Goal: Task Accomplishment & Management: Use online tool/utility

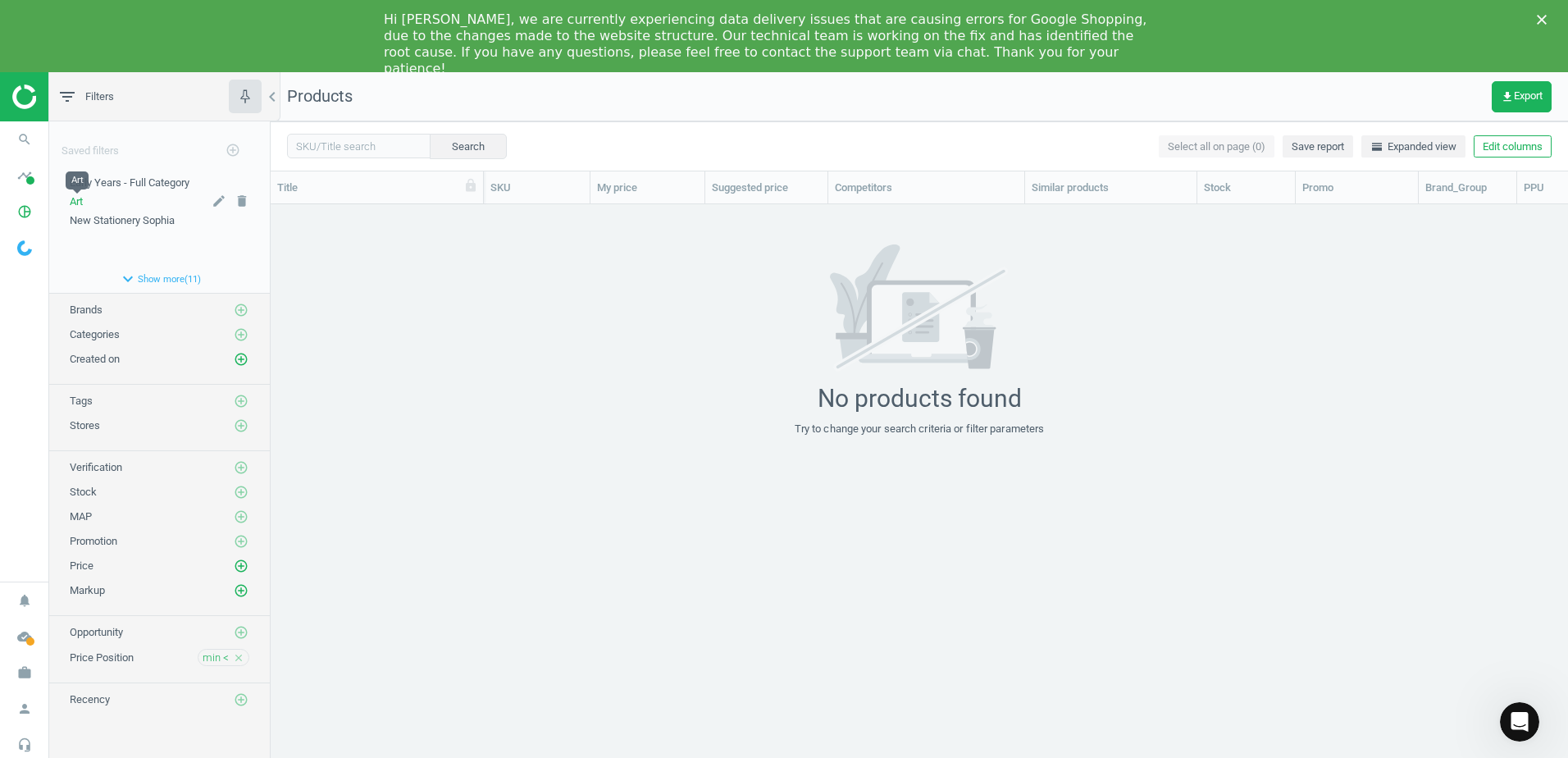
click at [78, 201] on span "Art" at bounding box center [75, 201] width 13 height 13
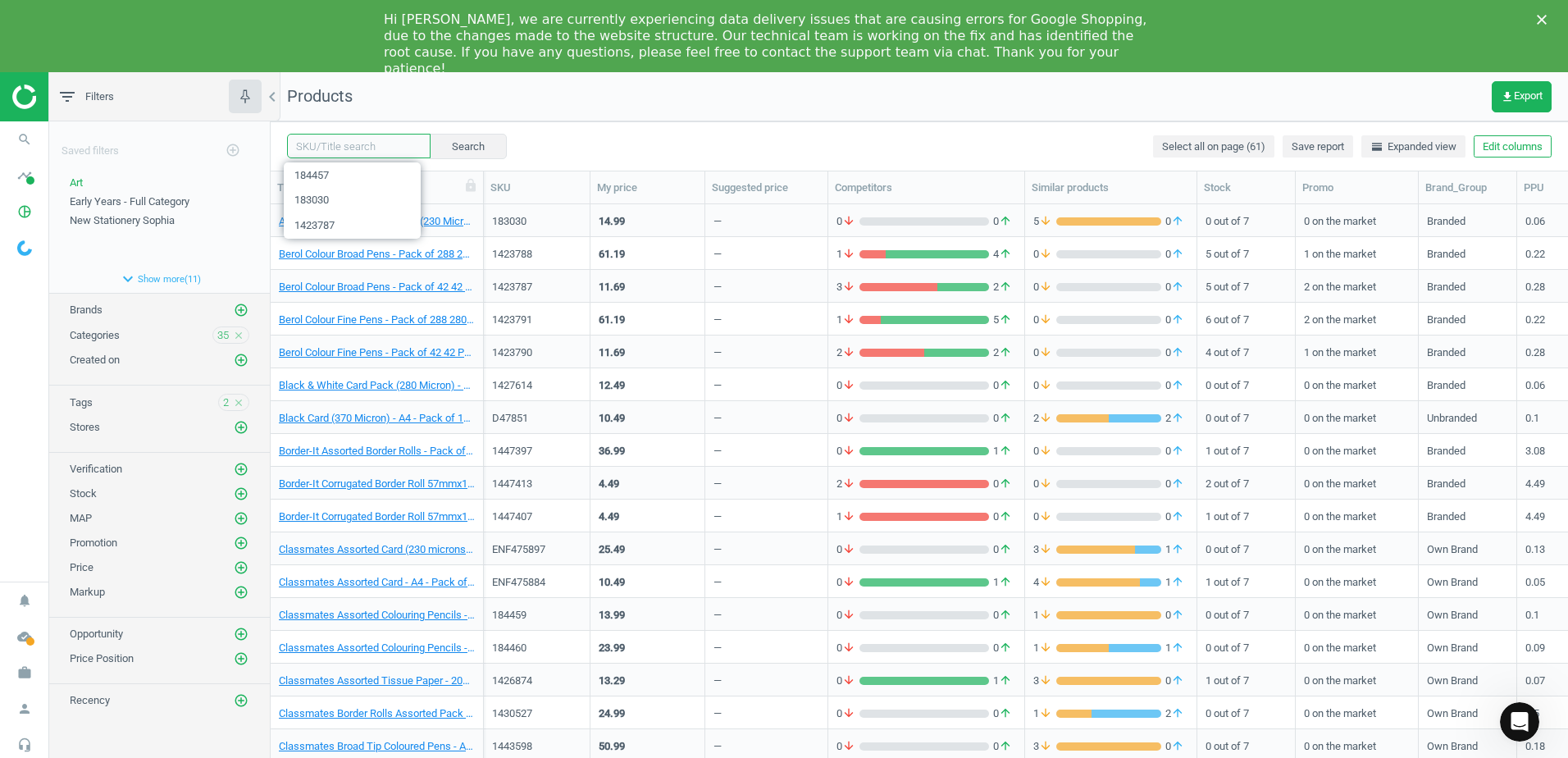
click at [319, 152] on input "text" at bounding box center [358, 146] width 144 height 24
paste input "102315"
type input "102315"
click at [438, 141] on button "Search" at bounding box center [467, 146] width 77 height 24
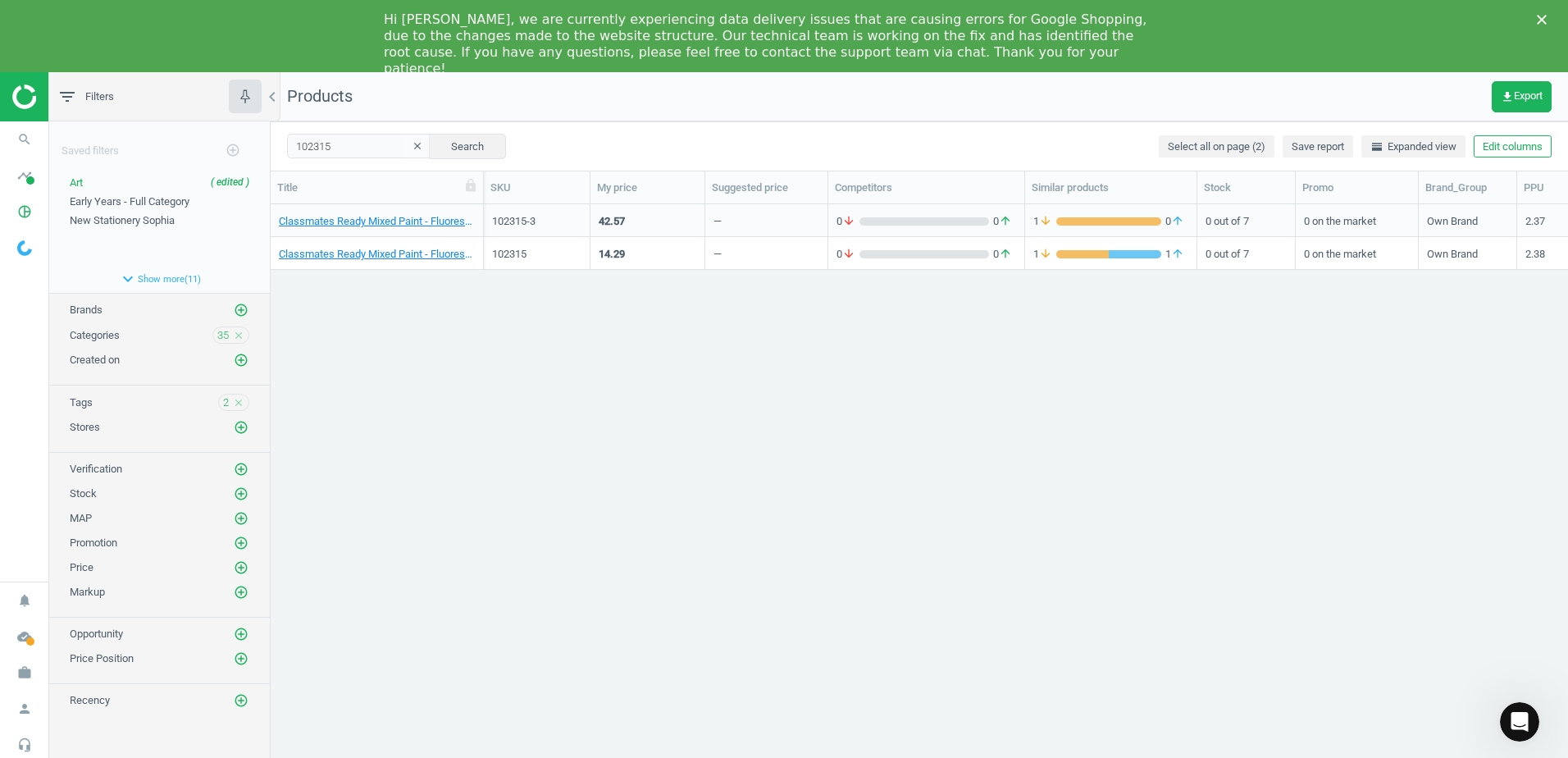
click at [478, 246] on div "Classmates Ready Mixed Paint - Fluorescent - 600ml - Pack of 6 6 Pack" at bounding box center [378, 253] width 213 height 33
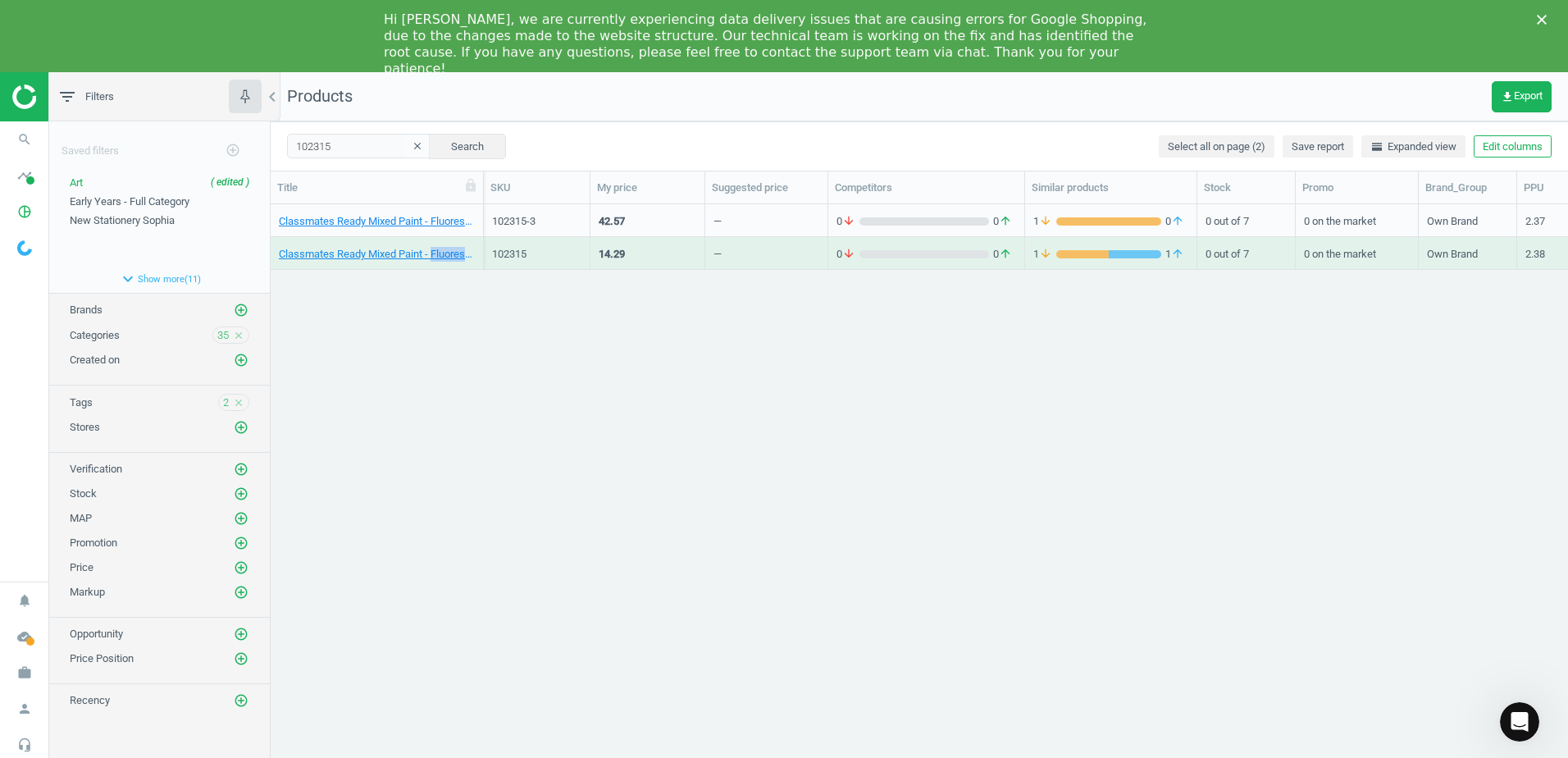
click at [478, 246] on div "Classmates Ready Mixed Paint - Fluorescent - 600ml - Pack of 6 6 Pack" at bounding box center [378, 253] width 213 height 33
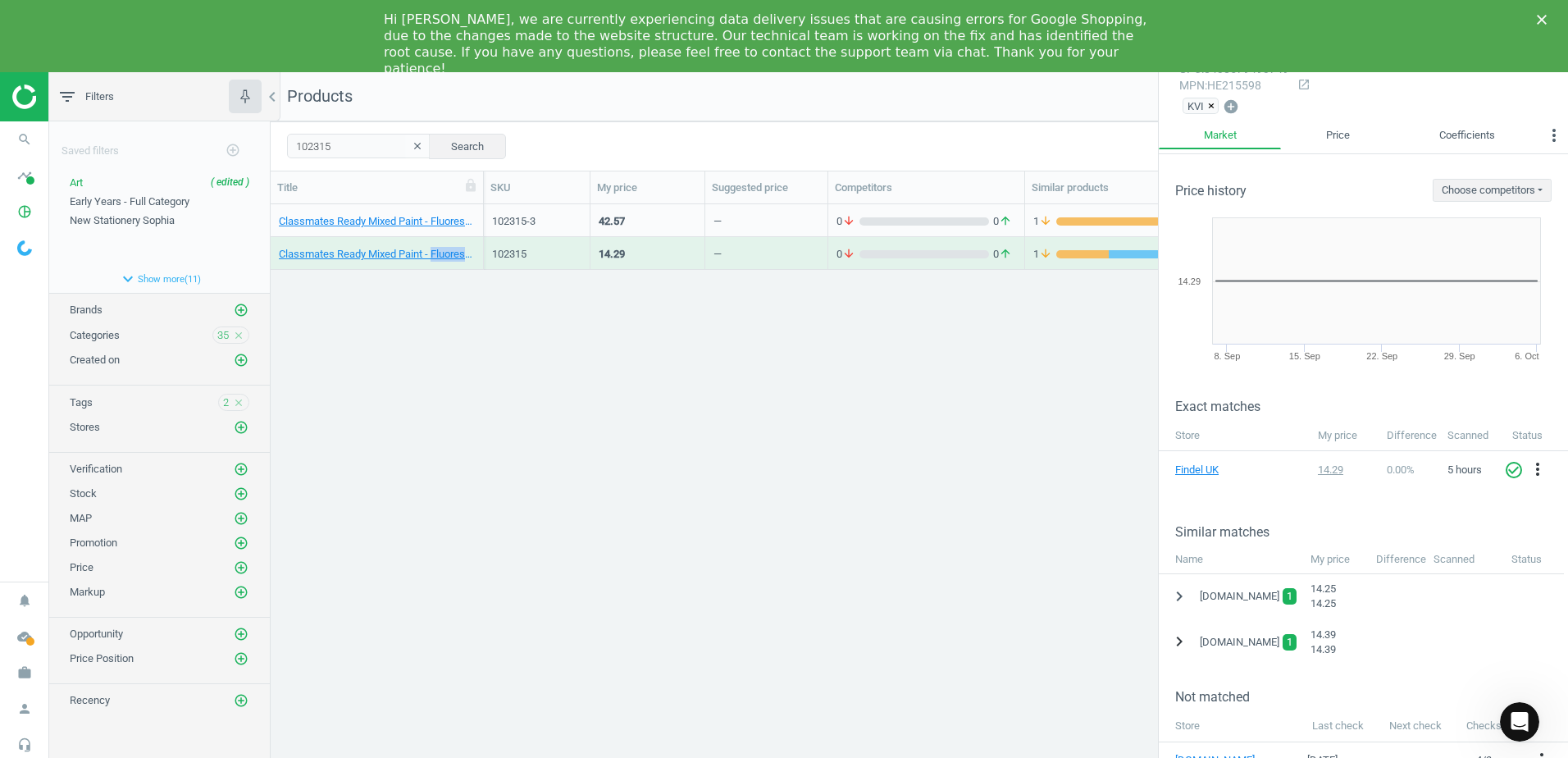
click at [1180, 644] on icon "chevron_right" at bounding box center [1180, 642] width 20 height 20
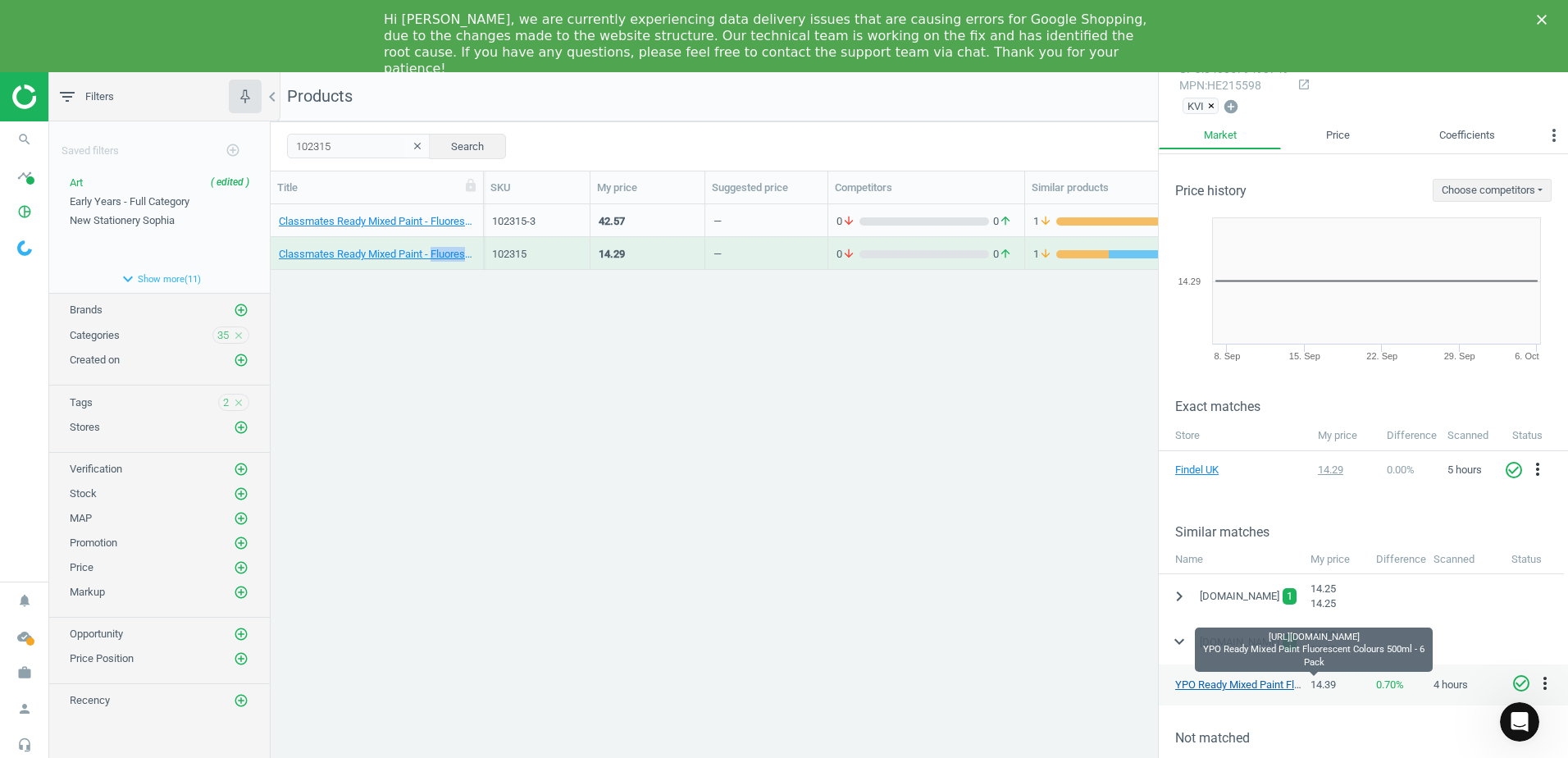
click at [1230, 683] on link "YPO Ready Mixed Paint Fluorescent Colours 500ml - 6 Pack" at bounding box center [1312, 684] width 275 height 13
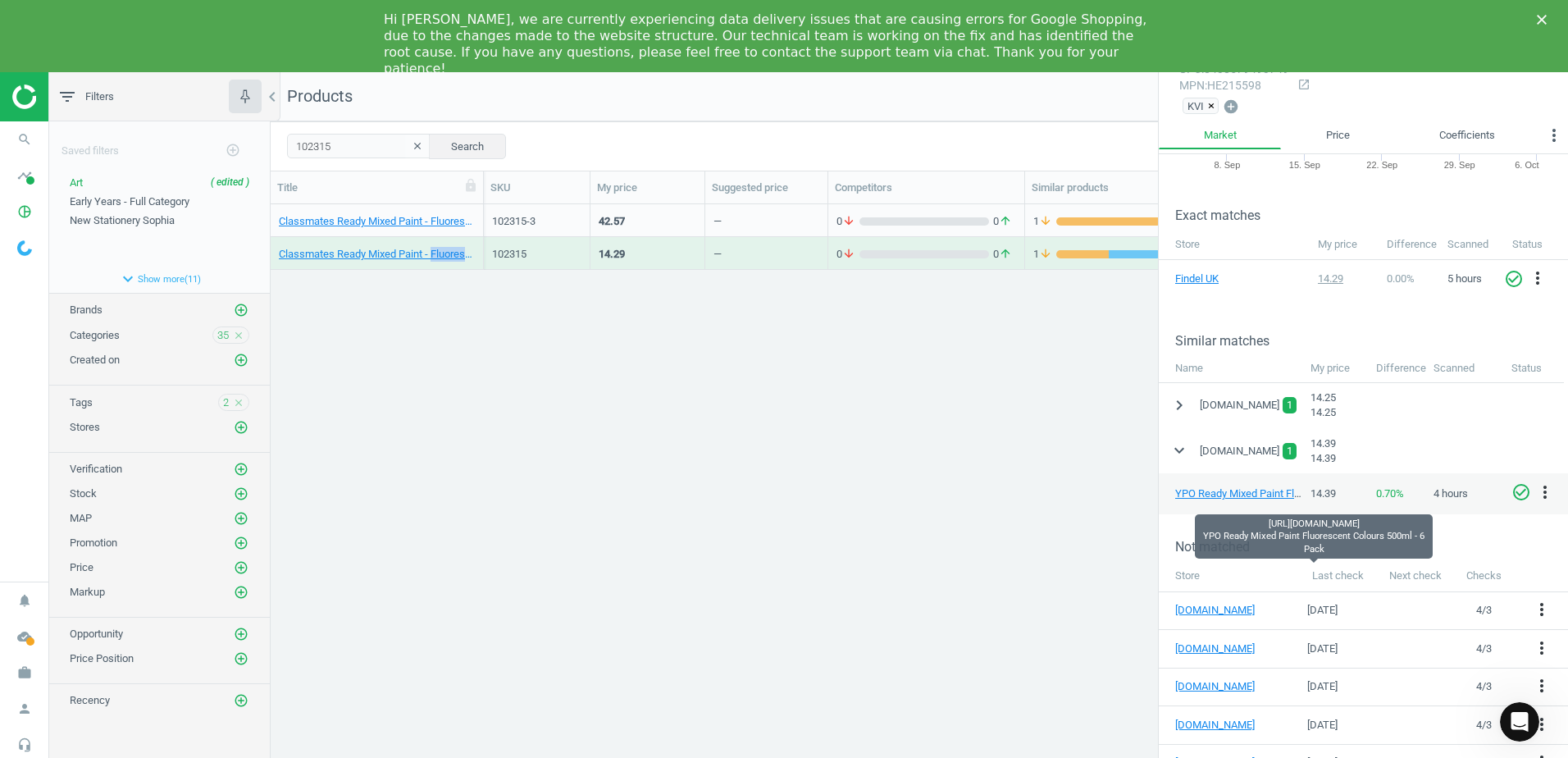
scroll to position [246, 0]
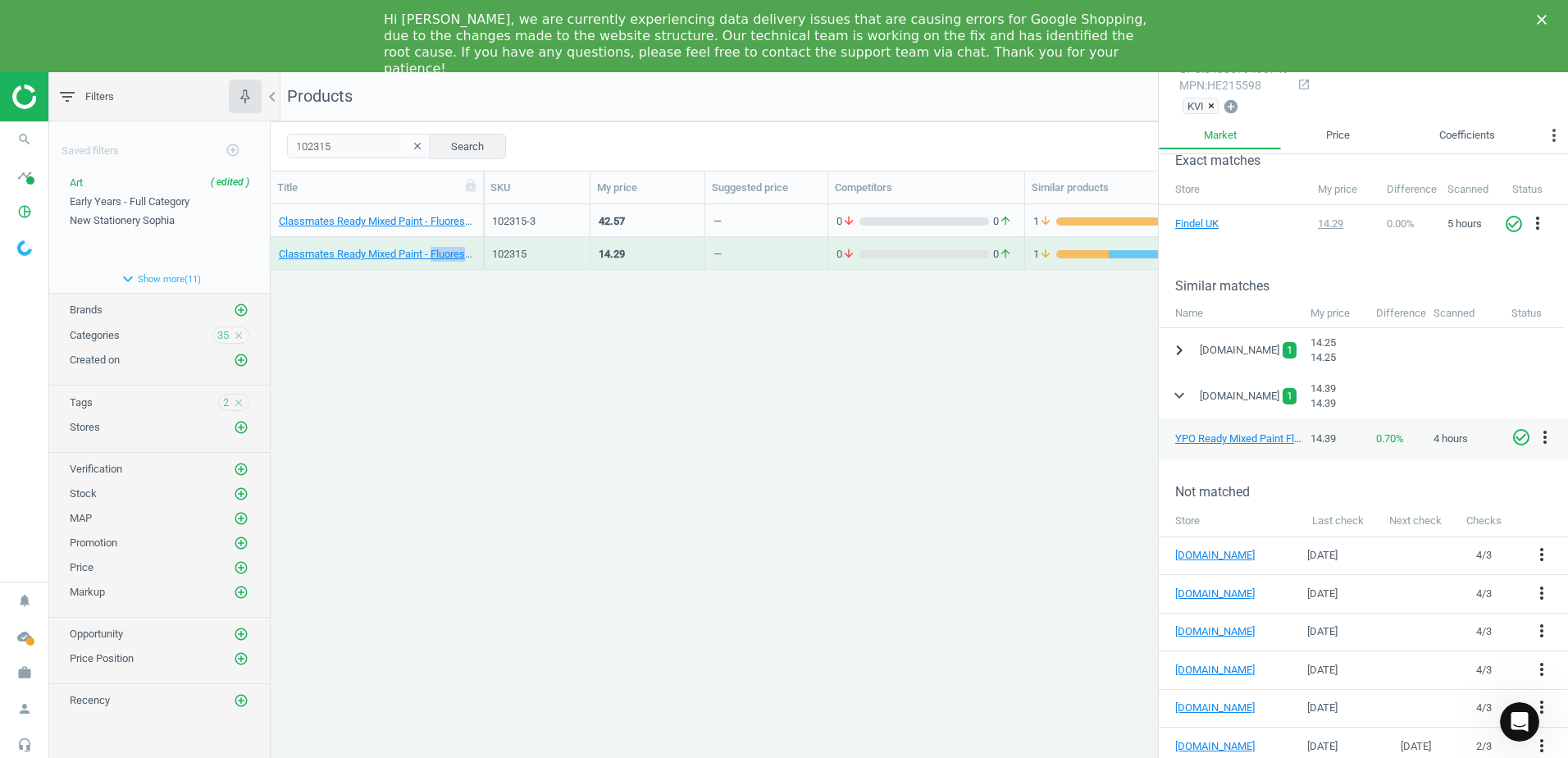
click at [1183, 355] on icon "chevron_right" at bounding box center [1180, 350] width 20 height 20
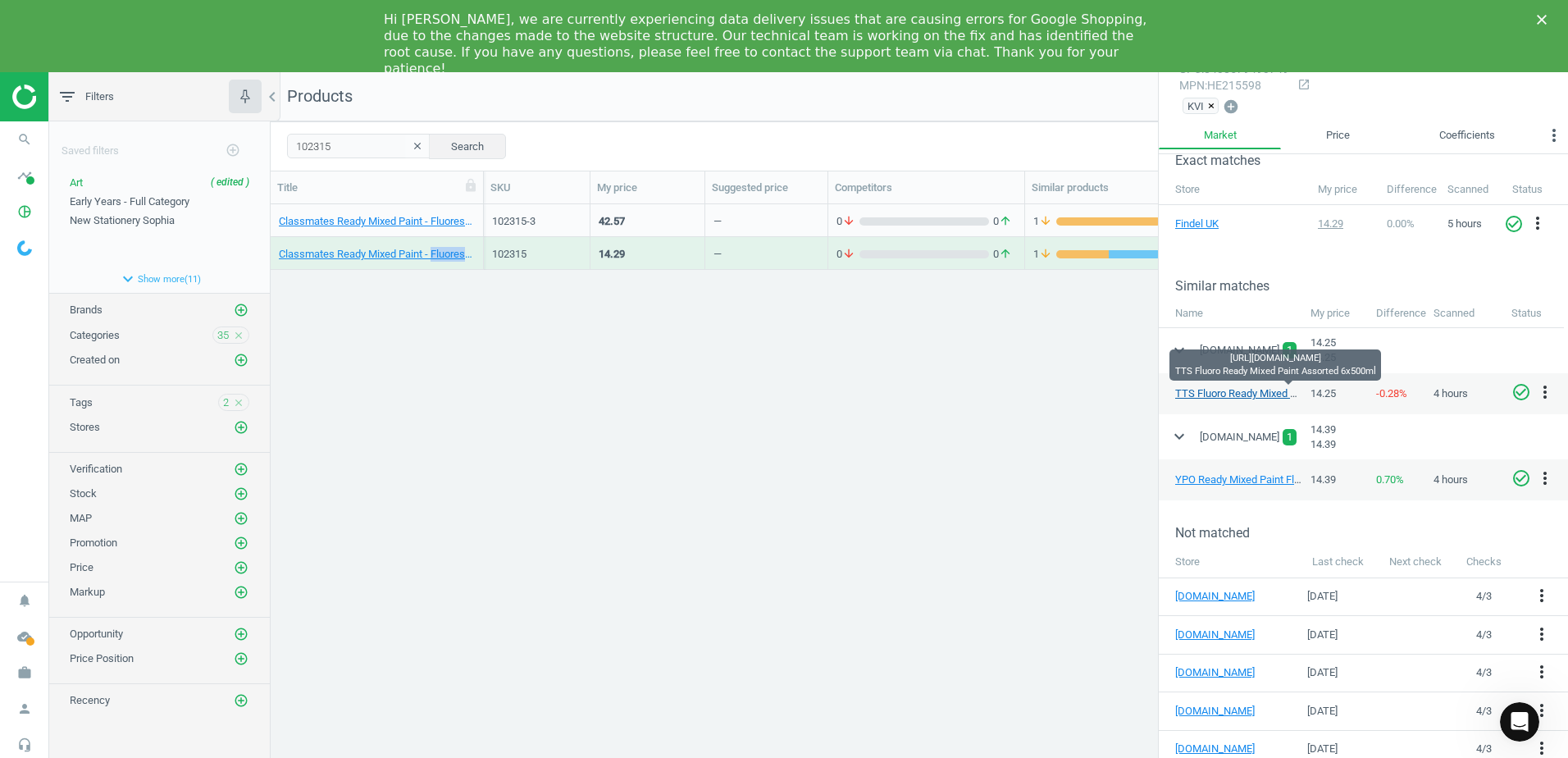
click at [1241, 388] on link "TTS Fluoro Ready Mixed Paint Assorted 6x500ml" at bounding box center [1287, 393] width 225 height 13
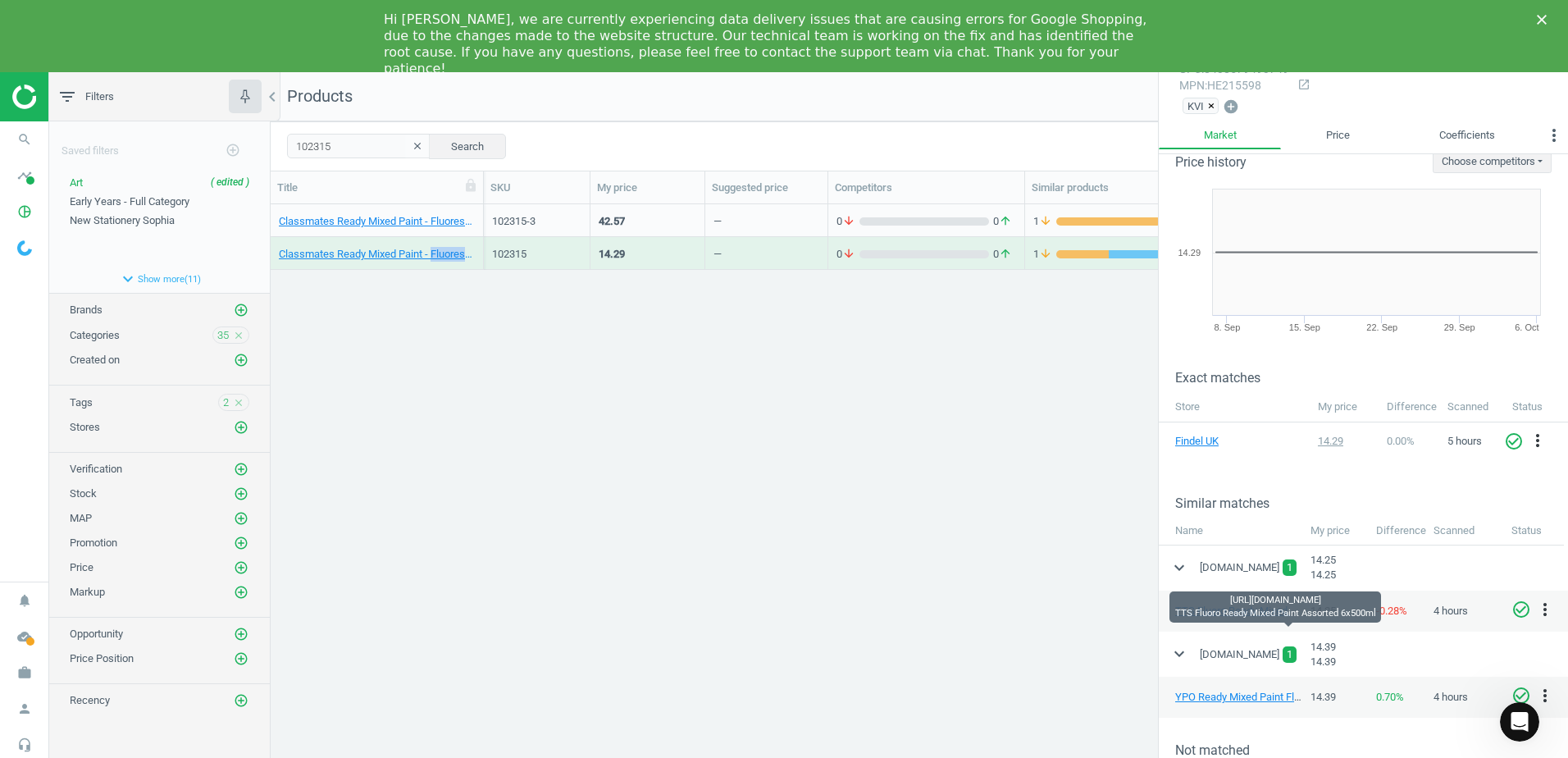
scroll to position [0, 0]
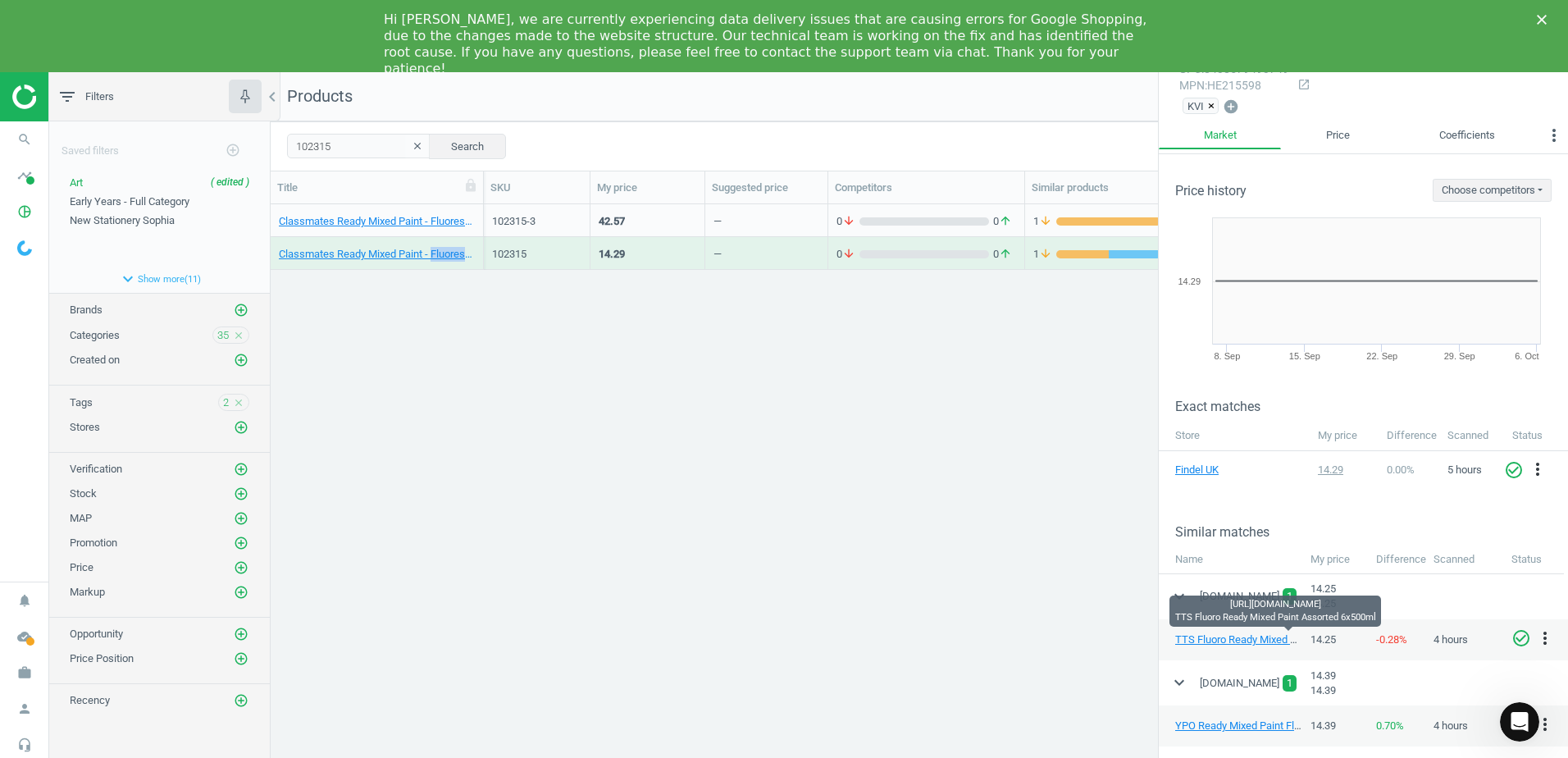
click at [1297, 88] on icon "open_in_new" at bounding box center [1303, 84] width 13 height 13
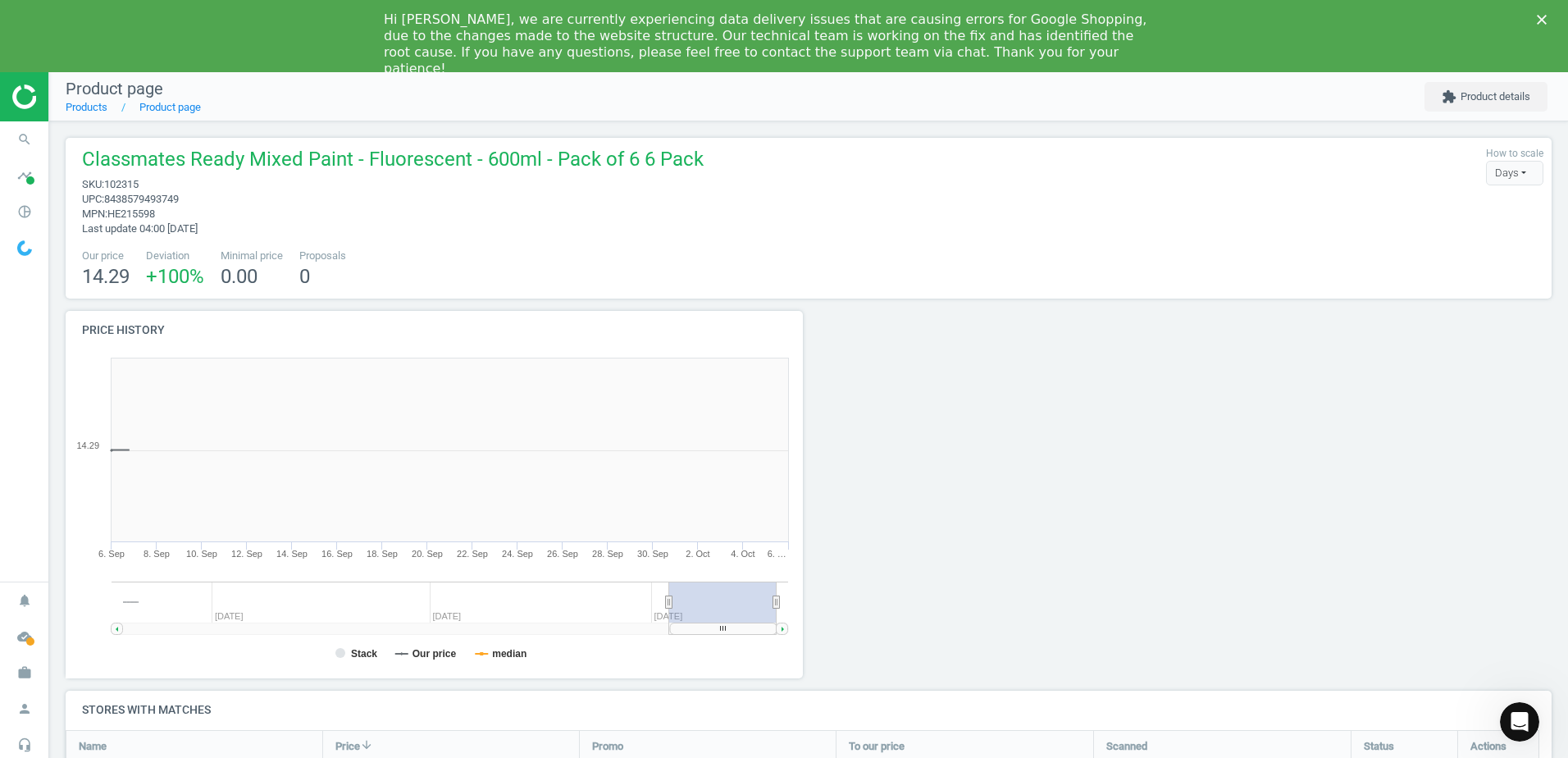
scroll to position [353, 756]
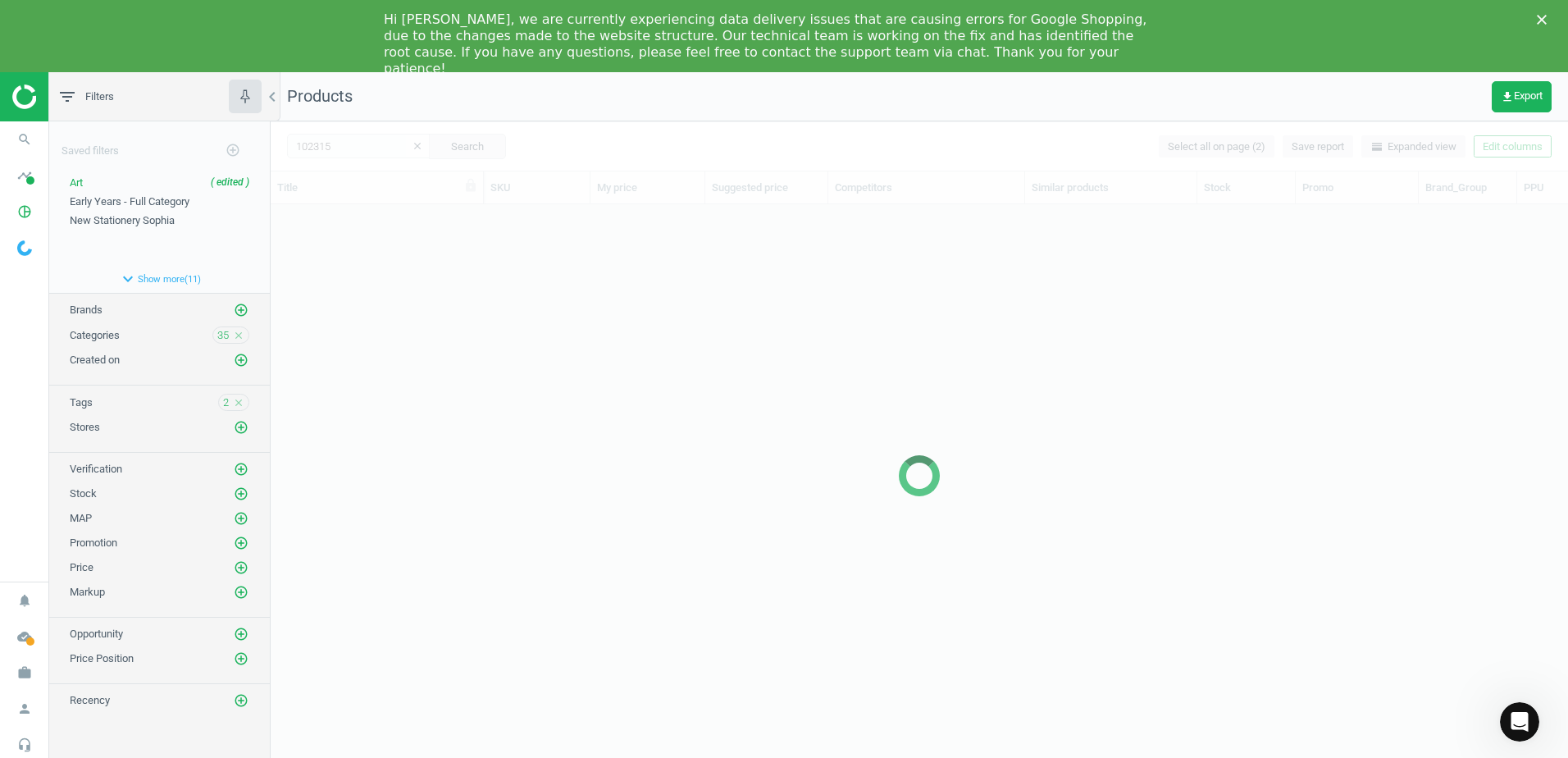
scroll to position [570, 1285]
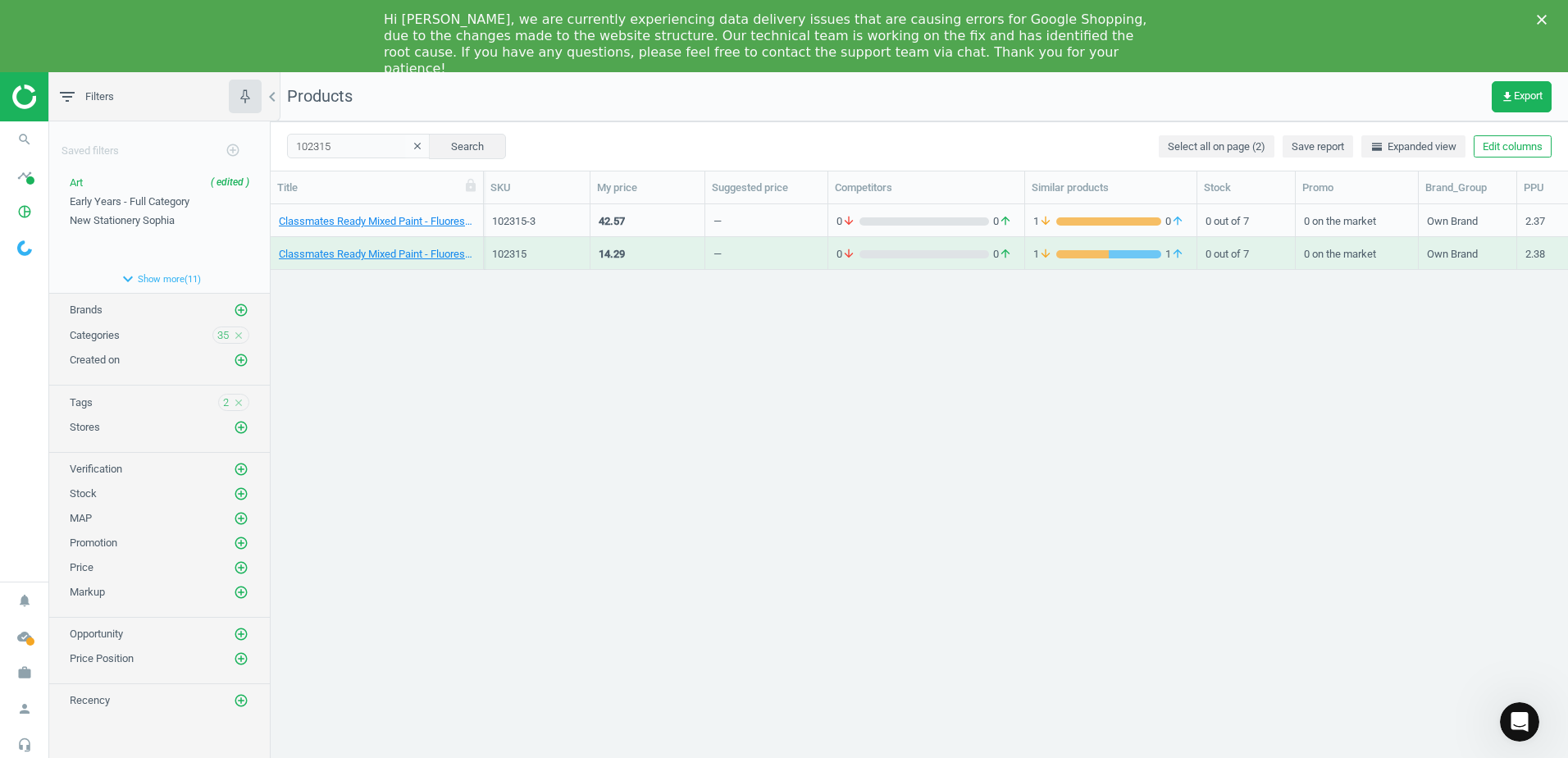
click at [475, 242] on div "Classmates Ready Mixed Paint - Fluorescent - 600ml - Pack of 6 6 Pack" at bounding box center [378, 253] width 213 height 33
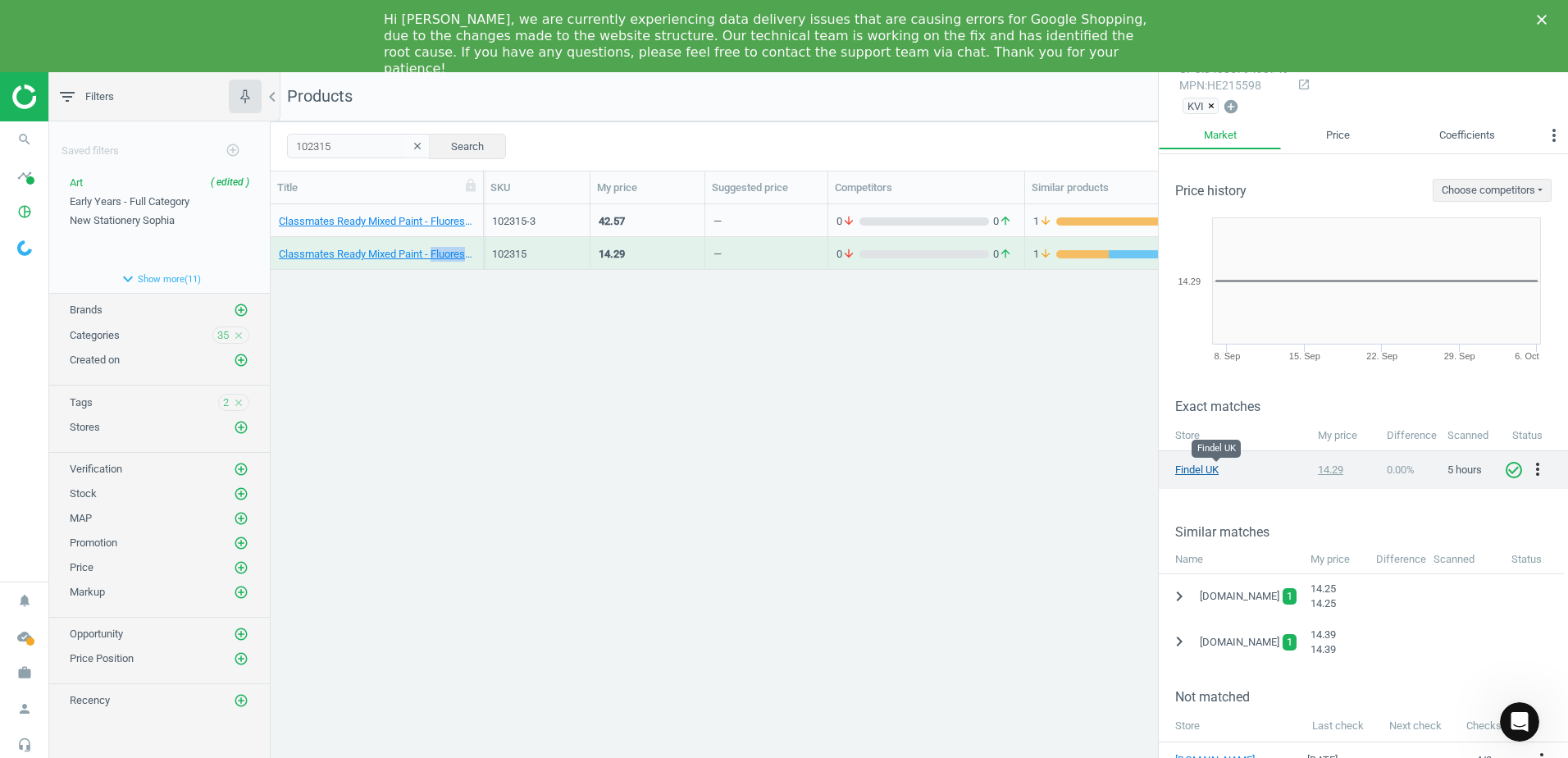
click at [1212, 469] on link "Findel UK" at bounding box center [1216, 469] width 82 height 15
click at [1184, 596] on icon "chevron_right" at bounding box center [1180, 596] width 20 height 20
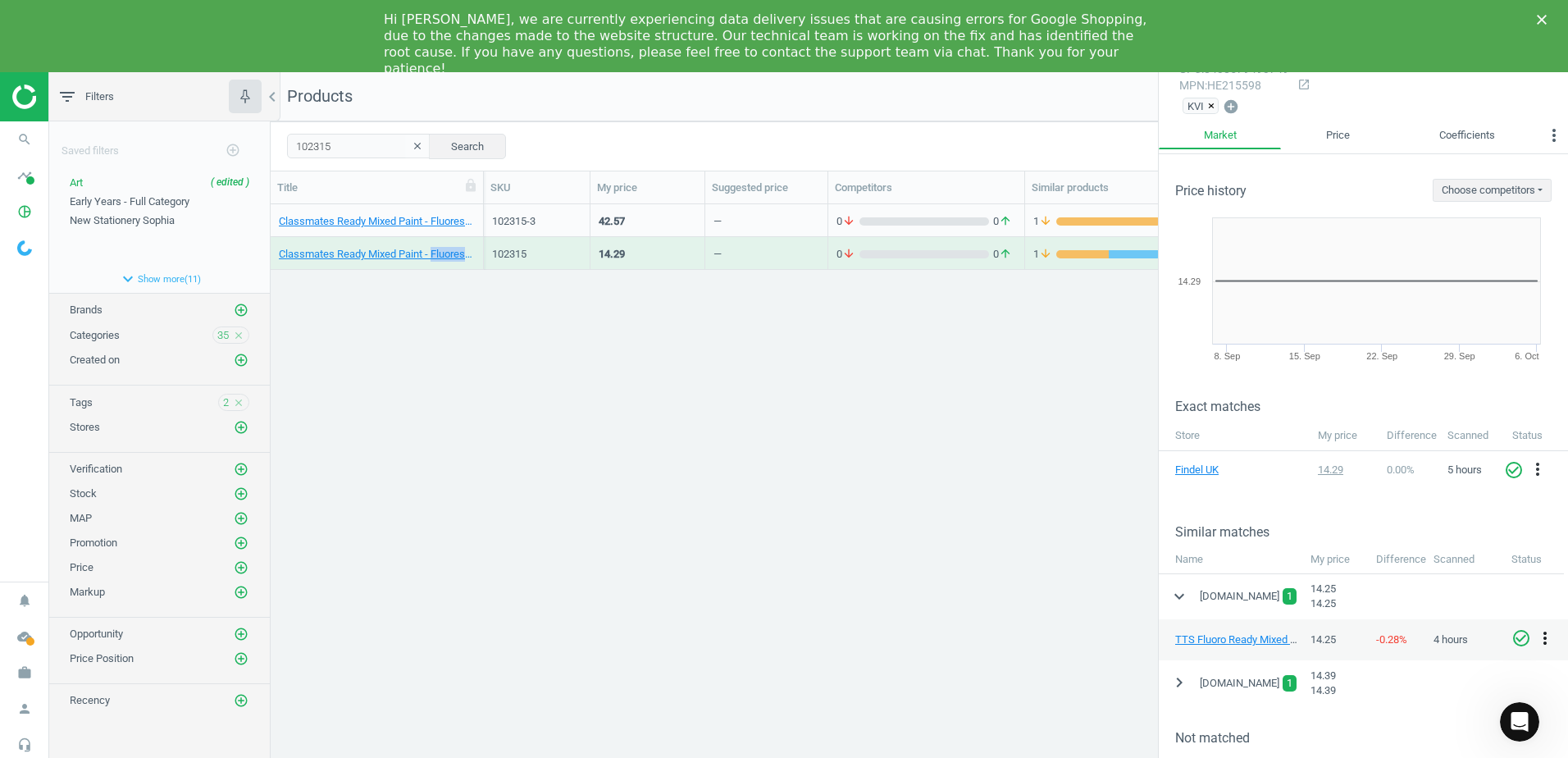
click at [1548, 640] on icon "more_vert" at bounding box center [1545, 638] width 20 height 20
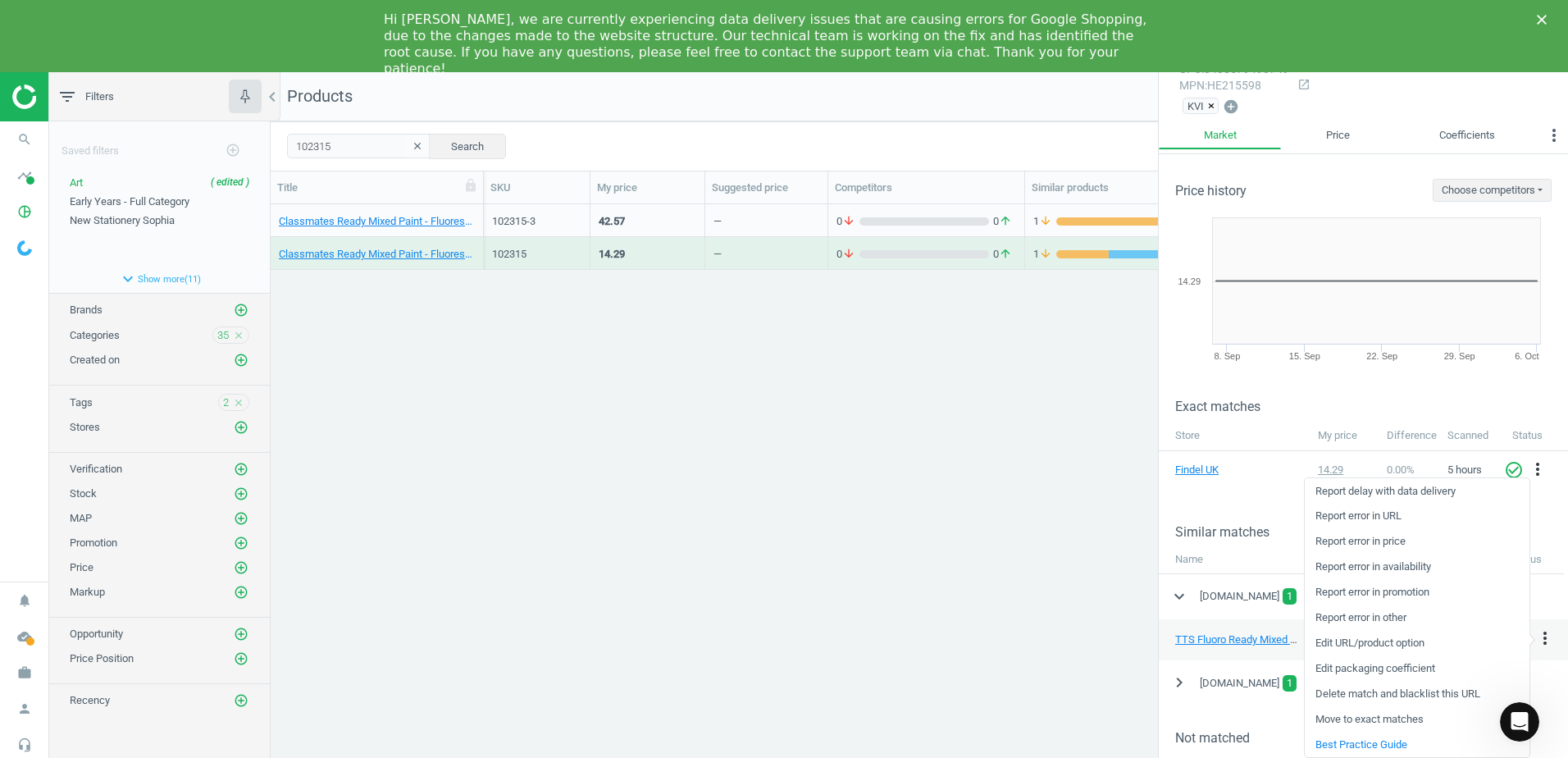
click at [1441, 667] on link "Edit packaging coefficient" at bounding box center [1417, 669] width 225 height 25
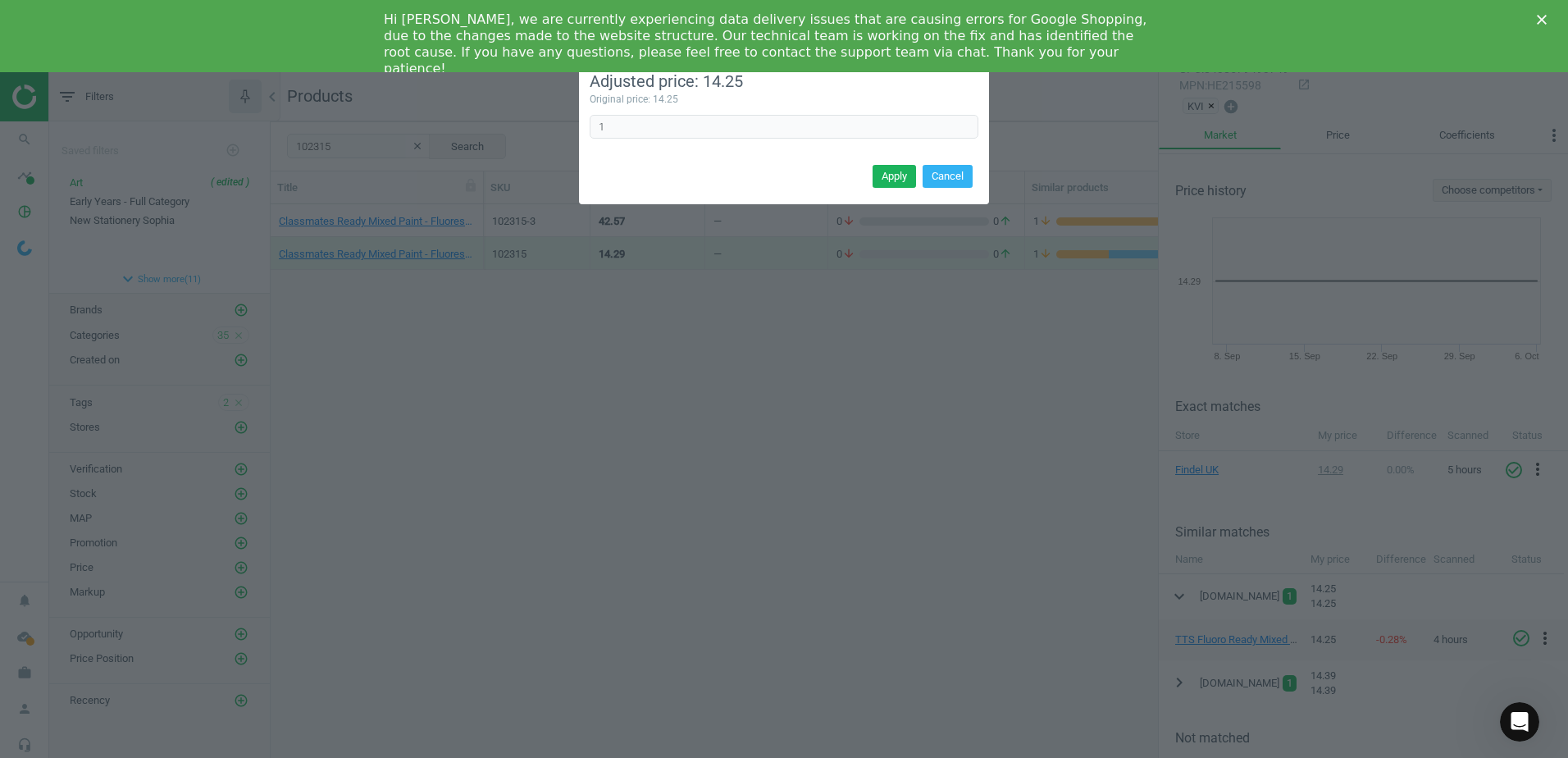
click at [1127, 472] on div "TTS Fluoro Ready Mixed Paint Assorted 6x500ml Adjusted price: 14.25 Original pr…" at bounding box center [784, 379] width 1568 height 758
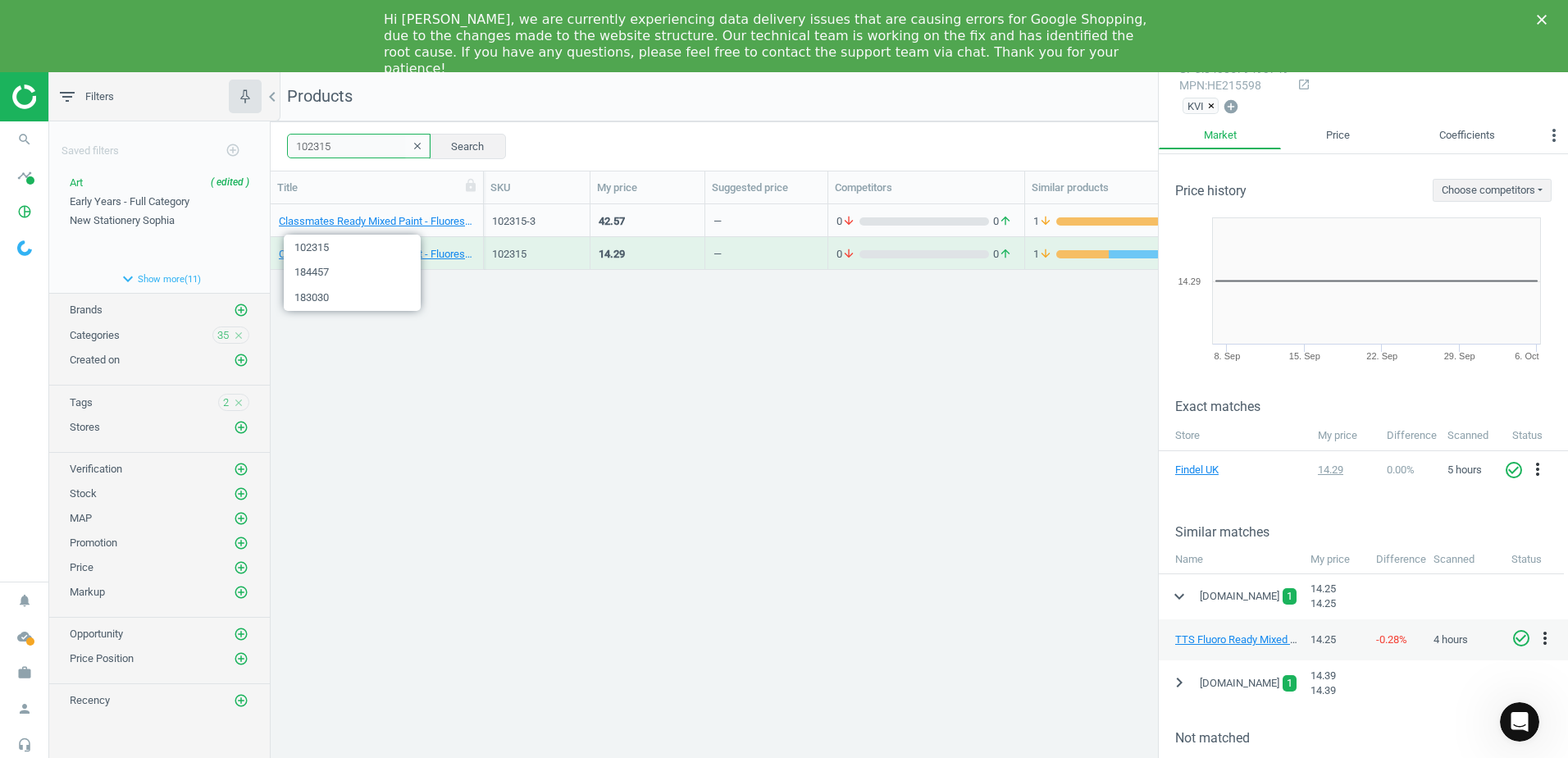
drag, startPoint x: 287, startPoint y: 134, endPoint x: 228, endPoint y: 130, distance: 59.1
click at [228, 130] on div "filter_list Filters chevron_left Saved filters add_circle_outline Art ( edited …" at bounding box center [808, 451] width 1519 height 758
paste input "425504"
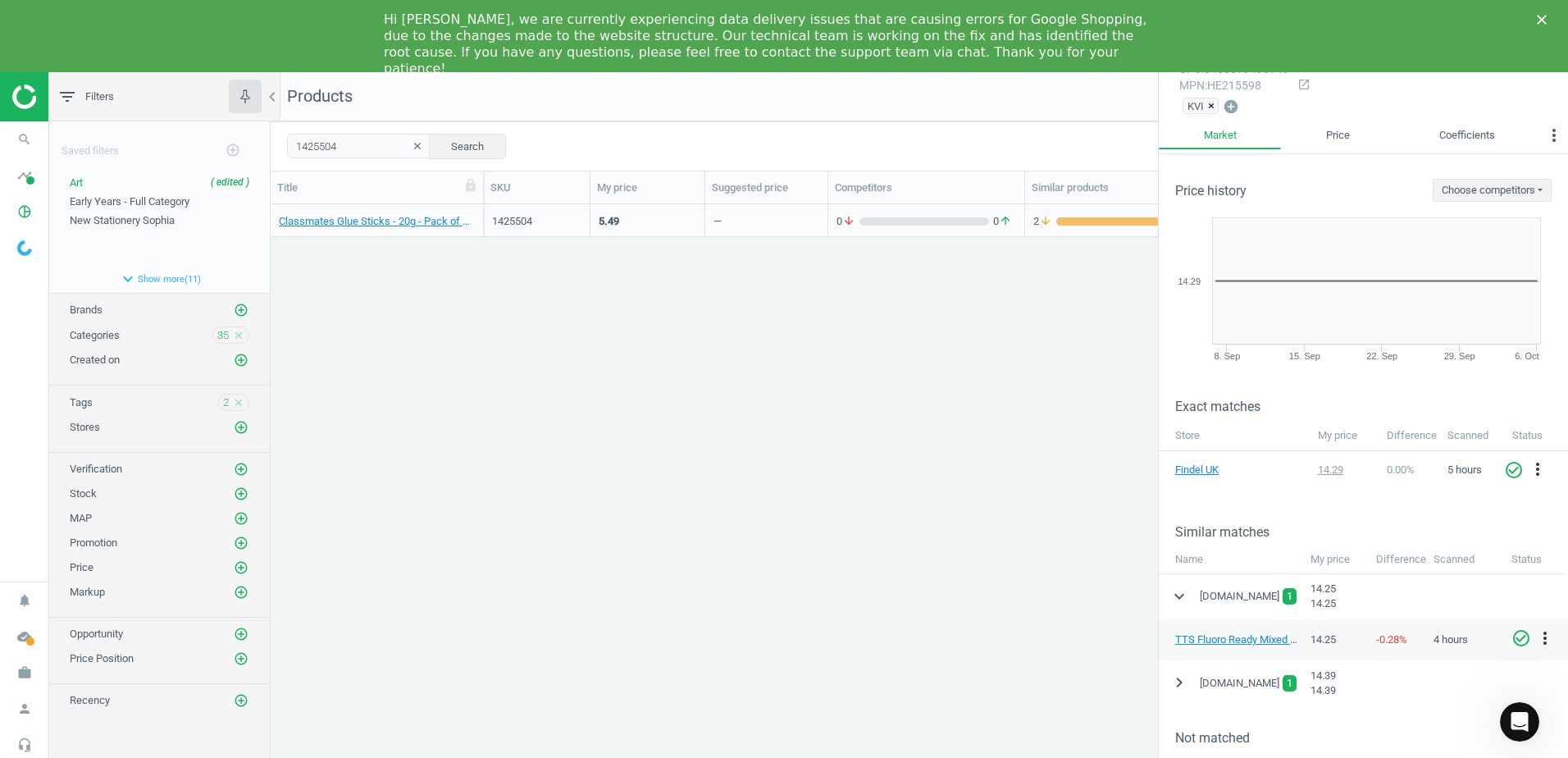
click at [477, 211] on div "Classmates Glue Sticks - 20g - Pack of 12 12 Pack" at bounding box center [378, 221] width 213 height 33
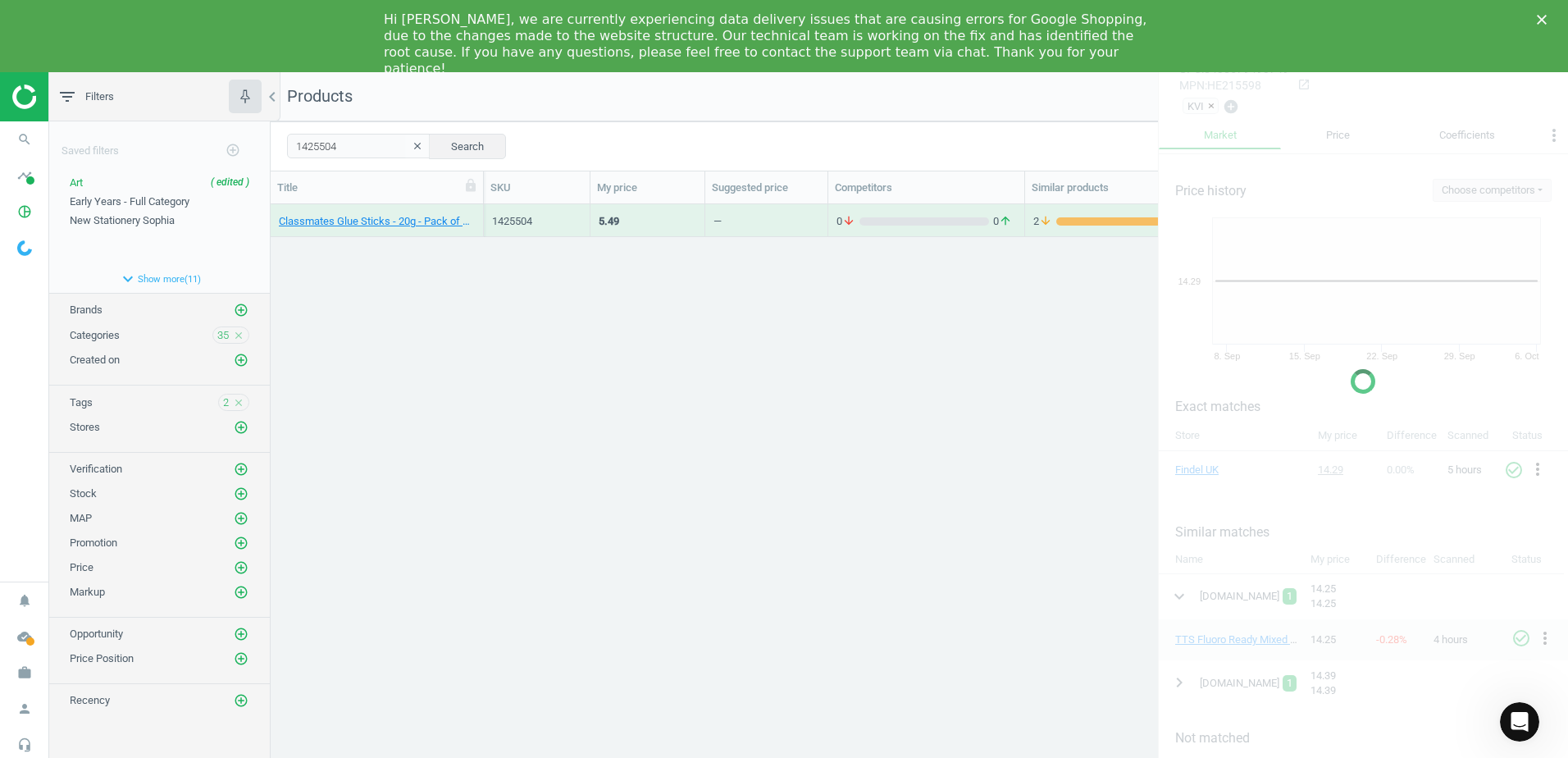
click at [477, 211] on div "Classmates Glue Sticks - 20g - Pack of 12 12 Pack" at bounding box center [378, 221] width 213 height 33
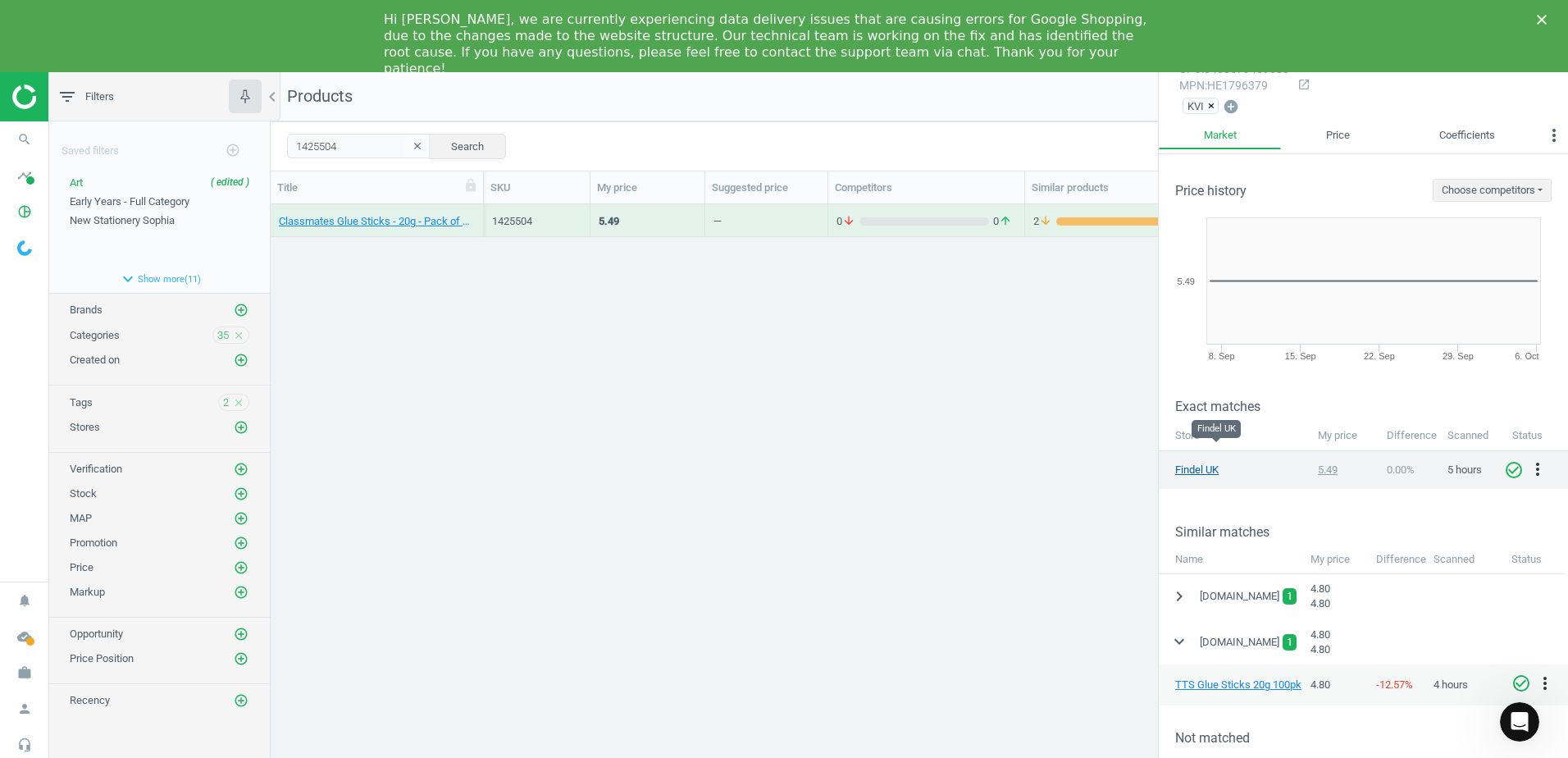
click at [1205, 463] on link "Findel UK" at bounding box center [1216, 469] width 82 height 15
click at [1545, 673] on icon "more_vert" at bounding box center [1545, 683] width 20 height 20
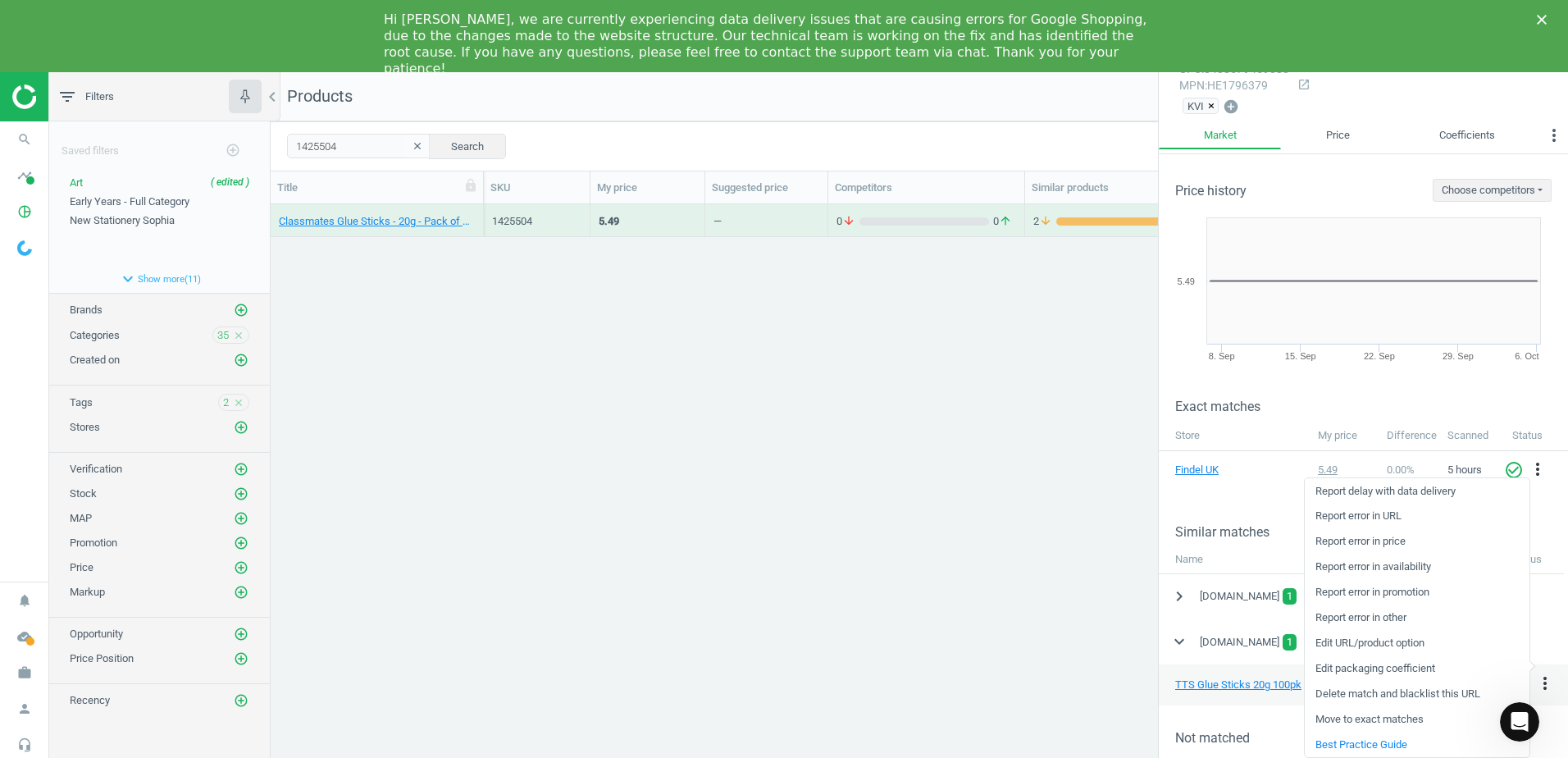
click at [1357, 667] on link "Edit packaging coefficient" at bounding box center [1417, 669] width 225 height 25
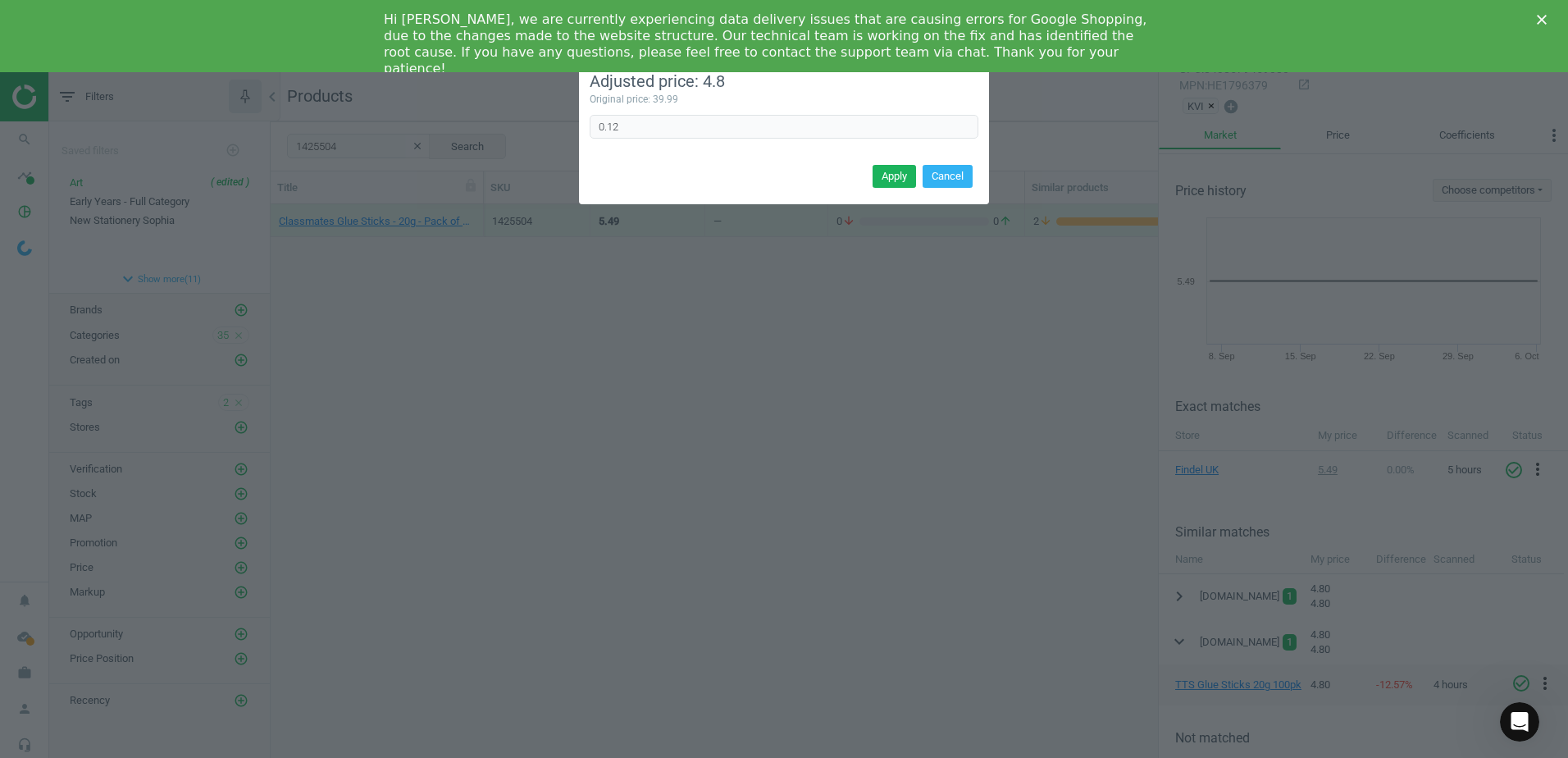
click at [1112, 490] on div "TTS Glue Sticks 20g 100pk Adjusted price: 4.8 Original price: 39.99 0.12 Error …" at bounding box center [784, 379] width 1568 height 758
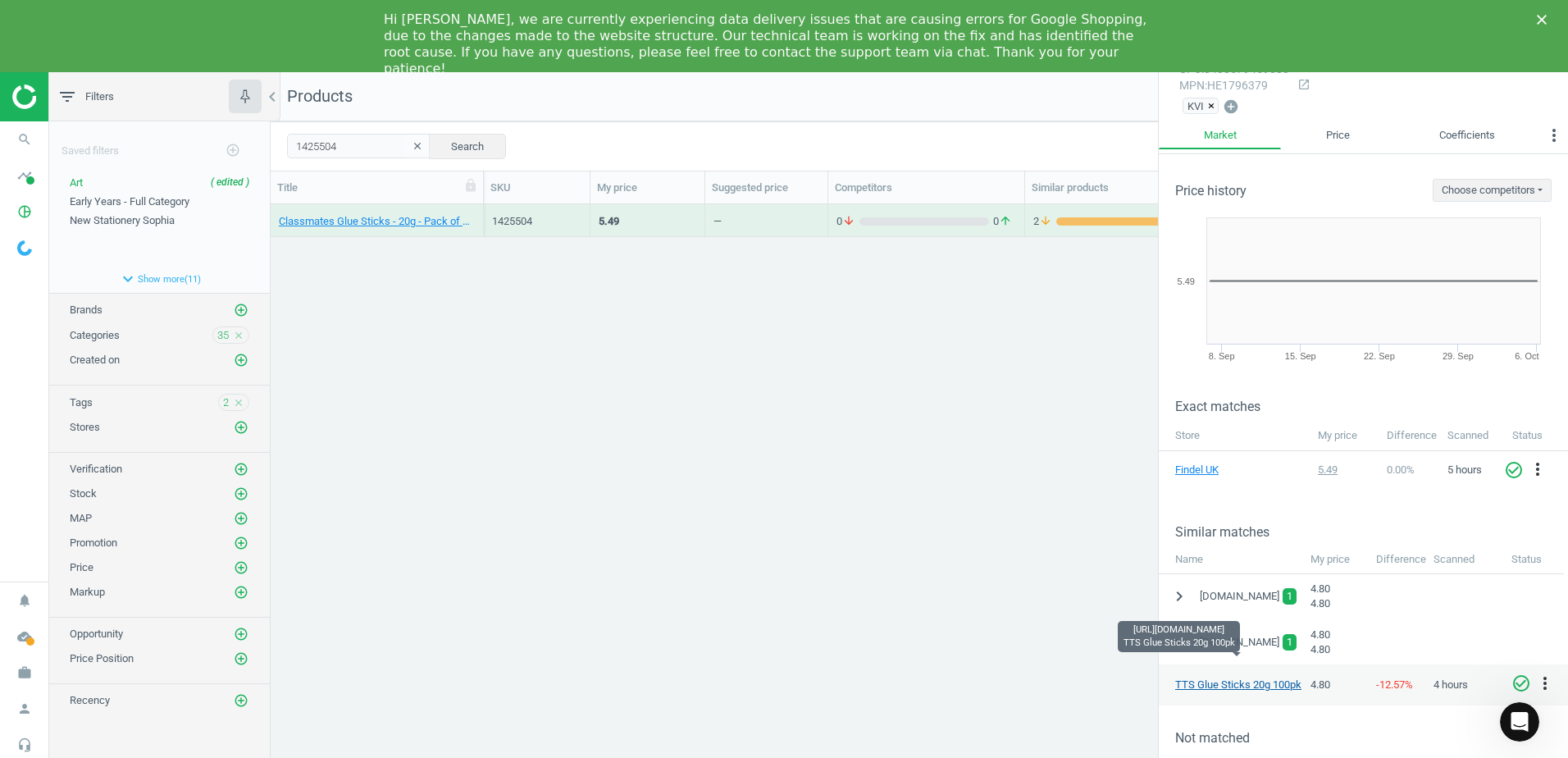
click at [1239, 678] on link "TTS Glue Sticks 20g 100pk" at bounding box center [1237, 684] width 126 height 13
drag, startPoint x: 357, startPoint y: 152, endPoint x: 283, endPoint y: 146, distance: 74.2
click at [283, 146] on div "1425504 clear Search Select all on page (1) Save report horizontal_split Expand…" at bounding box center [919, 146] width 1297 height 49
paste input "5"
click at [1210, 678] on link "TTS Glue Sticks 20g 100pk" at bounding box center [1237, 684] width 126 height 13
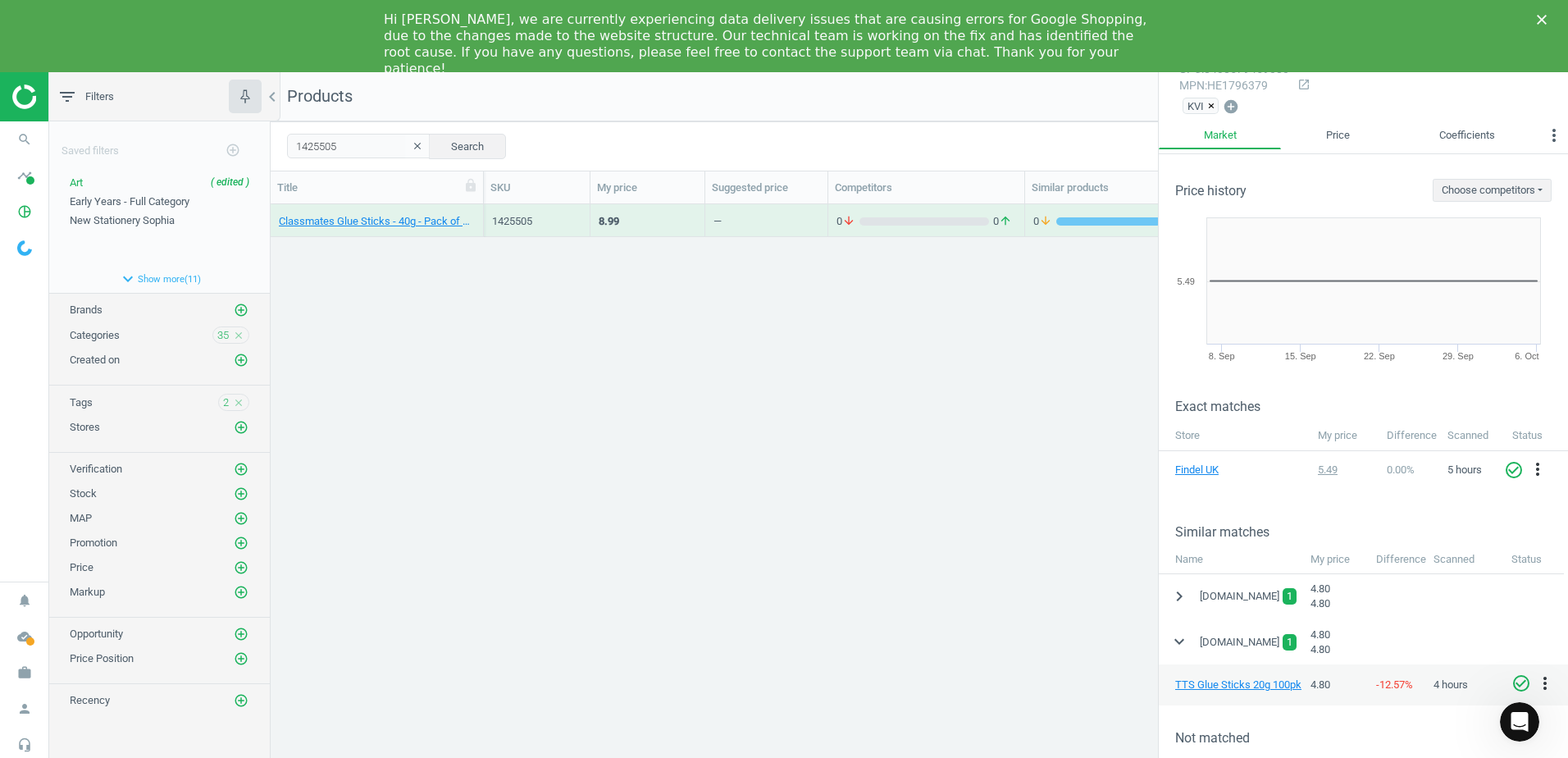
click at [1129, 574] on div "Classmates Glue Sticks - 40g - Pack of 12 12 Pack 1425505 8.99 — 0 arrow_downwa…" at bounding box center [919, 495] width 1297 height 582
click at [1202, 463] on link "Findel UK" at bounding box center [1216, 469] width 82 height 15
click at [477, 210] on div "Classmates Glue Sticks - 40g - Pack of 12 12 Pack" at bounding box center [378, 221] width 213 height 33
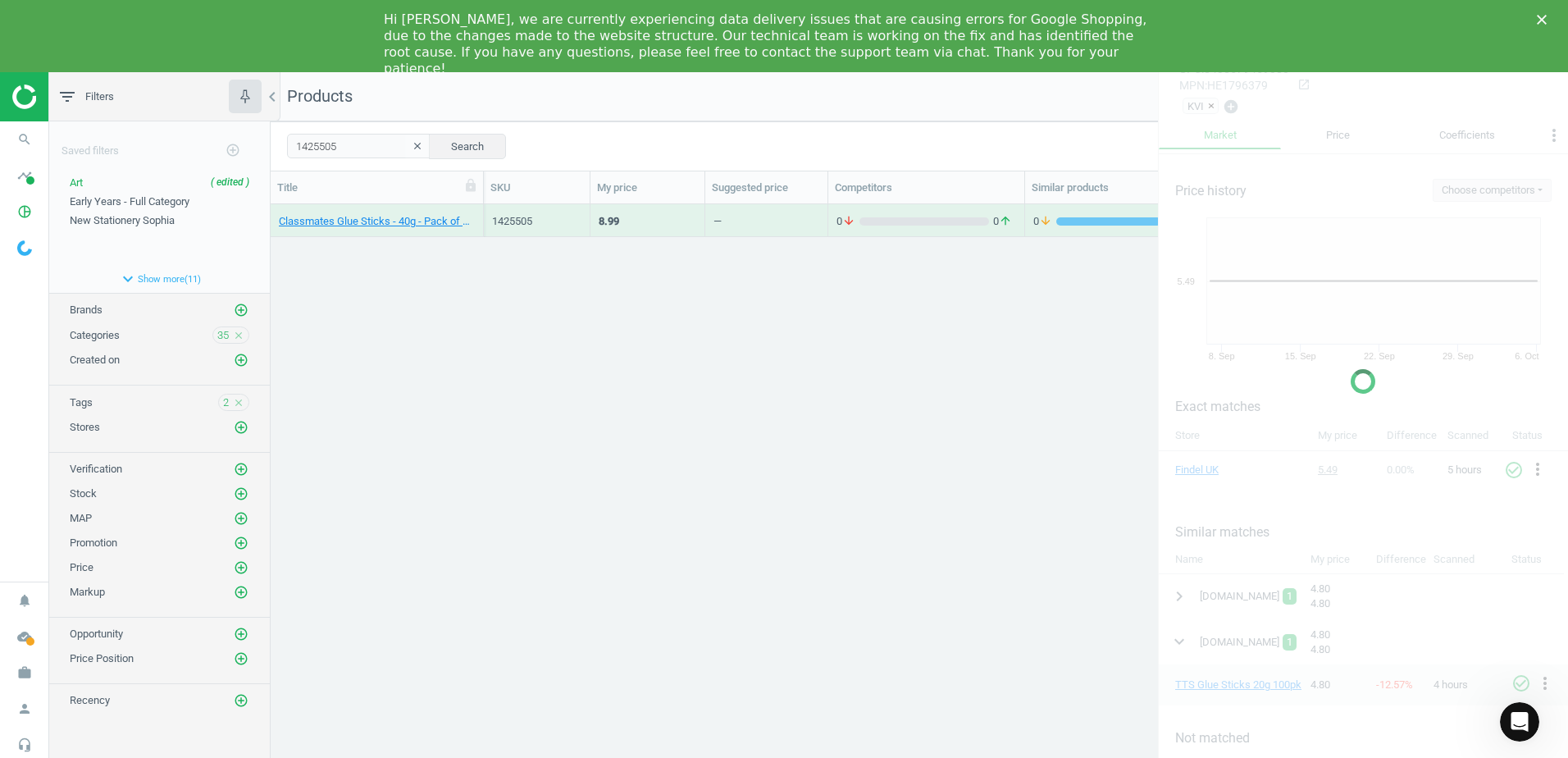
click at [477, 210] on div "Classmates Glue Sticks - 40g - Pack of 12 12 Pack" at bounding box center [378, 221] width 213 height 33
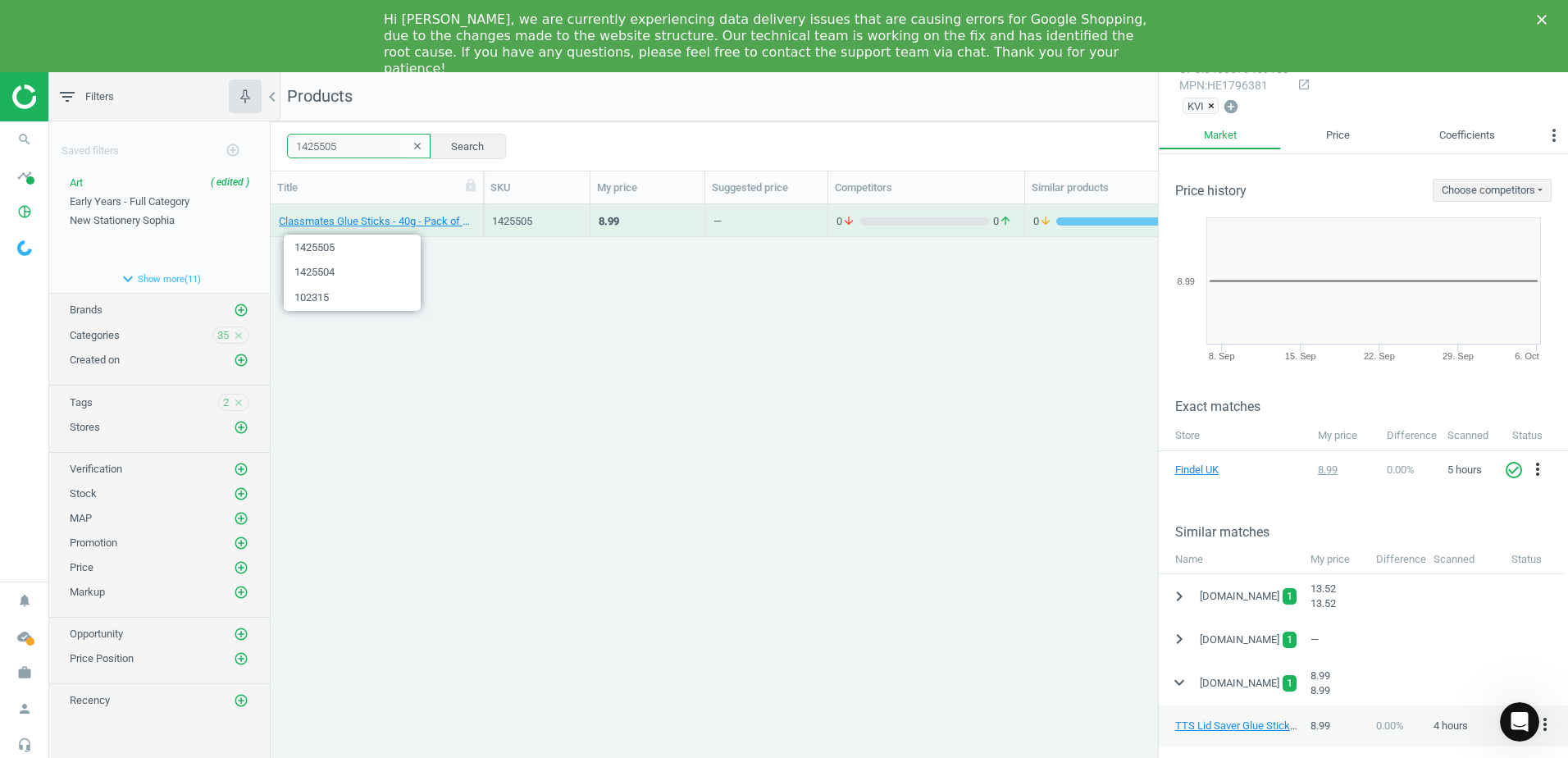
drag, startPoint x: 343, startPoint y: 142, endPoint x: 259, endPoint y: 149, distance: 84.3
click at [259, 149] on div "filter_list Filters chevron_left Saved filters add_circle_outline Art ( edited …" at bounding box center [808, 451] width 1519 height 758
paste input "41731"
type input "1441731"
click at [482, 151] on button "Search" at bounding box center [467, 146] width 77 height 24
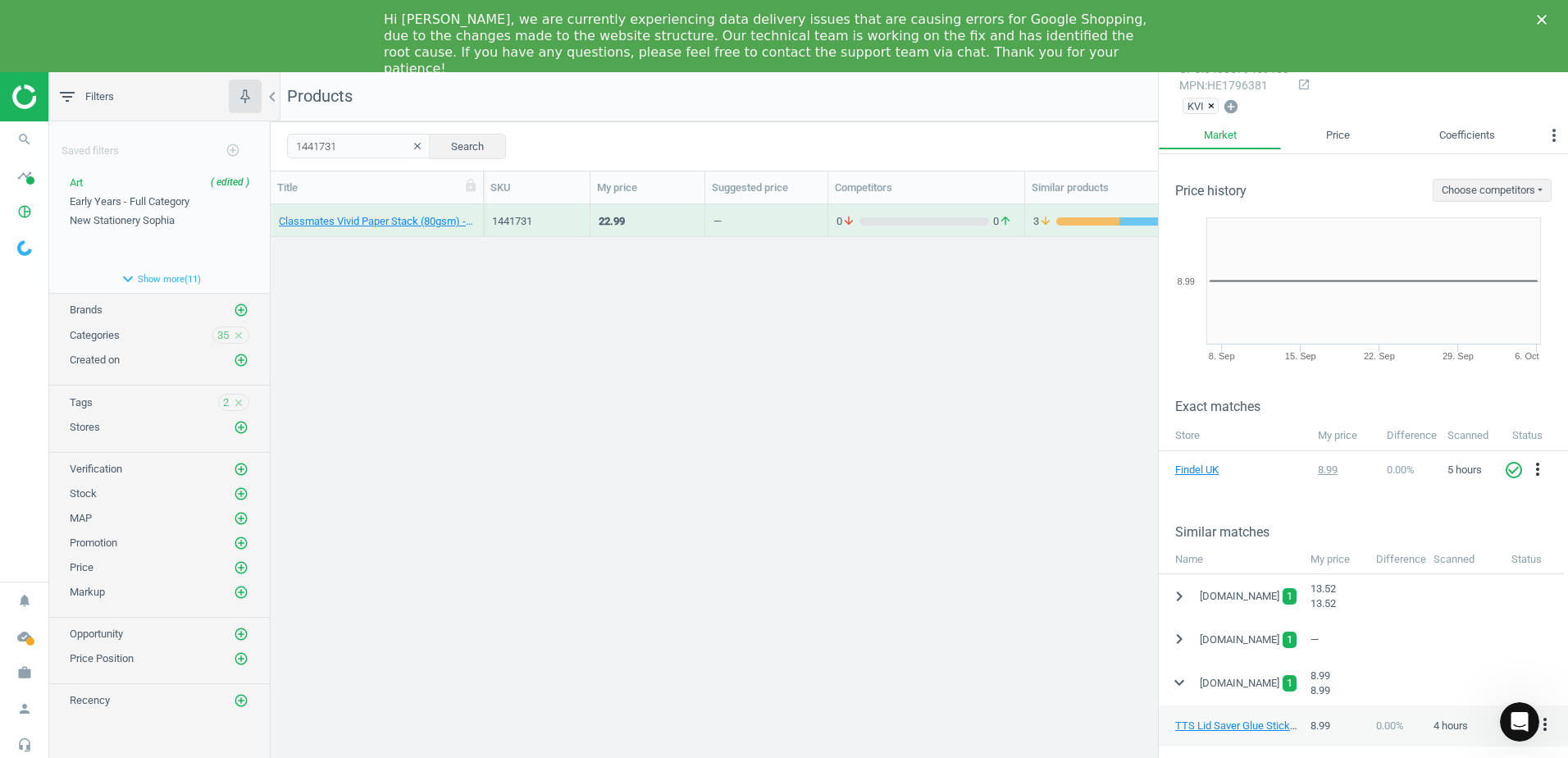
click at [477, 210] on div "Classmates Vivid Paper Stack (80gsm) - A4 - 500 Sheets 500 Pack" at bounding box center [378, 221] width 213 height 33
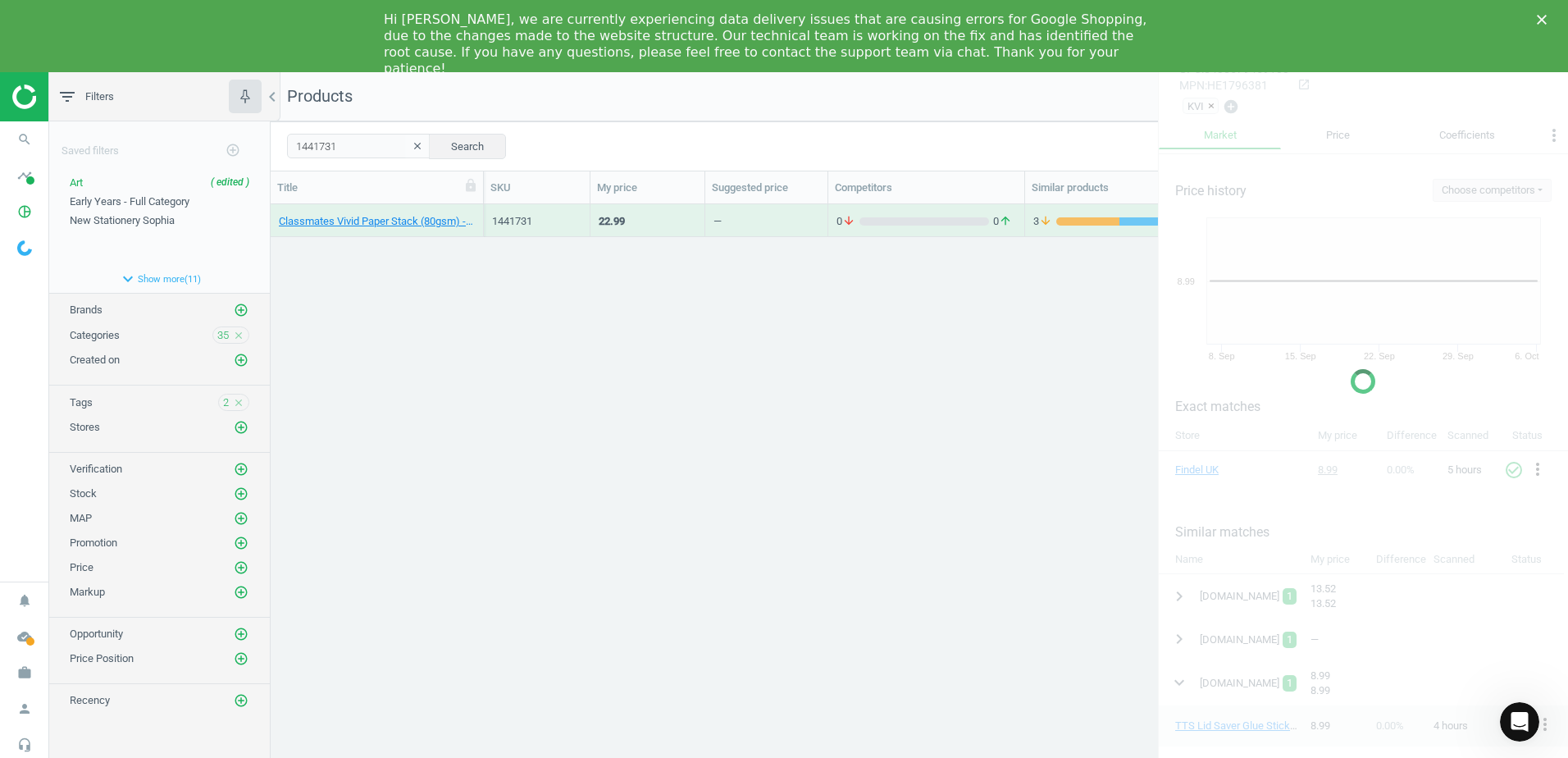
click at [477, 210] on div "Classmates Vivid Paper Stack (80gsm) - A4 - 500 Sheets 500 Pack" at bounding box center [378, 221] width 213 height 33
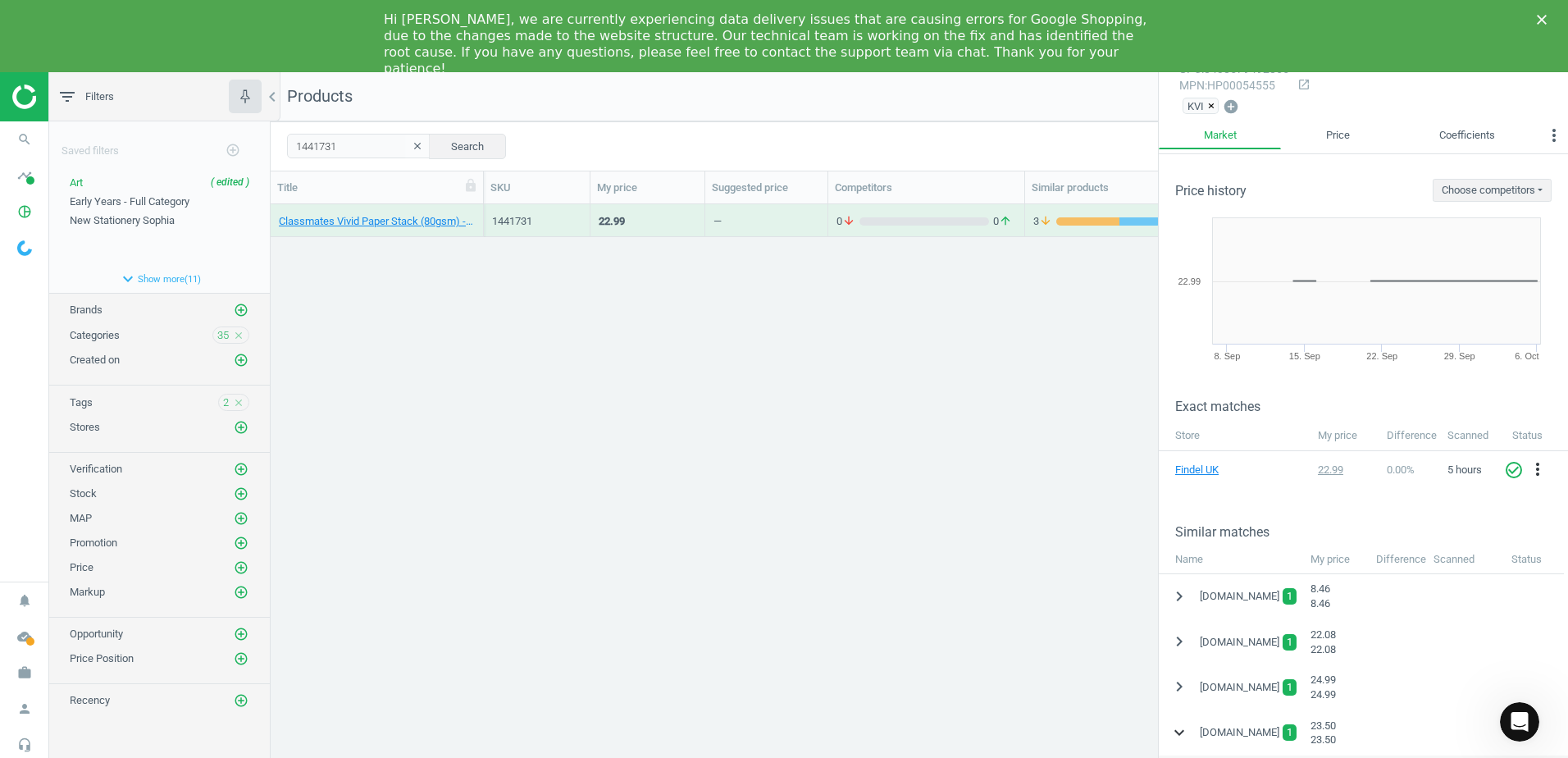
click at [1179, 728] on icon "expand_more" at bounding box center [1180, 733] width 20 height 20
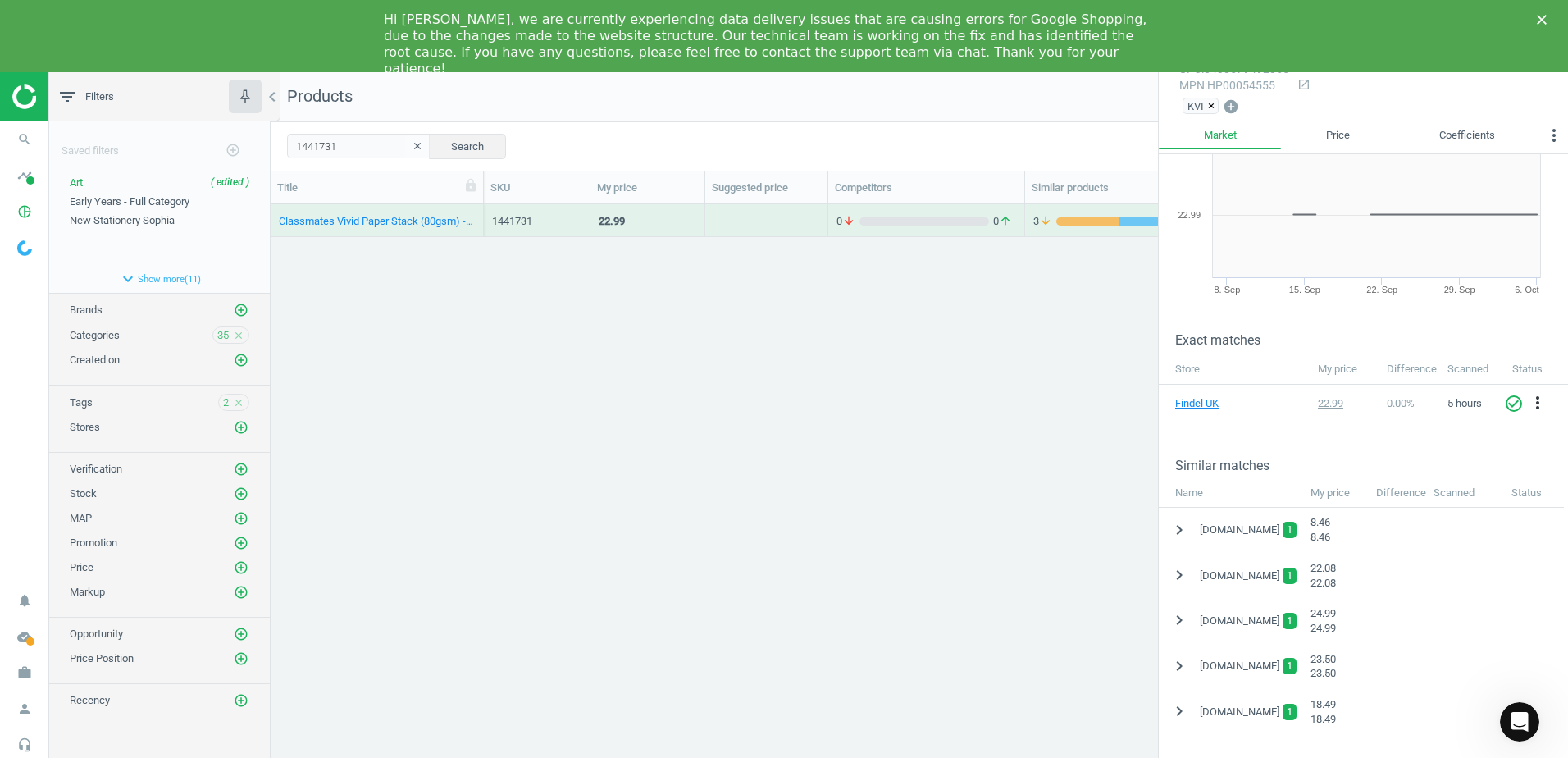
scroll to position [164, 0]
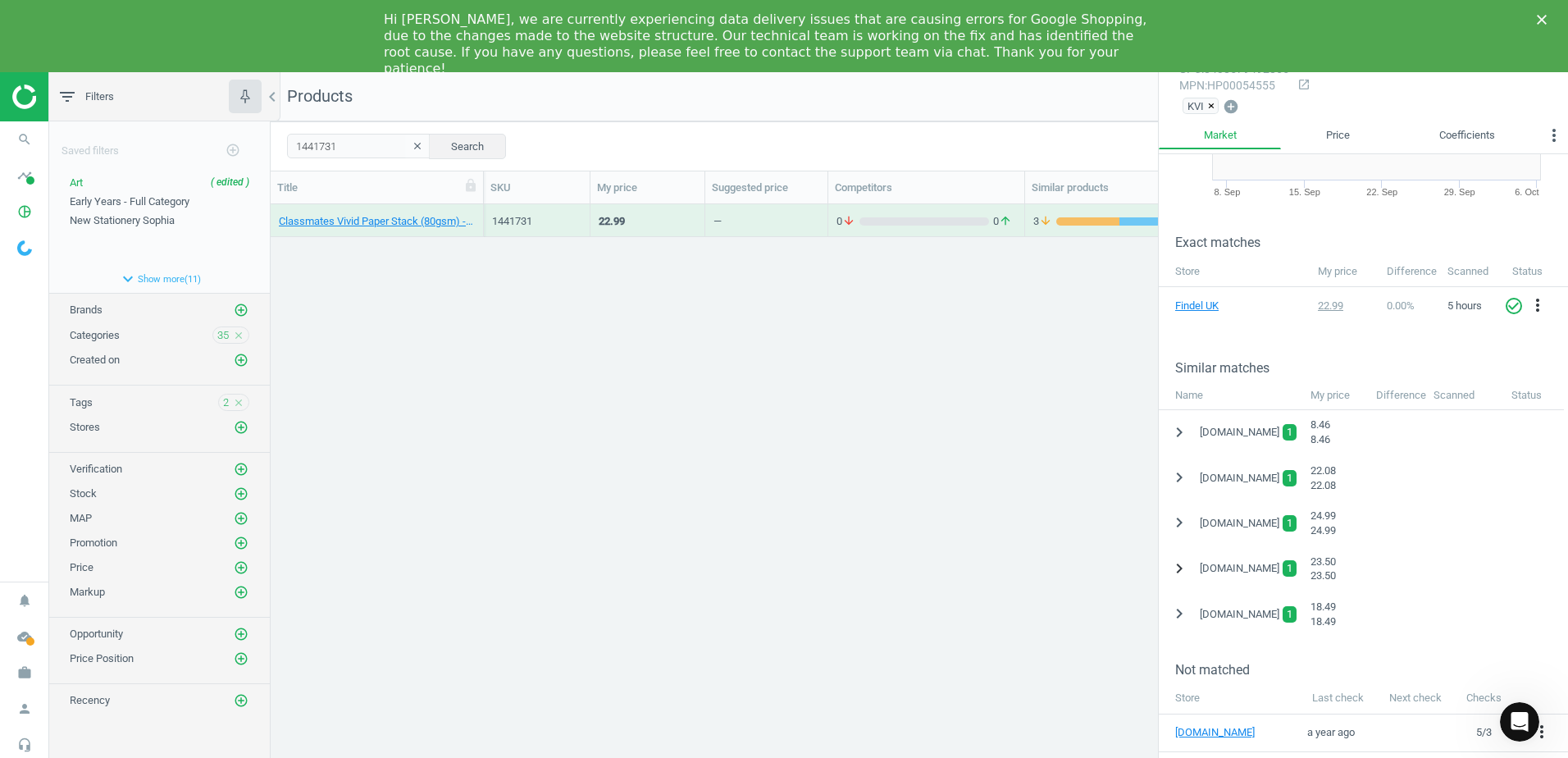
click at [1180, 566] on icon "chevron_right" at bounding box center [1180, 568] width 20 height 20
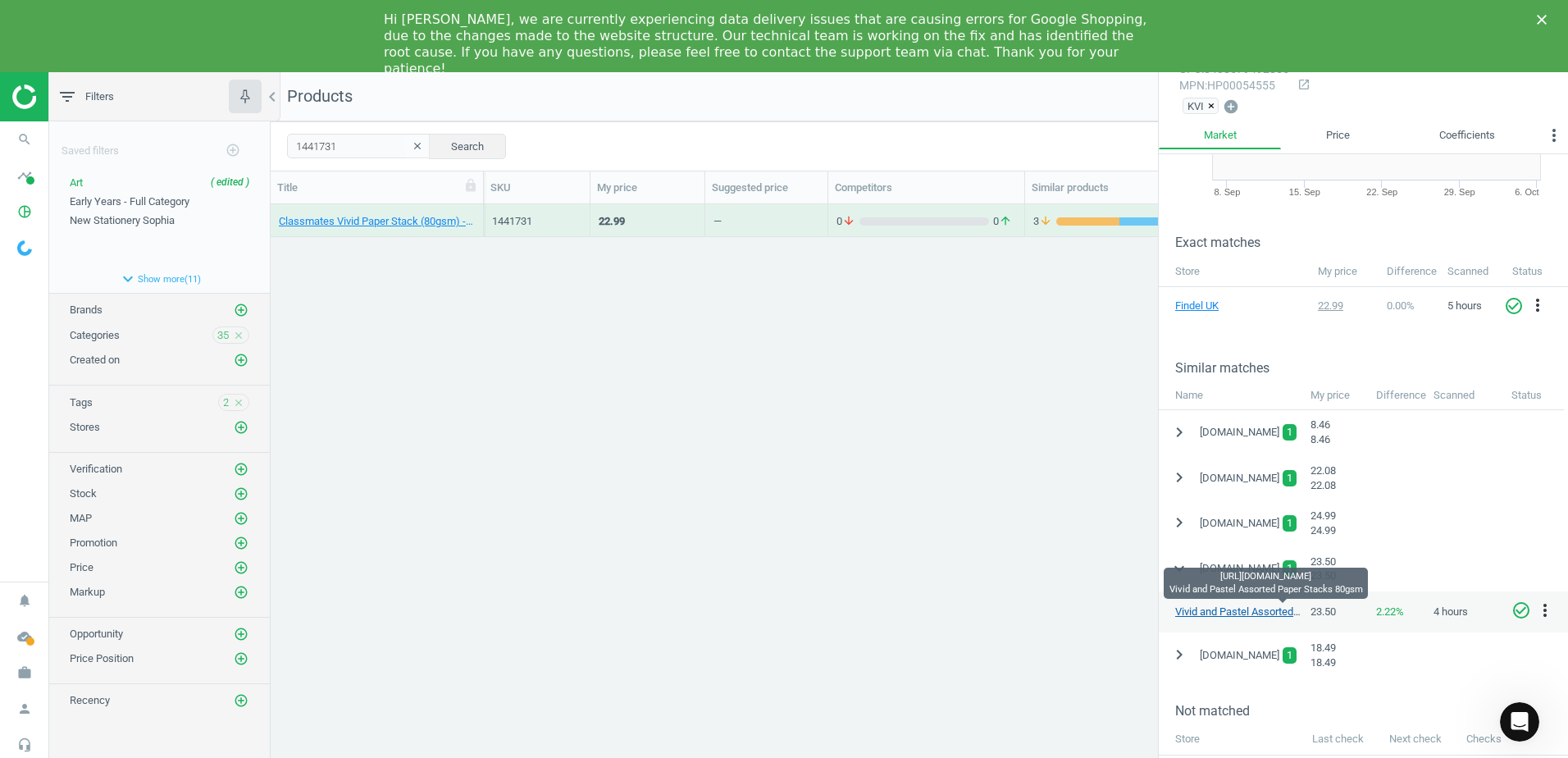
click at [1216, 613] on link "Vivid and Pastel Assorted Paper Stacks 80gsm" at bounding box center [1283, 611] width 217 height 13
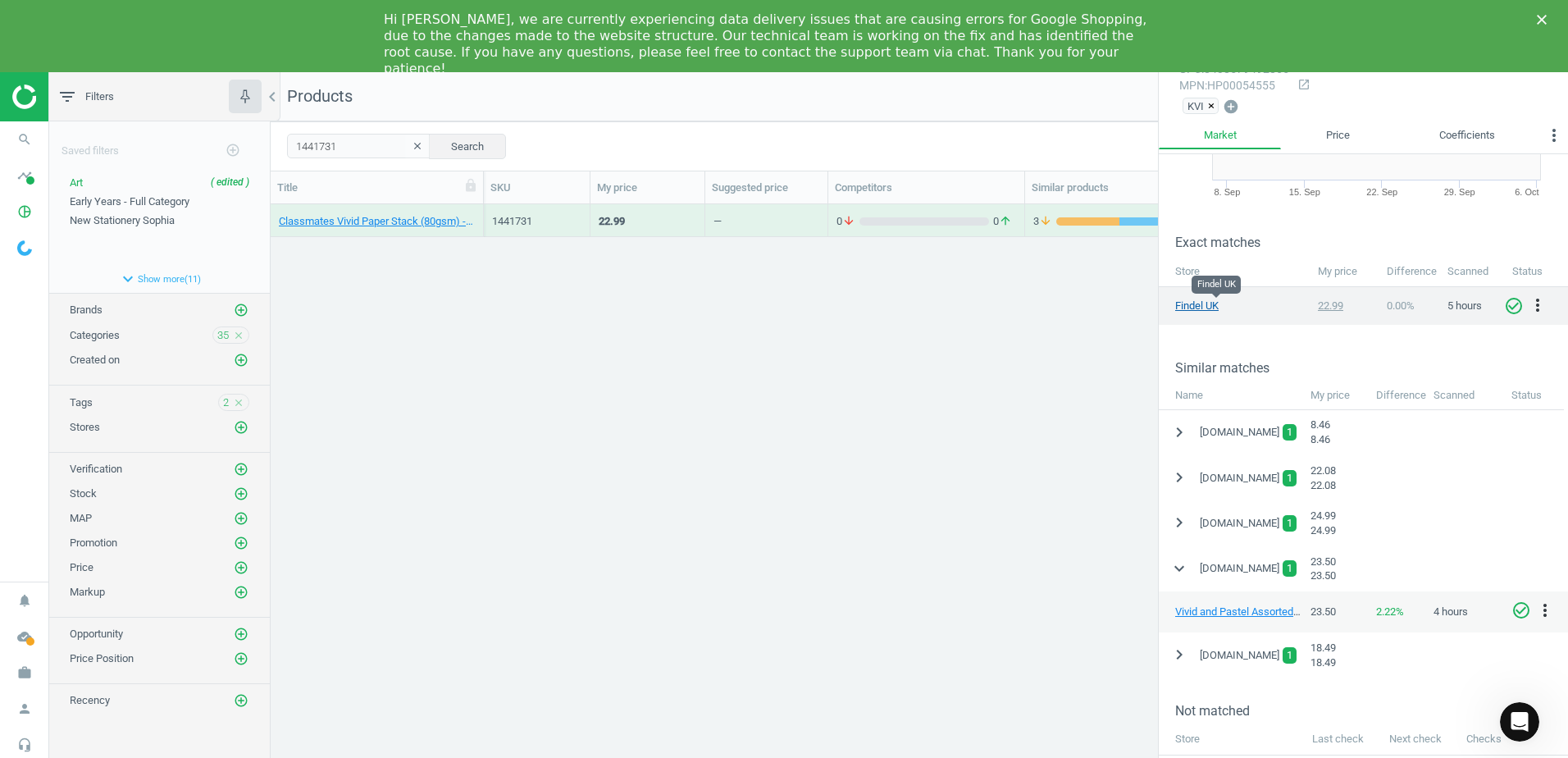
click at [1188, 304] on link "Findel UK" at bounding box center [1216, 305] width 82 height 15
drag, startPoint x: 363, startPoint y: 145, endPoint x: 258, endPoint y: 144, distance: 105.0
click at [258, 144] on div "filter_list Filters chevron_left Saved filters add_circle_outline Art ( edited …" at bounding box center [808, 451] width 1519 height 758
paste input "3599"
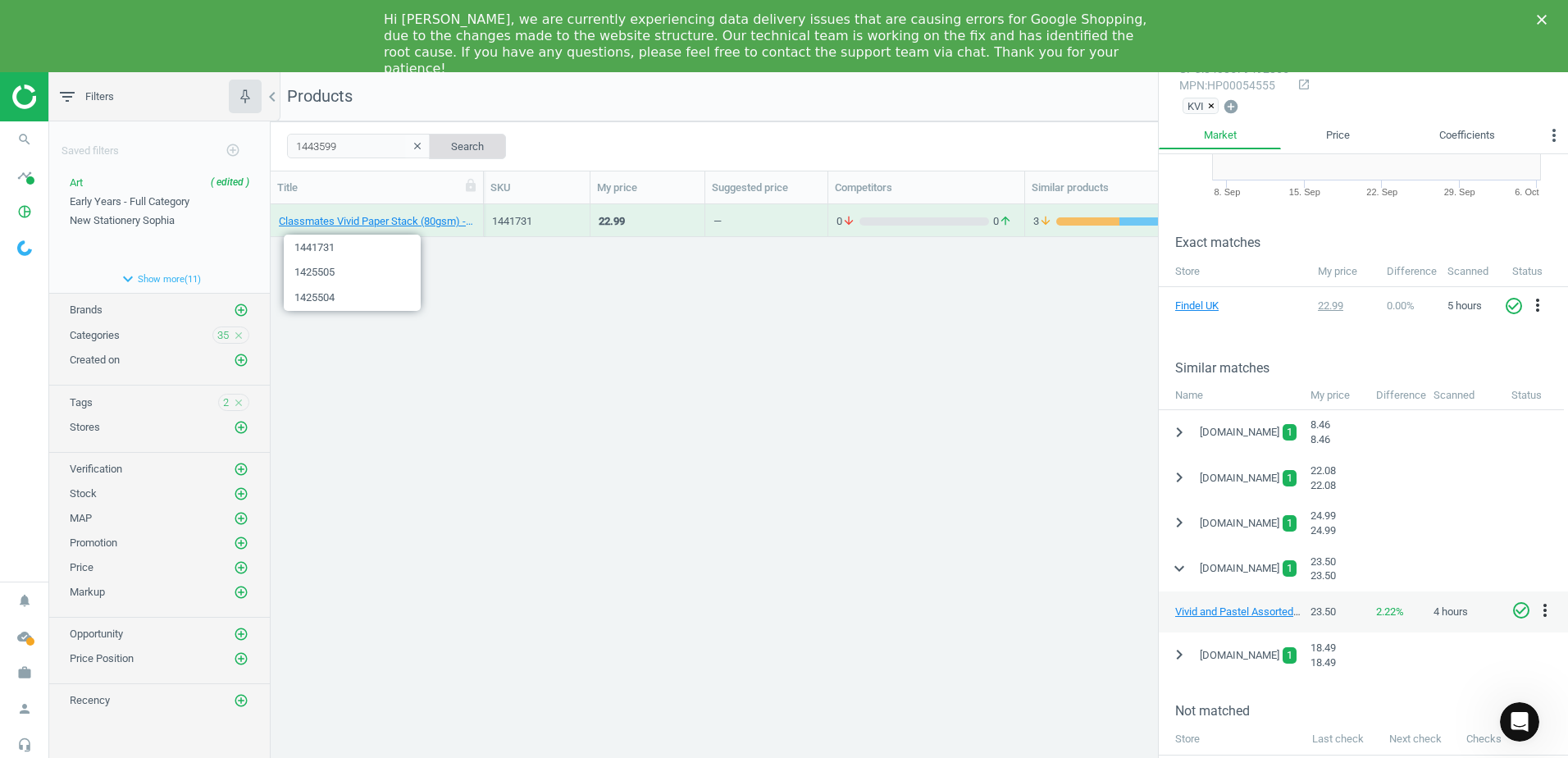
click at [470, 141] on button "Search" at bounding box center [467, 146] width 77 height 24
click at [475, 210] on div "Classmates Broad Tip Coloured Pens - Assorted - Pack of 40 40 Pack" at bounding box center [378, 221] width 213 height 33
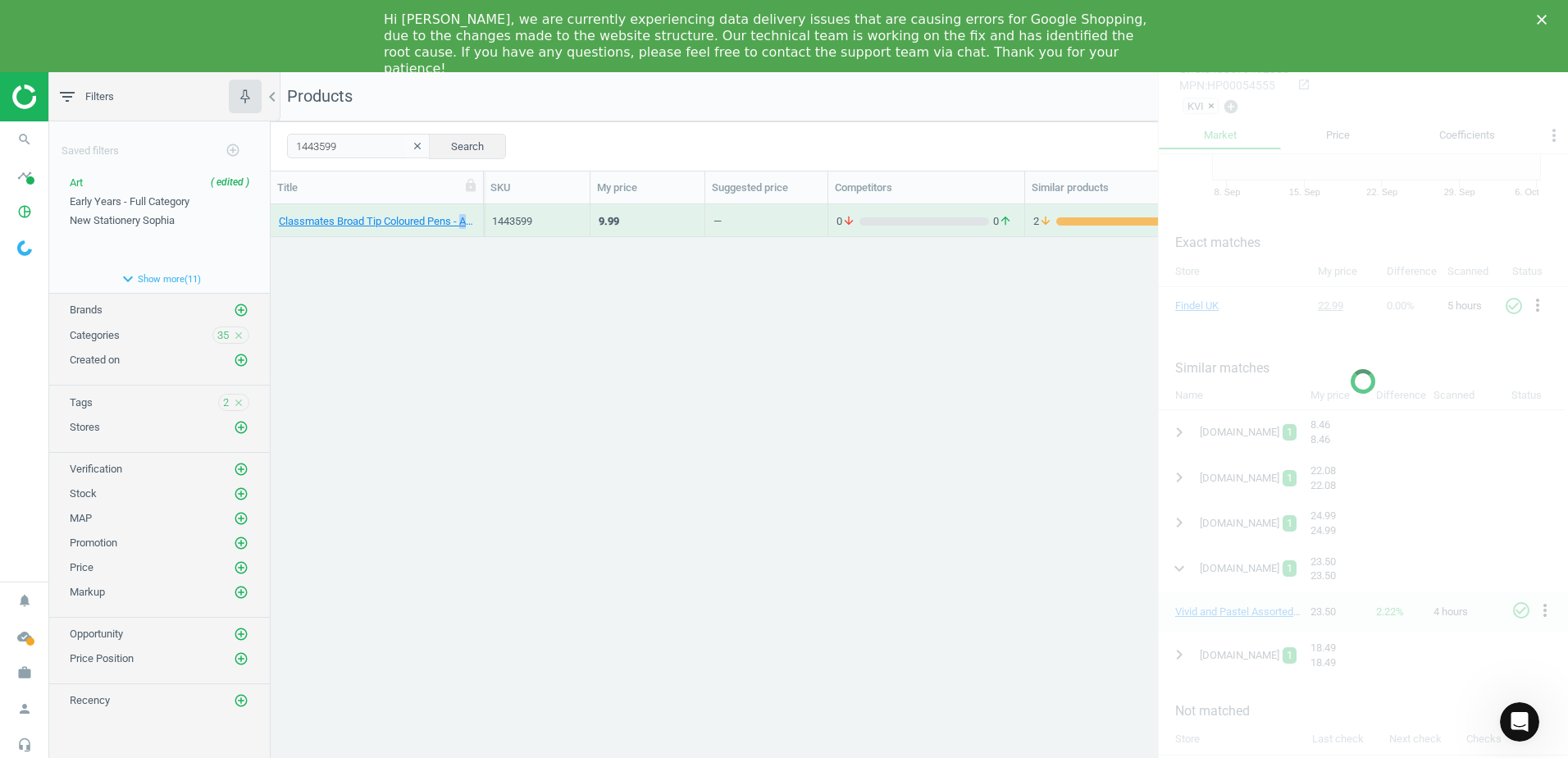
click at [475, 210] on div "Classmates Broad Tip Coloured Pens - Assorted - Pack of 40 40 Pack" at bounding box center [378, 221] width 213 height 33
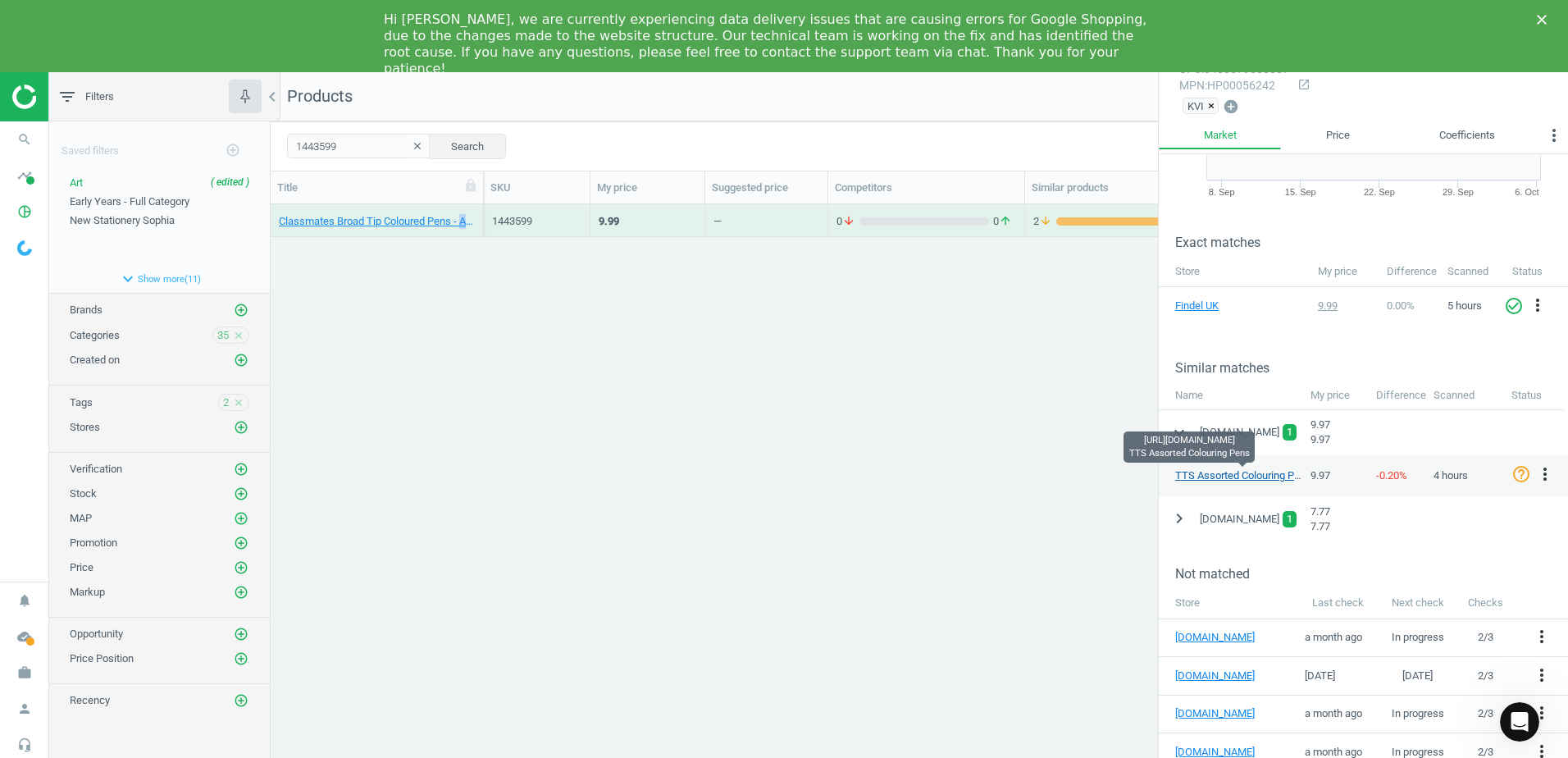
click at [1220, 474] on link "TTS Assorted Colouring Pens" at bounding box center [1242, 475] width 136 height 13
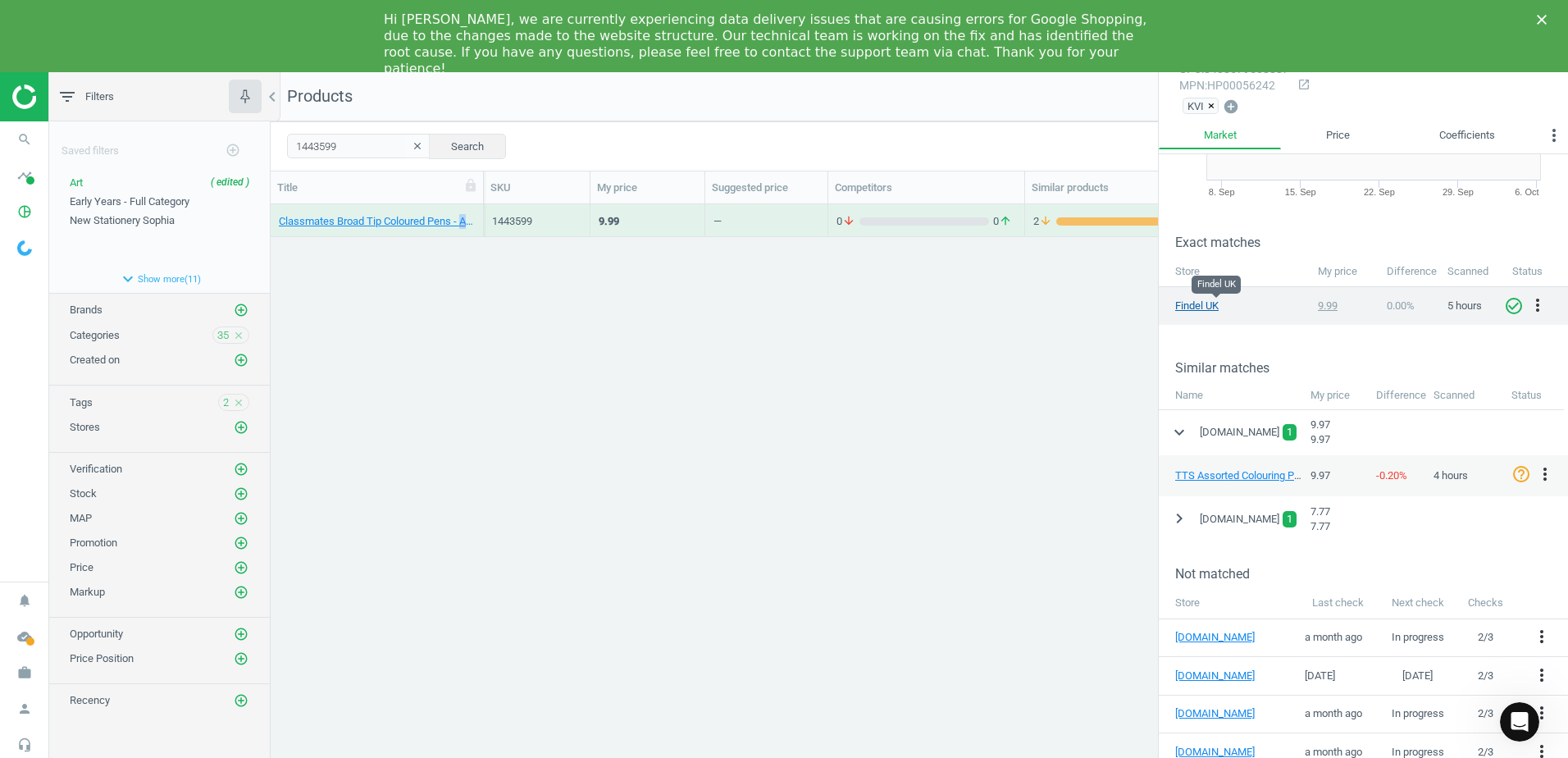
click at [1200, 304] on link "Findel UK" at bounding box center [1216, 305] width 82 height 15
click at [1545, 473] on icon "more_vert" at bounding box center [1545, 474] width 20 height 20
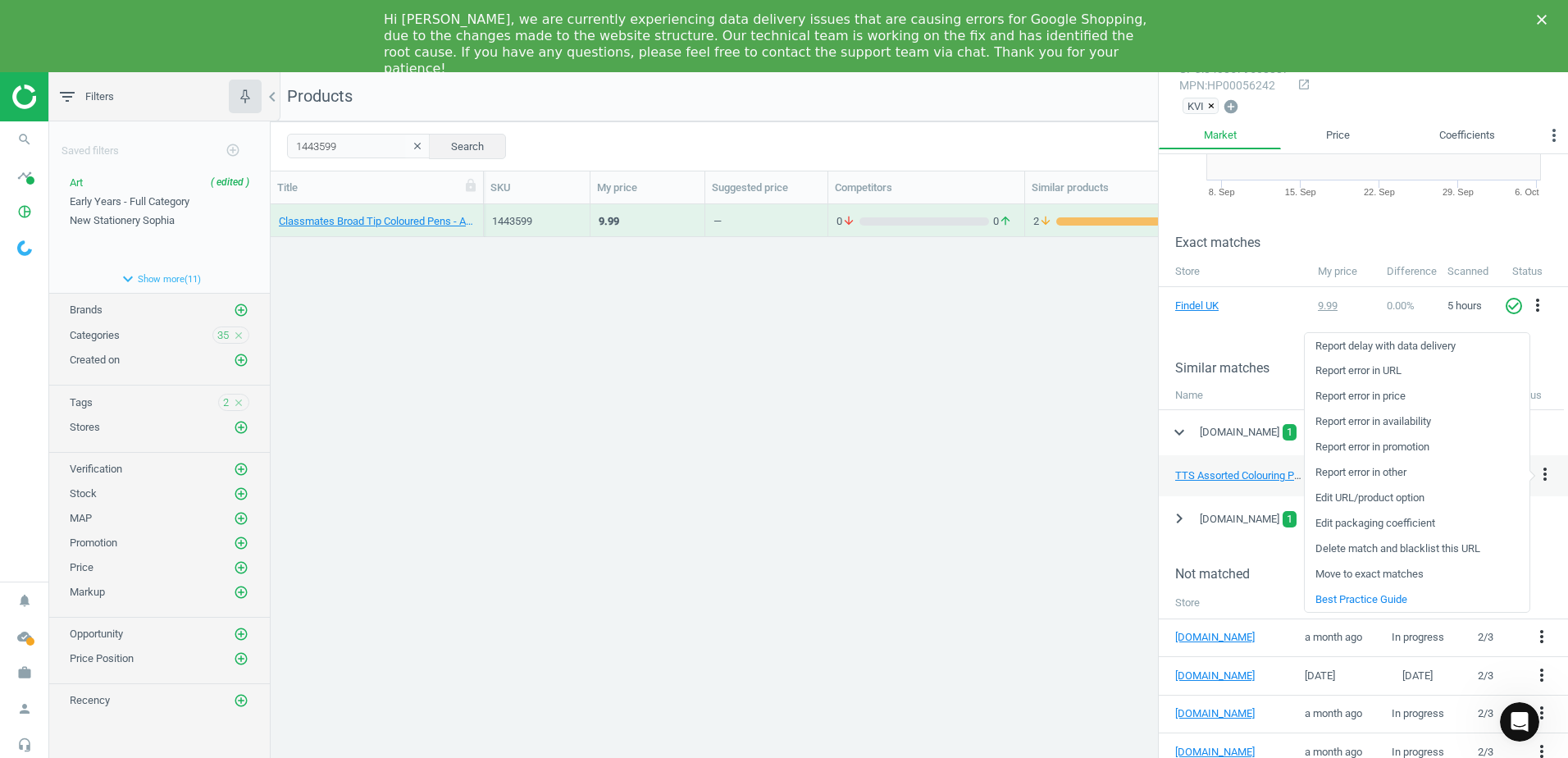
click at [1428, 526] on link "Edit packaging coefficient" at bounding box center [1417, 523] width 225 height 25
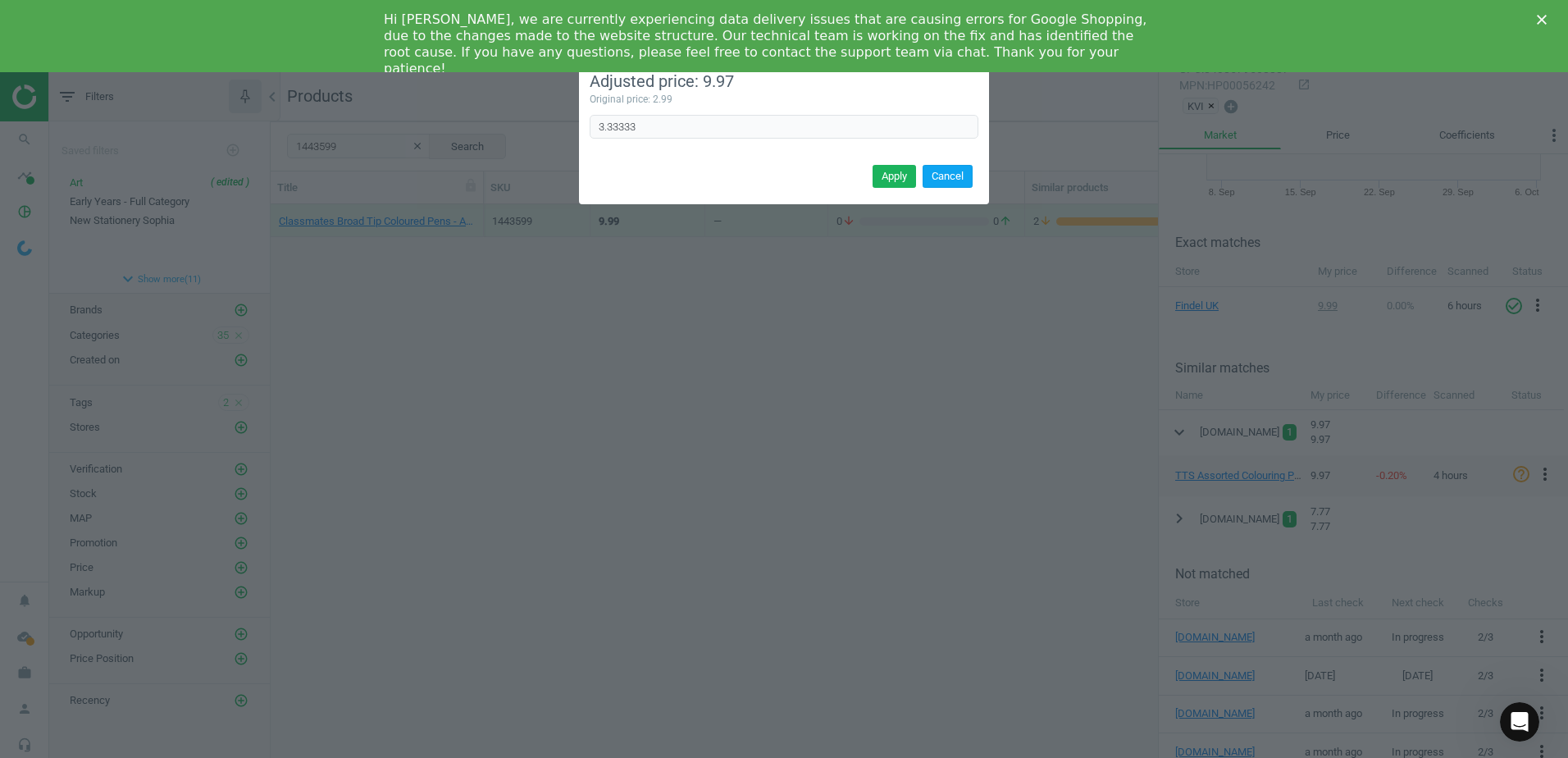
click at [969, 185] on button "Cancel" at bounding box center [947, 176] width 50 height 22
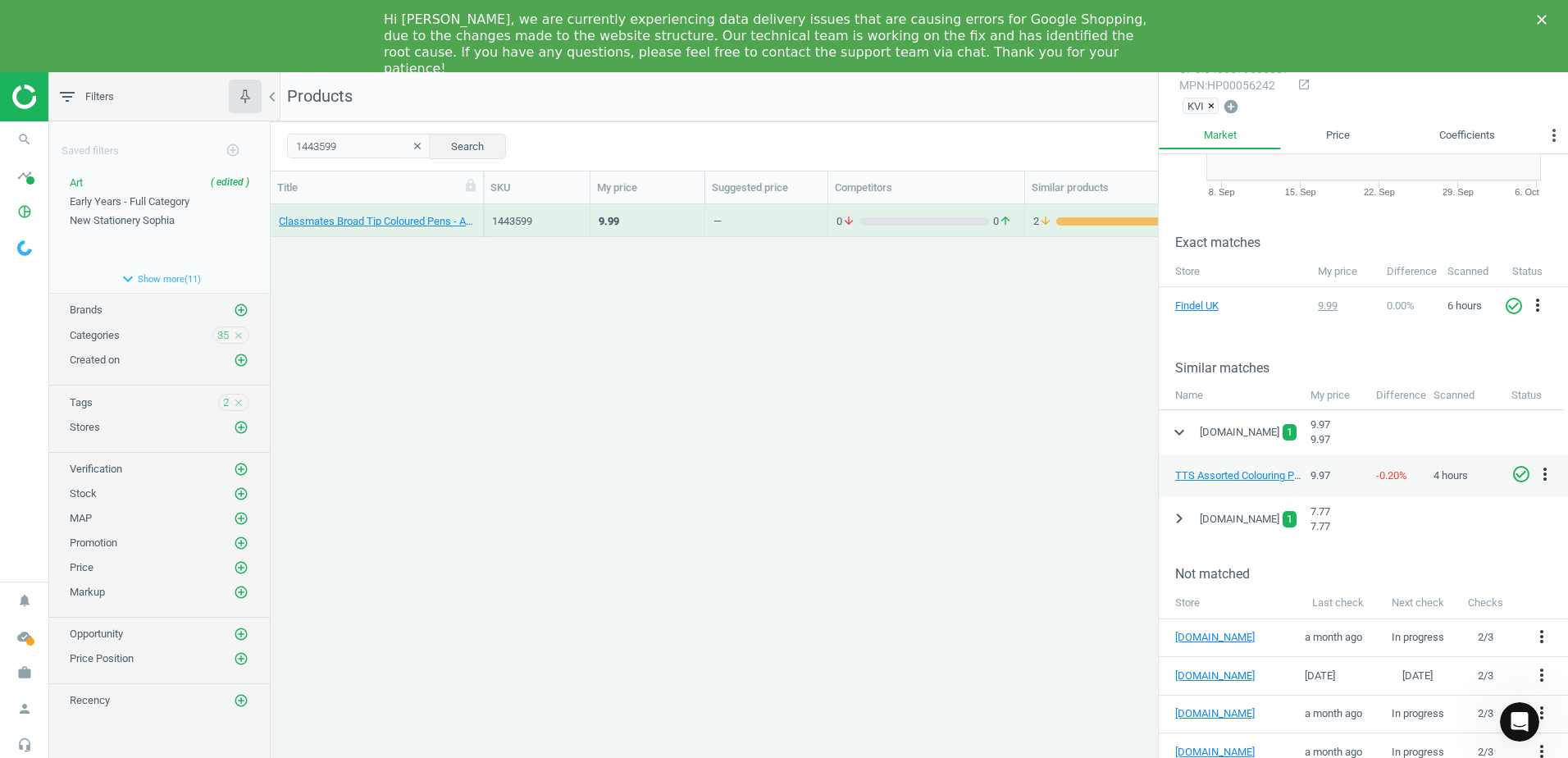
click at [1528, 476] on icon "check_circle_outline" at bounding box center [1521, 474] width 20 height 20
drag, startPoint x: 350, startPoint y: 149, endPoint x: 241, endPoint y: 150, distance: 109.0
click at [241, 150] on div "filter_list Filters chevron_left Saved filters add_circle_outline Art ( edited …" at bounding box center [808, 451] width 1519 height 758
click at [483, 150] on button "Search" at bounding box center [467, 146] width 77 height 24
click at [476, 214] on div "Classmates Broad Tip Coloured Pens - Assorted - Pack of 40 40 Pack" at bounding box center [378, 221] width 213 height 33
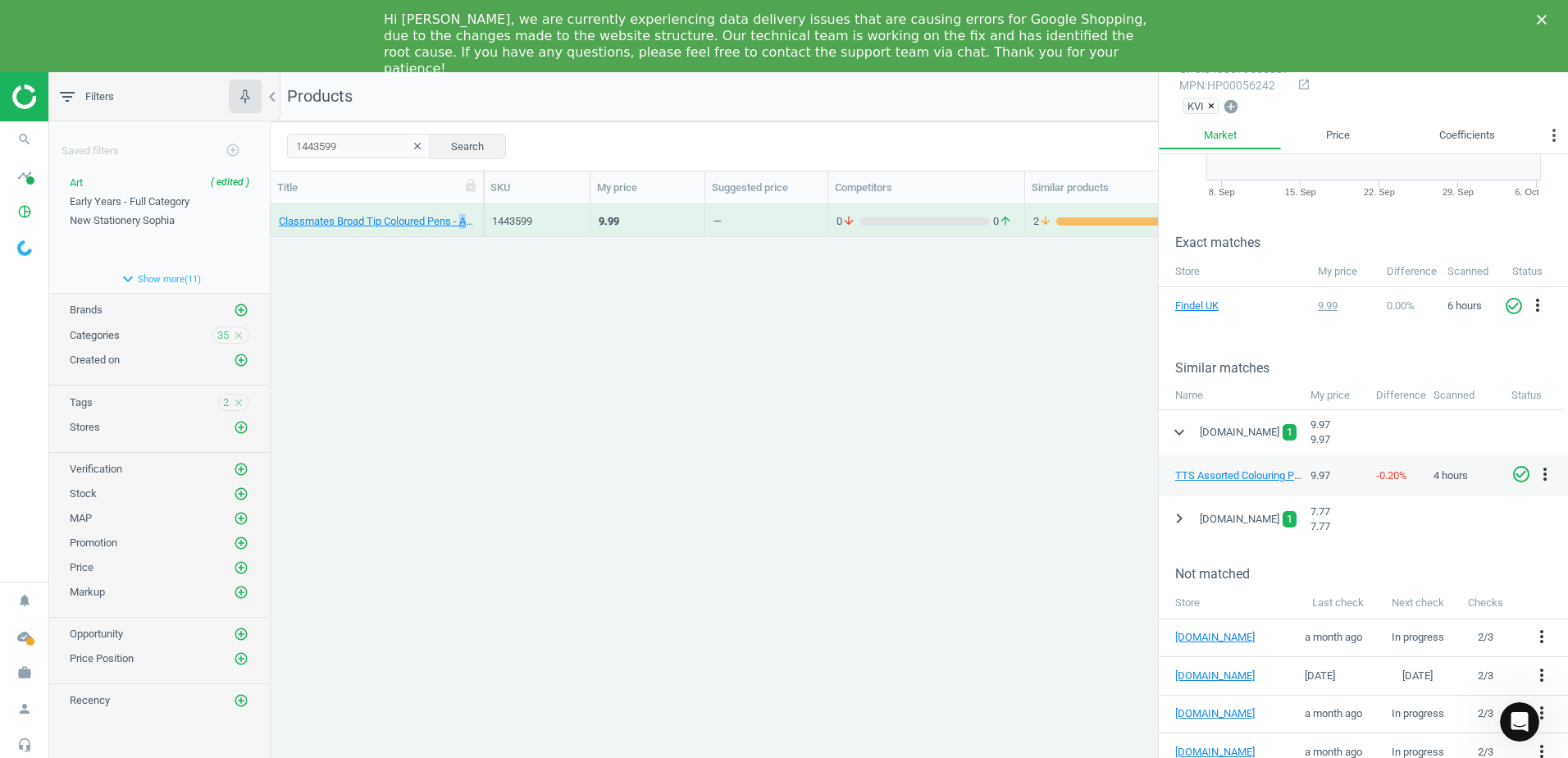
click at [476, 214] on div "Classmates Broad Tip Coloured Pens - Assorted - Pack of 40 40 Pack" at bounding box center [378, 221] width 213 height 33
drag, startPoint x: 476, startPoint y: 214, endPoint x: 508, endPoint y: 357, distance: 146.5
click at [508, 357] on div "Classmates Broad Tip Coloured Pens - Assorted - Pack of 40 40 Pack 1443599 9.99…" at bounding box center [919, 495] width 1297 height 582
click at [474, 210] on div "Classmates Broad Tip Coloured Pens - Assorted - Pack of 40 40 Pack" at bounding box center [377, 219] width 196 height 28
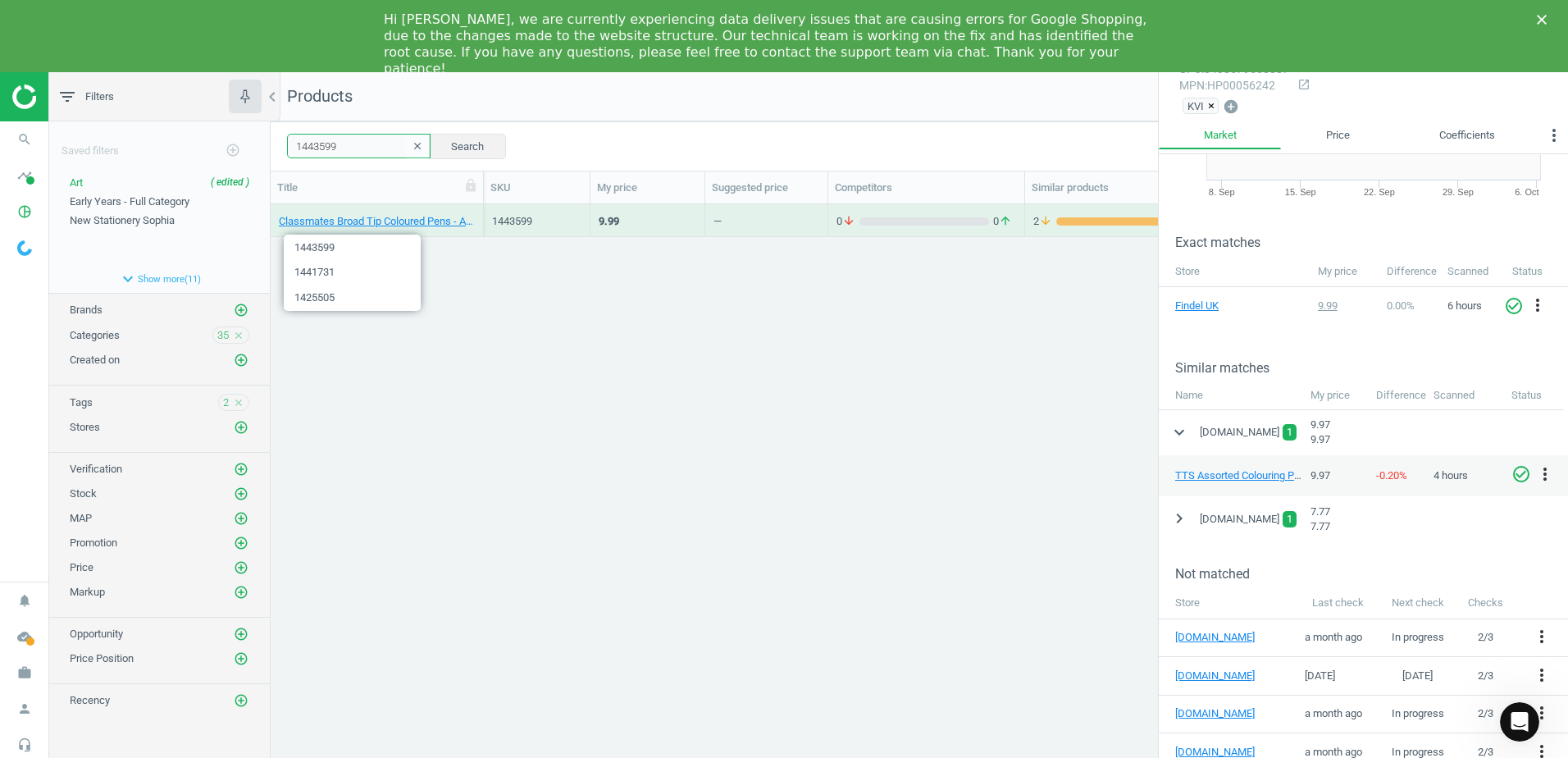
click at [354, 150] on input "1443599" at bounding box center [358, 146] width 144 height 24
click at [1542, 22] on icon "Close" at bounding box center [1542, 20] width 10 height 10
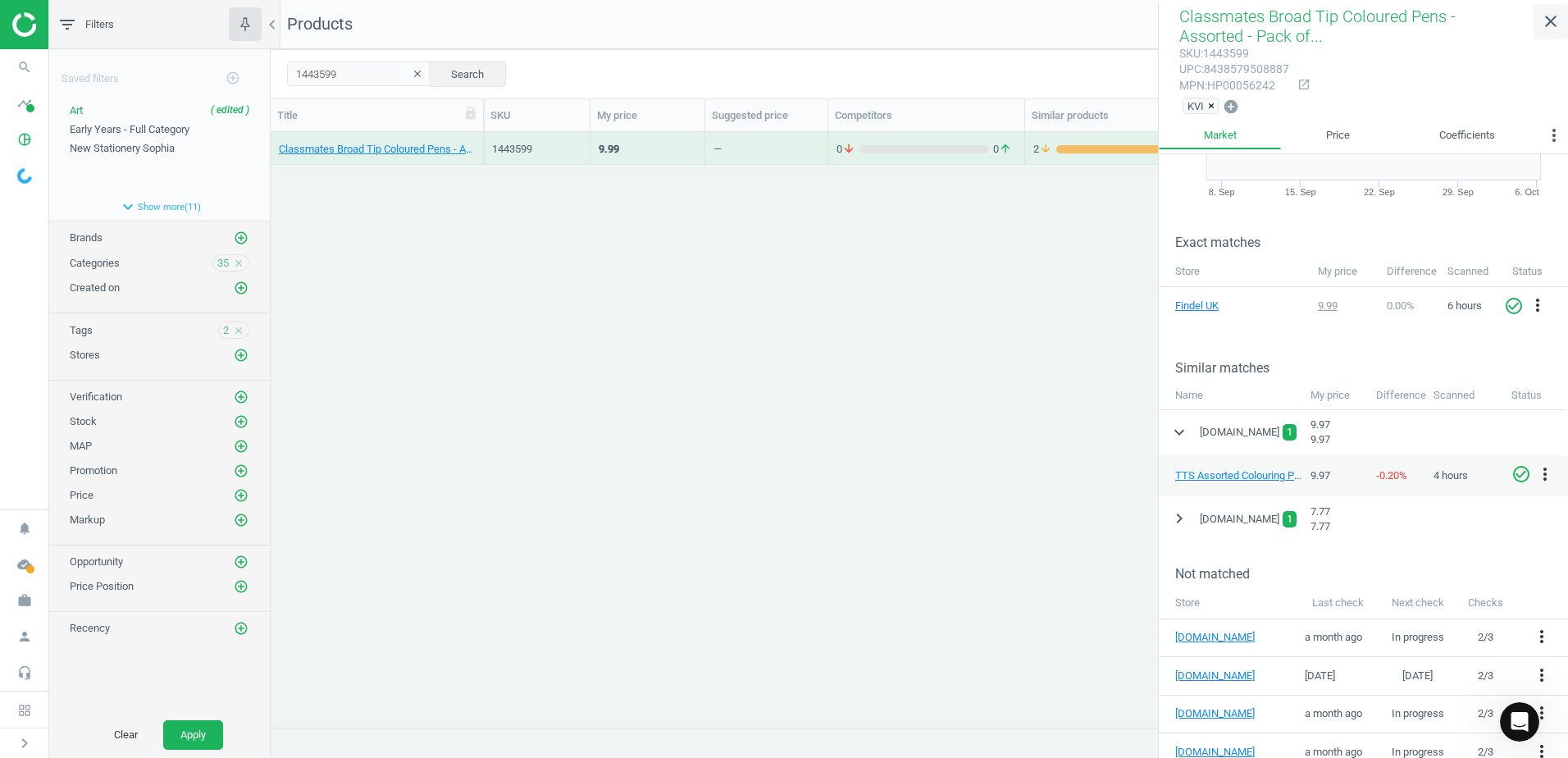
click at [1546, 22] on icon "close" at bounding box center [1550, 22] width 20 height 20
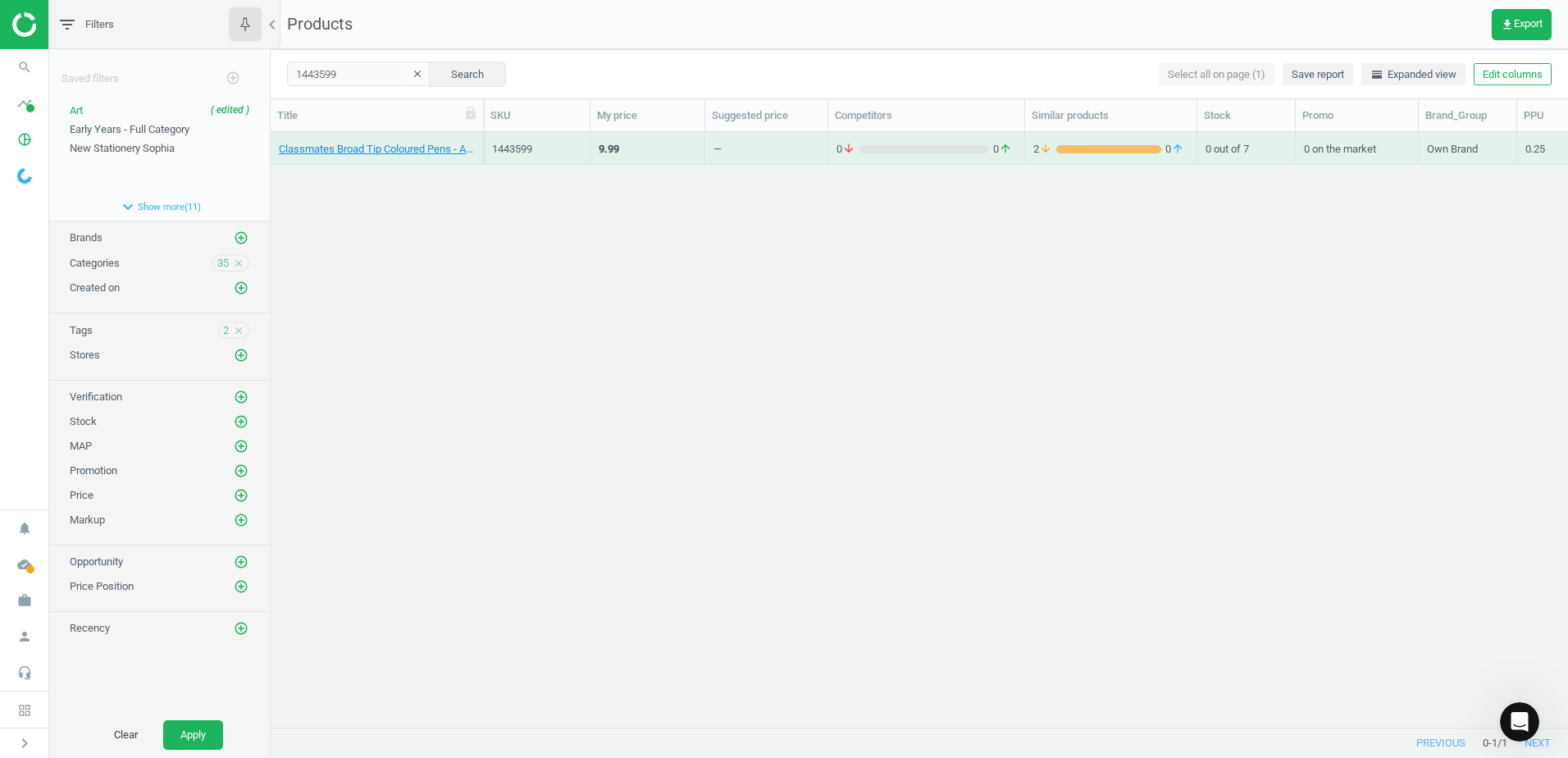
click at [478, 139] on div "Classmates Broad Tip Coloured Pens - Assorted - Pack of 40 40 Pack" at bounding box center [378, 149] width 213 height 33
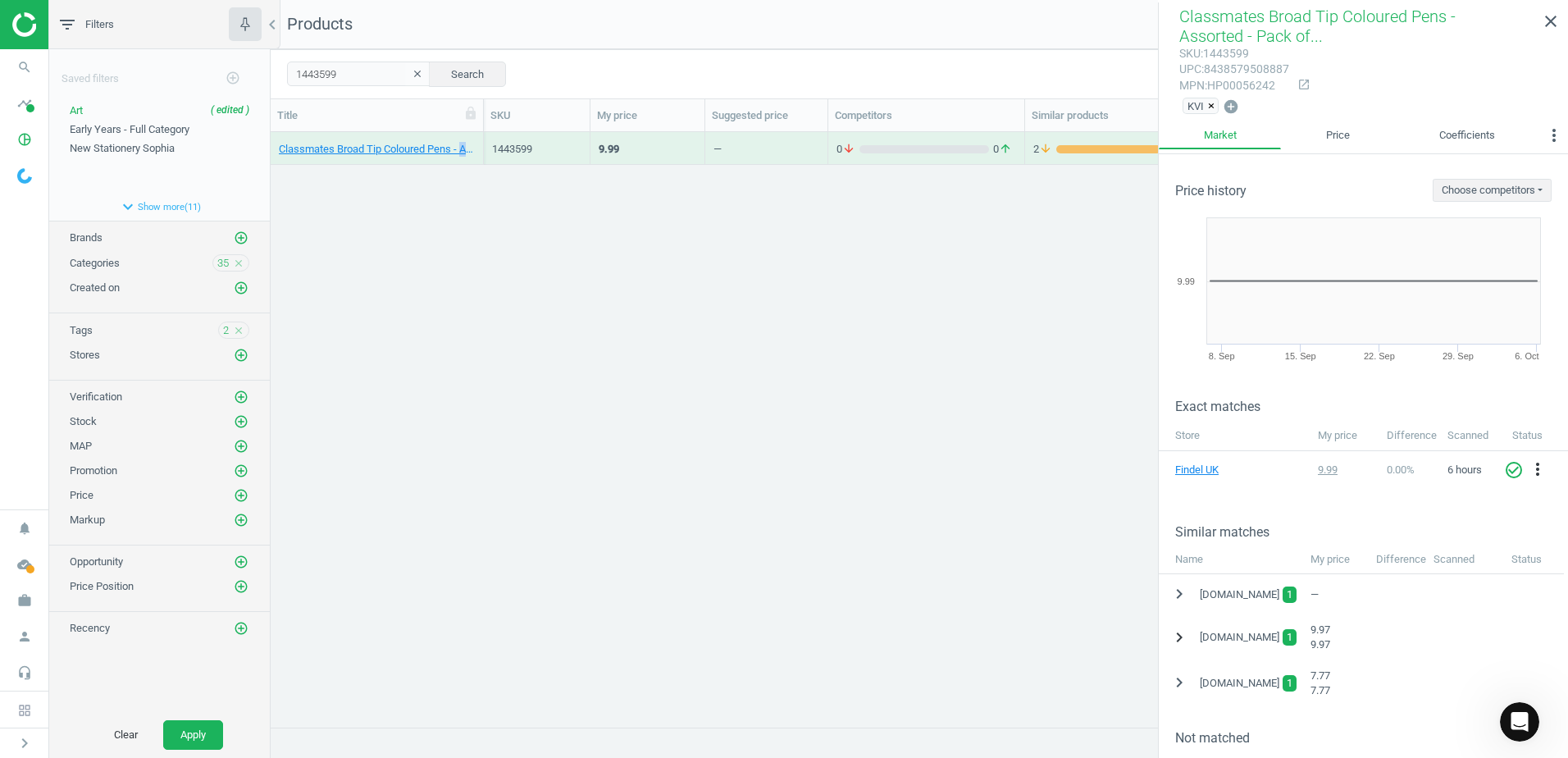
click at [1180, 634] on icon "chevron_right" at bounding box center [1180, 637] width 20 height 20
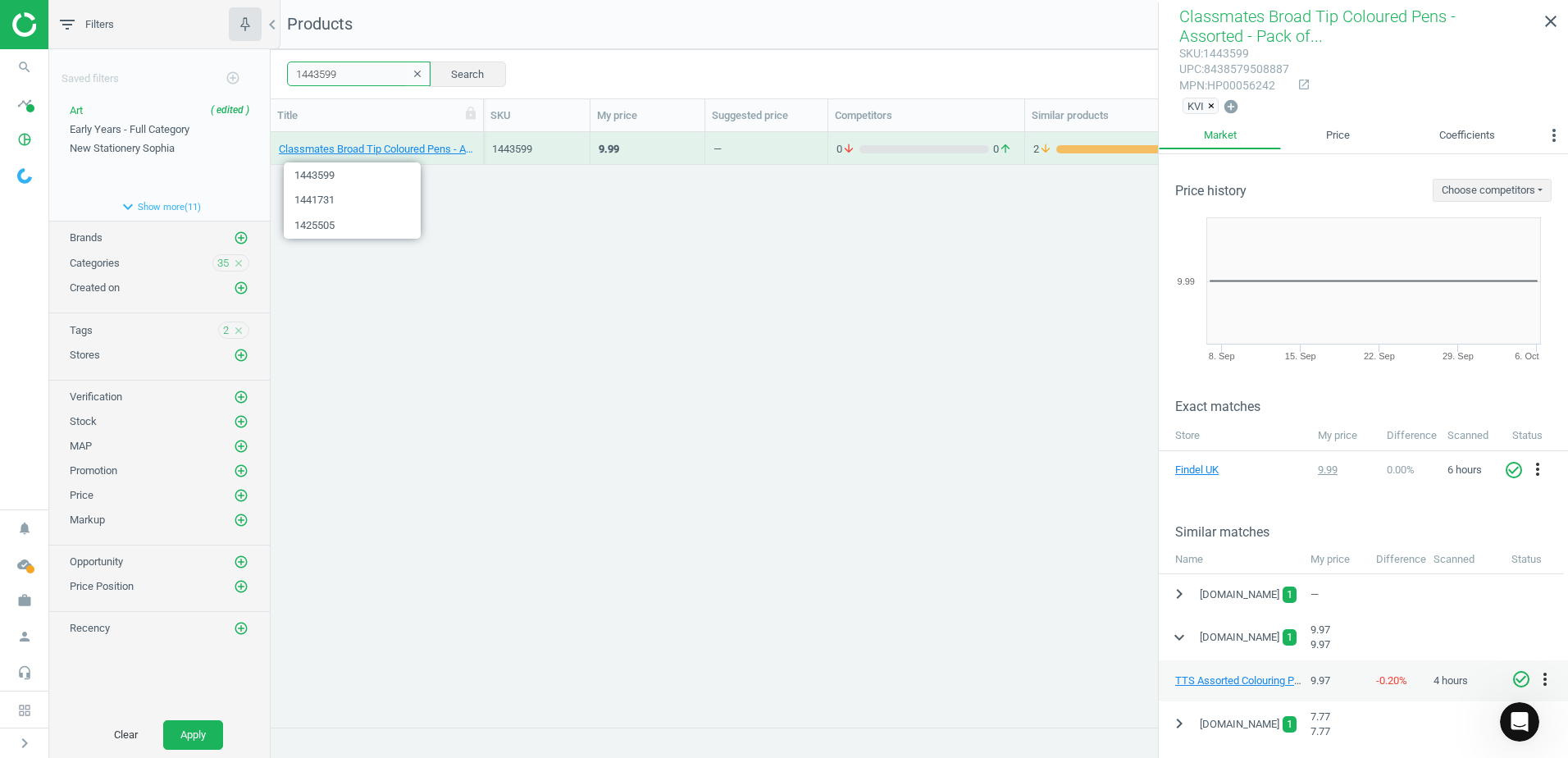
drag, startPoint x: 351, startPoint y: 82, endPoint x: 277, endPoint y: 72, distance: 74.7
click at [277, 72] on div "1443599 clear Search Select all on page (1) Save report horizontal_split Expand…" at bounding box center [919, 73] width 1297 height 49
paste input "86986"
click at [454, 73] on button "Search" at bounding box center [467, 73] width 77 height 24
click at [479, 139] on div "Classmates Wooden Craft Sticks - Standard - Plain - Pack of 1000 1000 Pack" at bounding box center [378, 149] width 213 height 33
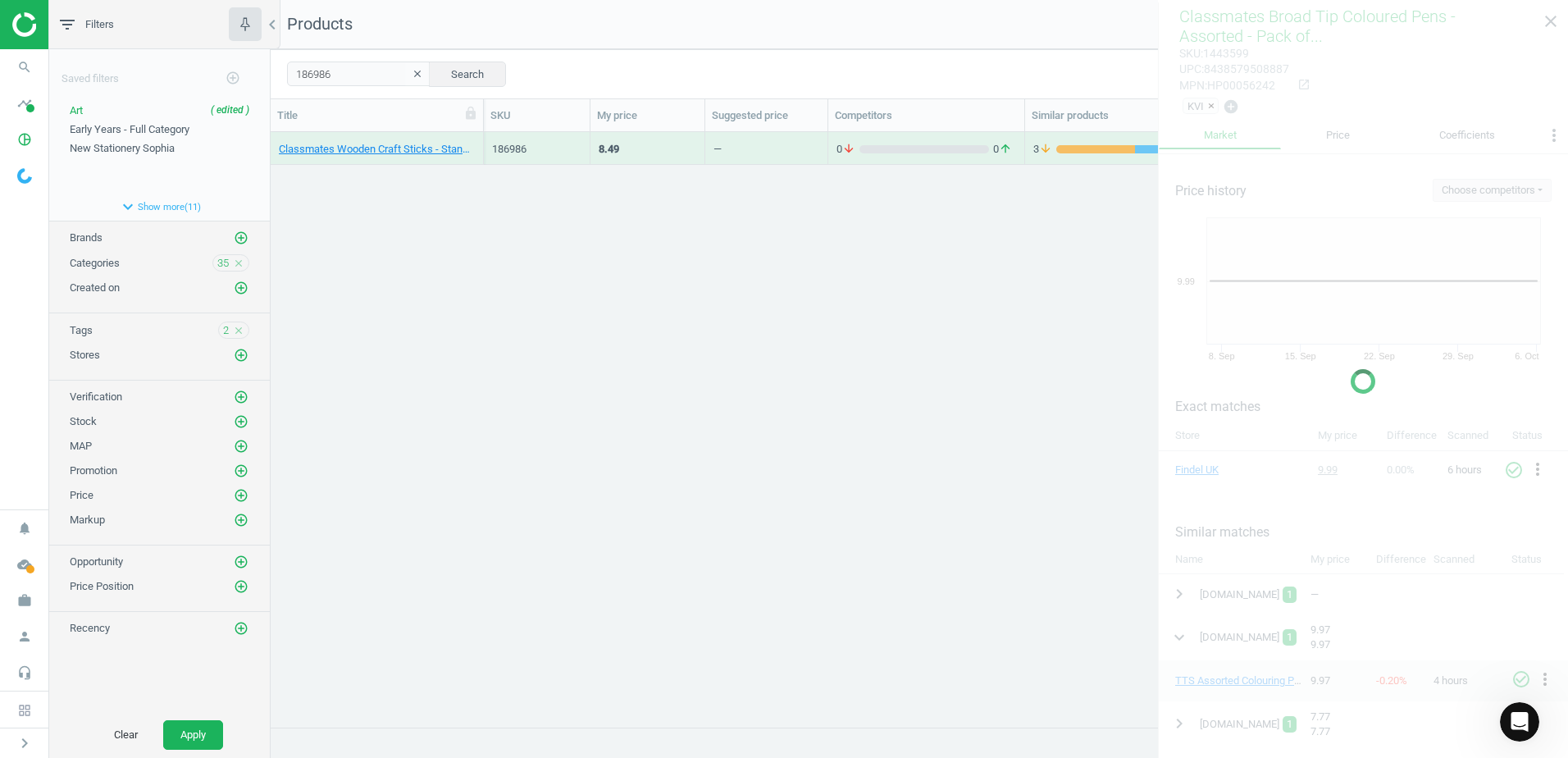
click at [479, 139] on div "Classmates Wooden Craft Sticks - Standard - Plain - Pack of 1000 1000 Pack" at bounding box center [378, 149] width 213 height 33
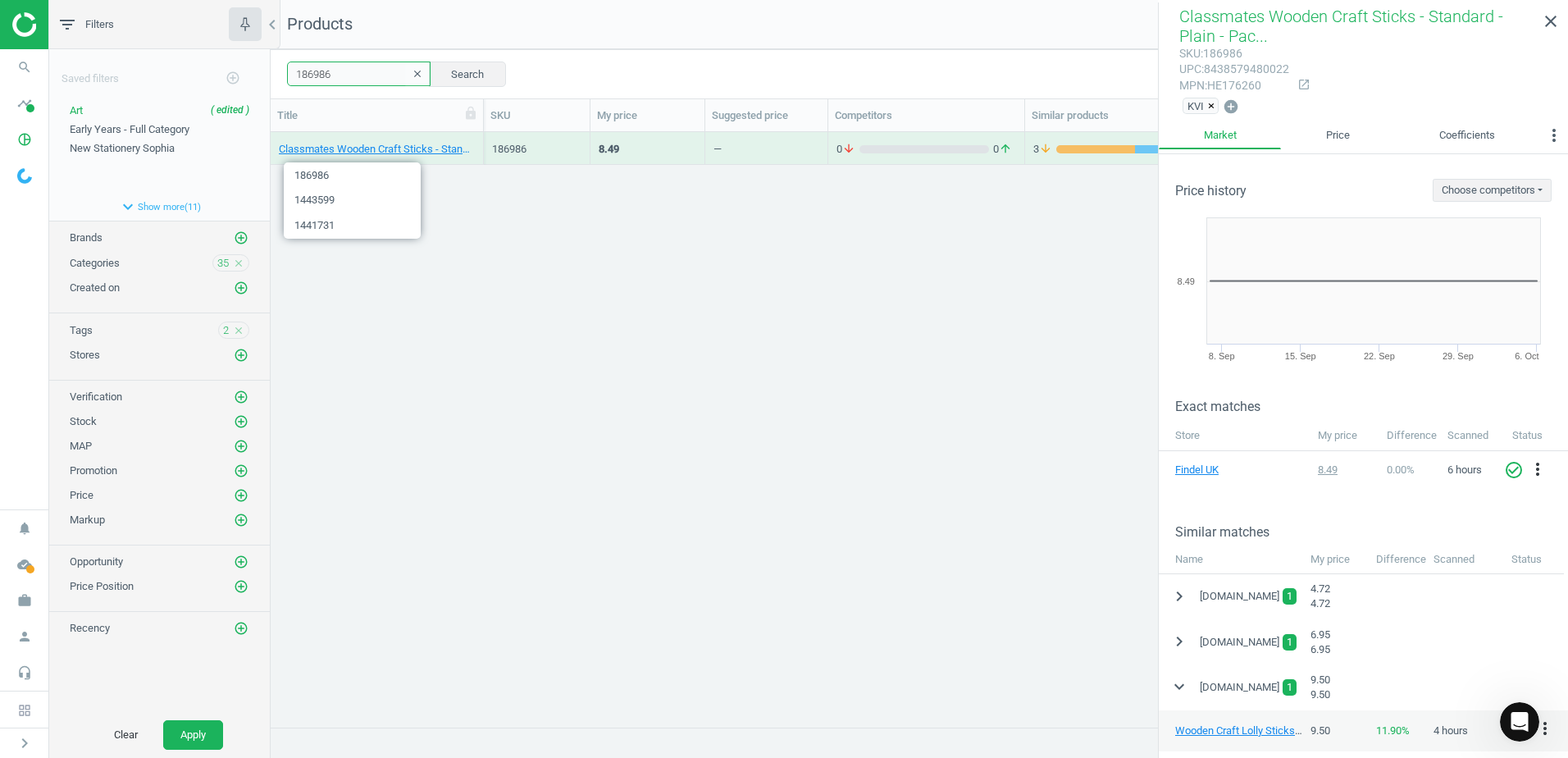
drag, startPoint x: 347, startPoint y: 79, endPoint x: 262, endPoint y: 78, distance: 85.0
click at [262, 78] on div "filter_list Filters chevron_left Saved filters add_circle_outline Art ( edited …" at bounding box center [808, 379] width 1519 height 758
paste input "02315"
click at [462, 72] on button "Search" at bounding box center [467, 73] width 77 height 24
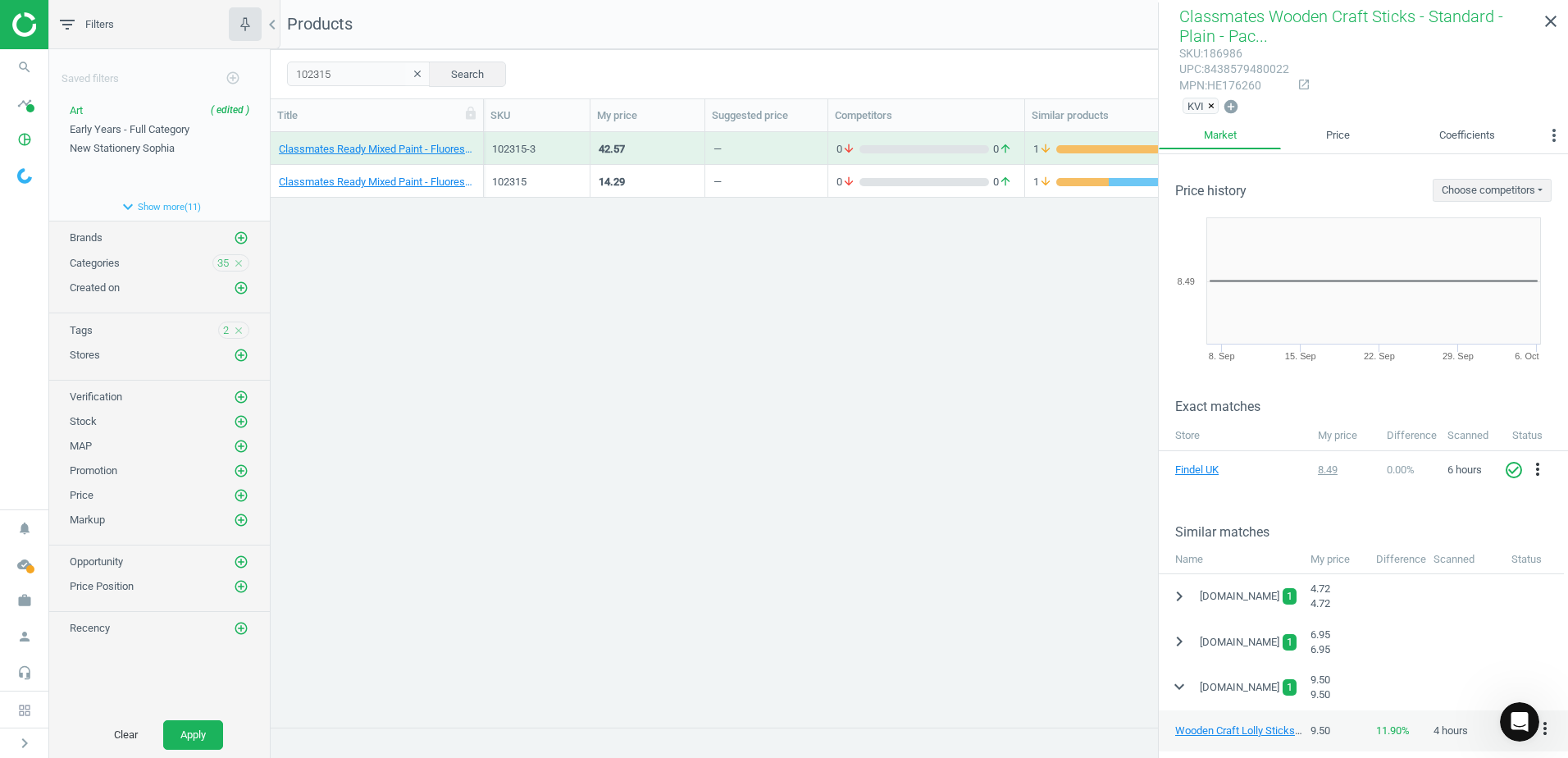
click at [475, 175] on div "Classmates Ready Mixed Paint - Fluorescent - 600ml - Pack of 6 6 Pack" at bounding box center [378, 182] width 213 height 33
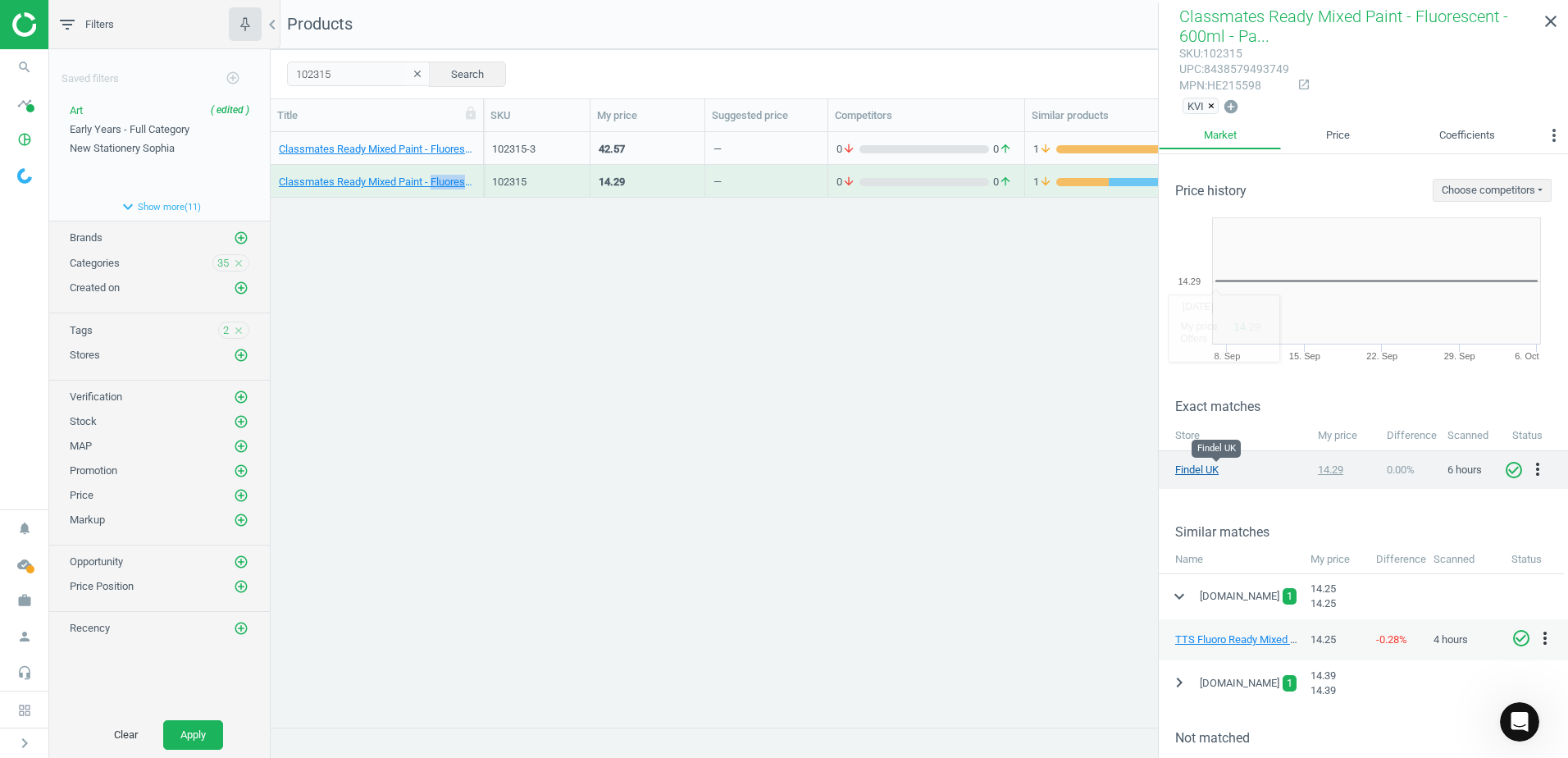
click at [1200, 468] on link "Findel UK" at bounding box center [1216, 469] width 82 height 15
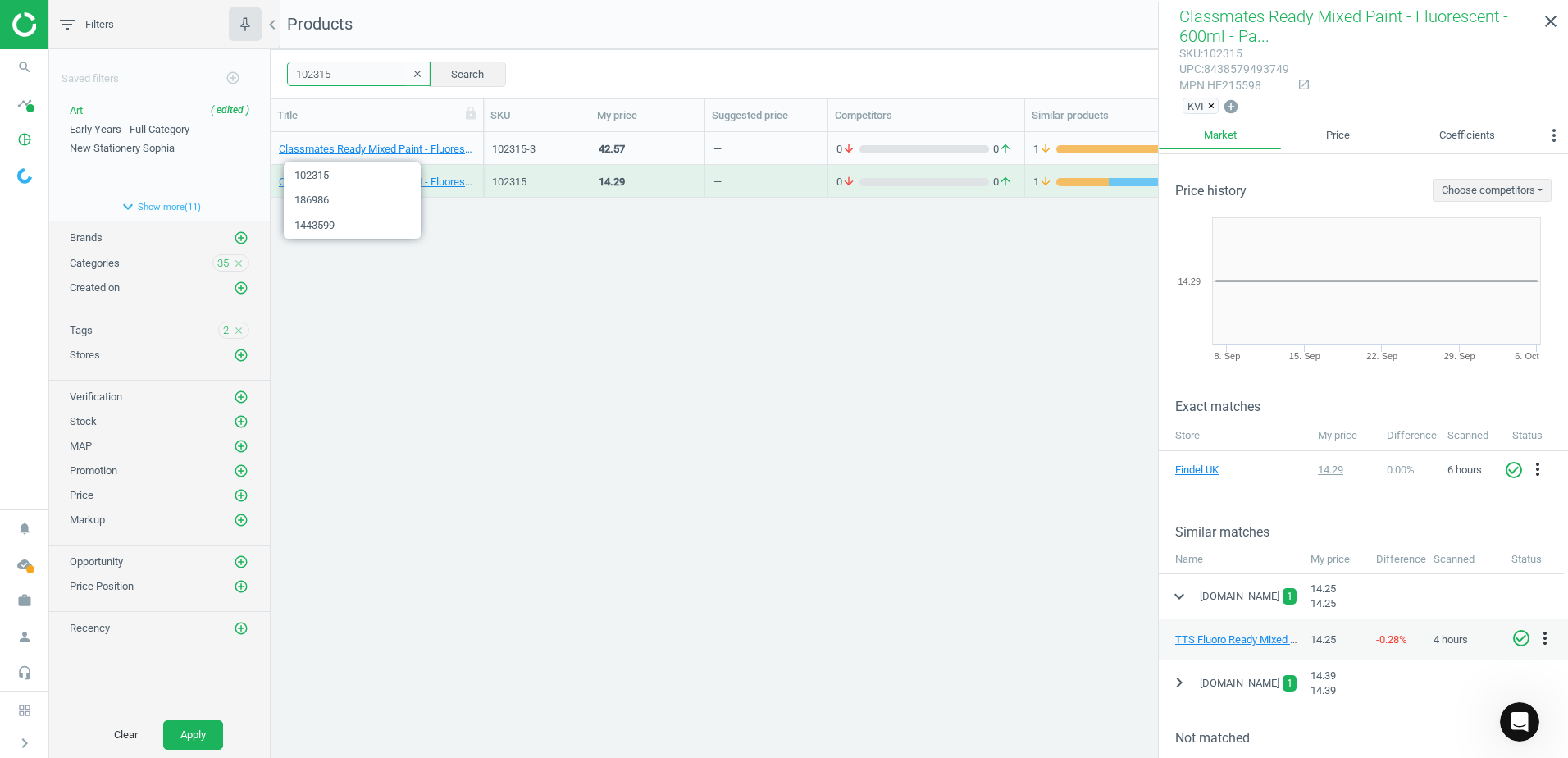
drag, startPoint x: 345, startPoint y: 74, endPoint x: 293, endPoint y: 78, distance: 52.2
click at [293, 78] on input "102315" at bounding box center [358, 73] width 144 height 24
paste input "425504"
click at [457, 70] on button "Search" at bounding box center [467, 73] width 77 height 24
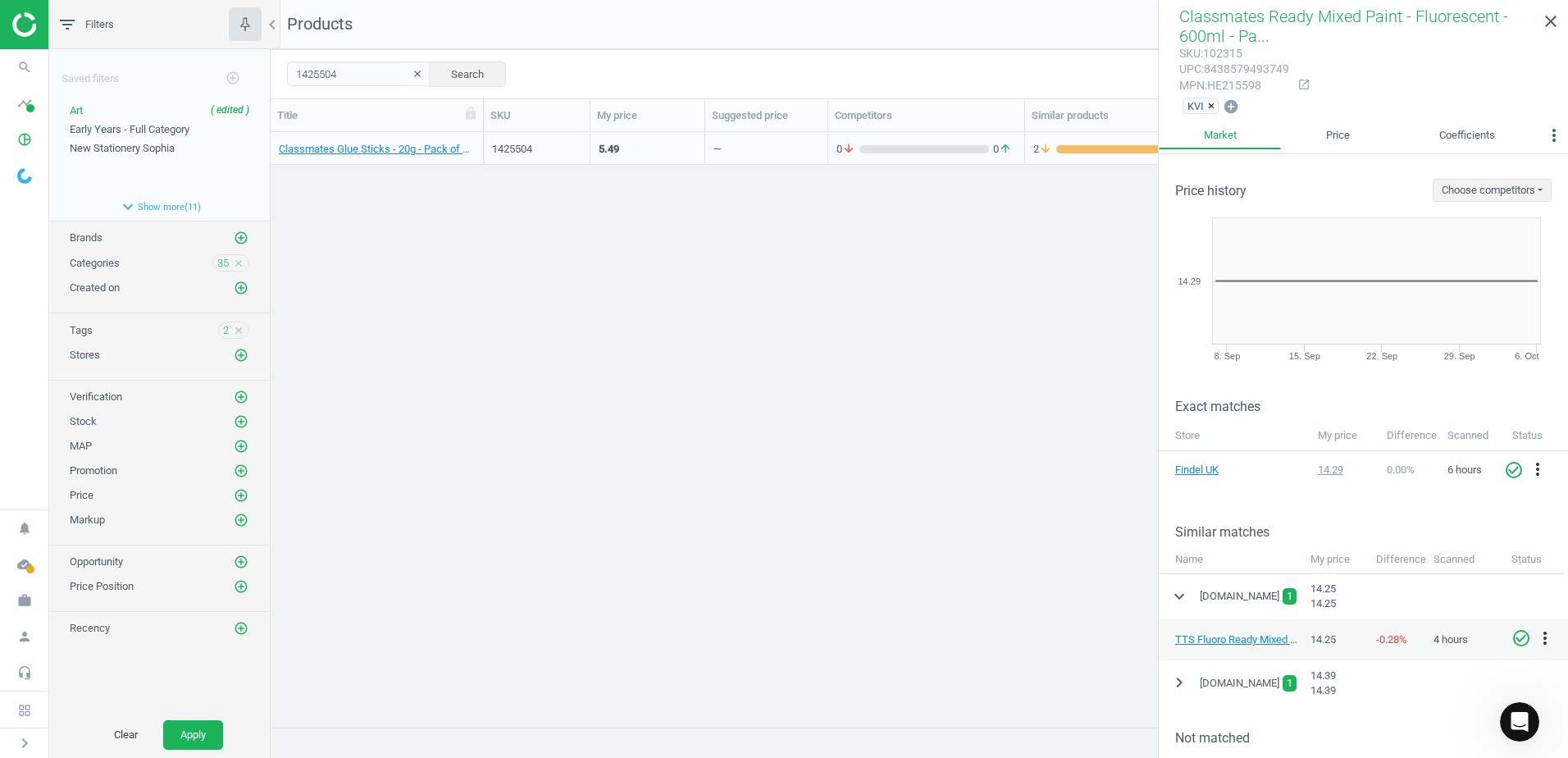
click at [477, 143] on div "Classmates Glue Sticks - 20g - Pack of 12 12 Pack" at bounding box center [378, 149] width 213 height 33
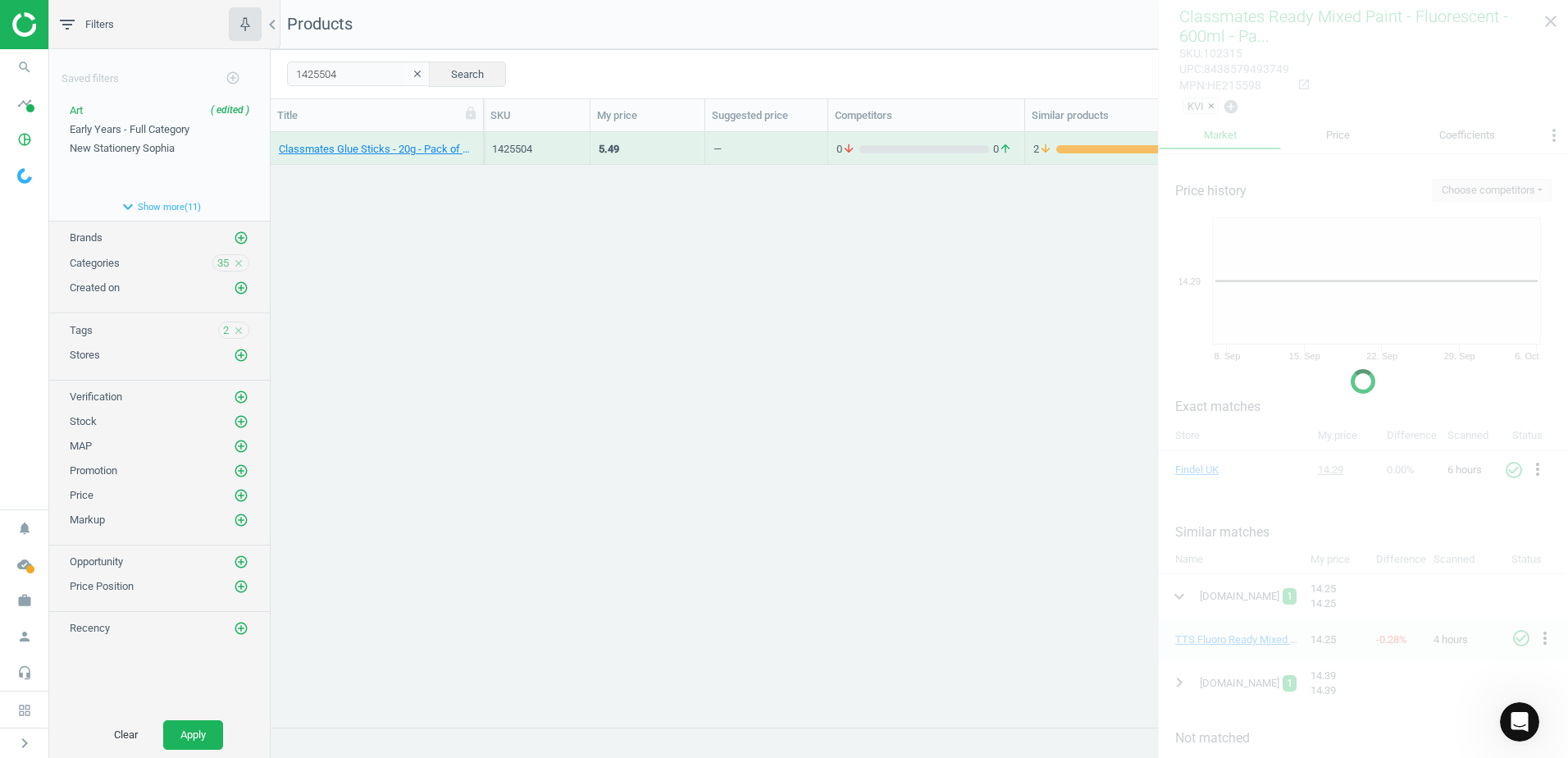
click at [477, 143] on div "Classmates Glue Sticks - 20g - Pack of 12 12 Pack" at bounding box center [378, 149] width 213 height 33
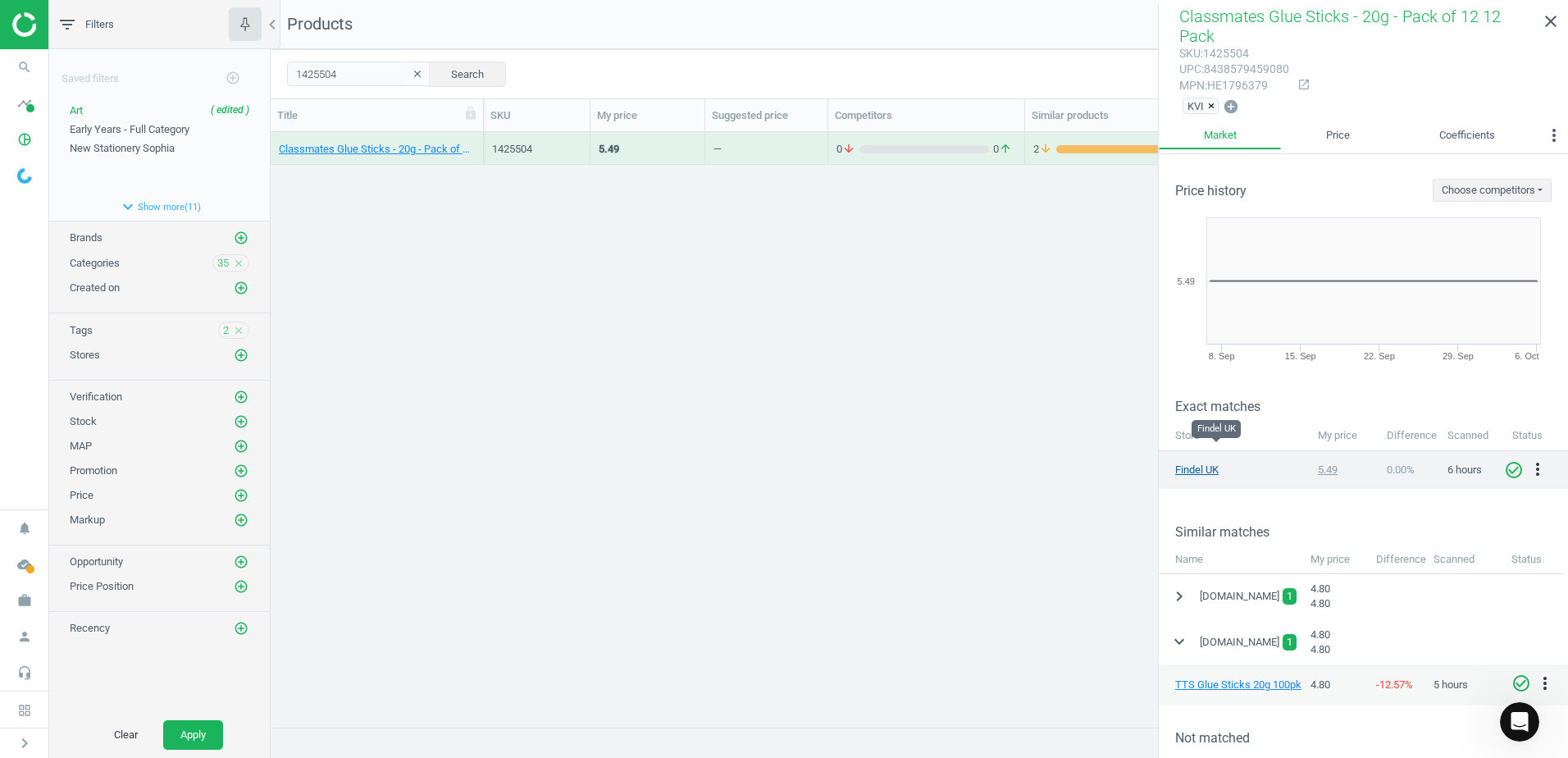
click at [1198, 463] on link "Findel UK" at bounding box center [1216, 469] width 82 height 15
drag, startPoint x: 372, startPoint y: 75, endPoint x: 282, endPoint y: 76, distance: 90.0
click at [282, 76] on div "1425504 clear Search Select all on page (1) Save report horizontal_split Expand…" at bounding box center [919, 73] width 1297 height 49
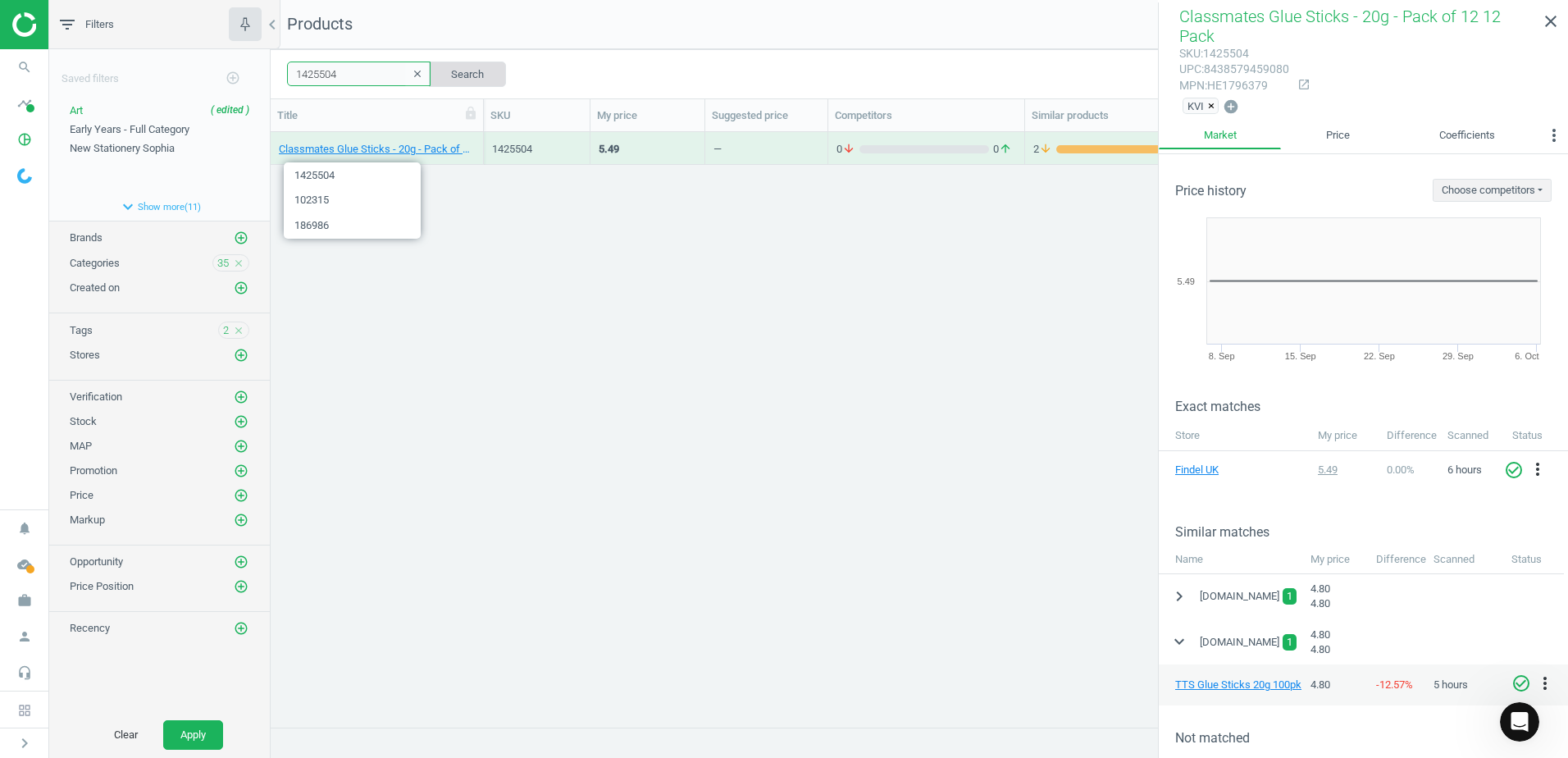
paste input "5"
click at [462, 73] on button "Search" at bounding box center [467, 73] width 77 height 24
click at [477, 140] on div "Classmates Glue Sticks - 40g - Pack of 12 12 Pack" at bounding box center [378, 149] width 213 height 33
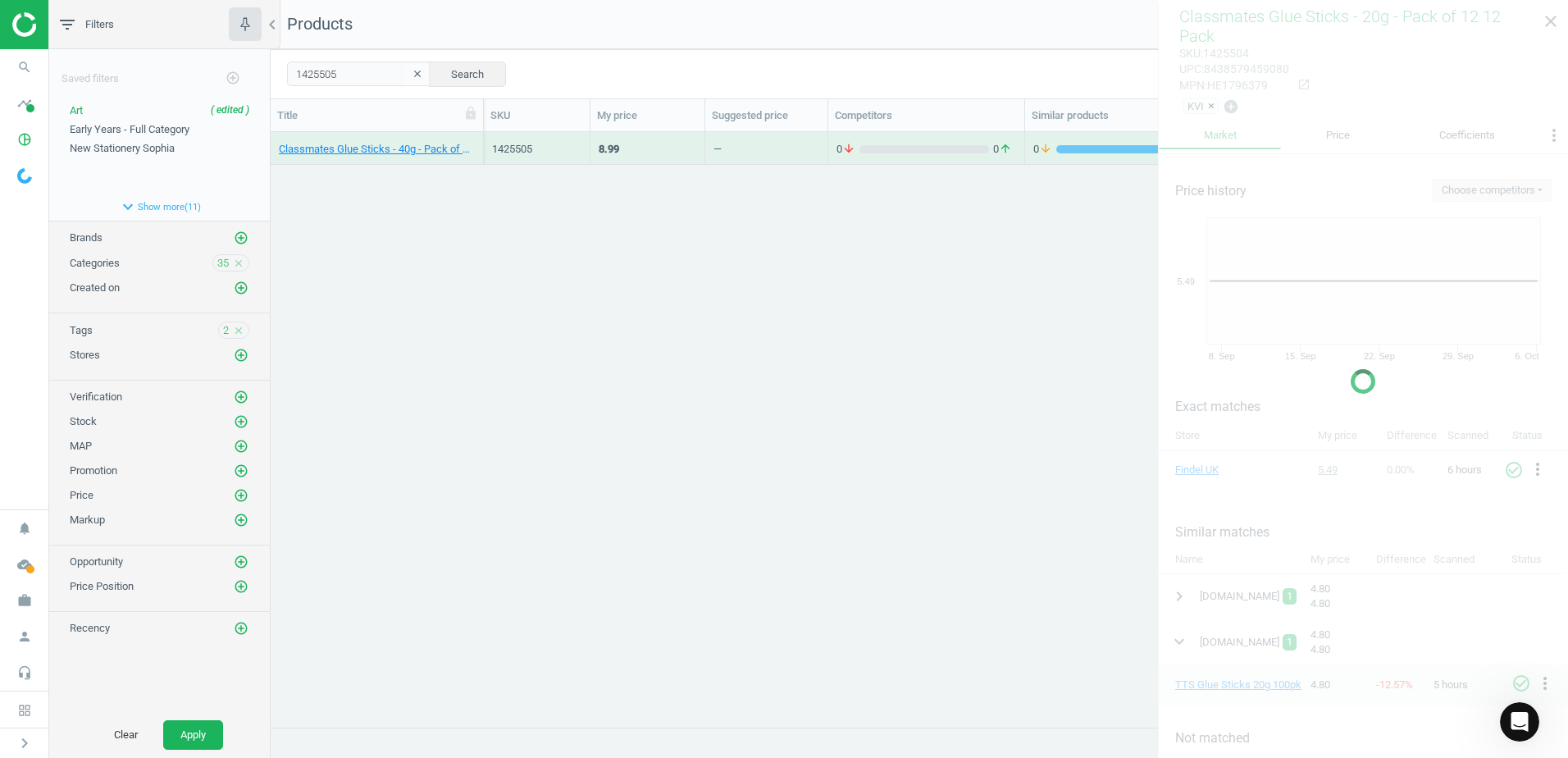
click at [477, 140] on div "Classmates Glue Sticks - 40g - Pack of 12 12 Pack" at bounding box center [378, 149] width 213 height 33
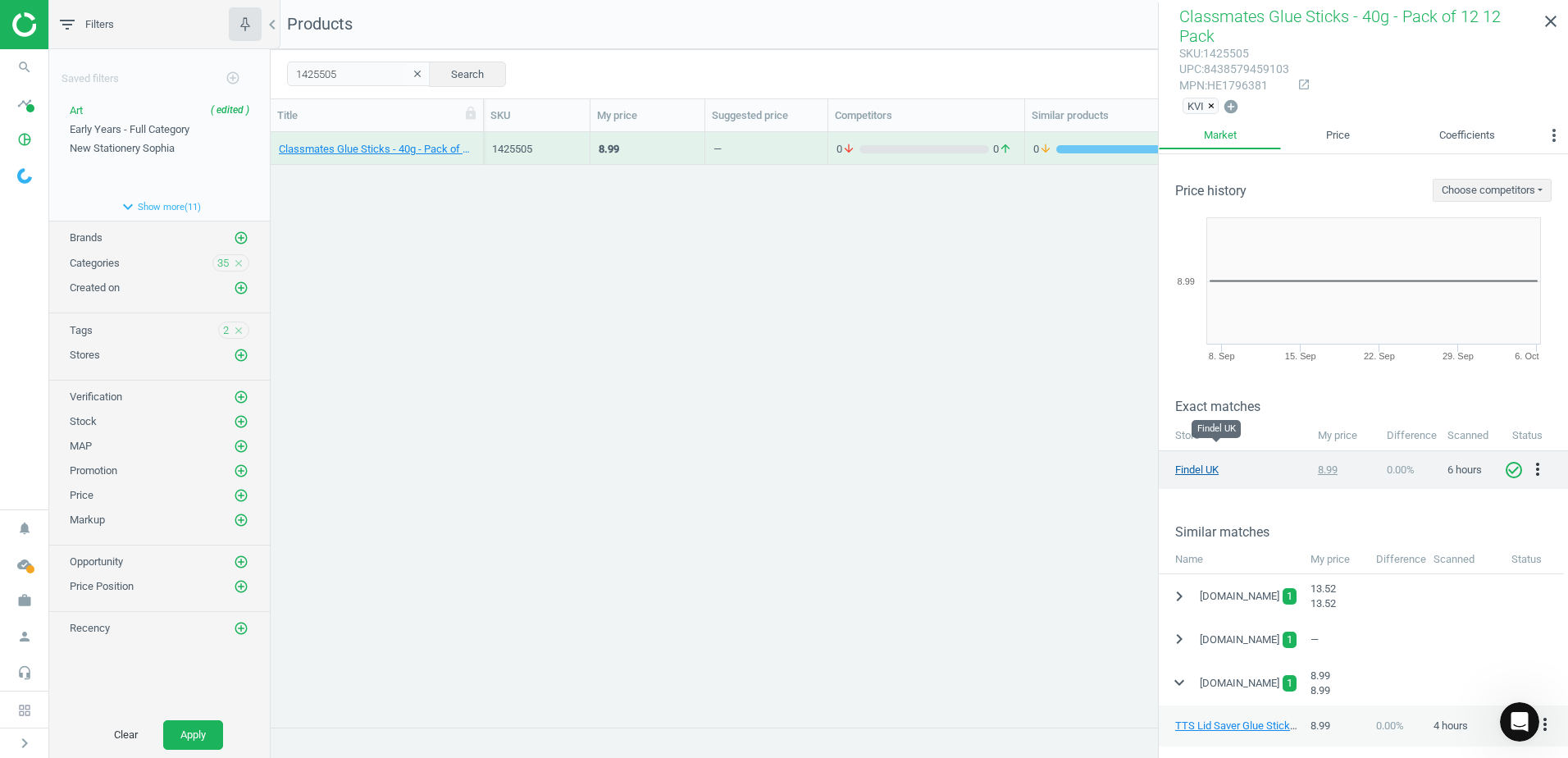
click at [1180, 463] on link "Findel UK" at bounding box center [1216, 469] width 82 height 15
drag, startPoint x: 297, startPoint y: 73, endPoint x: 275, endPoint y: 73, distance: 22.0
click at [275, 73] on div "1425505 clear Search Select all on page (1) Save report horizontal_split Expand…" at bounding box center [919, 73] width 1297 height 49
paste input "41731"
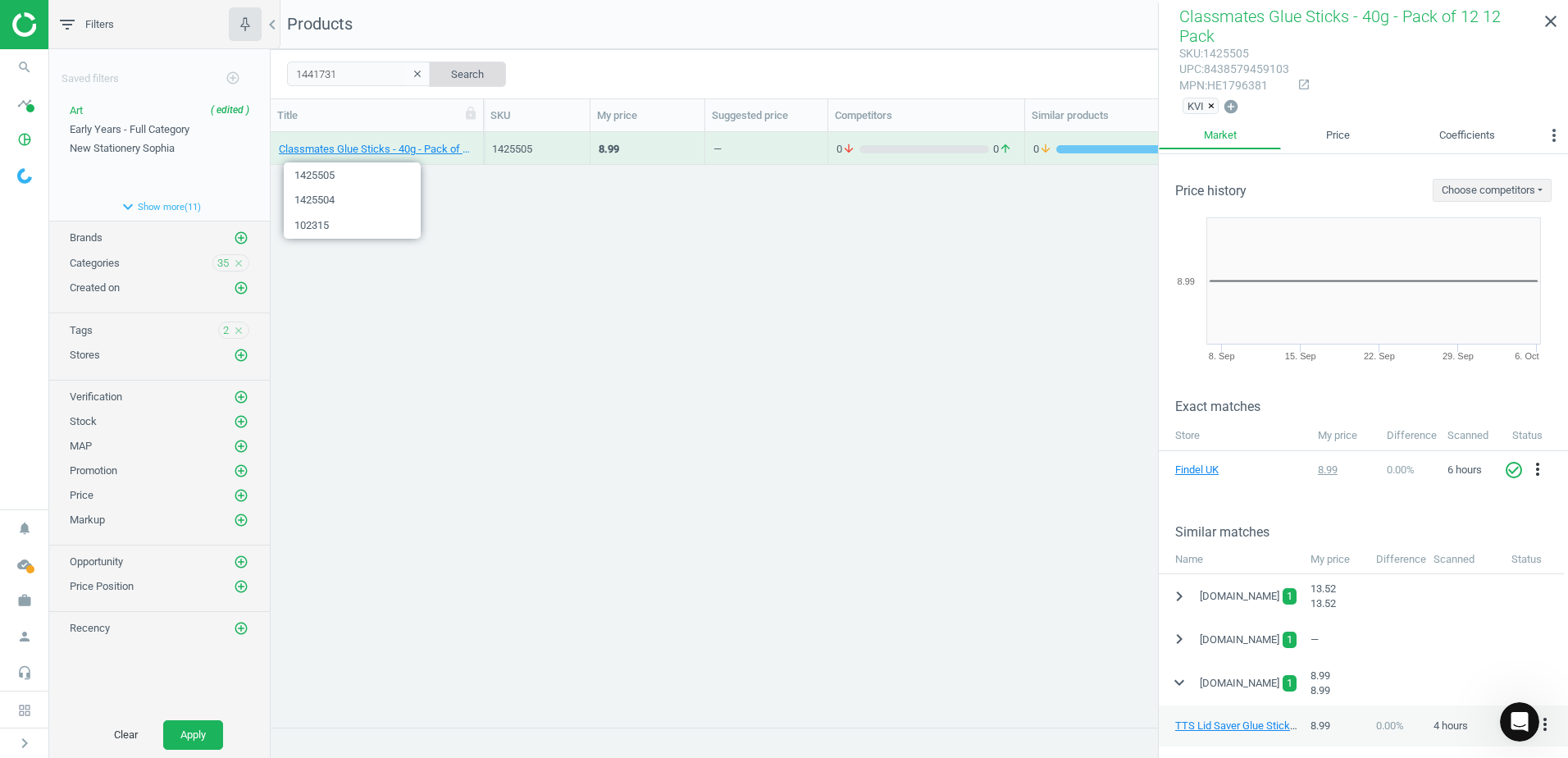
click at [447, 69] on button "Search" at bounding box center [467, 73] width 77 height 24
click at [480, 135] on div "Classmates Vivid Paper Stack (80gsm) - A4 - 500 Sheets 500 Pack" at bounding box center [378, 149] width 213 height 33
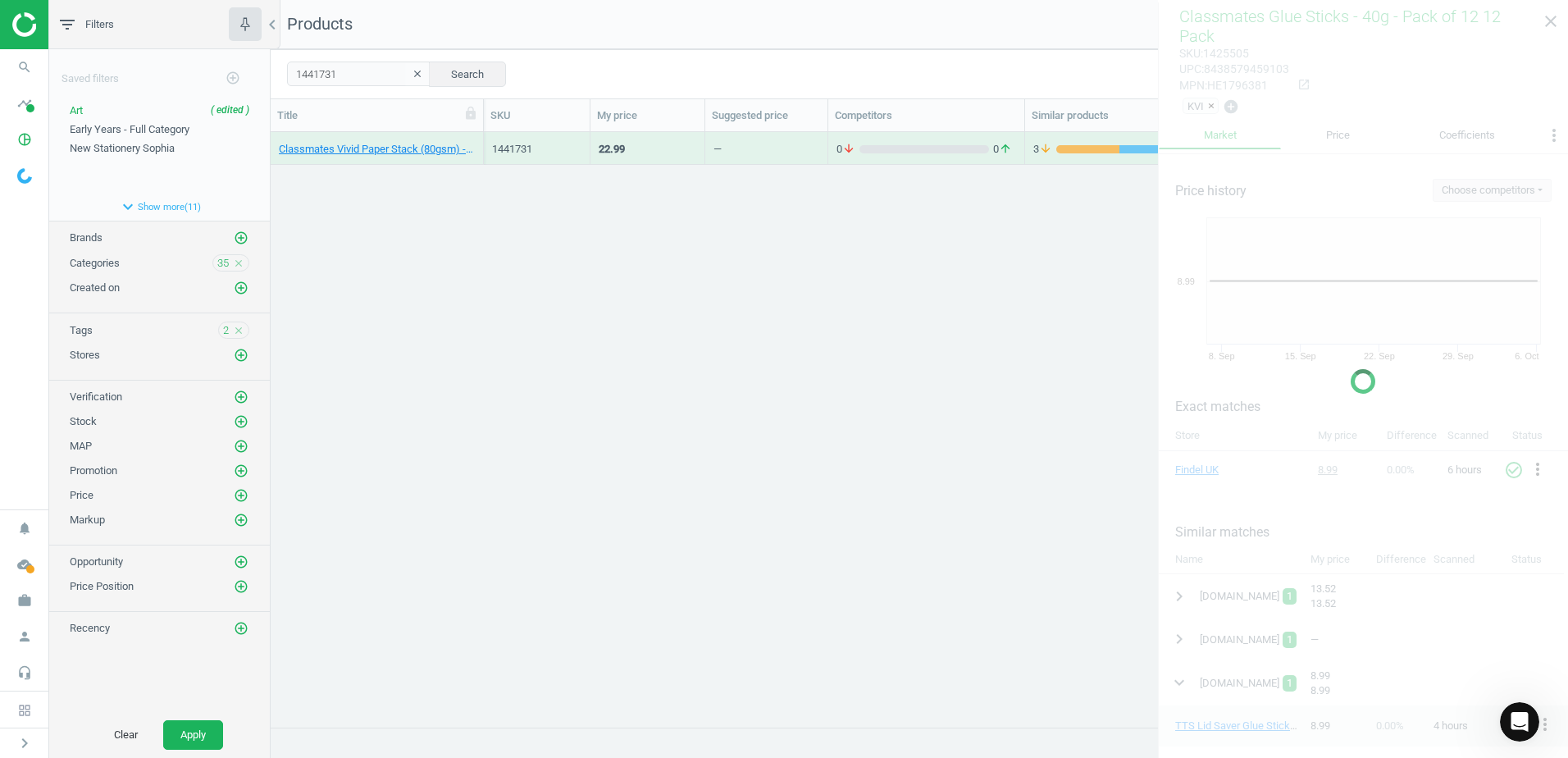
click at [480, 135] on div "Classmates Vivid Paper Stack (80gsm) - A4 - 500 Sheets 500 Pack" at bounding box center [378, 149] width 213 height 33
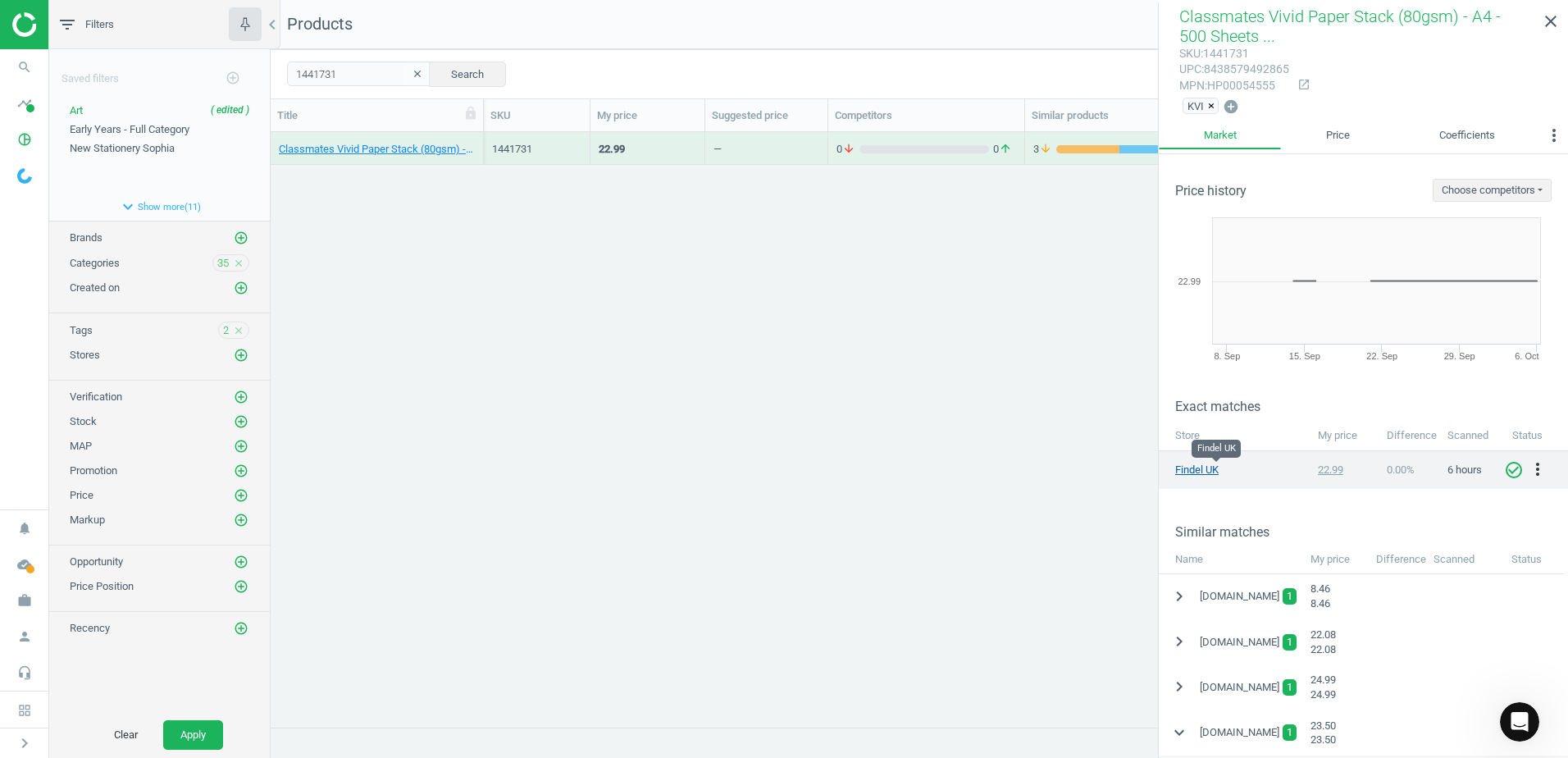
click at [1196, 469] on link "Findel UK" at bounding box center [1216, 469] width 82 height 15
drag, startPoint x: 373, startPoint y: 72, endPoint x: 281, endPoint y: 75, distance: 92.0
click at [281, 75] on div "1441731 clear Search Select all on page (1) Save report horizontal_split Expand…" at bounding box center [919, 73] width 1297 height 49
paste input "3599"
type input "1443599"
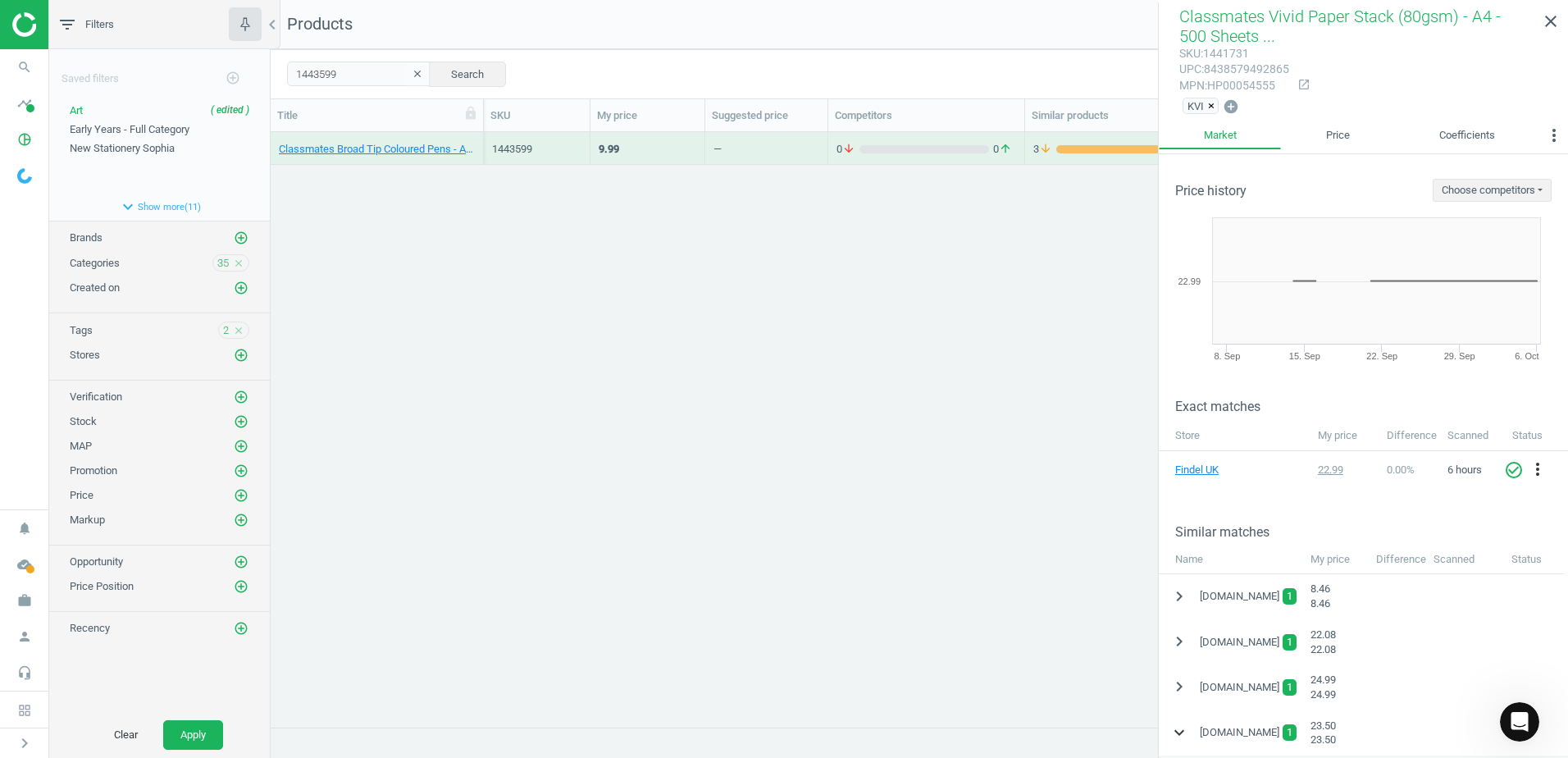
click at [1173, 731] on icon "expand_more" at bounding box center [1180, 733] width 20 height 20
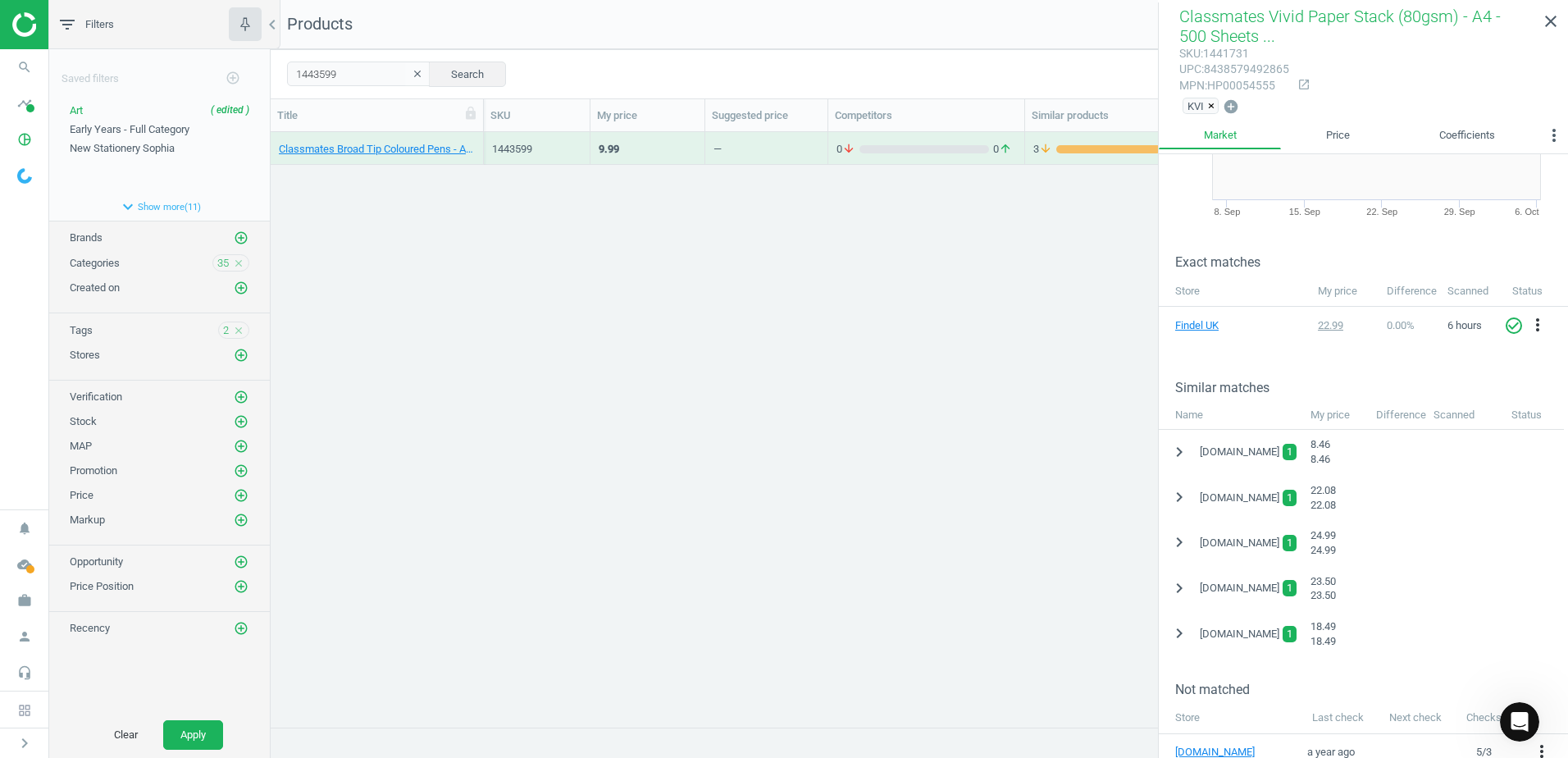
scroll to position [164, 0]
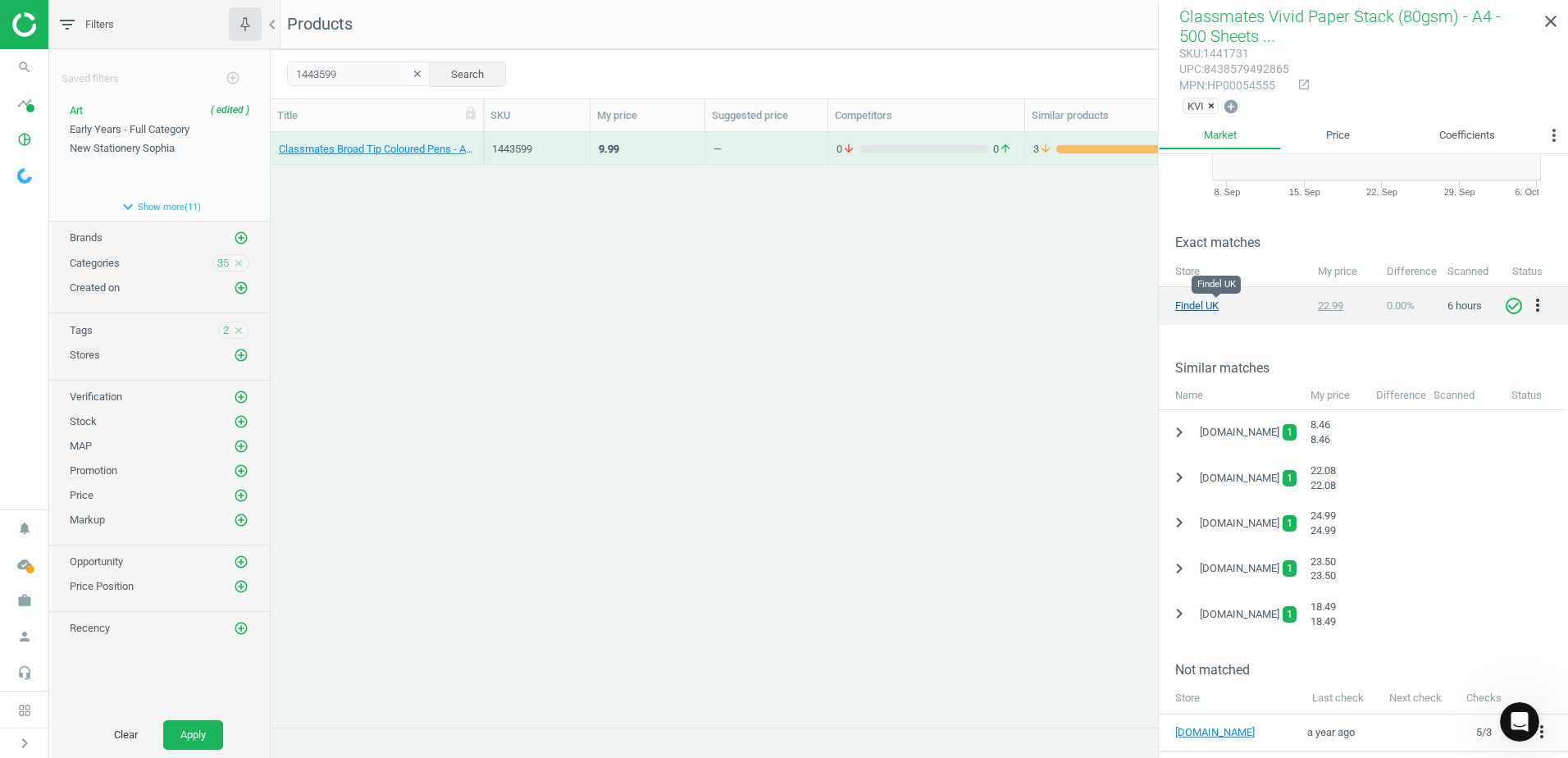
click at [1208, 307] on link "Findel UK" at bounding box center [1216, 305] width 82 height 15
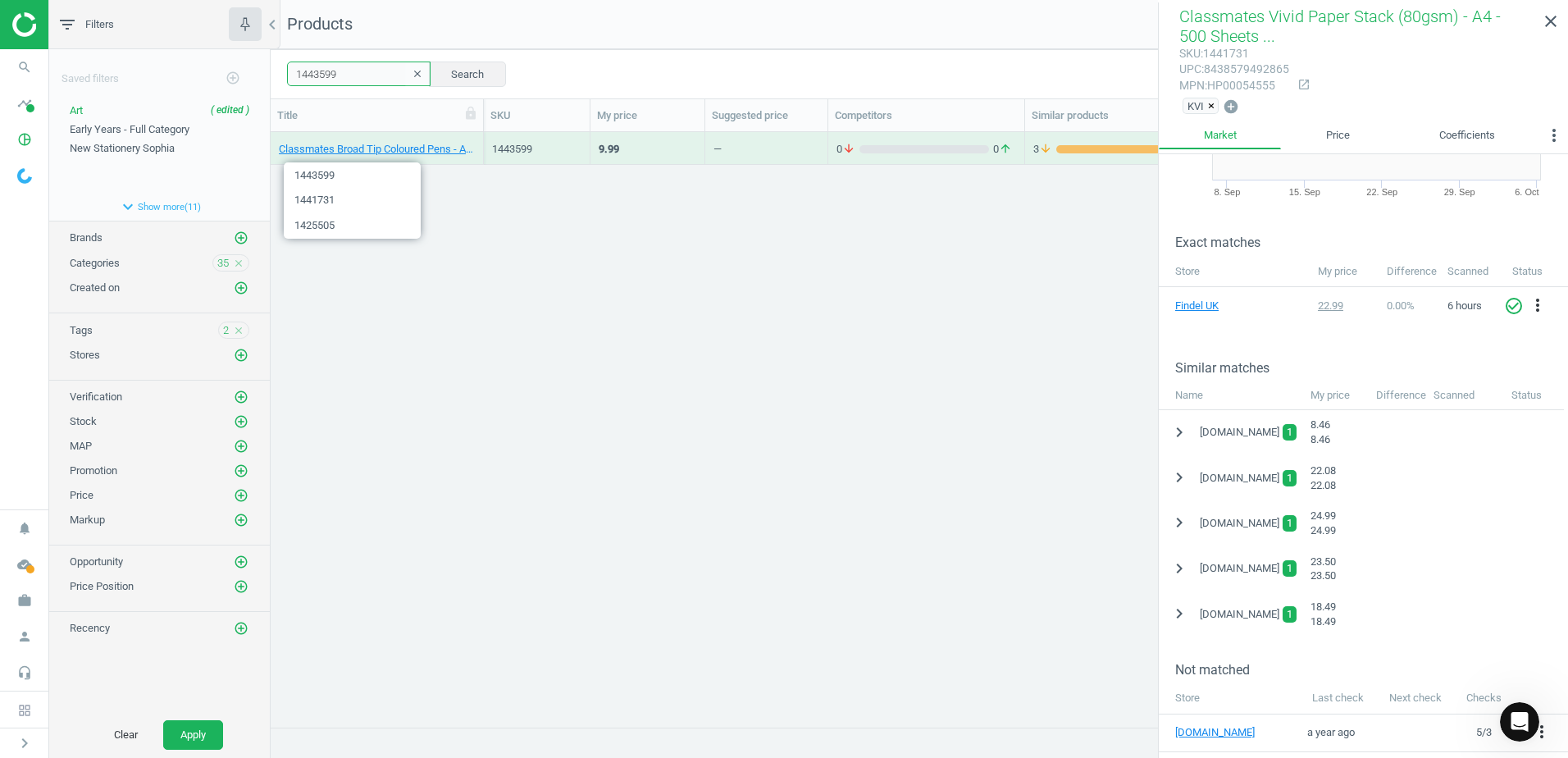
drag, startPoint x: 314, startPoint y: 75, endPoint x: 279, endPoint y: 73, distance: 35.1
click at [279, 73] on div "1443599 clear Search Select all on page (1) Save report horizontal_split Expand…" at bounding box center [919, 73] width 1297 height 49
click at [455, 72] on button "Search" at bounding box center [467, 73] width 77 height 24
click at [478, 141] on div "Classmates Broad Tip Coloured Pens - Assorted - Pack of 40 40 Pack" at bounding box center [378, 149] width 213 height 33
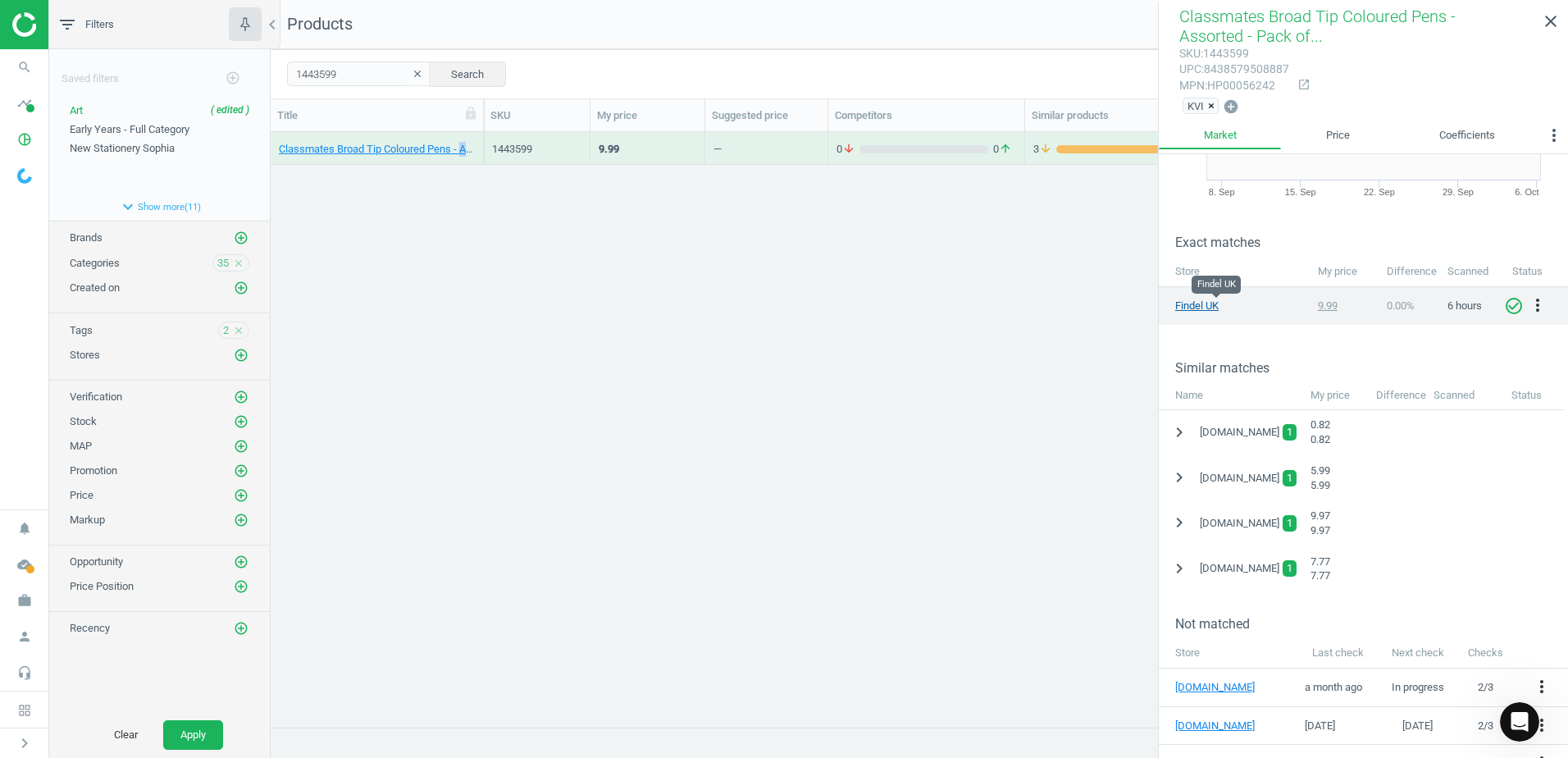
click at [1209, 307] on link "Findel UK" at bounding box center [1216, 305] width 82 height 15
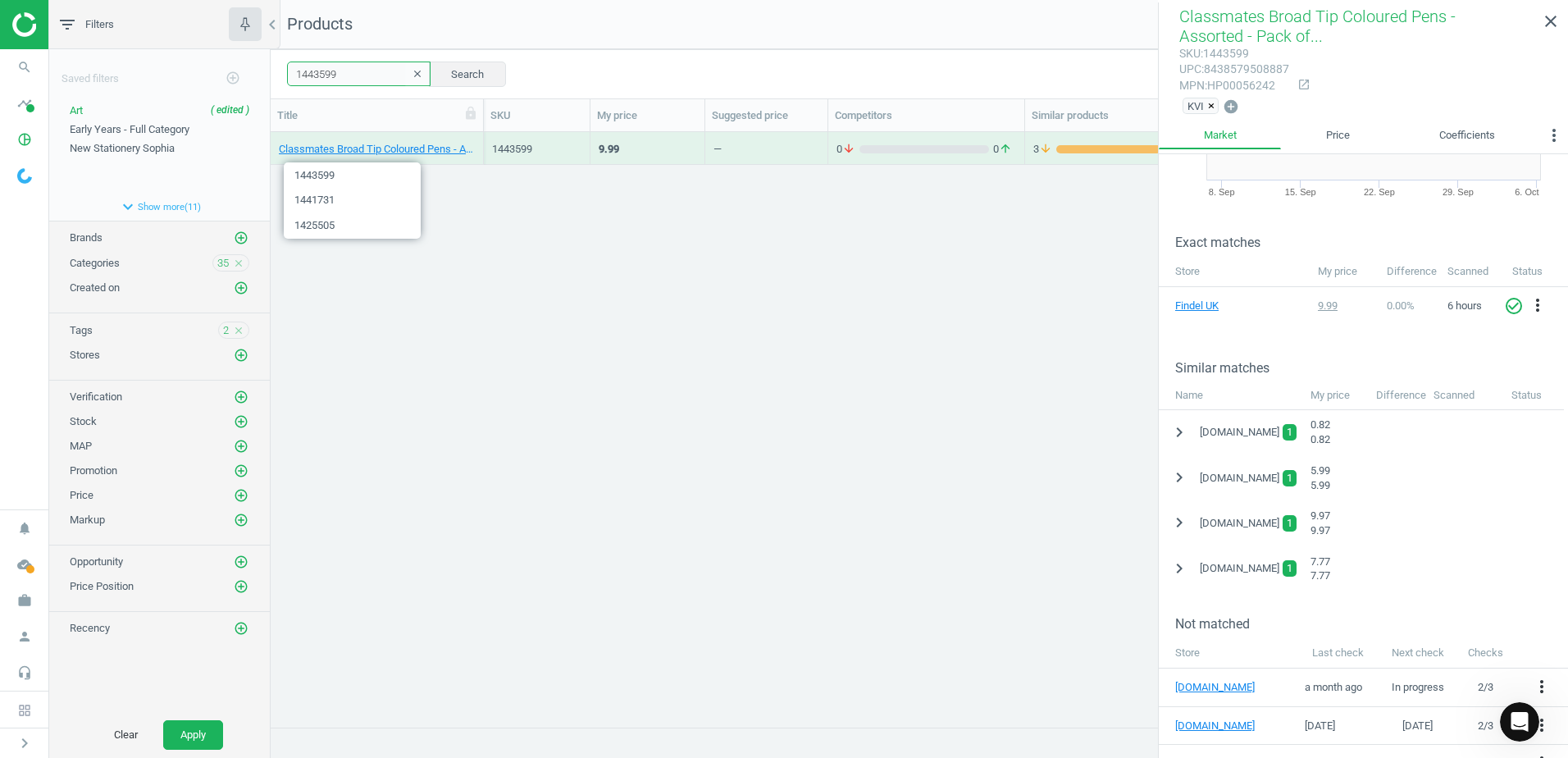
drag, startPoint x: 345, startPoint y: 73, endPoint x: 281, endPoint y: 67, distance: 64.3
click at [281, 67] on div "1443599 clear Search Select all on page (1) Save report horizontal_split Expand…" at bounding box center [919, 73] width 1297 height 49
paste input "86986"
type input "186986"
click at [463, 70] on button "Search" at bounding box center [467, 73] width 77 height 24
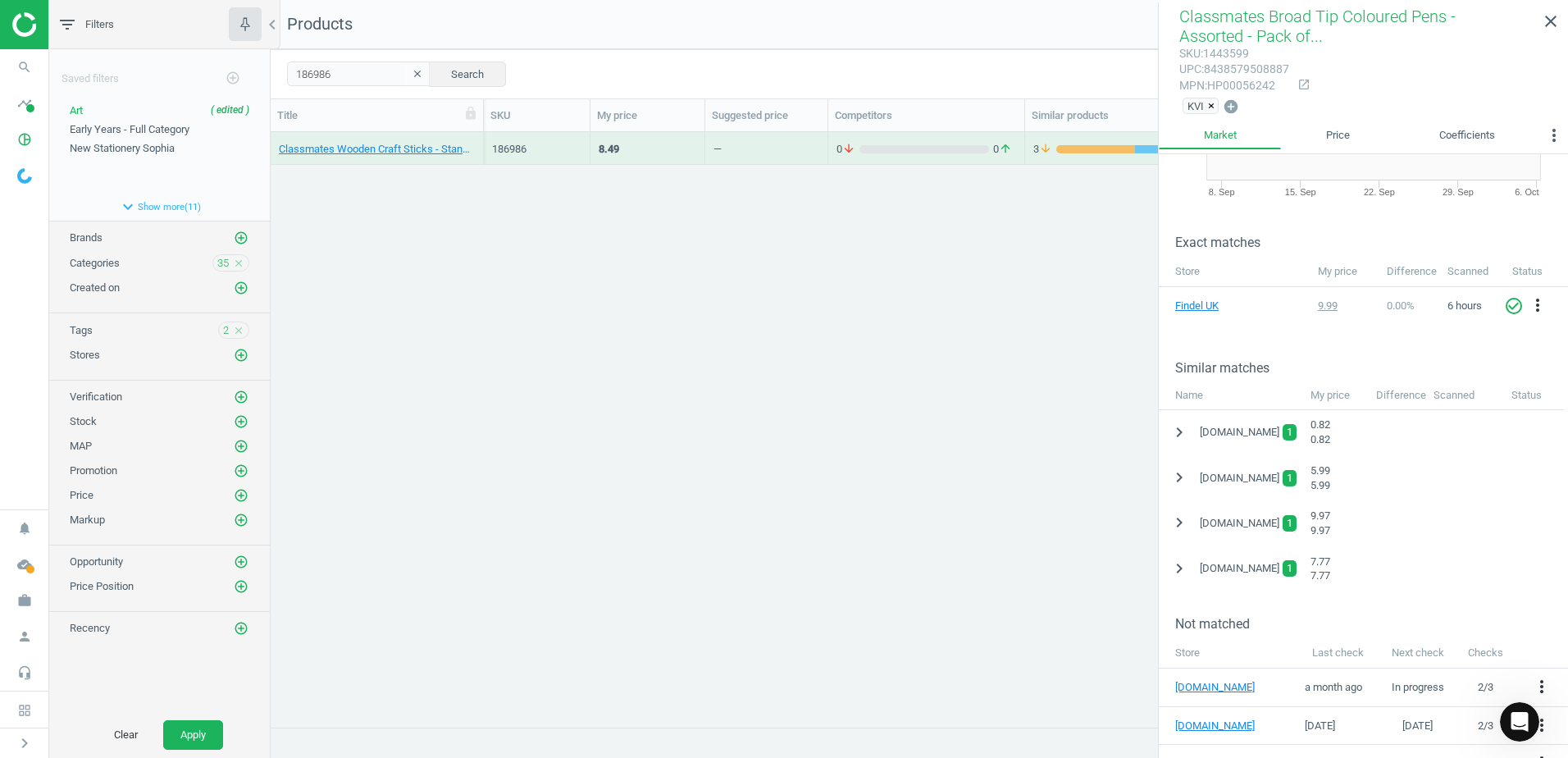
click at [479, 140] on div "Classmates Wooden Craft Sticks - Standard - Plain - Pack of 1000 1000 Pack" at bounding box center [378, 149] width 213 height 33
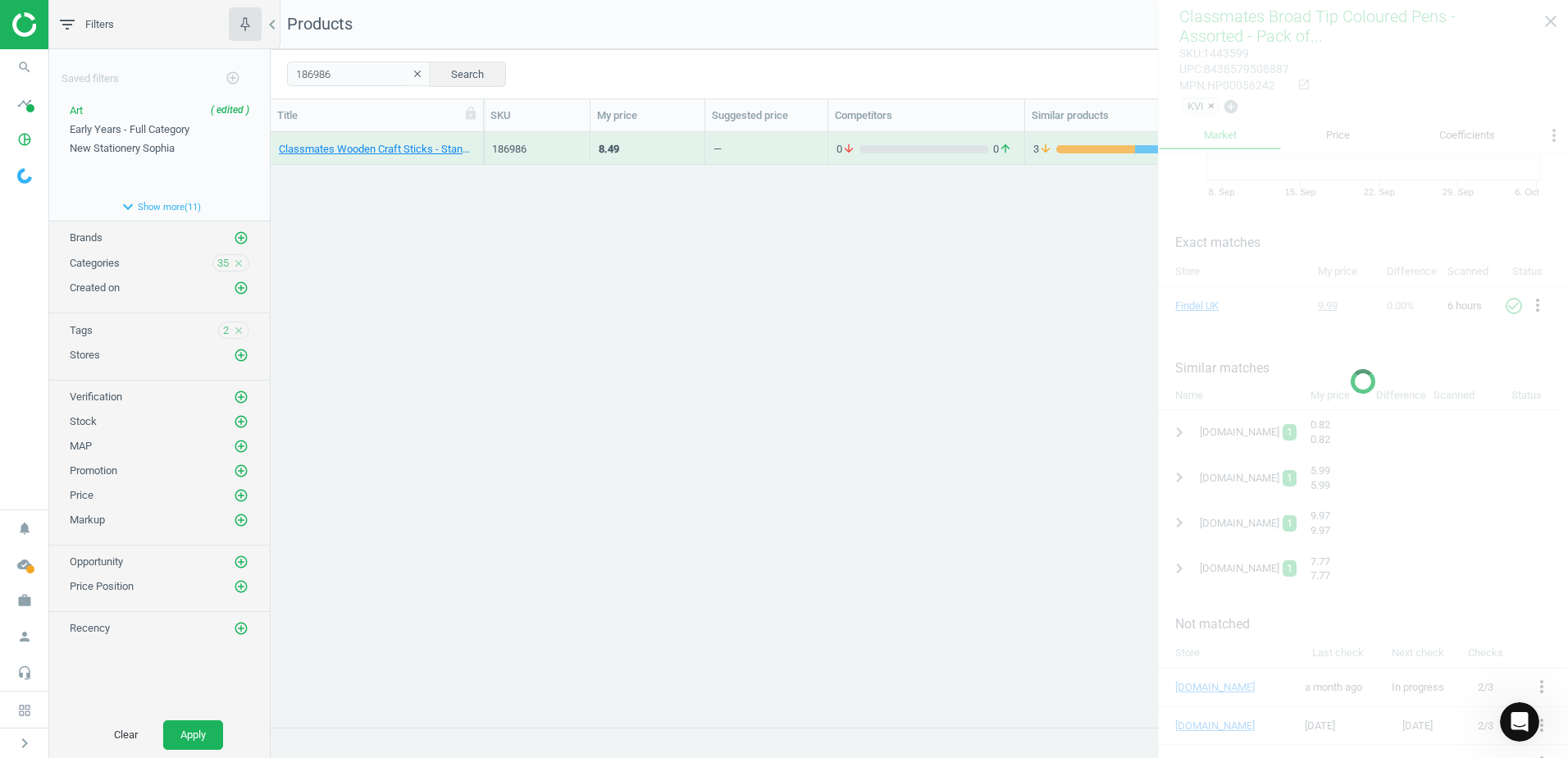
click at [479, 140] on div "Classmates Wooden Craft Sticks - Standard - Plain - Pack of 1000 1000 Pack" at bounding box center [378, 149] width 213 height 33
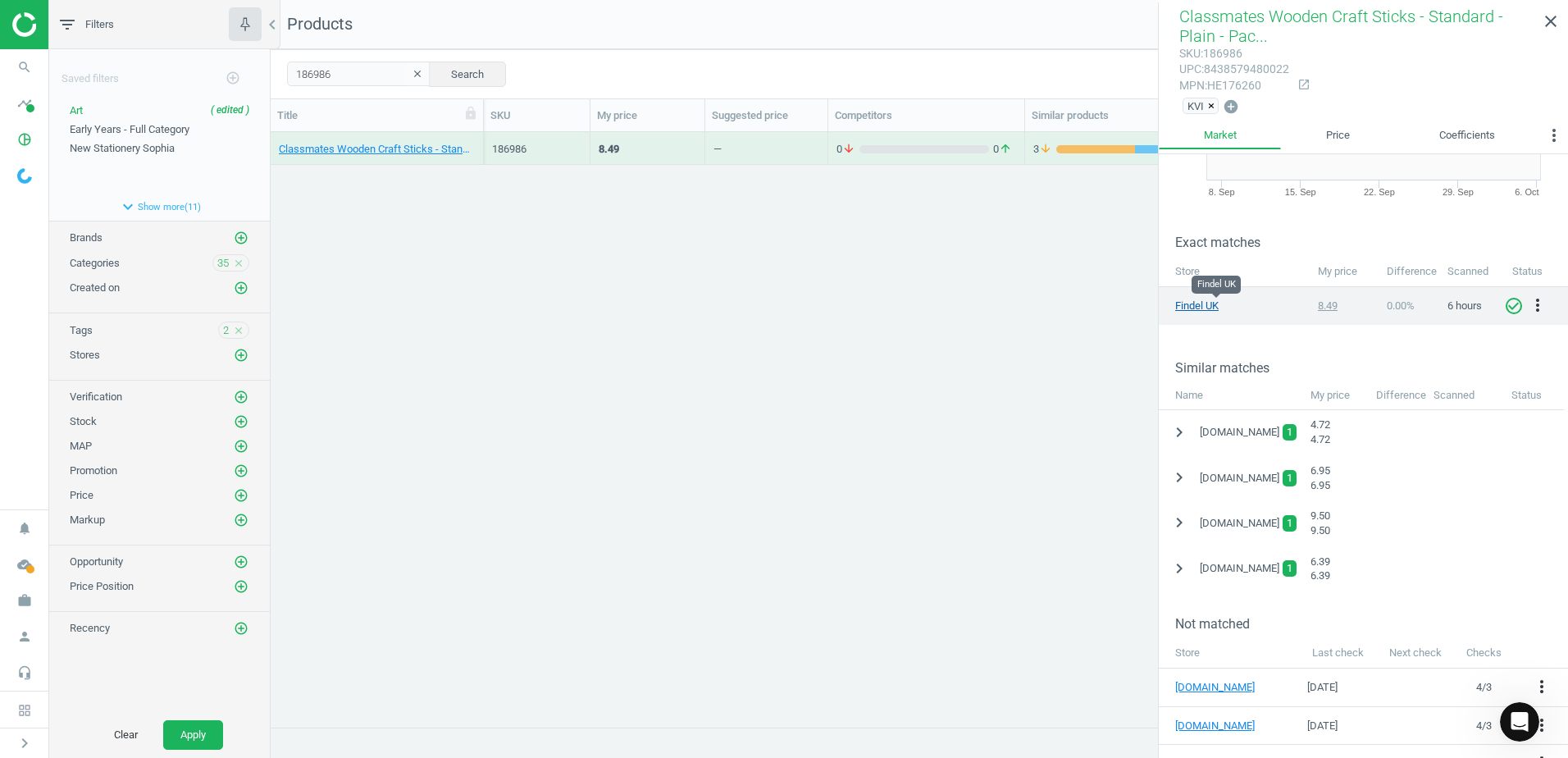
click at [1194, 311] on link "Findel UK" at bounding box center [1216, 305] width 82 height 15
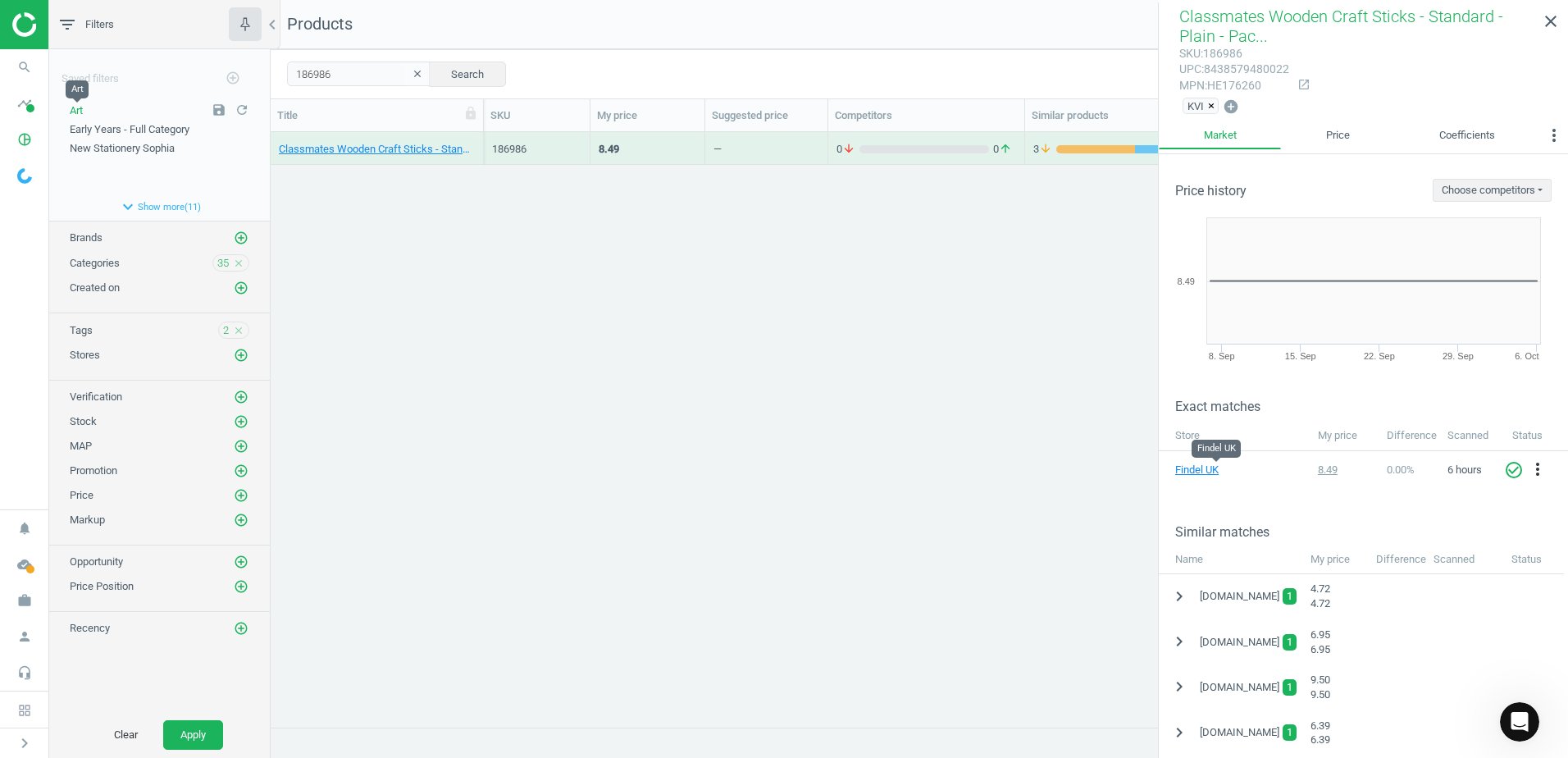
click at [83, 114] on span "Art" at bounding box center [75, 110] width 13 height 13
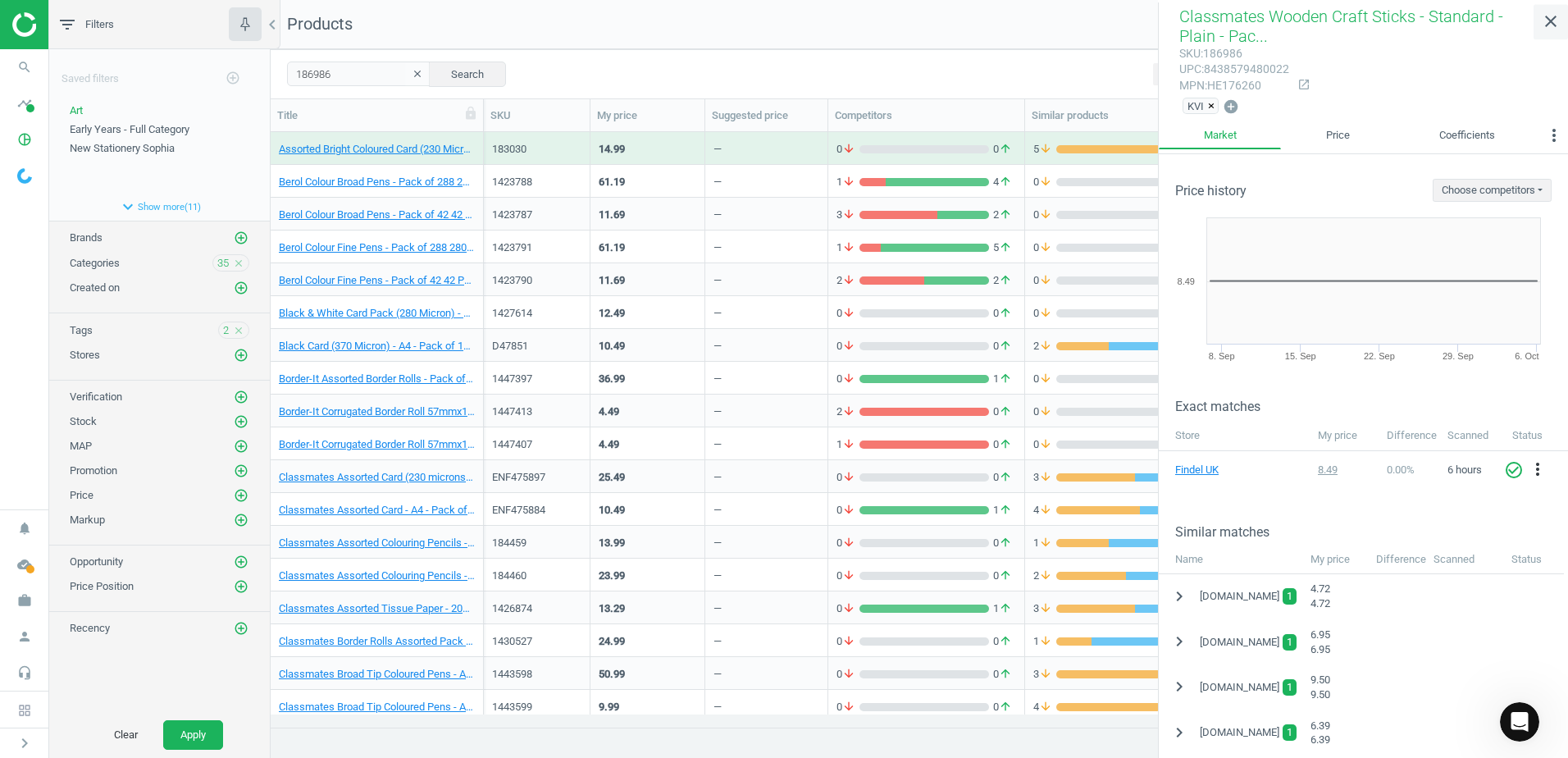
click at [1552, 25] on icon "close" at bounding box center [1550, 22] width 20 height 20
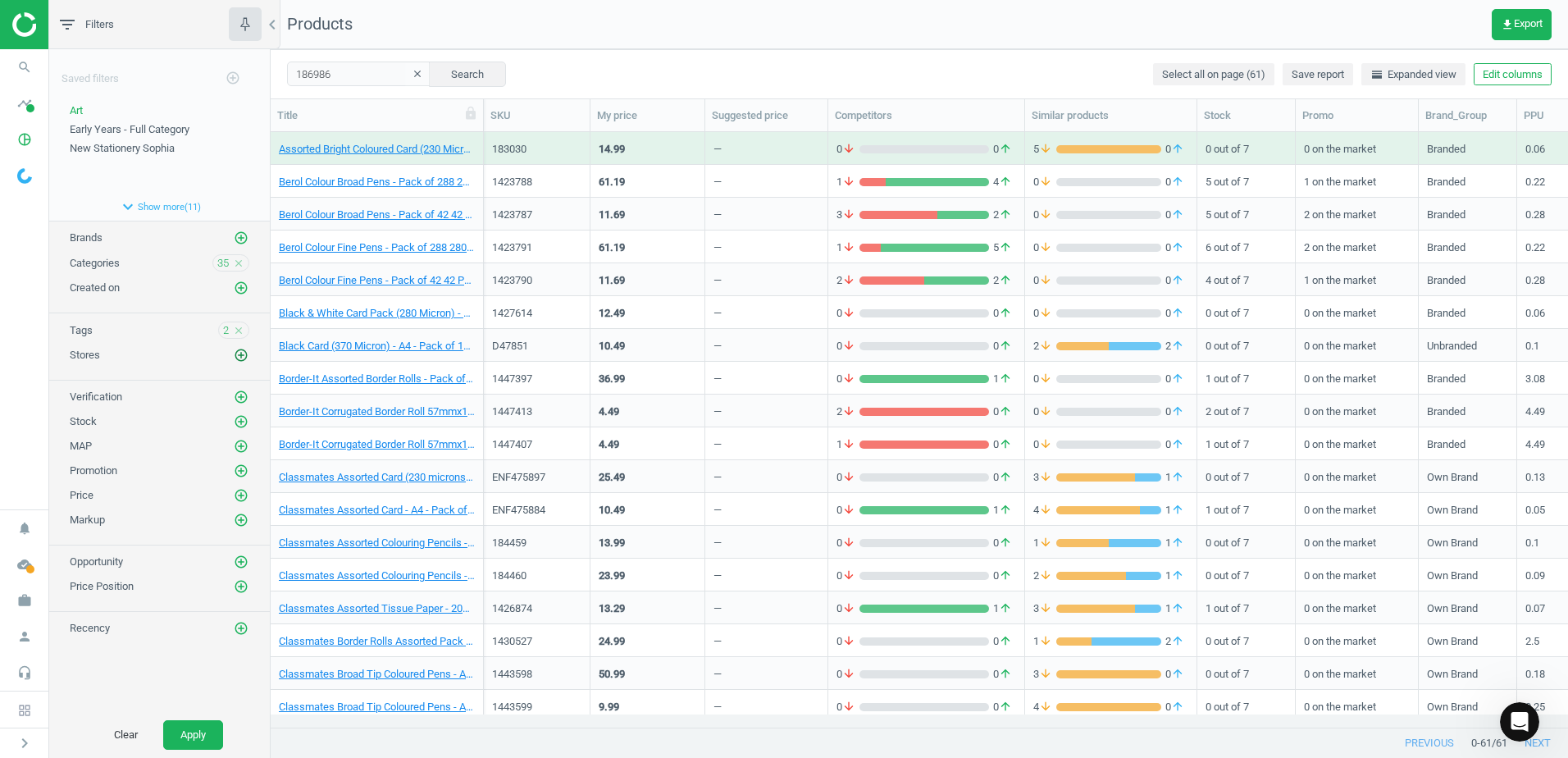
click at [237, 355] on icon "add_circle_outline" at bounding box center [241, 354] width 15 height 15
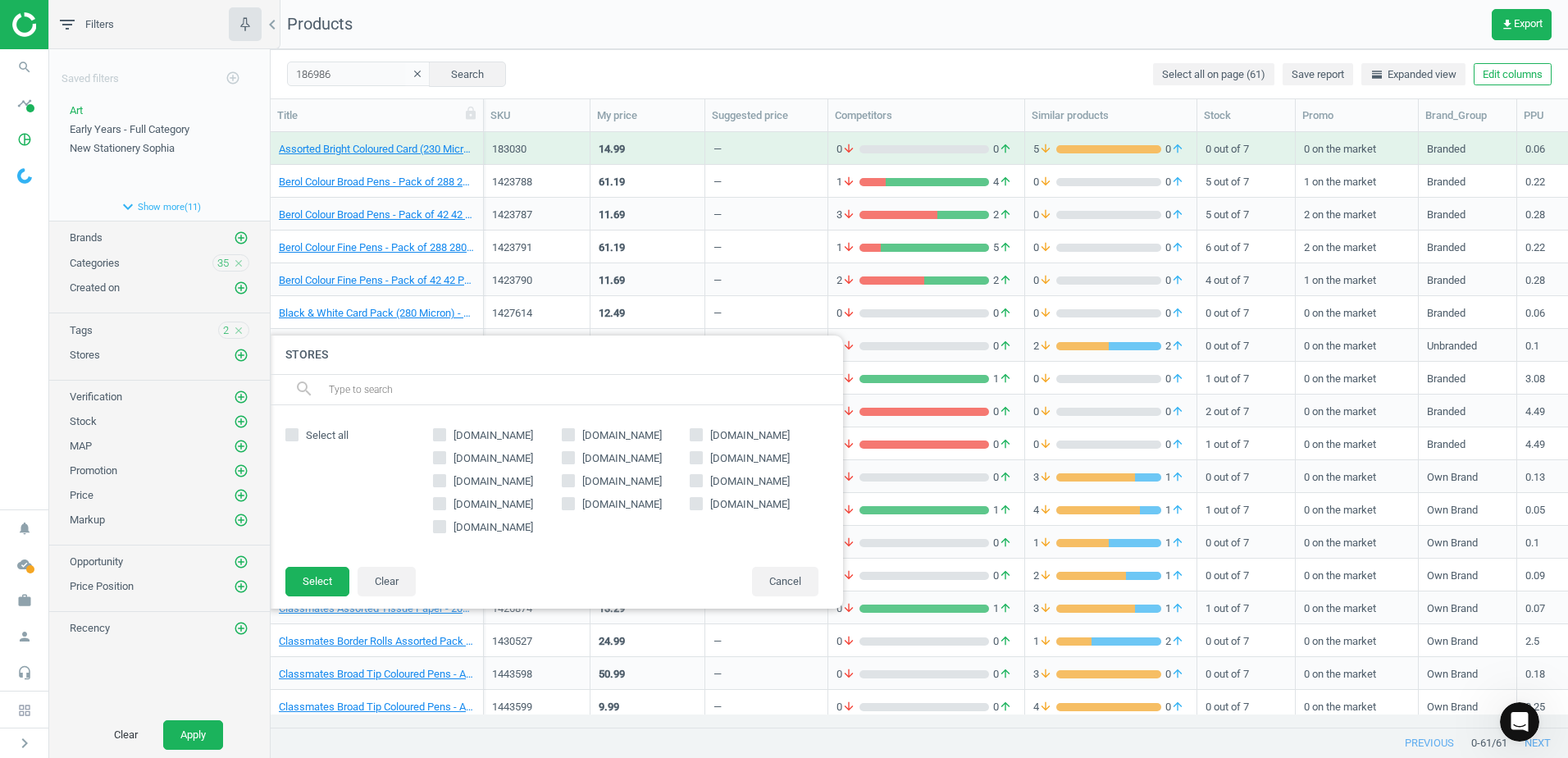
click at [571, 460] on input "[DOMAIN_NAME]" at bounding box center [567, 457] width 11 height 11
checkbox input "true"
click at [328, 581] on button "Select" at bounding box center [317, 581] width 64 height 29
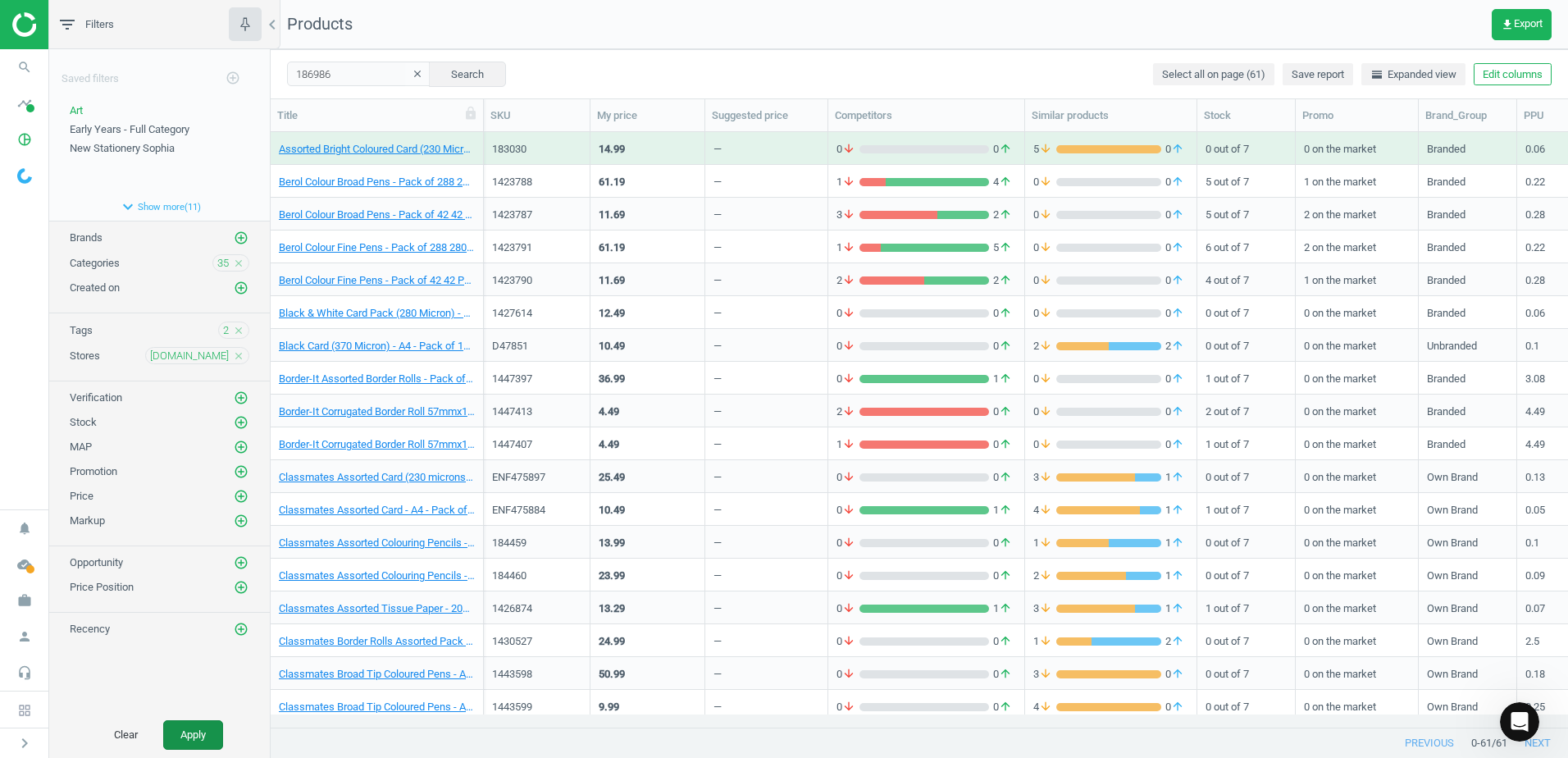
click at [201, 727] on button "Apply" at bounding box center [193, 735] width 60 height 29
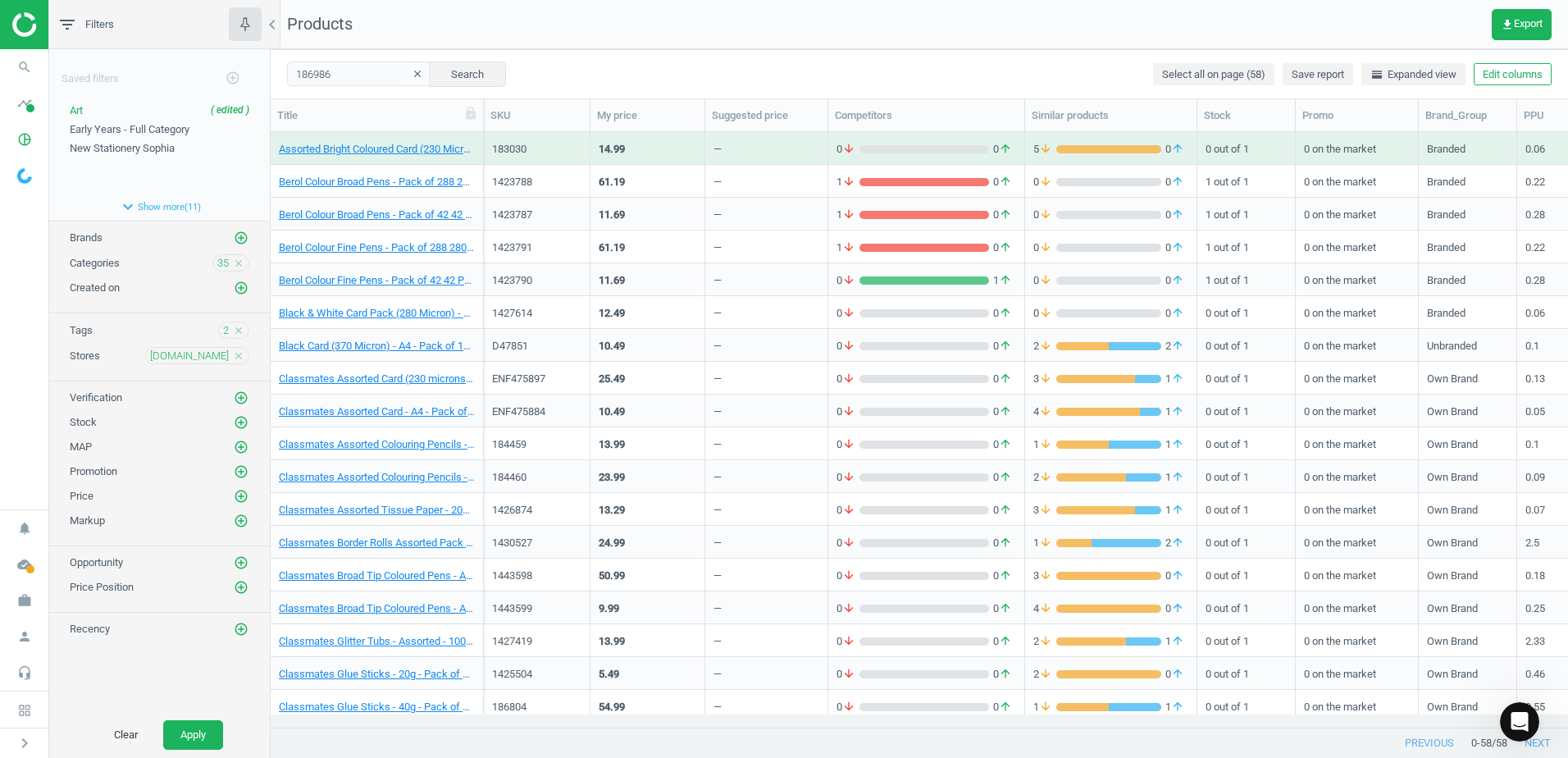
click at [238, 358] on icon "close" at bounding box center [239, 356] width 12 height 12
click at [199, 738] on button "Apply" at bounding box center [193, 735] width 60 height 29
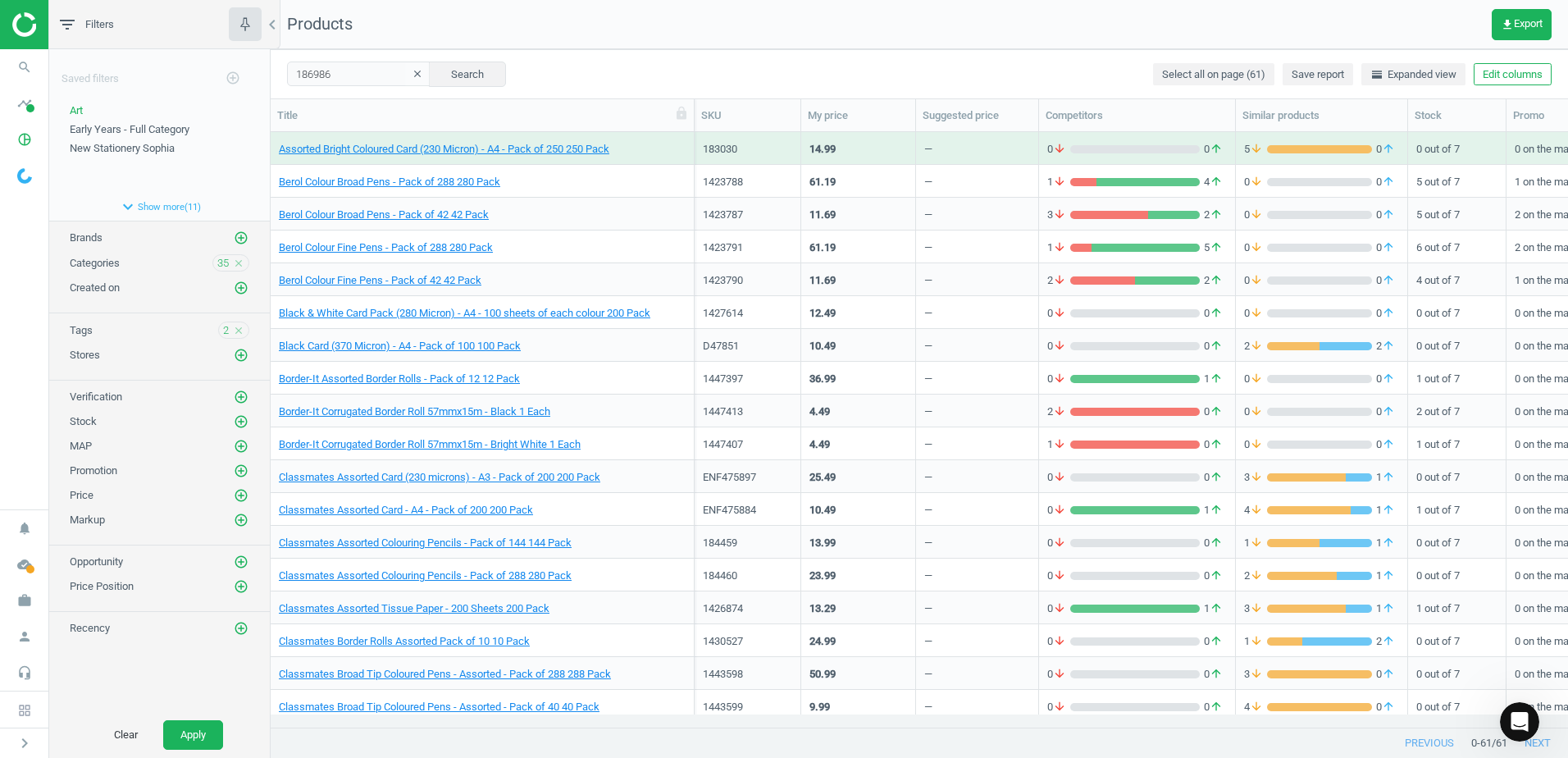
drag, startPoint x: 480, startPoint y: 116, endPoint x: 692, endPoint y: 125, distance: 212.2
click at [692, 125] on div at bounding box center [694, 114] width 17 height 32
drag, startPoint x: 355, startPoint y: 72, endPoint x: 248, endPoint y: 68, distance: 107.1
click at [248, 68] on div "filter_list Filters chevron_left Saved filters add_circle_outline Art edit dele…" at bounding box center [808, 379] width 1519 height 758
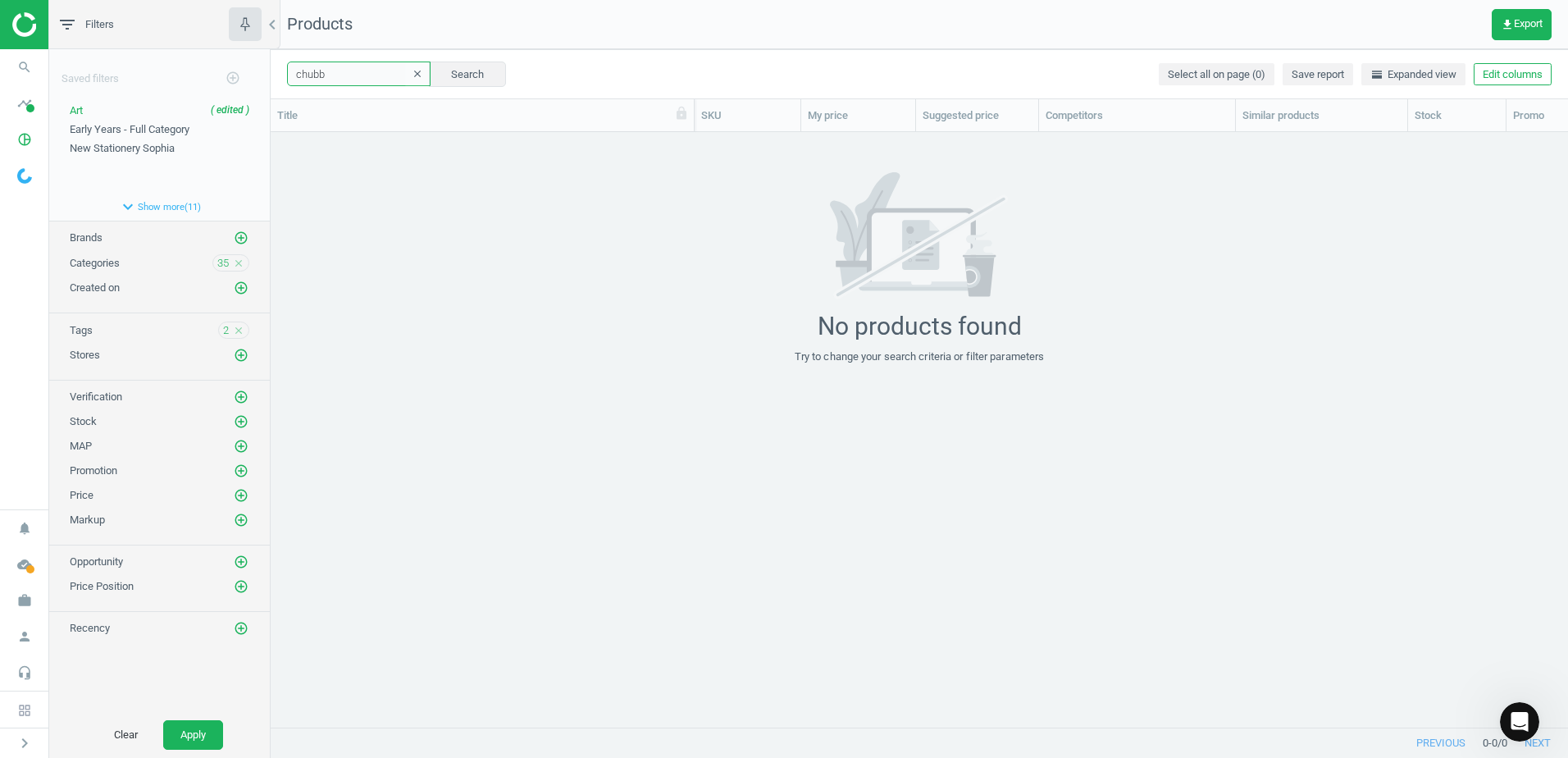
drag, startPoint x: 362, startPoint y: 71, endPoint x: 272, endPoint y: 75, distance: 90.1
click at [272, 75] on div "chubb clear Search Select all on page (0) Save report horizontal_split Expanded…" at bounding box center [919, 73] width 1297 height 49
type input "poster"
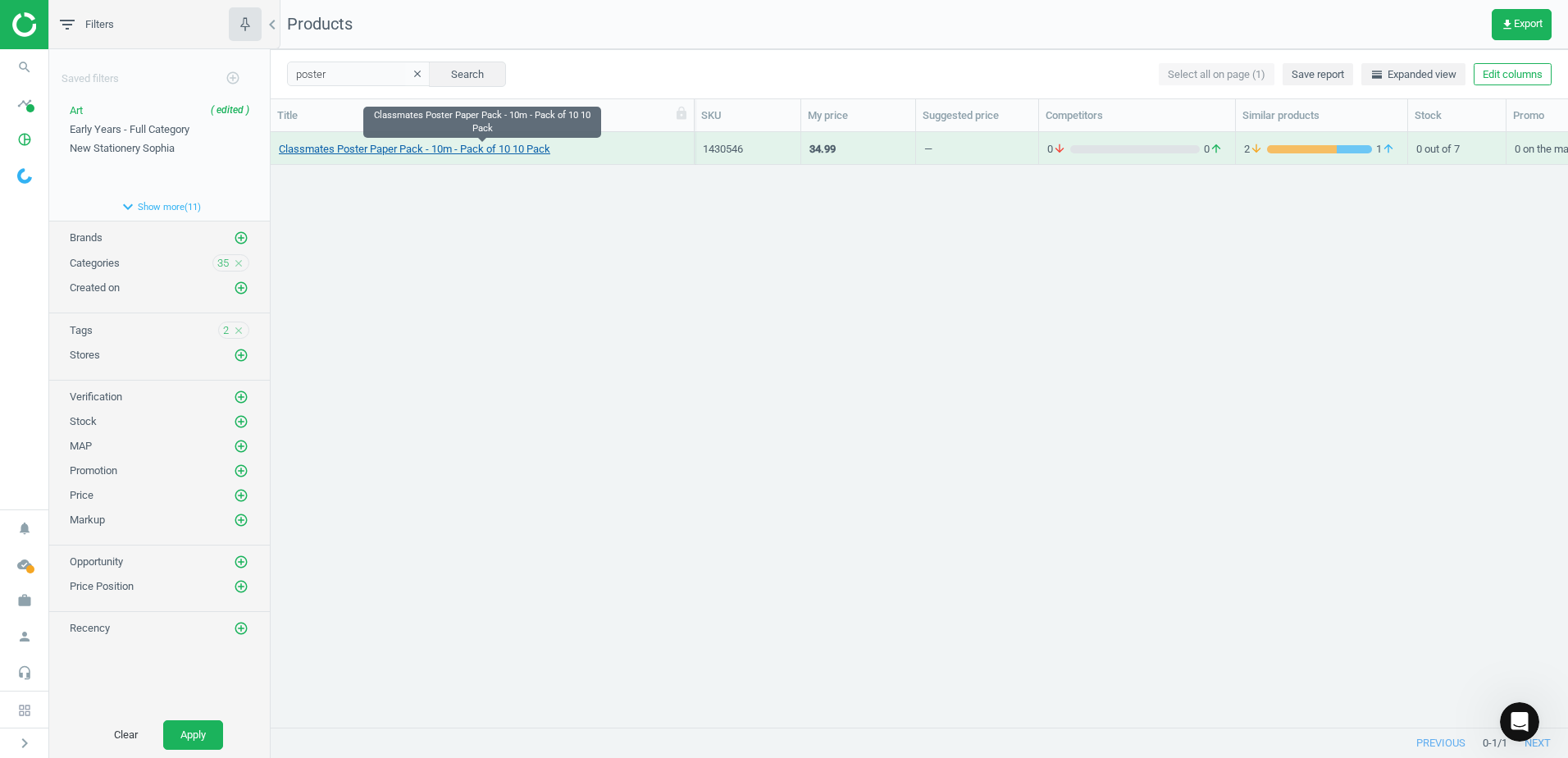
click at [530, 150] on link "Classmates Poster Paper Pack - 10m - Pack of 10 10 Pack" at bounding box center [414, 149] width 271 height 15
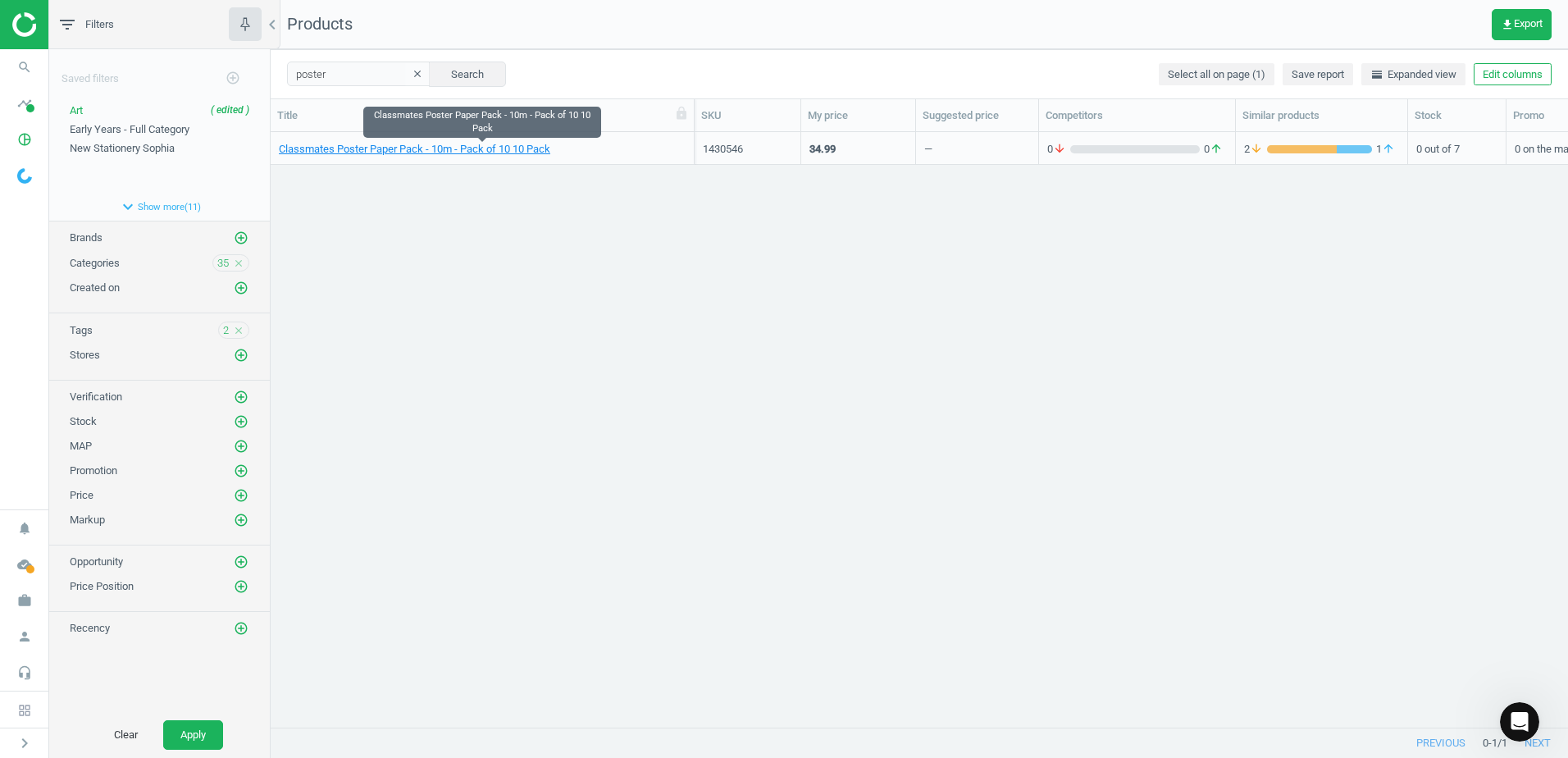
click at [626, 148] on span "Classmates Poster Paper Pack - 10m - Pack of 10 10 Pack" at bounding box center [482, 149] width 407 height 15
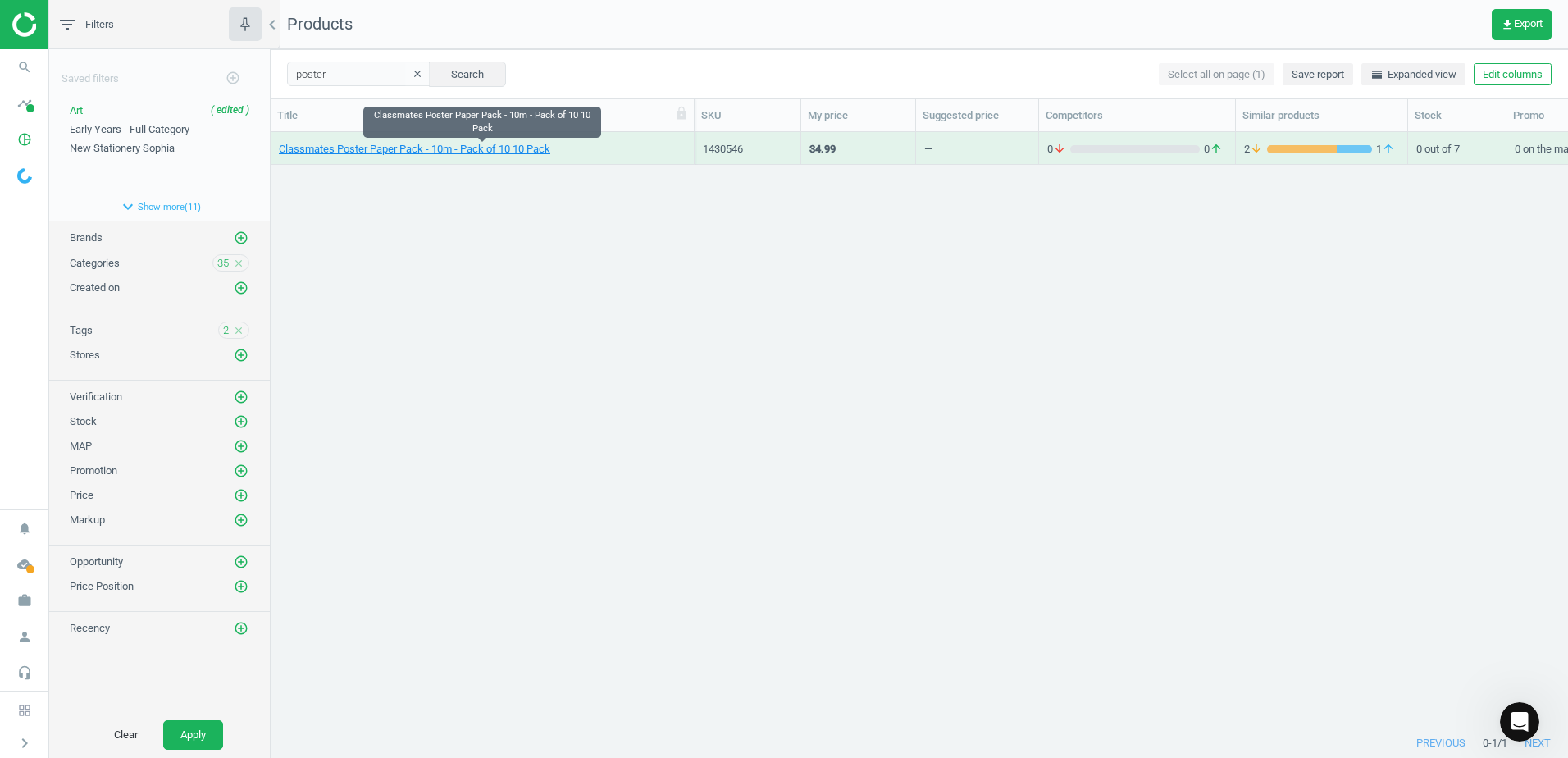
click at [626, 148] on span "Classmates Poster Paper Pack - 10m - Pack of 10 10 Pack" at bounding box center [482, 149] width 407 height 15
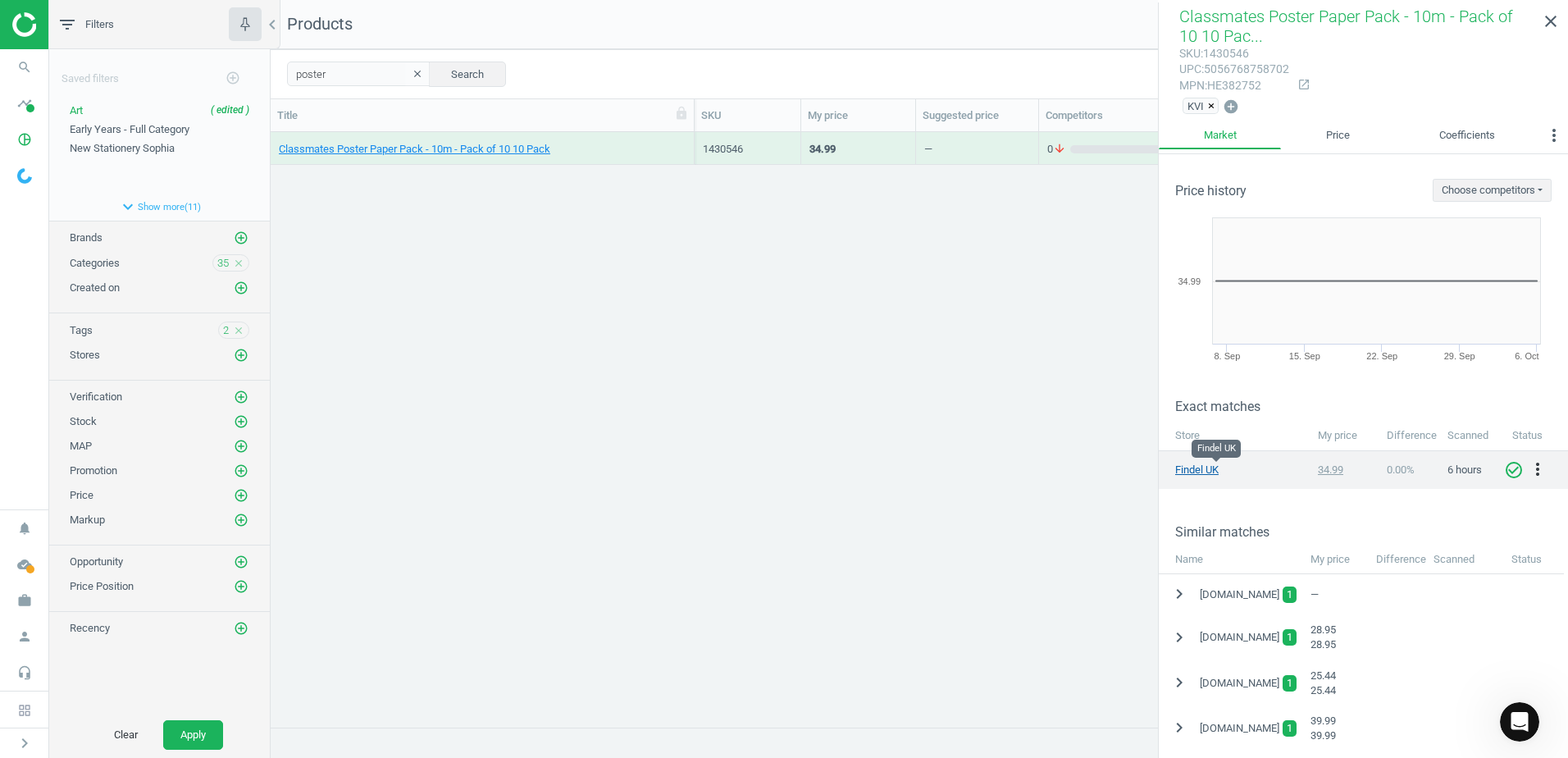
click at [1196, 470] on link "Findel UK" at bounding box center [1216, 469] width 82 height 15
click at [1173, 635] on icon "chevron_right" at bounding box center [1180, 637] width 20 height 20
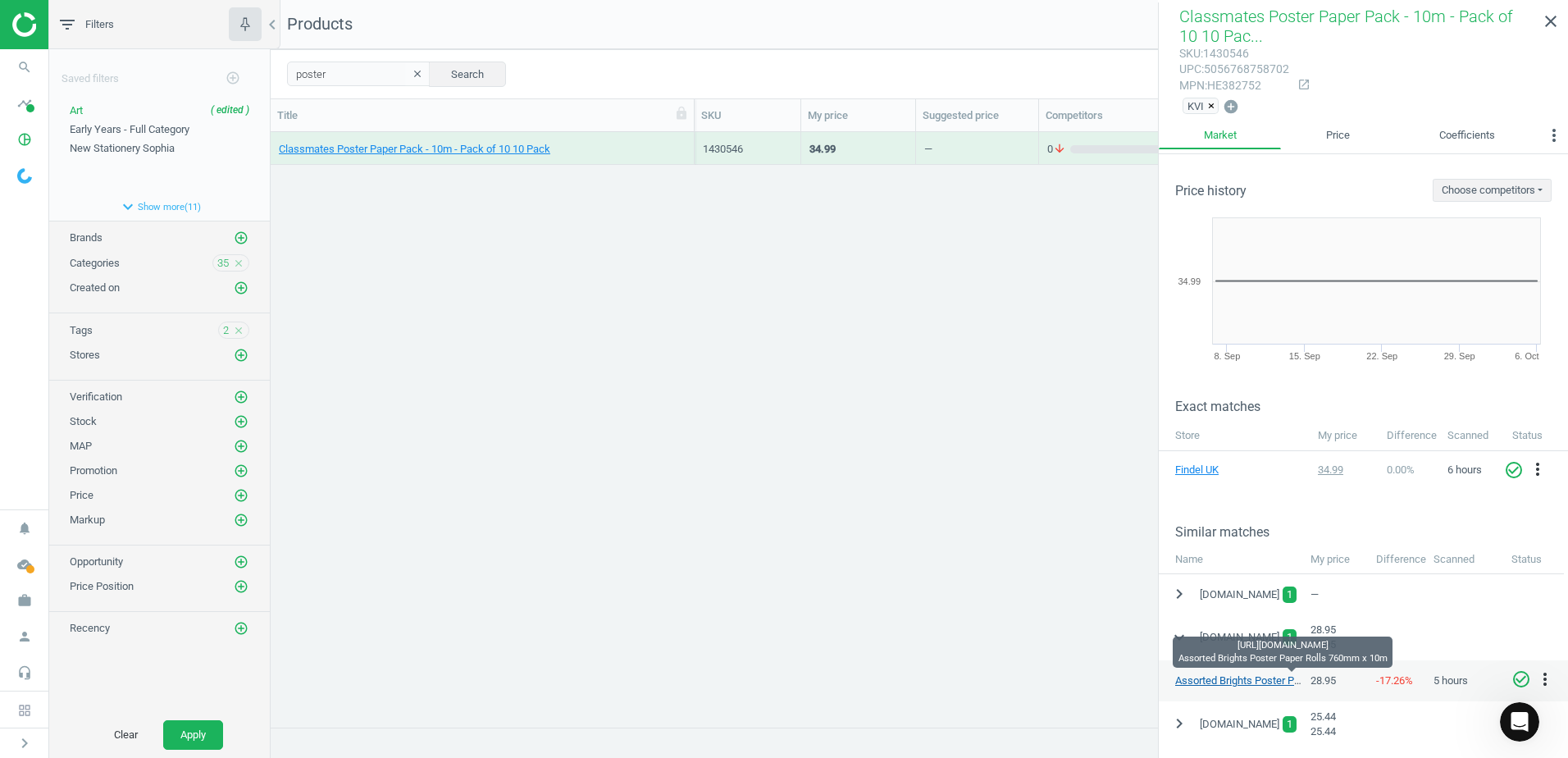
click at [1228, 683] on link "Assorted Brights Poster Paper Rolls 760mm x 10m" at bounding box center [1291, 680] width 233 height 13
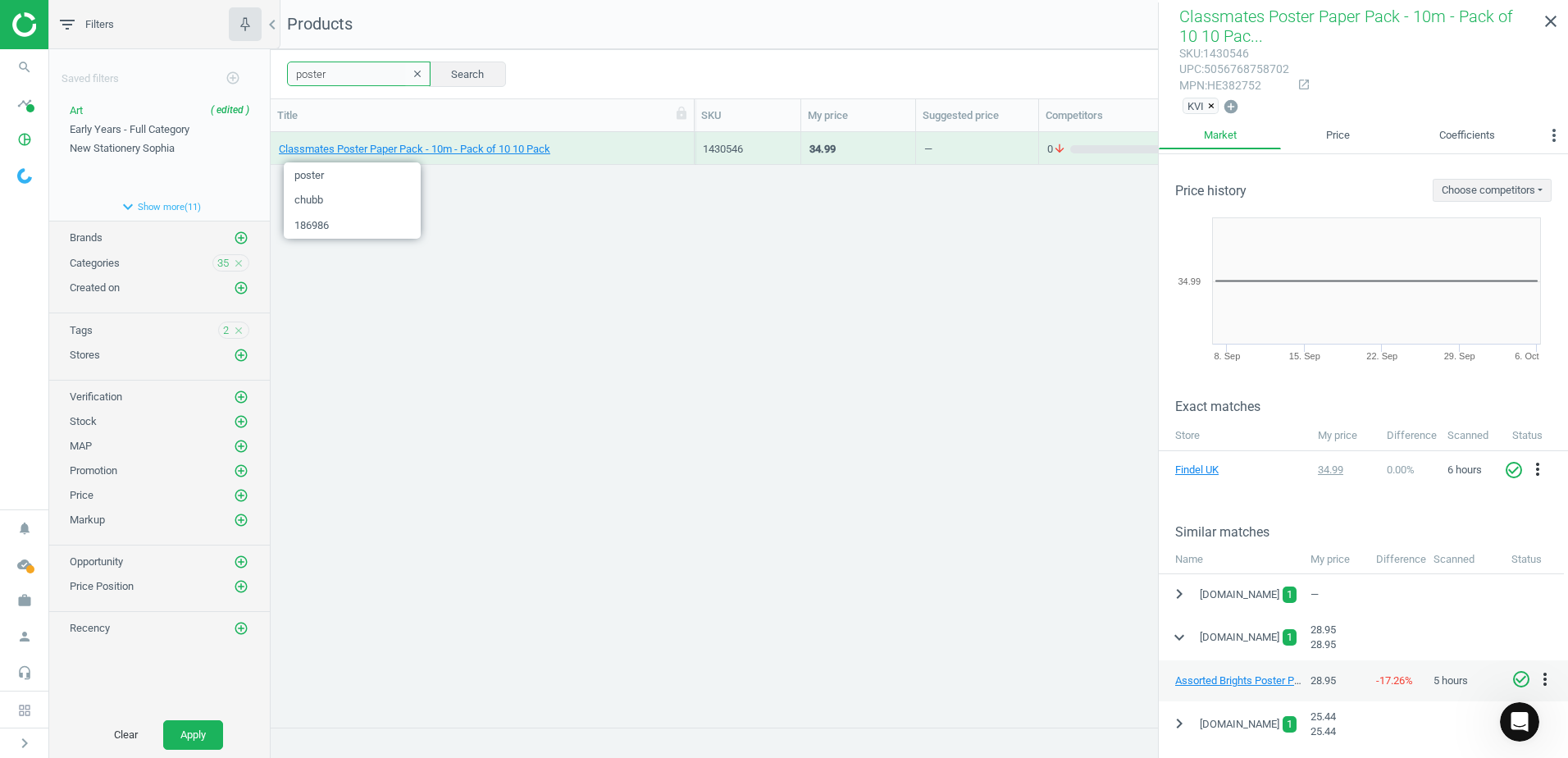
click at [355, 75] on input "poster" at bounding box center [358, 73] width 144 height 24
click at [828, 315] on div "Classmates Poster Paper Pack - 10m - Pack of 10 10 Pack 1430546 34.99 — 0 arrow…" at bounding box center [919, 423] width 1297 height 582
click at [692, 221] on div "Classmates Poster Paper Pack - 10m - Pack of 10 10 Pack 1430546 34.99 — 0 arrow…" at bounding box center [919, 423] width 1297 height 582
drag, startPoint x: 323, startPoint y: 73, endPoint x: 279, endPoint y: 72, distance: 44.0
click at [279, 72] on div "poster clear Search Select all on page (1) Save report horizontal_split Expande…" at bounding box center [919, 73] width 1297 height 49
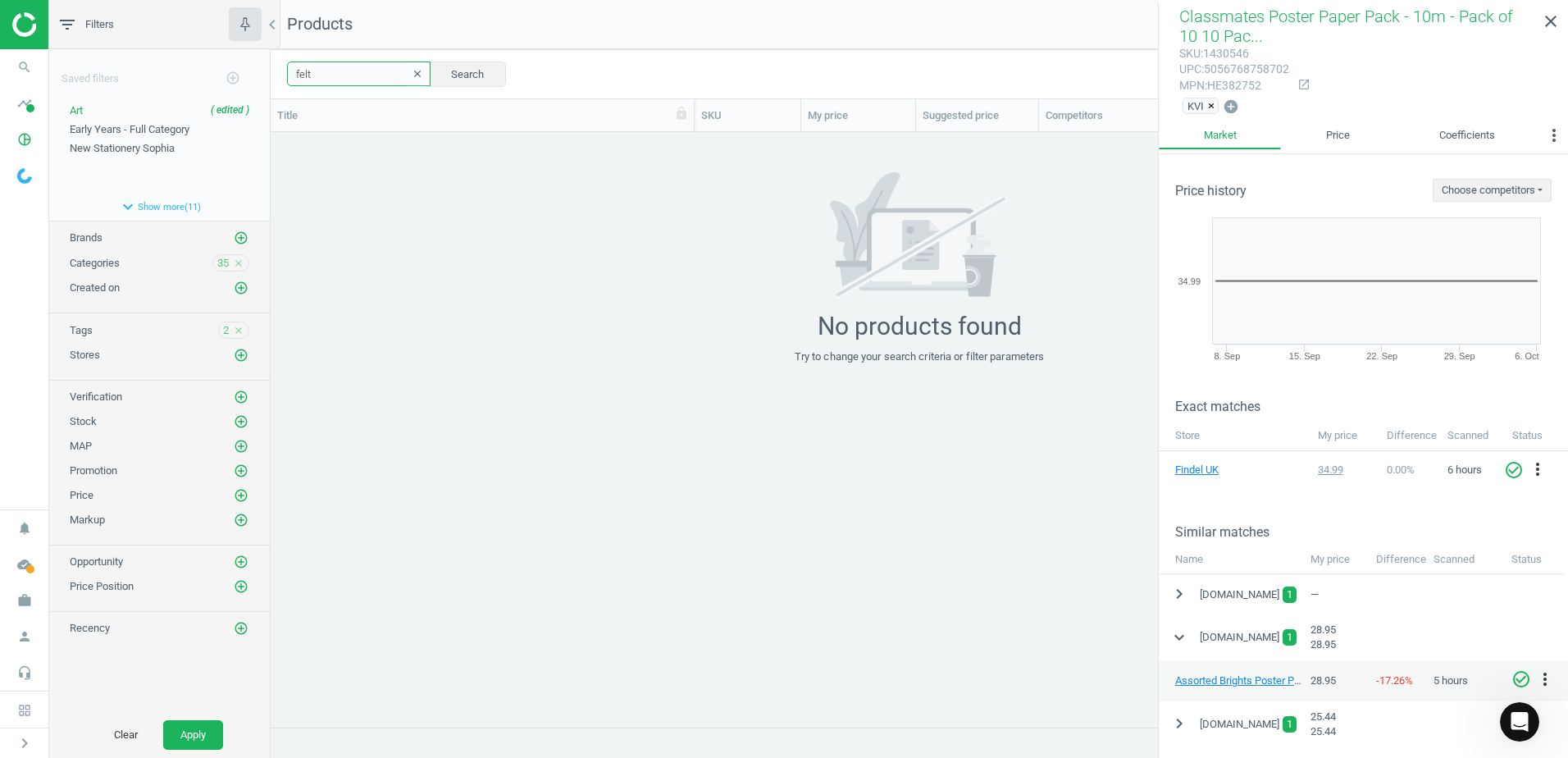
drag, startPoint x: 337, startPoint y: 73, endPoint x: 250, endPoint y: 69, distance: 87.1
click at [250, 69] on div "filter_list Filters chevron_left Saved filters add_circle_outline Art ( edited …" at bounding box center [808, 379] width 1519 height 758
drag, startPoint x: 341, startPoint y: 78, endPoint x: 270, endPoint y: 67, distance: 71.8
click at [270, 67] on div "filter_list Filters chevron_left Saved filters add_circle_outline Art ( edited …" at bounding box center [808, 379] width 1519 height 758
drag, startPoint x: 349, startPoint y: 76, endPoint x: 264, endPoint y: 75, distance: 85.0
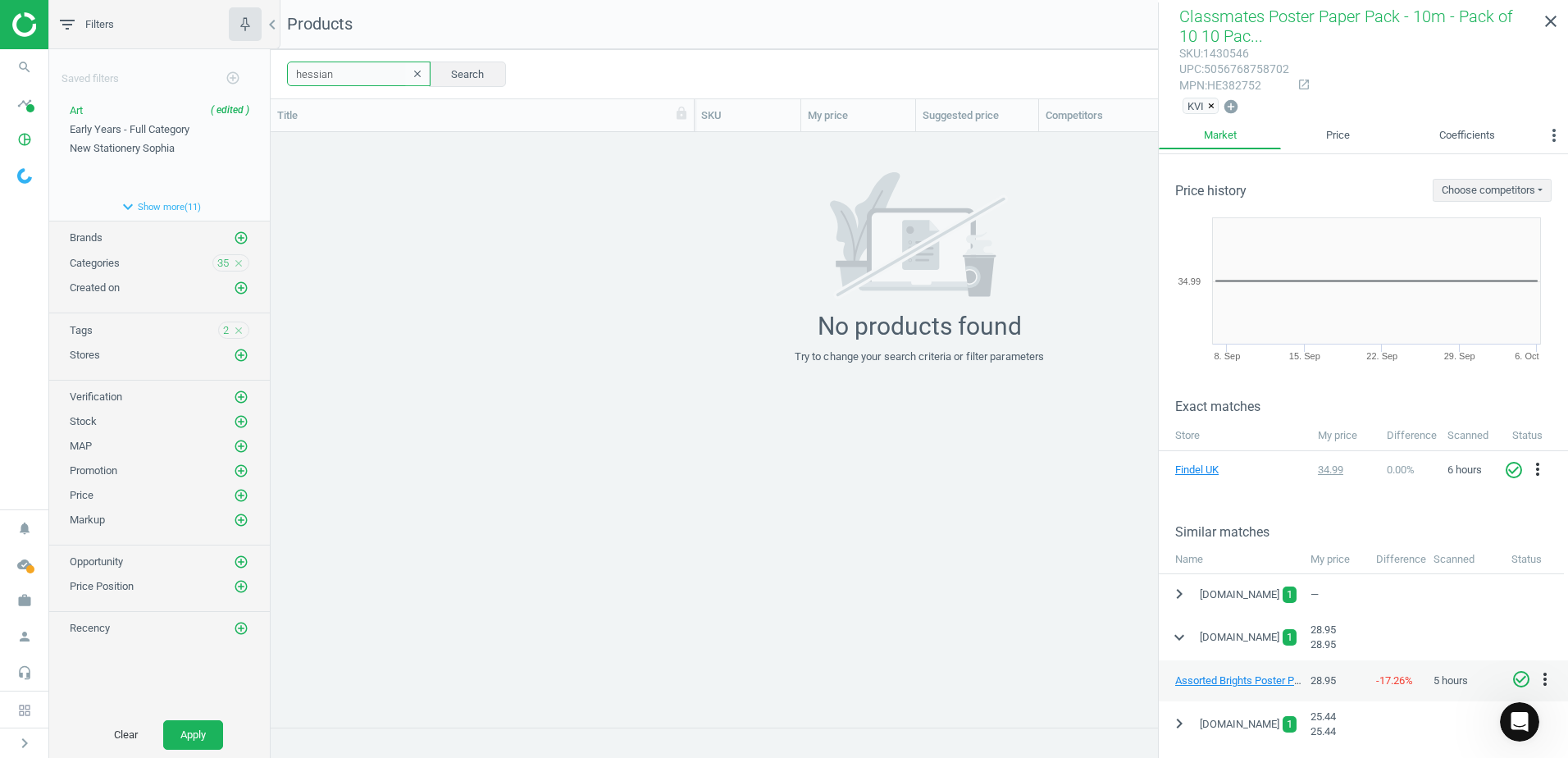
click at [264, 75] on div "filter_list Filters chevron_left Saved filters add_circle_outline Art ( edited …" at bounding box center [808, 379] width 1519 height 758
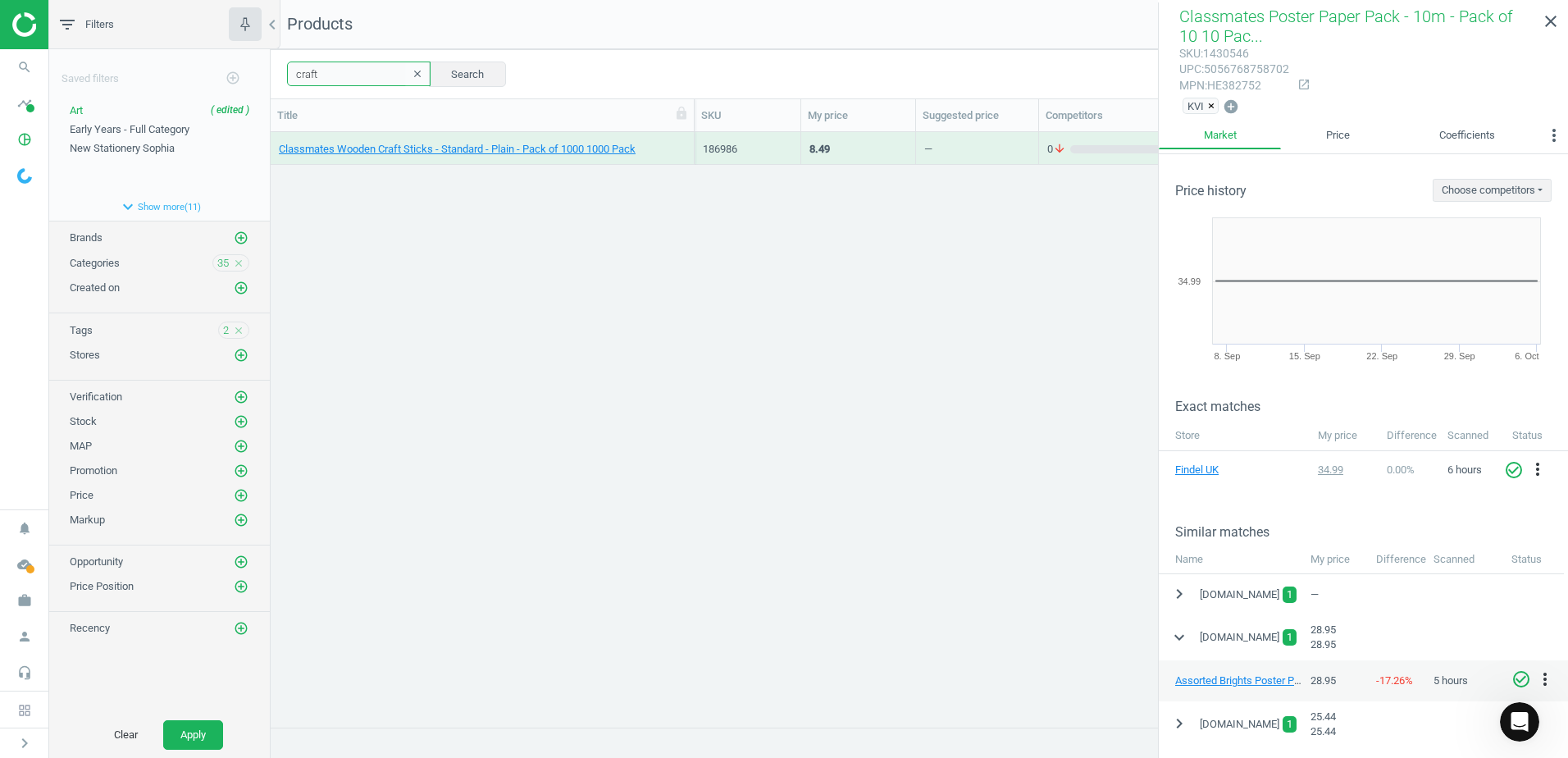
drag, startPoint x: 348, startPoint y: 85, endPoint x: 282, endPoint y: 81, distance: 66.1
click at [282, 81] on div "craft clear Search Select all on page (1) Save report horizontal_split Expanded…" at bounding box center [919, 73] width 1297 height 49
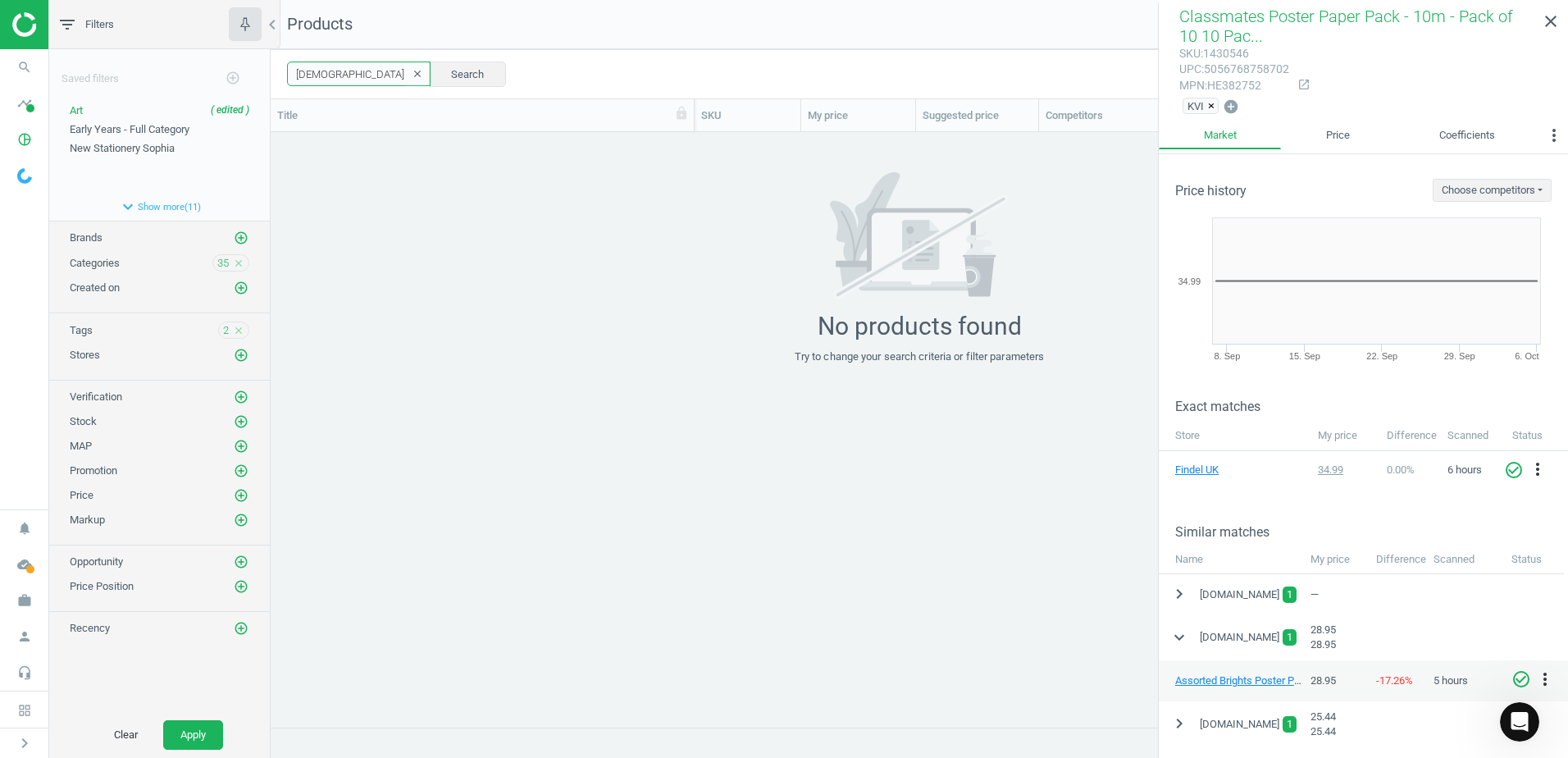
drag, startPoint x: 356, startPoint y: 71, endPoint x: 285, endPoint y: 68, distance: 71.1
click at [285, 68] on div "christma clear Search Select all on page (0) Save report horizontal_split Expan…" at bounding box center [919, 73] width 1297 height 49
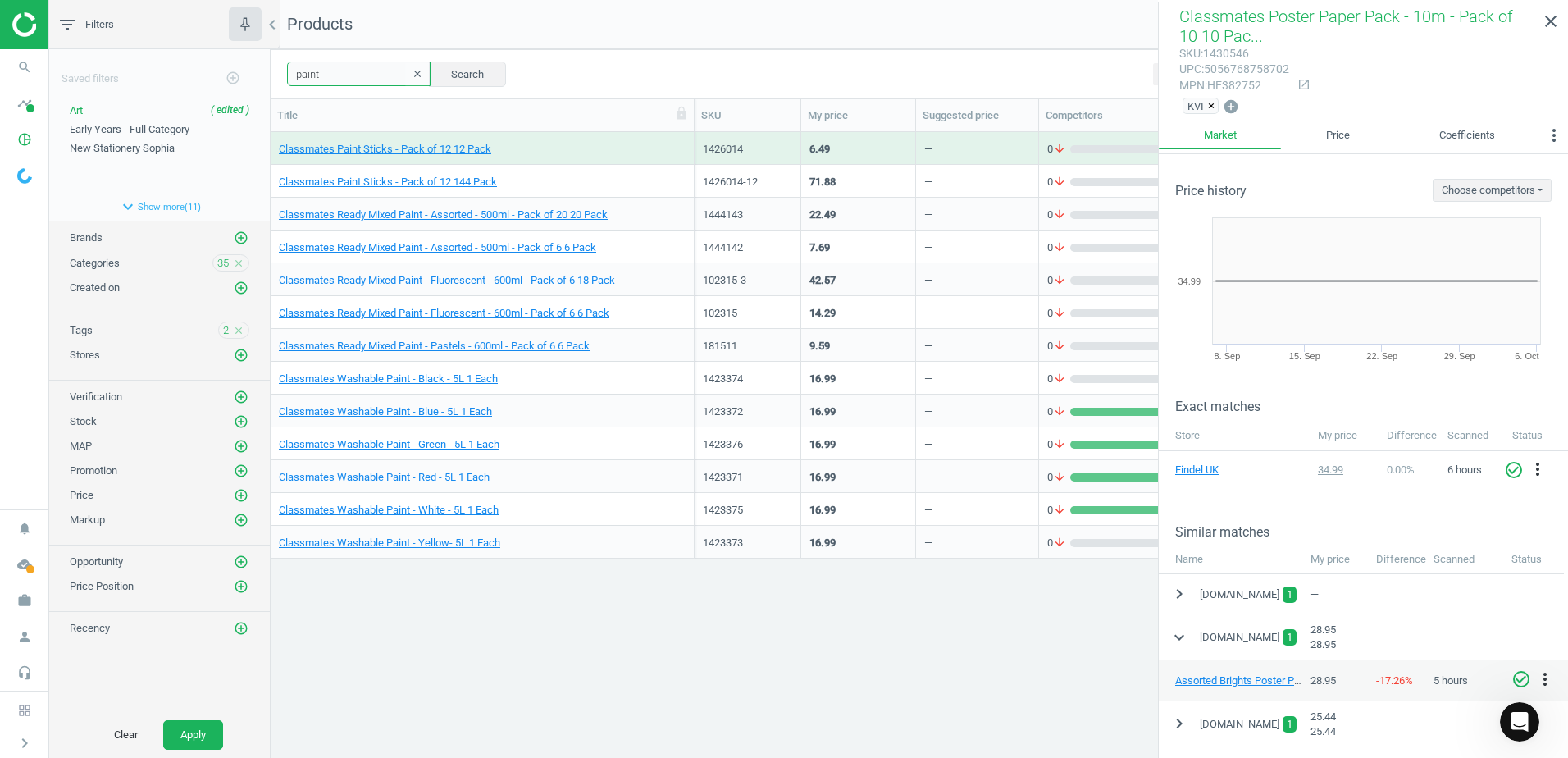
drag, startPoint x: 339, startPoint y: 75, endPoint x: 278, endPoint y: 80, distance: 61.2
click at [278, 80] on div "paint clear Search Select all on page (13) Save report horizontal_split Expande…" at bounding box center [919, 73] width 1297 height 49
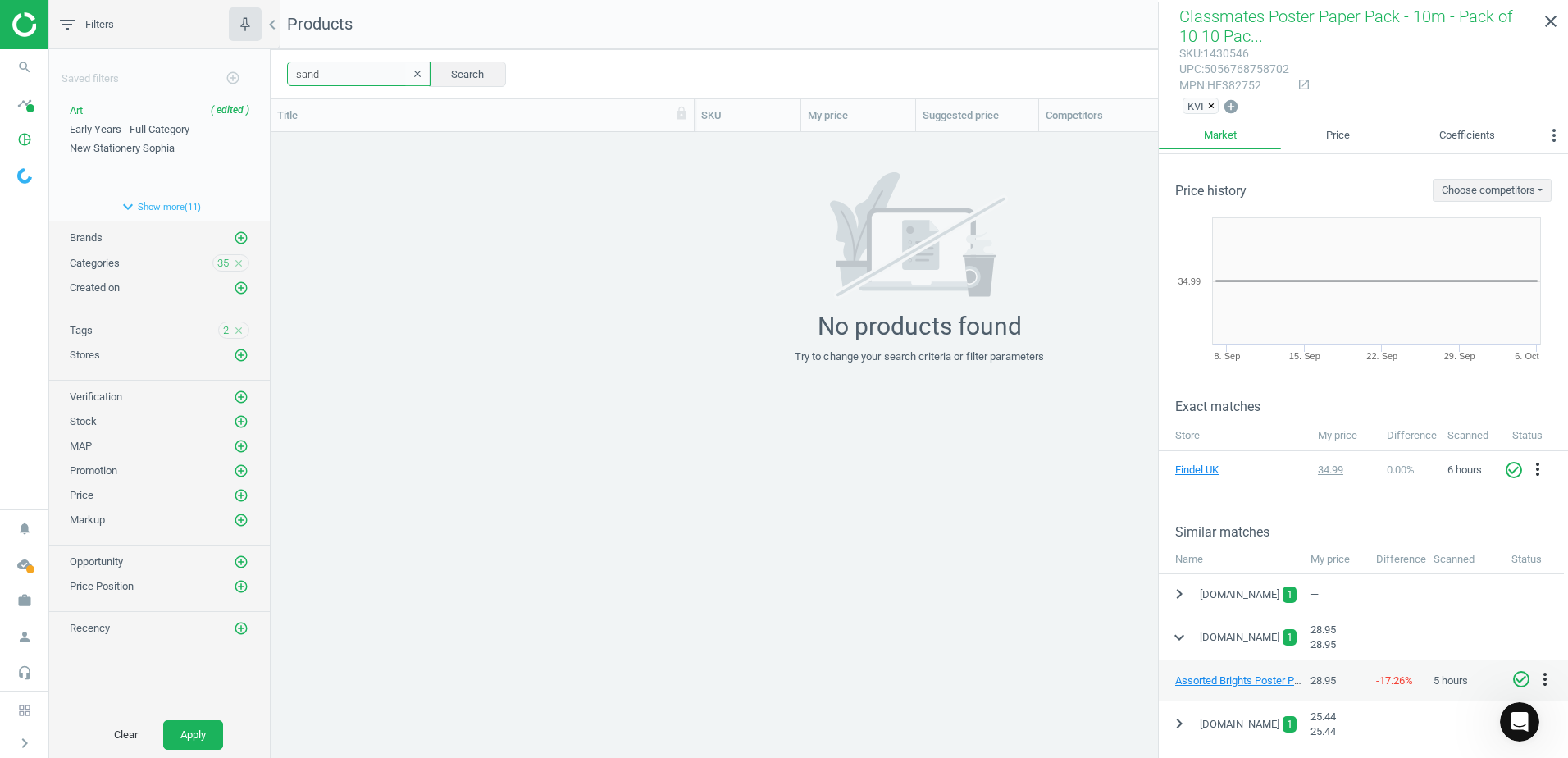
drag, startPoint x: 323, startPoint y: 69, endPoint x: 251, endPoint y: 70, distance: 72.0
click at [251, 70] on div "filter_list Filters chevron_left Saved filters add_circle_outline Art ( edited …" at bounding box center [808, 379] width 1519 height 758
drag, startPoint x: 346, startPoint y: 81, endPoint x: 304, endPoint y: 80, distance: 42.0
click at [304, 80] on input "ribbons" at bounding box center [358, 73] width 144 height 24
click at [364, 71] on input "ribbons" at bounding box center [358, 73] width 144 height 24
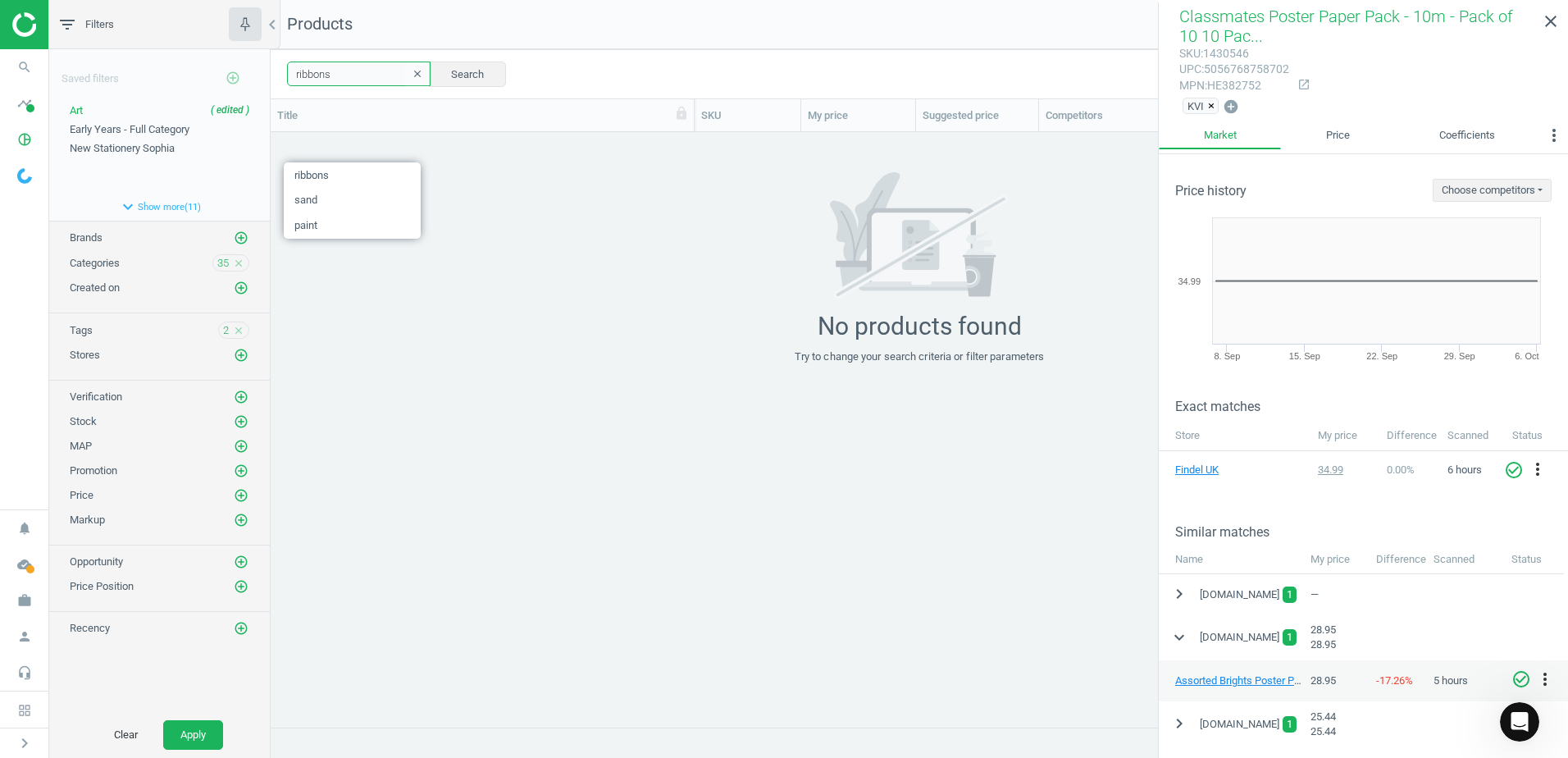
drag, startPoint x: 363, startPoint y: 74, endPoint x: 246, endPoint y: 78, distance: 117.1
click at [246, 78] on div "filter_list Filters chevron_left Saved filters add_circle_outline Art ( edited …" at bounding box center [808, 379] width 1519 height 758
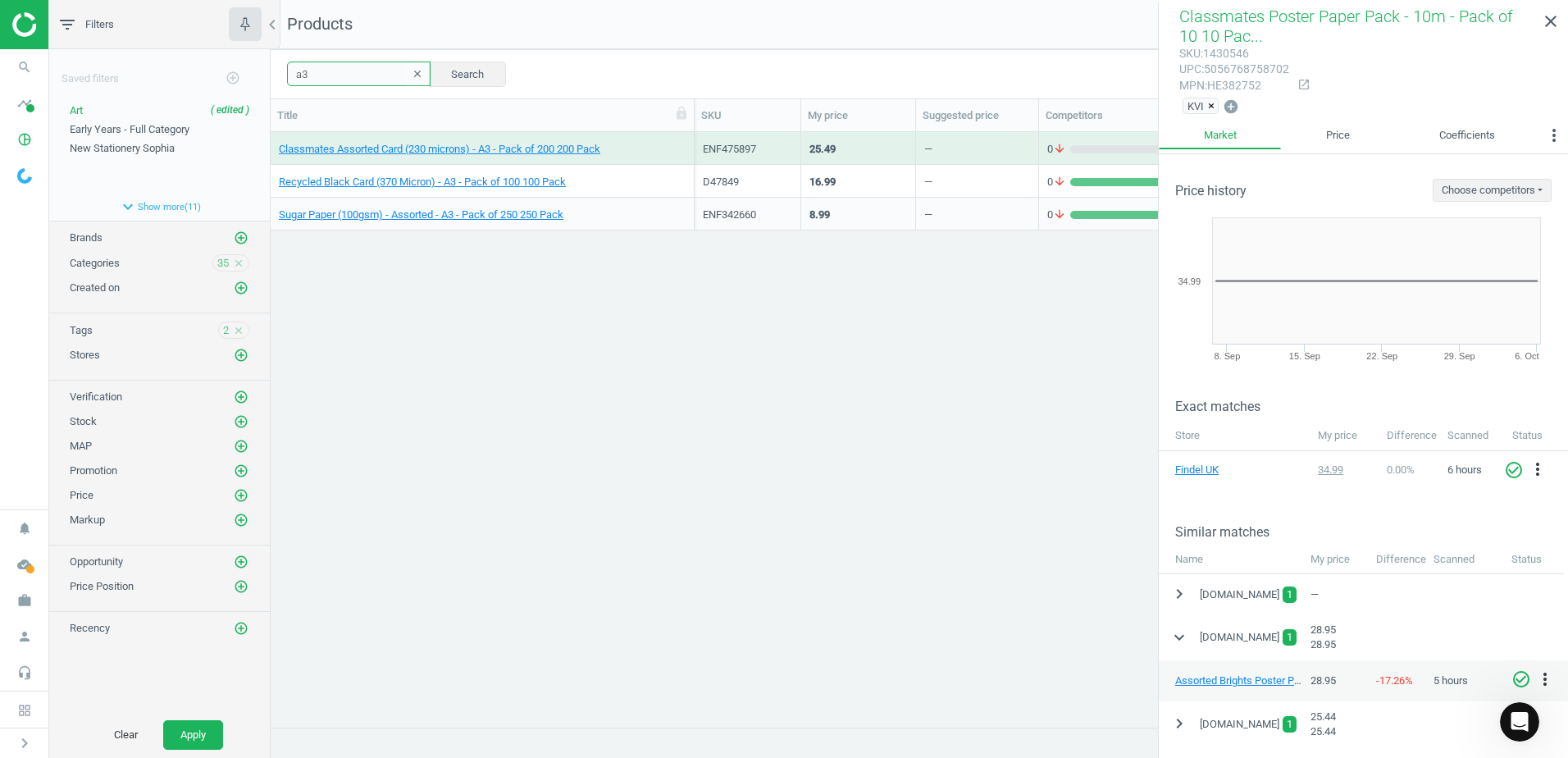
click at [259, 68] on div "filter_list Filters chevron_left Saved filters add_circle_outline Art ( edited …" at bounding box center [808, 379] width 1519 height 758
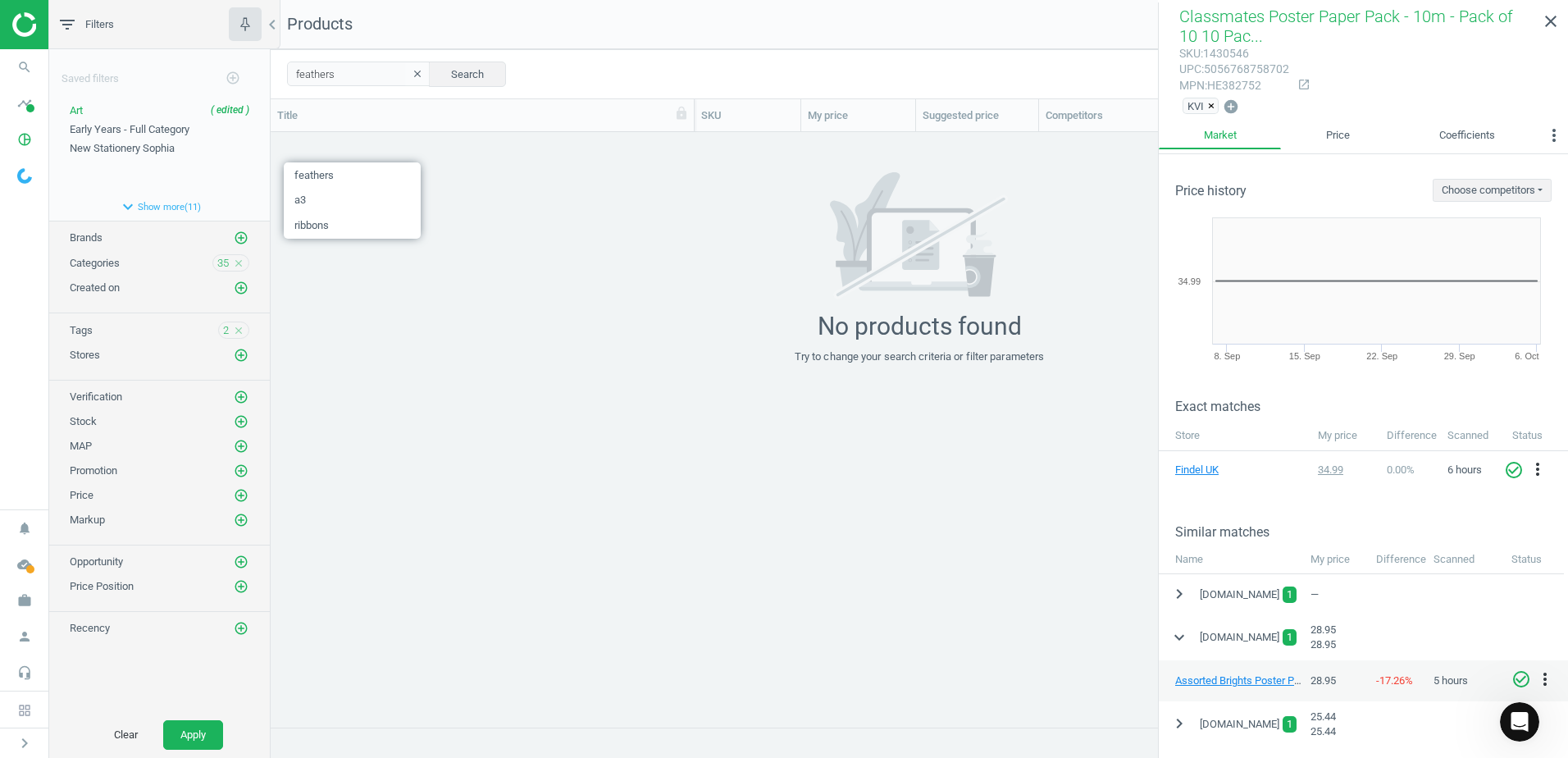
drag, startPoint x: 361, startPoint y: 87, endPoint x: 344, endPoint y: 81, distance: 18.0
click at [344, 81] on div "feathers clear Search Select all on page (0) Save report horizontal_split Expan…" at bounding box center [919, 73] width 1297 height 49
drag, startPoint x: 352, startPoint y: 75, endPoint x: 256, endPoint y: 78, distance: 96.0
click at [256, 78] on div "filter_list Filters chevron_left Saved filters add_circle_outline Art ( edited …" at bounding box center [808, 379] width 1519 height 758
drag, startPoint x: 333, startPoint y: 67, endPoint x: 220, endPoint y: 74, distance: 113.2
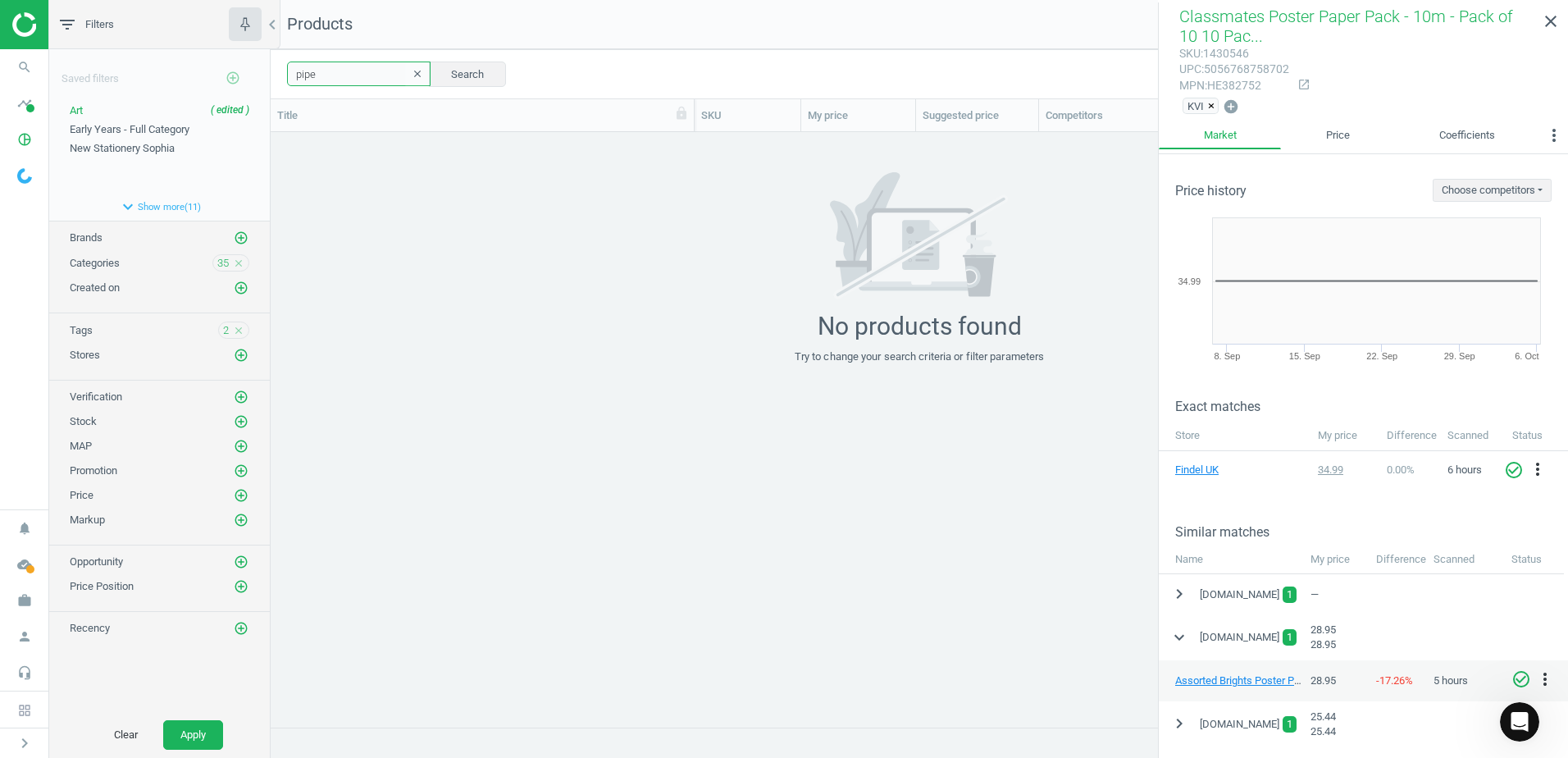
click at [220, 74] on div "filter_list Filters chevron_left Saved filters add_circle_outline Art ( edited …" at bounding box center [808, 379] width 1519 height 758
drag, startPoint x: 306, startPoint y: 76, endPoint x: 271, endPoint y: 78, distance: 35.1
click at [271, 78] on div "roller clear Search Select all on page (0) Save report horizontal_split Expande…" at bounding box center [919, 73] width 1297 height 49
drag, startPoint x: 356, startPoint y: 78, endPoint x: 275, endPoint y: 68, distance: 81.6
click at [275, 68] on div "portfolio clear Search Select all on page (0) Save report horizontal_split Expa…" at bounding box center [919, 73] width 1297 height 49
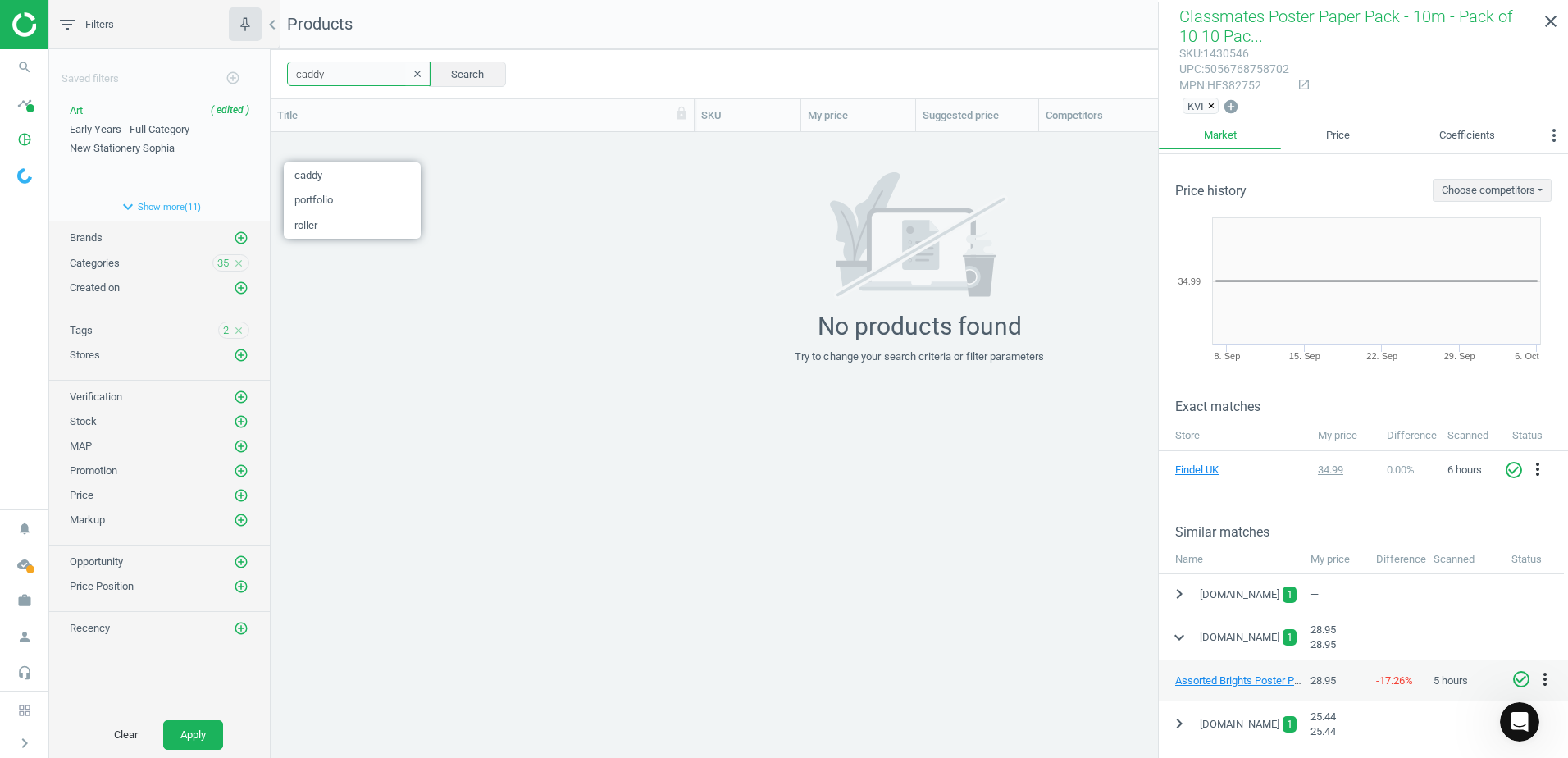
drag, startPoint x: 339, startPoint y: 80, endPoint x: 269, endPoint y: 69, distance: 70.9
click at [269, 69] on div "filter_list Filters chevron_left Saved filters add_circle_outline Art ( edited …" at bounding box center [808, 379] width 1519 height 758
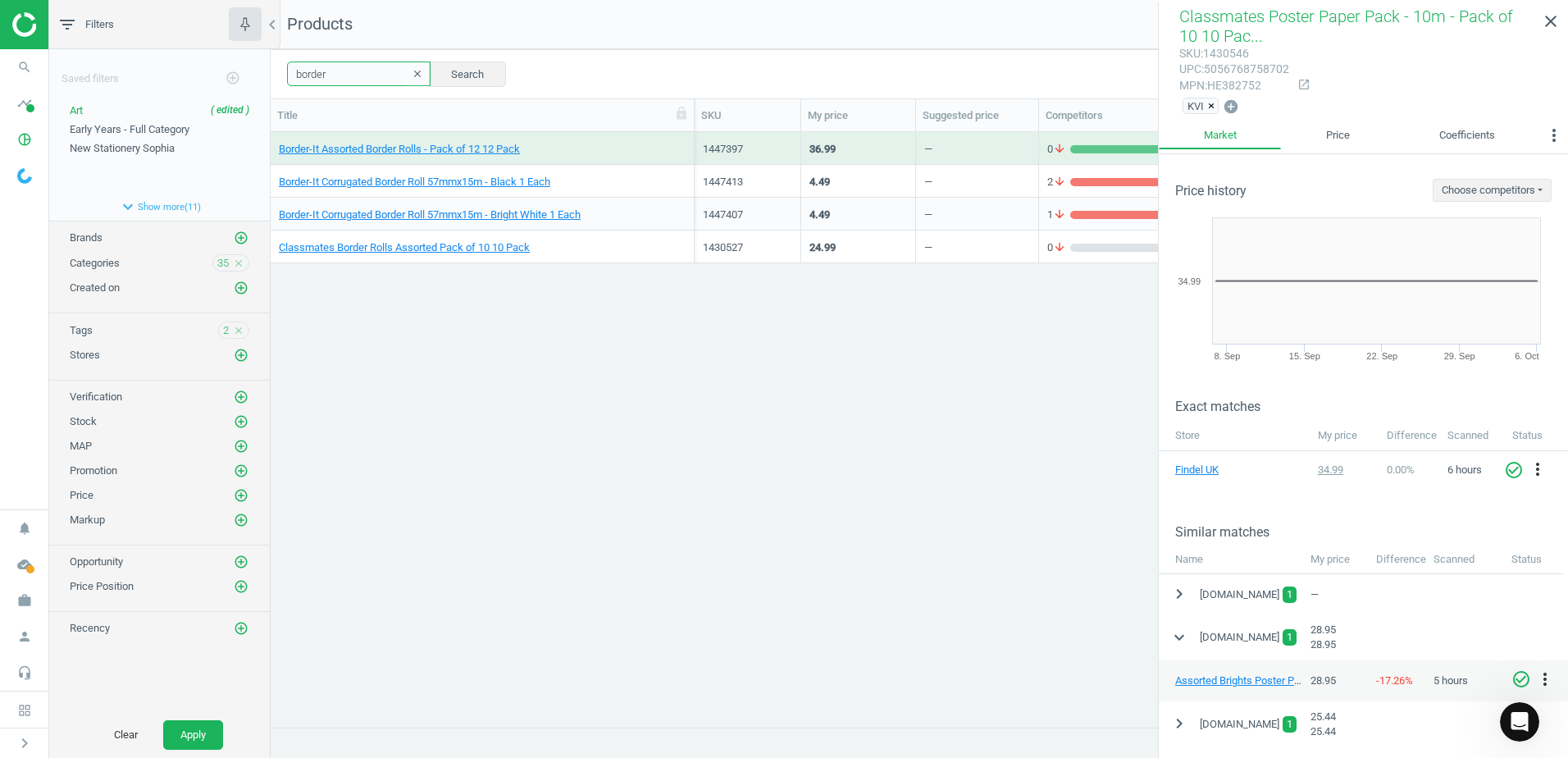
drag, startPoint x: 365, startPoint y: 78, endPoint x: 264, endPoint y: 86, distance: 101.3
click at [265, 86] on div "filter_list Filters chevron_left Saved filters add_circle_outline Art ( edited …" at bounding box center [808, 379] width 1519 height 758
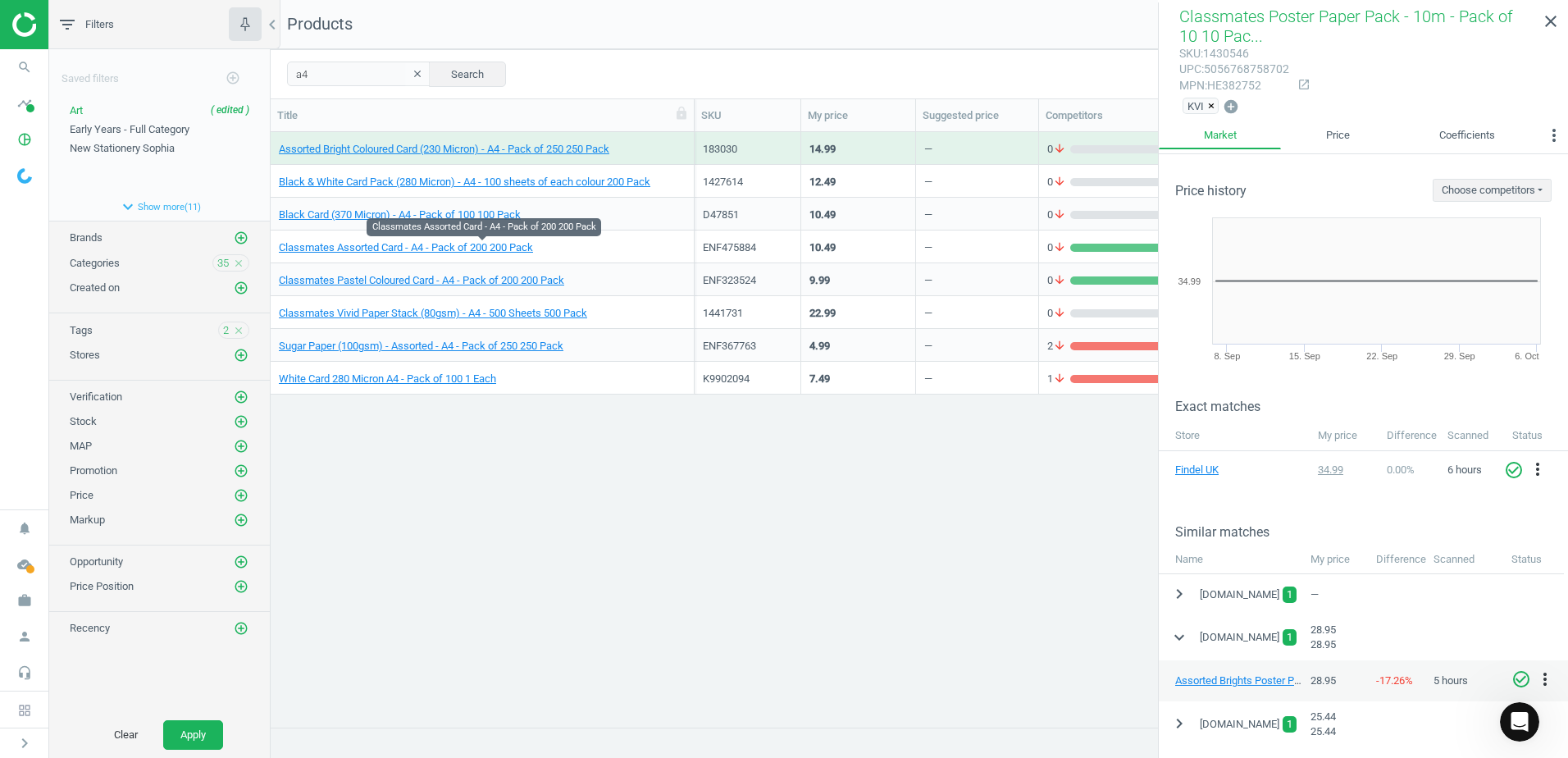
click at [571, 246] on span "Classmates Assorted Card - A4 - Pack of 200 200 Pack" at bounding box center [482, 247] width 407 height 15
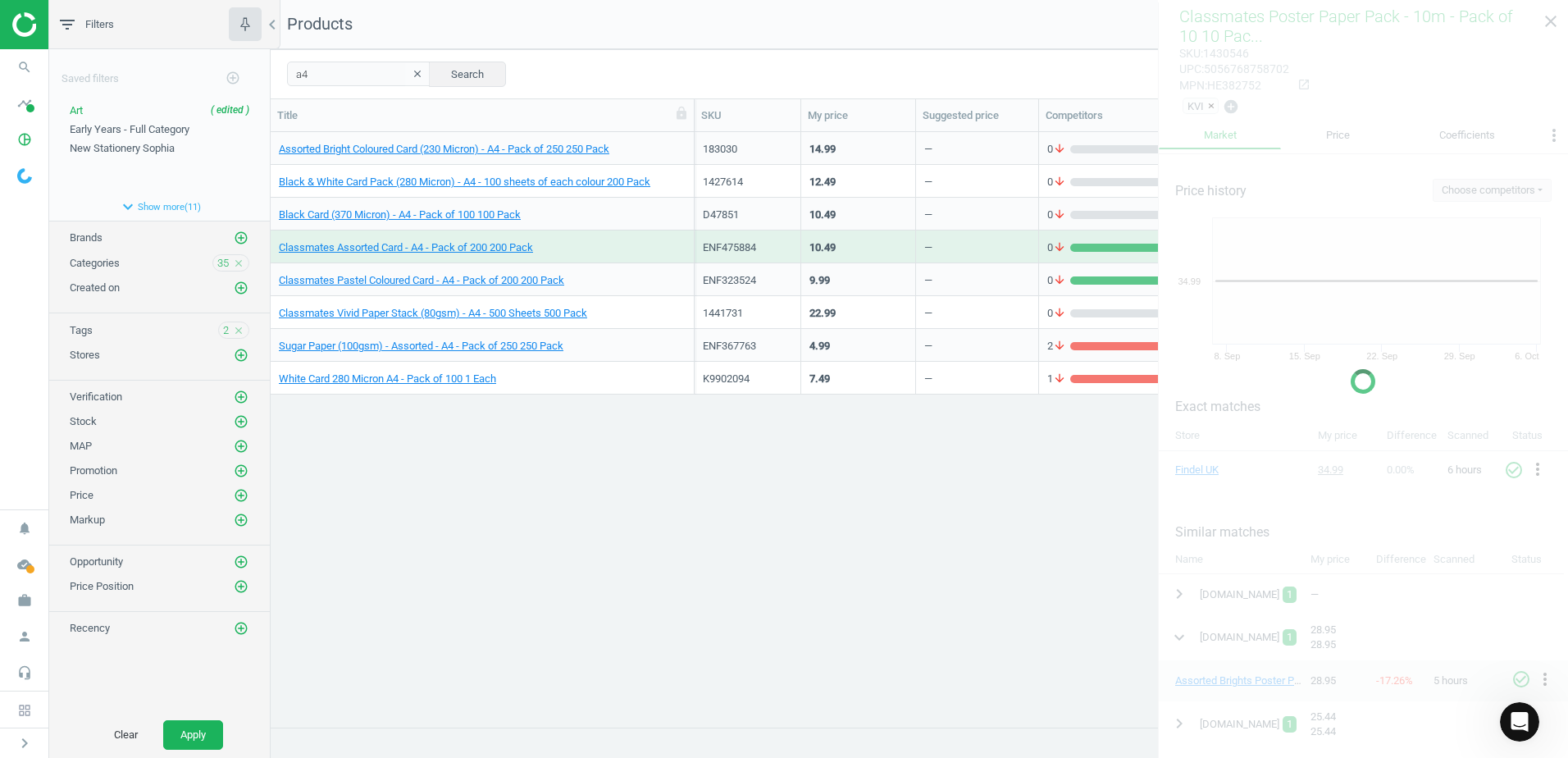
click at [572, 246] on span "Classmates Assorted Card - A4 - Pack of 200 200 Pack" at bounding box center [482, 247] width 407 height 15
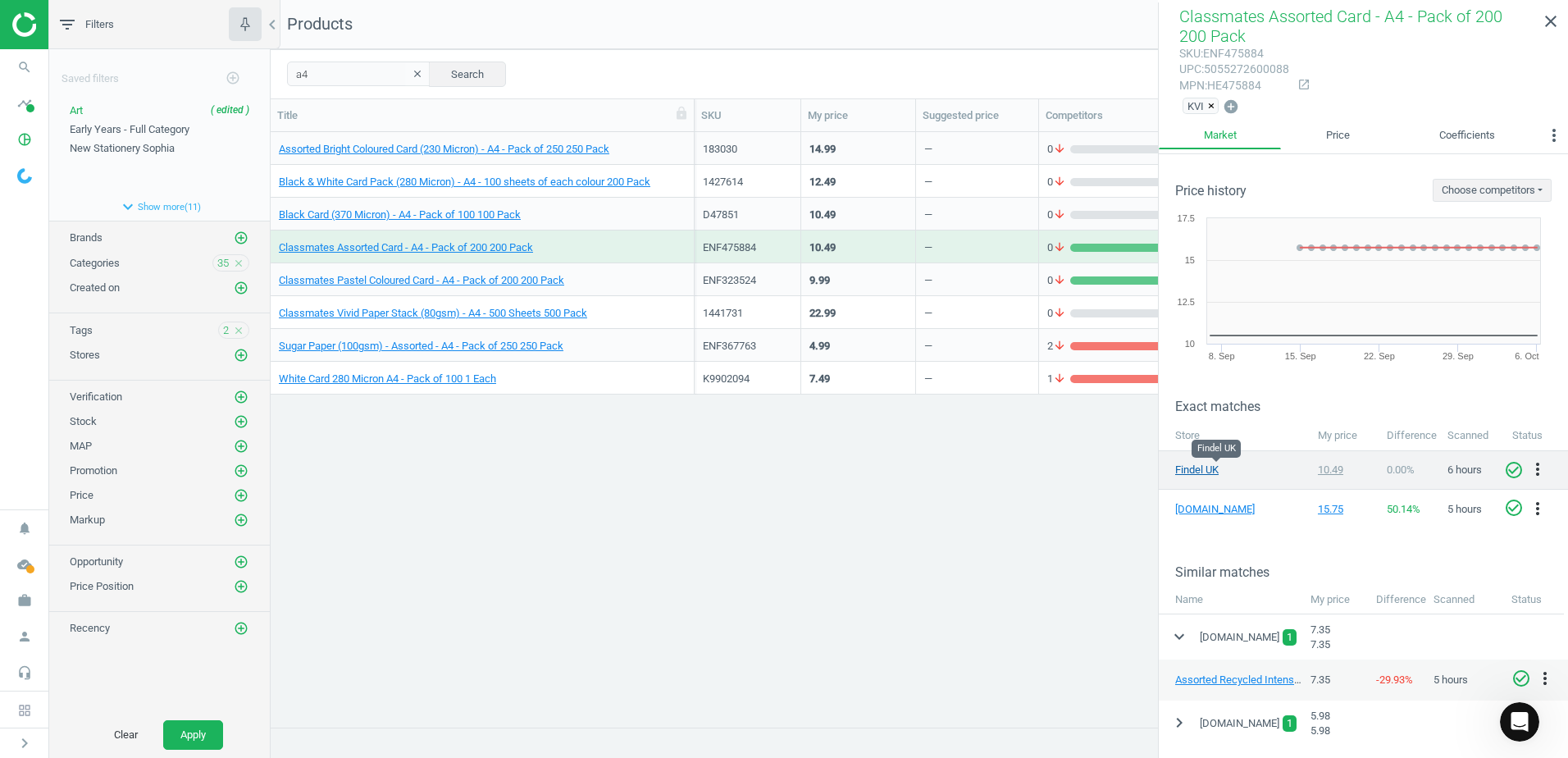
click at [1200, 471] on link "Findel UK" at bounding box center [1216, 469] width 82 height 15
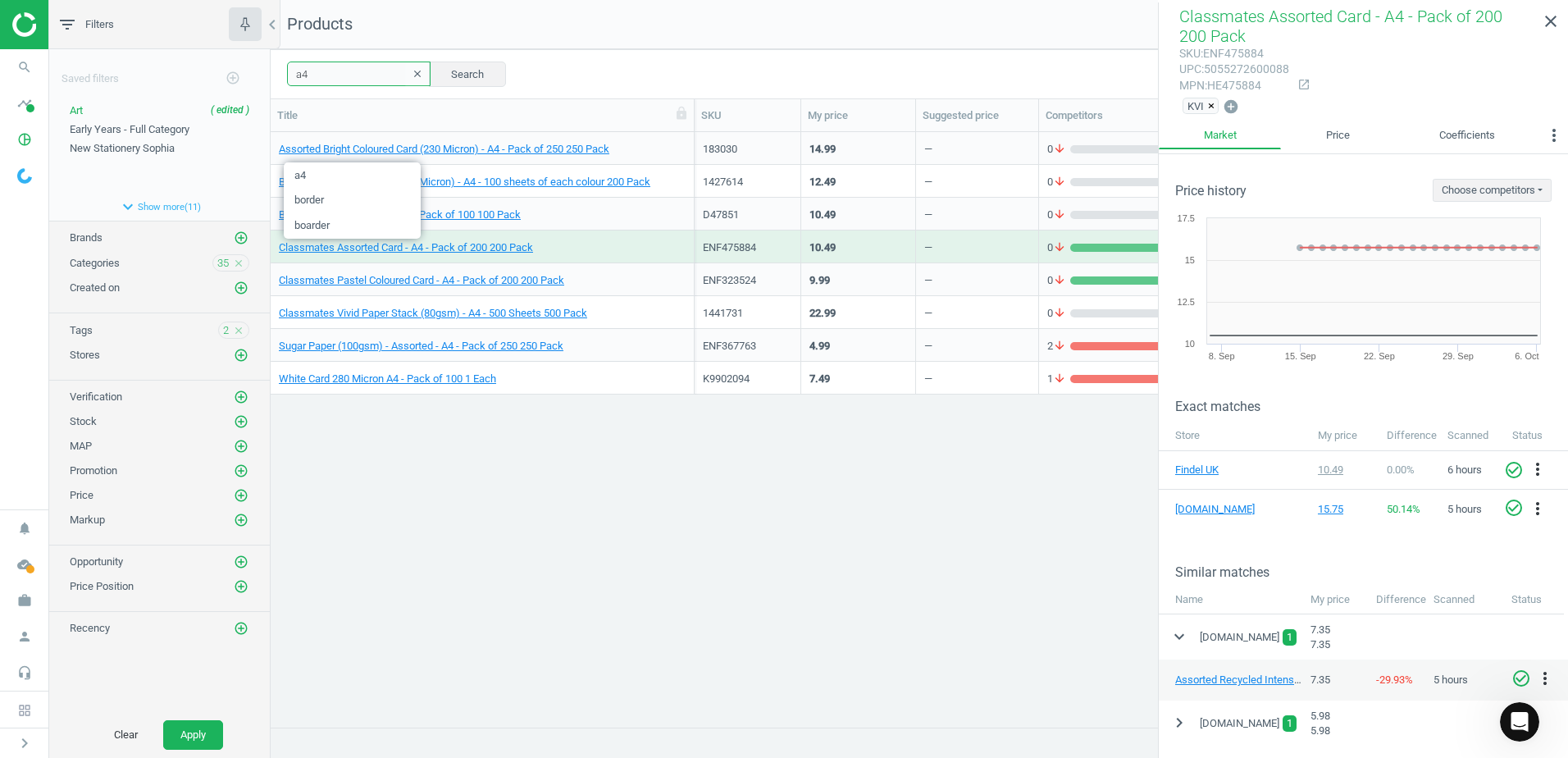
drag, startPoint x: 356, startPoint y: 79, endPoint x: 266, endPoint y: 78, distance: 90.0
click at [266, 78] on div "filter_list Filters chevron_left Saved filters add_circle_outline Art ( edited …" at bounding box center [808, 379] width 1519 height 758
type input "glitter"
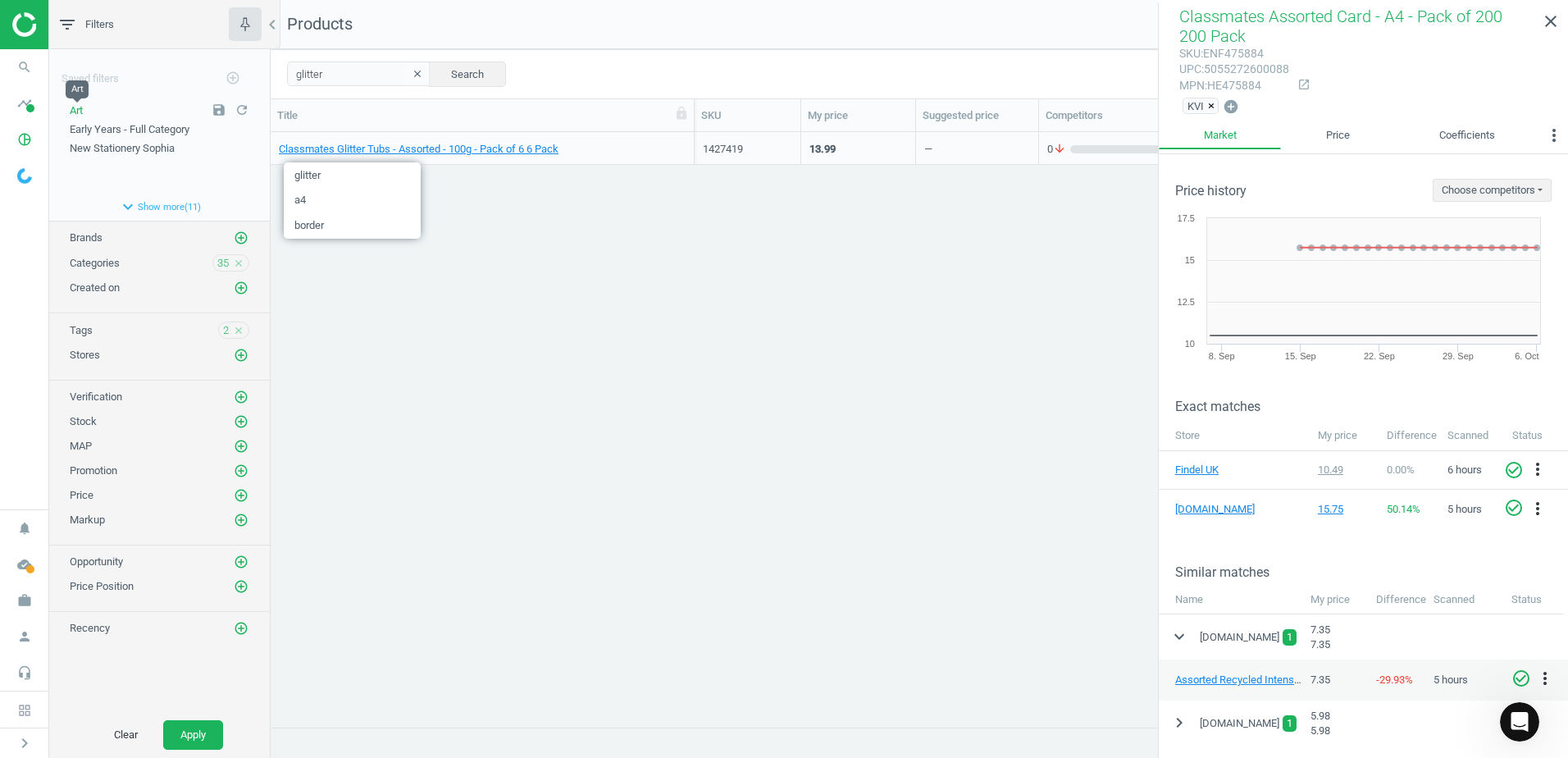
click at [83, 114] on span "Art" at bounding box center [75, 110] width 13 height 13
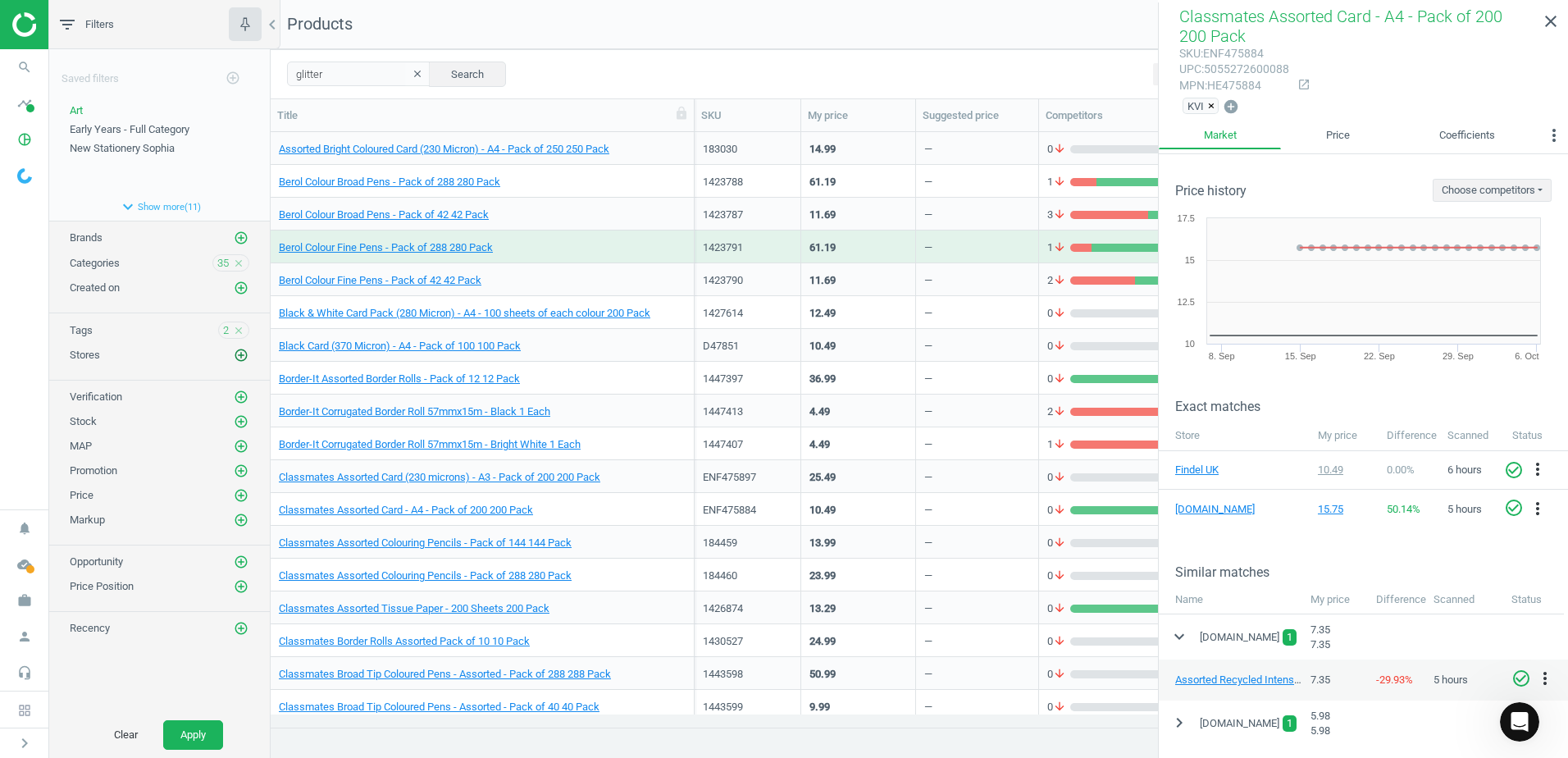
click at [238, 355] on icon "add_circle_outline" at bounding box center [241, 354] width 15 height 15
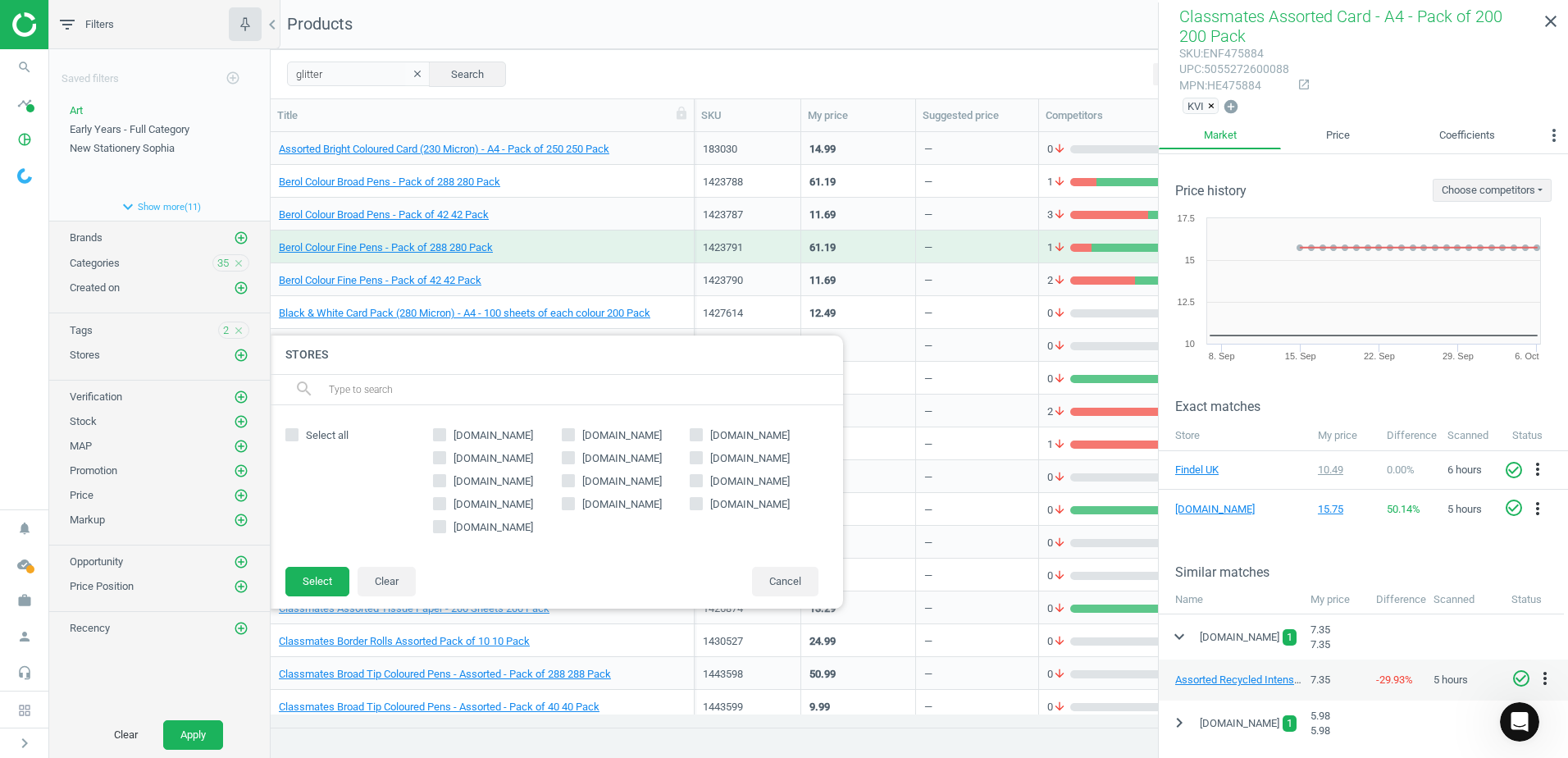
click at [569, 459] on input "[DOMAIN_NAME]" at bounding box center [567, 457] width 11 height 11
checkbox input "true"
click at [308, 586] on button "Select" at bounding box center [317, 581] width 64 height 29
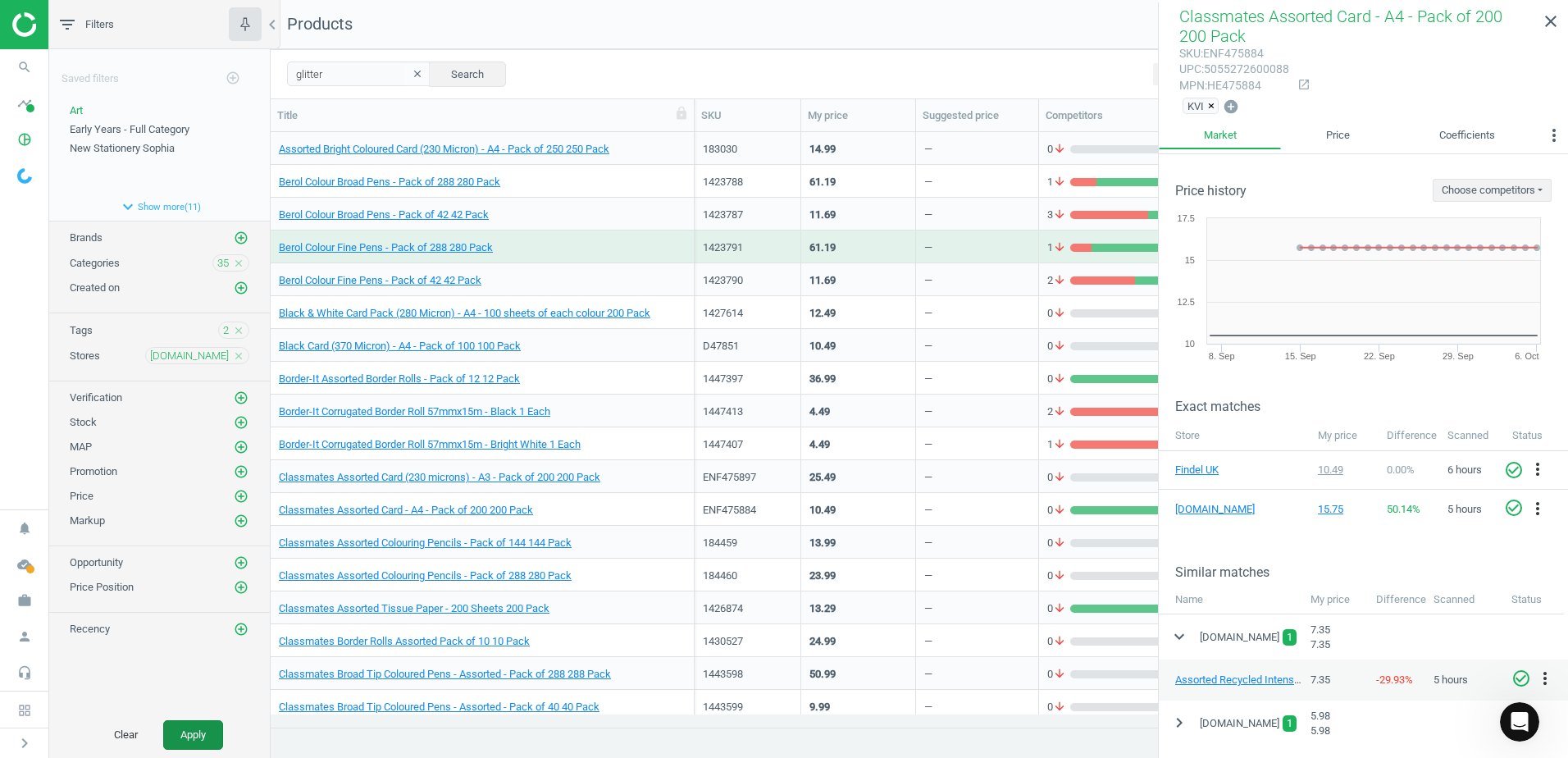
click at [190, 730] on button "Apply" at bounding box center [193, 735] width 60 height 29
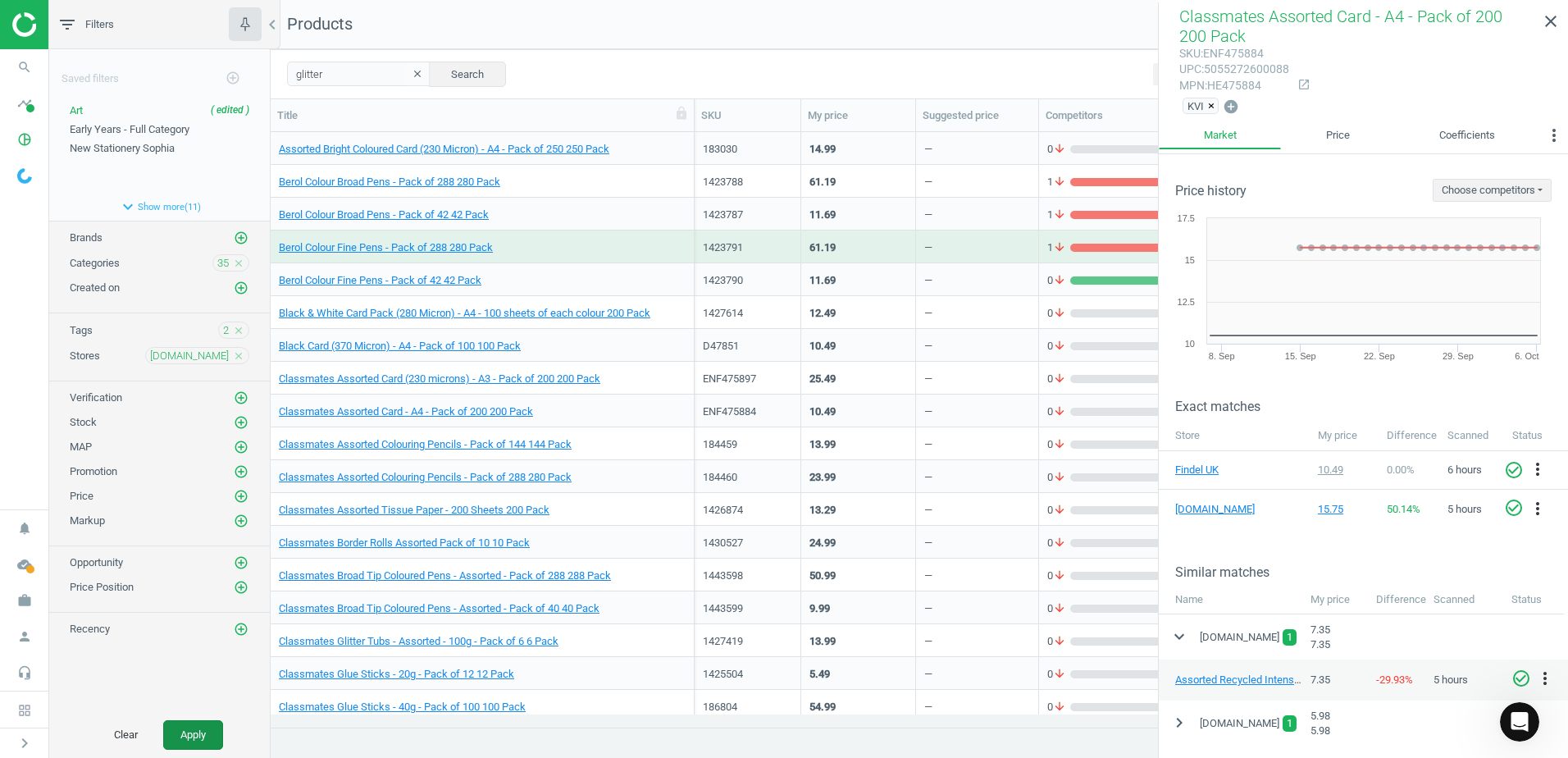
click at [195, 733] on button "Apply" at bounding box center [193, 735] width 60 height 29
click at [1565, 33] on link "close" at bounding box center [1550, 22] width 34 height 35
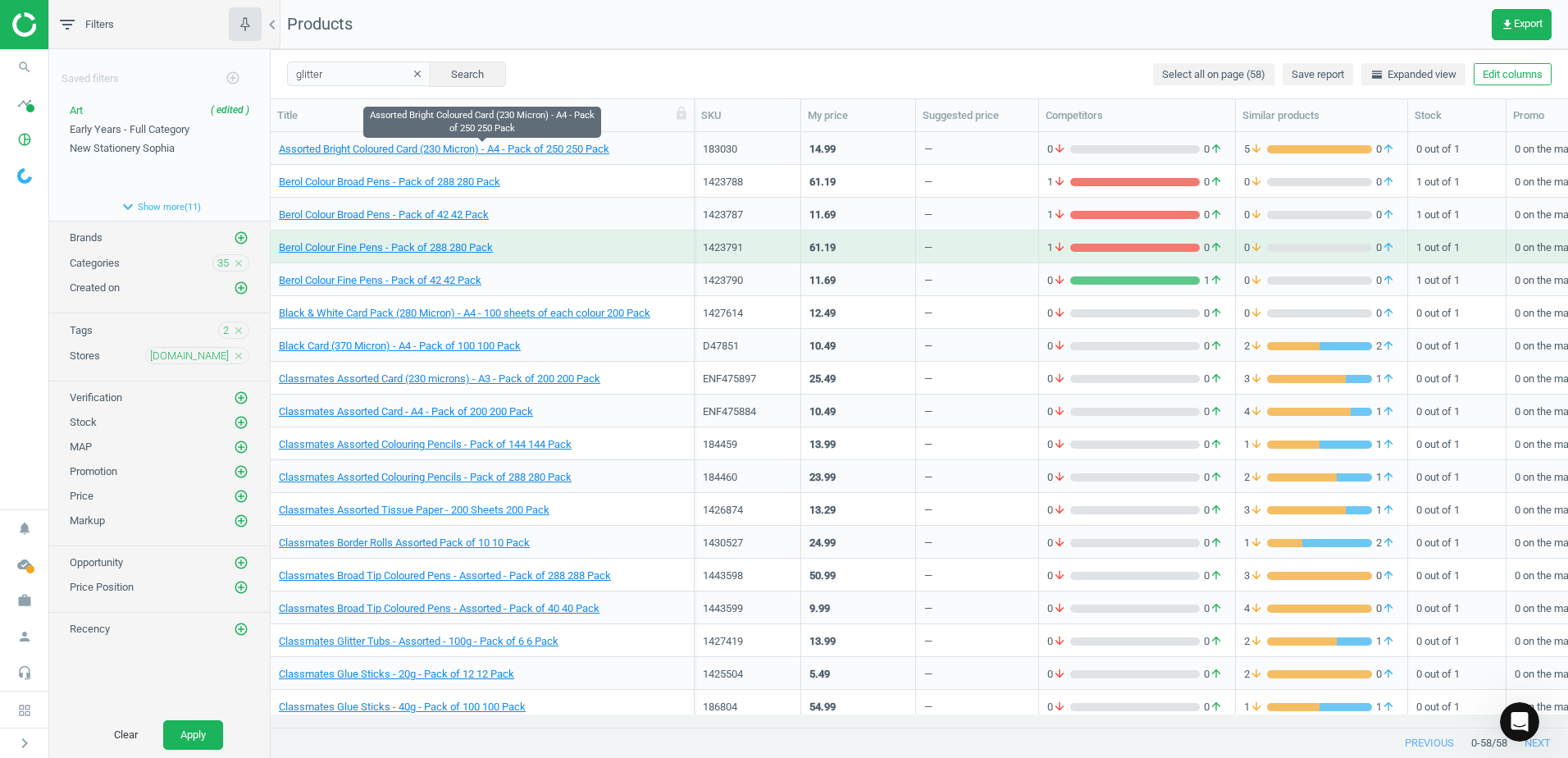
click at [674, 142] on span "Assorted Bright Coloured Card (230 Micron) - A4 - Pack of 250 250 Pack" at bounding box center [482, 149] width 407 height 15
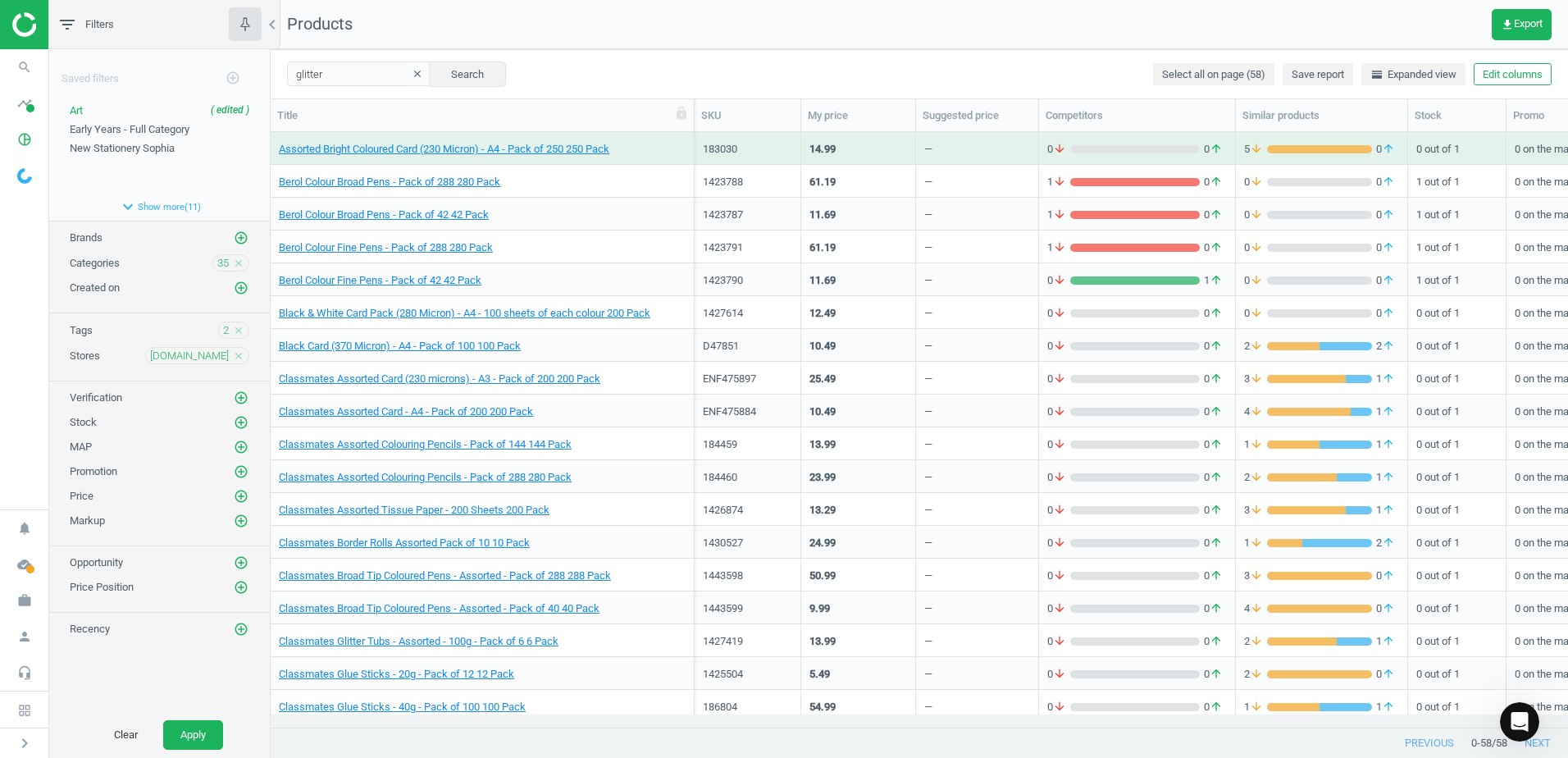
click at [674, 142] on span "Assorted Bright Coloured Card (230 Micron) - A4 - Pack of 250 250 Pack" at bounding box center [482, 149] width 407 height 15
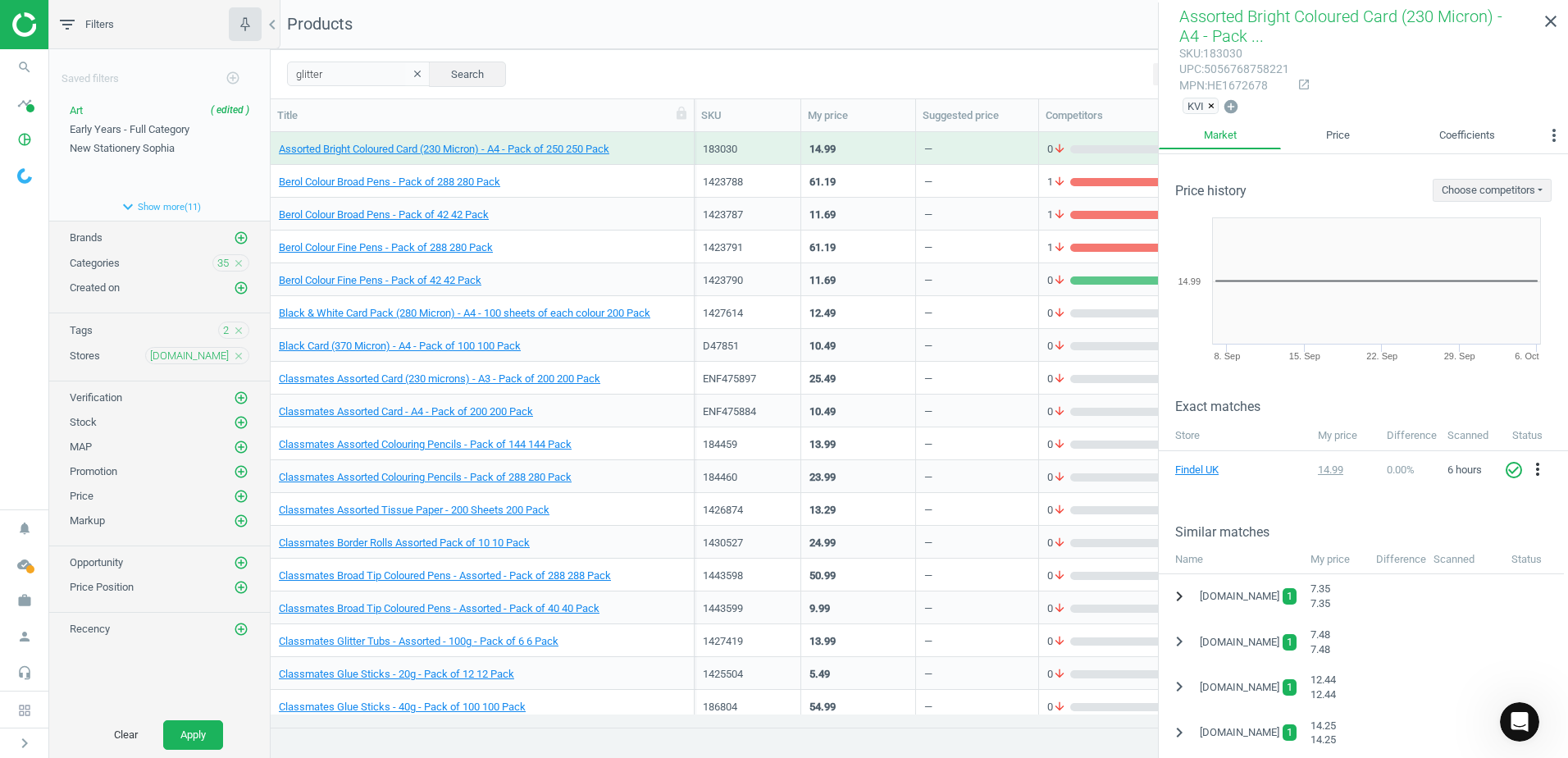
click at [1175, 594] on icon "chevron_right" at bounding box center [1180, 596] width 20 height 20
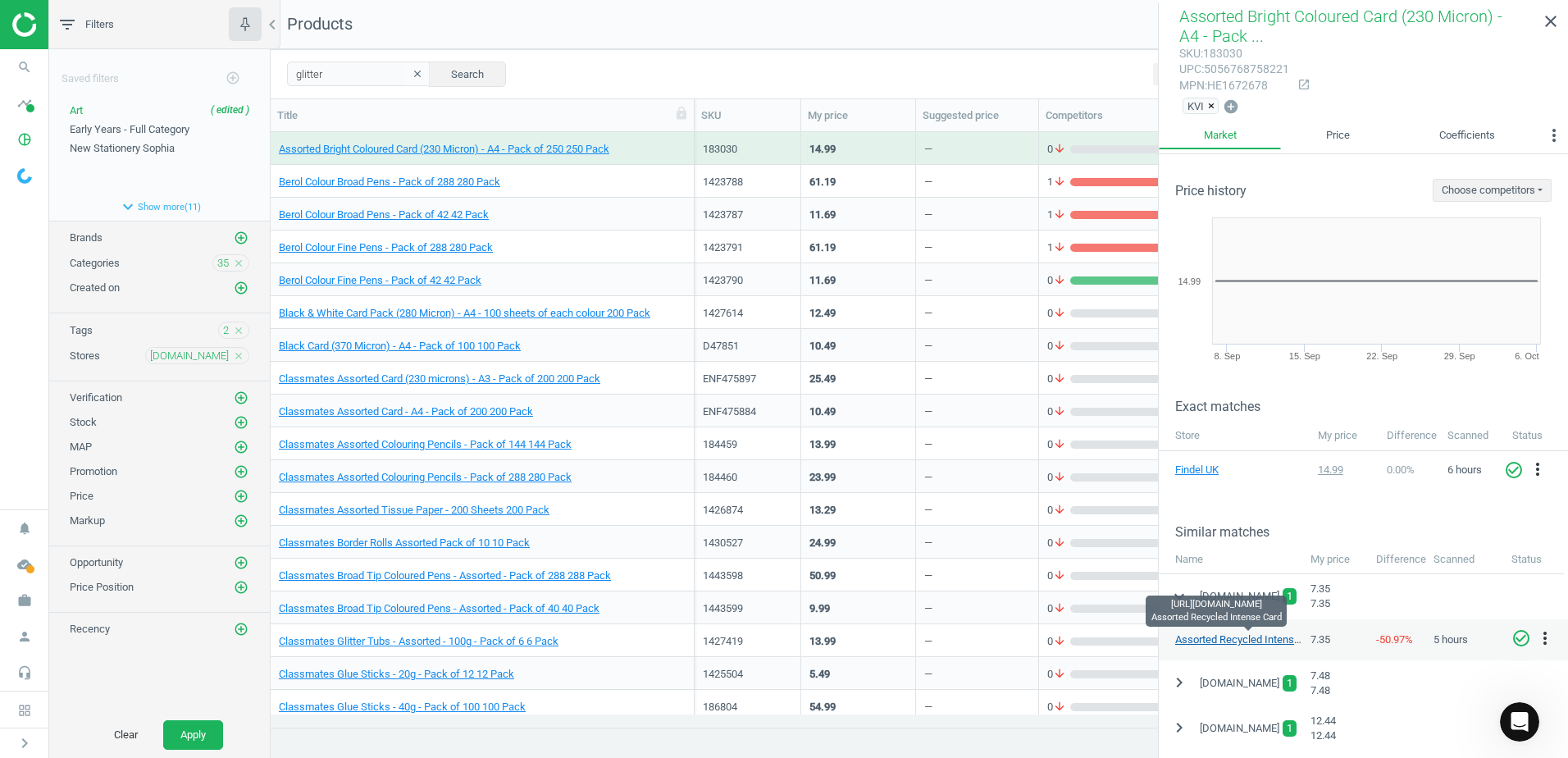
click at [1208, 640] on link "Assorted Recycled Intense Card" at bounding box center [1249, 639] width 149 height 13
click at [1214, 638] on link "Assorted Recycled Intense Card" at bounding box center [1249, 639] width 149 height 13
click at [1190, 465] on link "Findel UK" at bounding box center [1216, 469] width 82 height 15
click at [1550, 23] on icon "close" at bounding box center [1550, 22] width 20 height 20
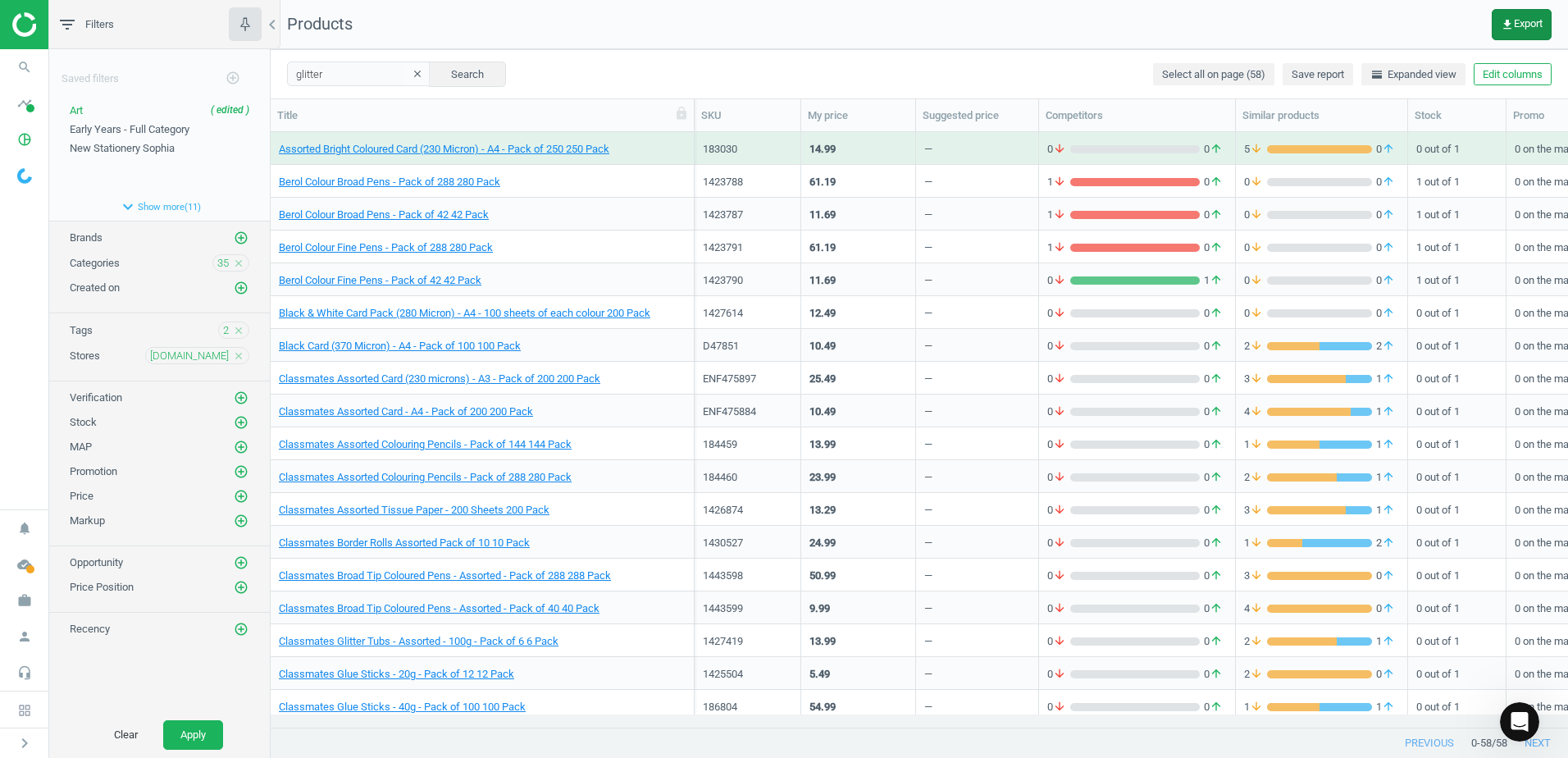
click at [1529, 22] on span "get_app Export" at bounding box center [1521, 23] width 42 height 13
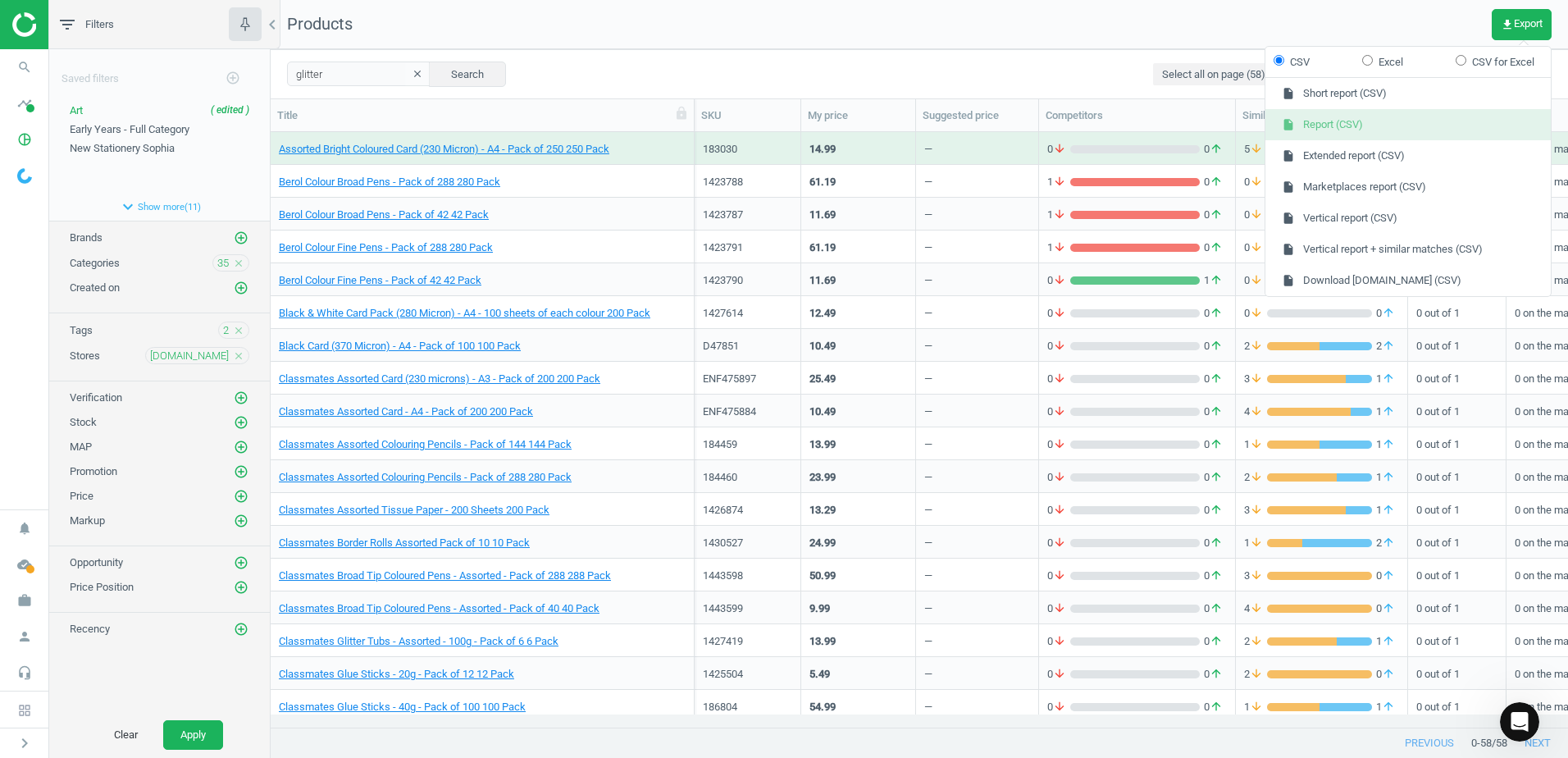
click at [1393, 130] on button "insert_drive_file Report (CSV)" at bounding box center [1409, 125] width 286 height 31
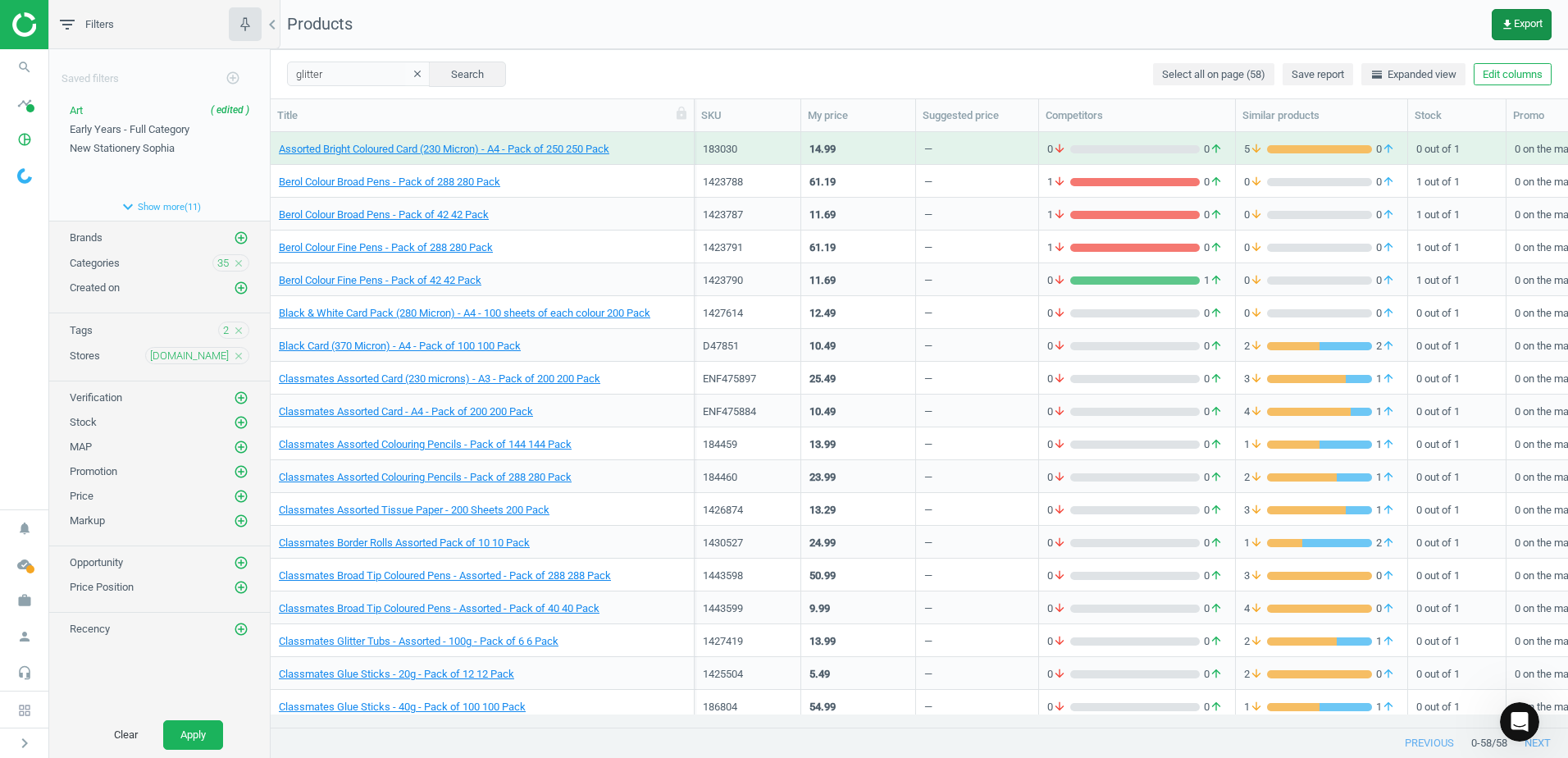
click at [1512, 32] on button "get_app Export" at bounding box center [1521, 24] width 60 height 31
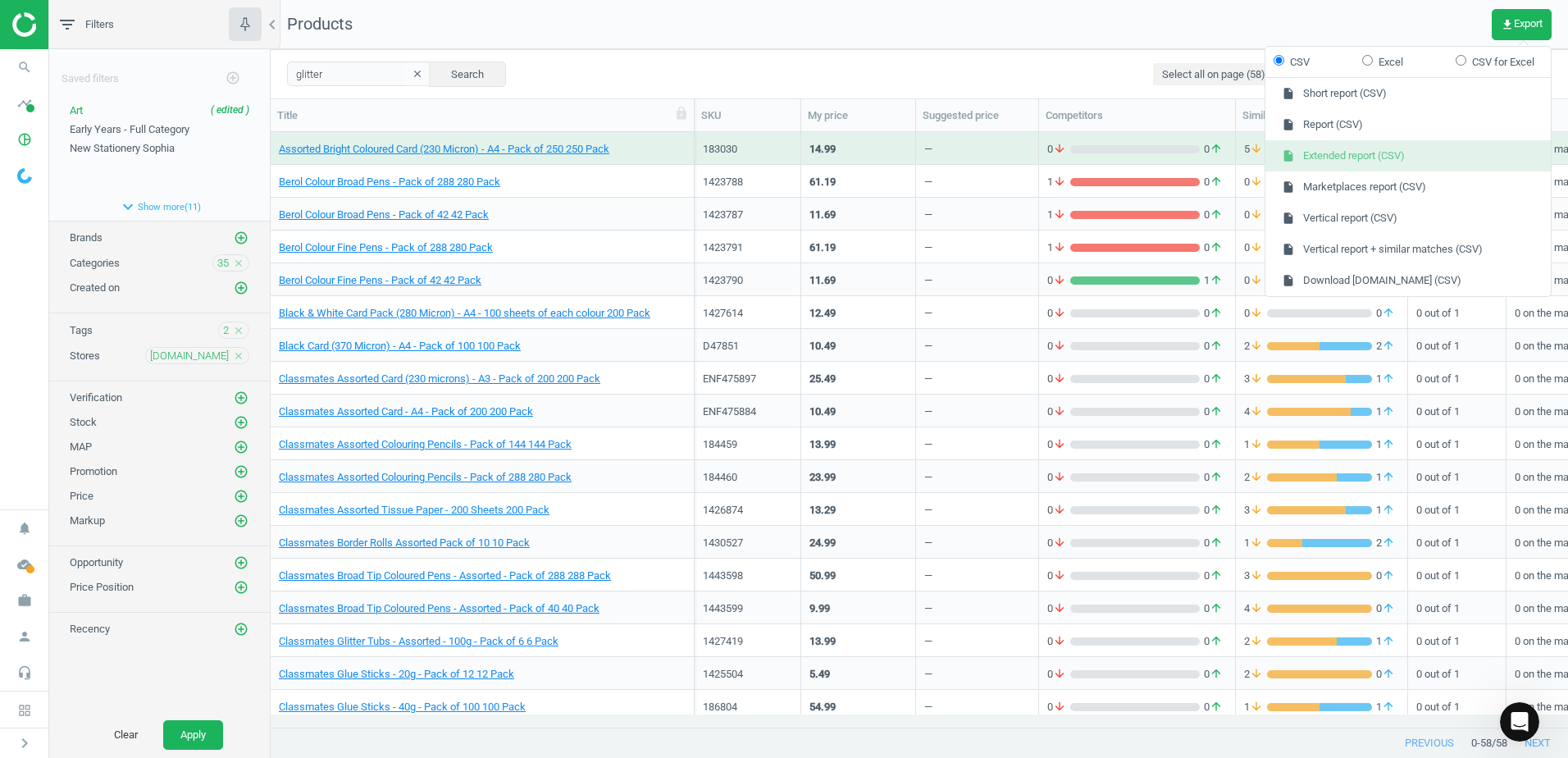
click at [1384, 162] on button "insert_drive_file Extended report (CSV)" at bounding box center [1409, 156] width 286 height 31
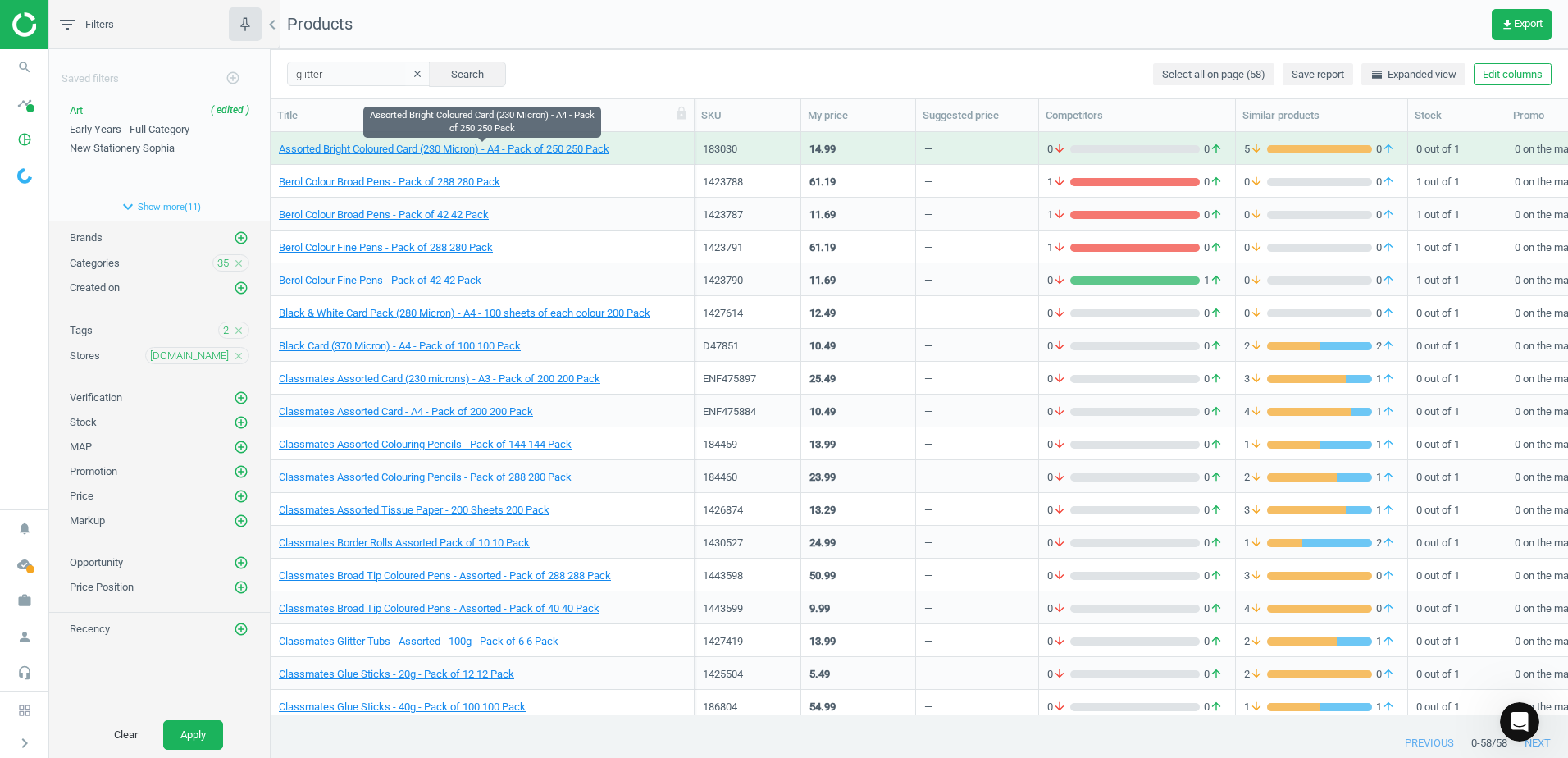
click at [655, 142] on span "Assorted Bright Coloured Card (230 Micron) - A4 - Pack of 250 250 Pack" at bounding box center [482, 149] width 407 height 15
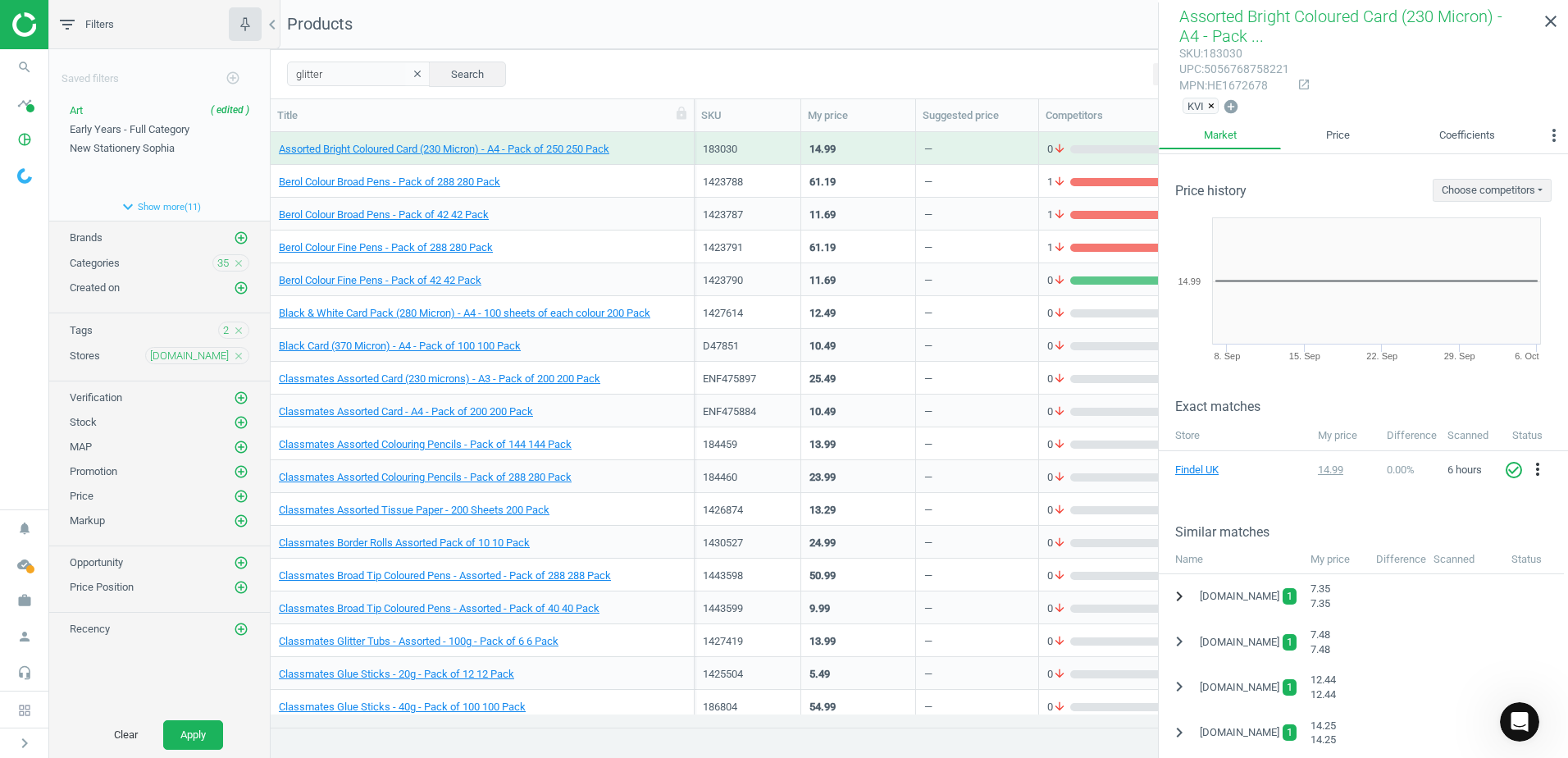
click at [1180, 602] on icon "chevron_right" at bounding box center [1180, 596] width 20 height 20
drag, startPoint x: 1245, startPoint y: 54, endPoint x: 1206, endPoint y: 53, distance: 39.0
click at [1206, 53] on div "sku : 183030" at bounding box center [1234, 54] width 110 height 16
copy div "183030"
click at [1550, 22] on icon "close" at bounding box center [1550, 22] width 20 height 20
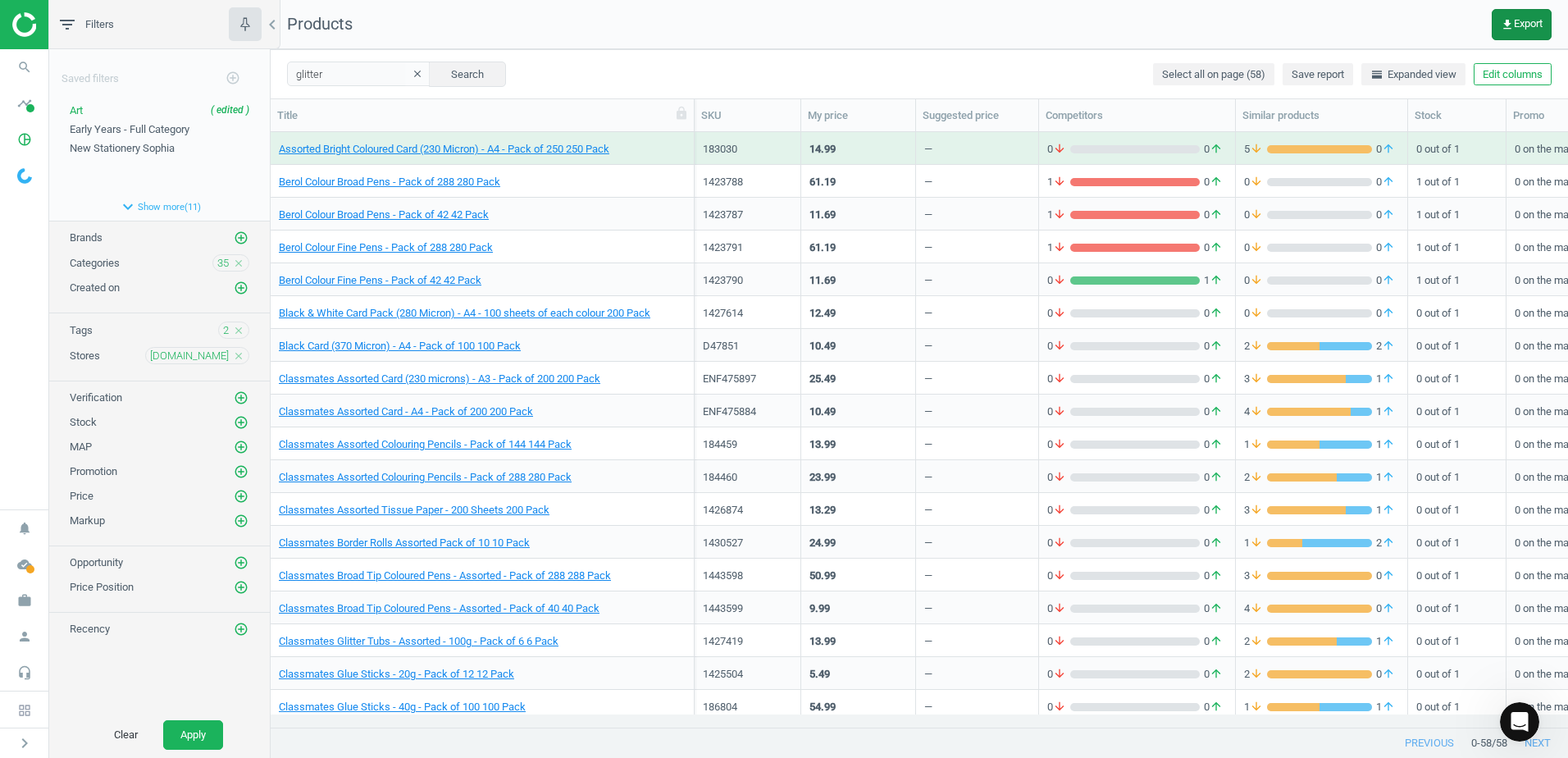
click at [1519, 25] on span "get_app Export" at bounding box center [1521, 23] width 42 height 13
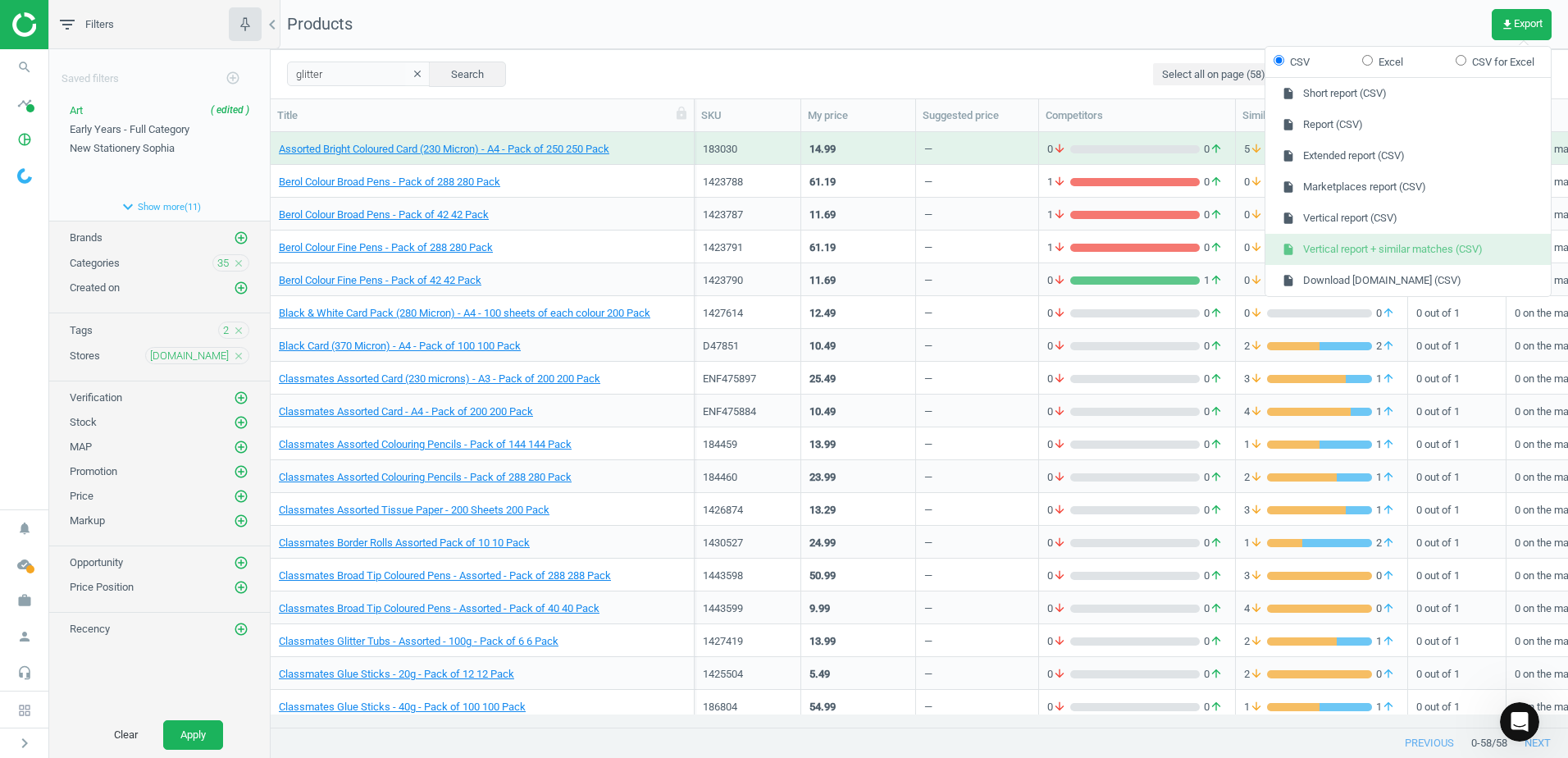
click at [1431, 251] on button "insert_drive_file Vertical report + similar matches (CSV)" at bounding box center [1409, 249] width 286 height 31
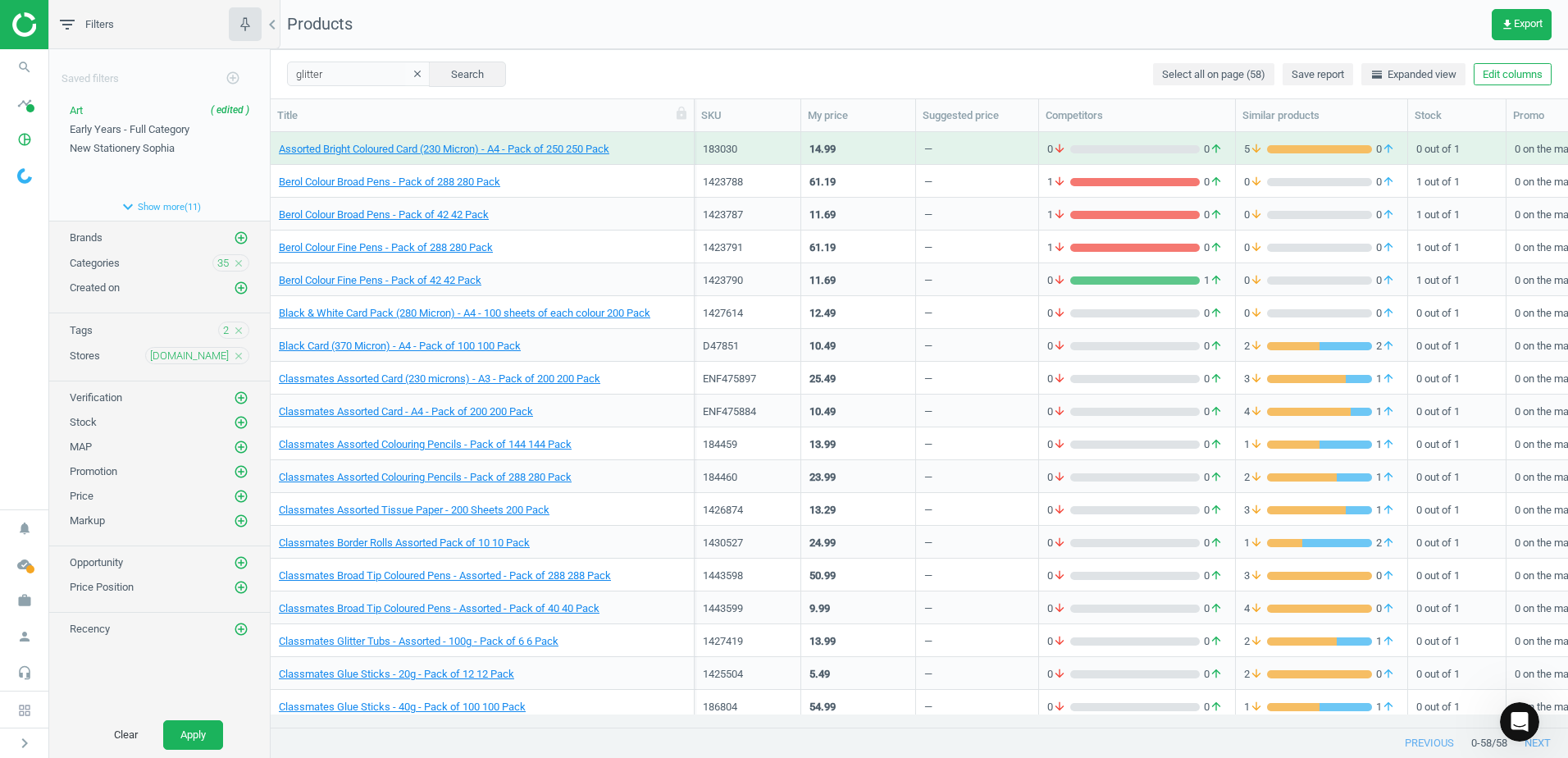
click at [651, 140] on div "Assorted Bright Coloured Card (230 Micron) - A4 - Pack of 250 250 Pack" at bounding box center [482, 148] width 407 height 28
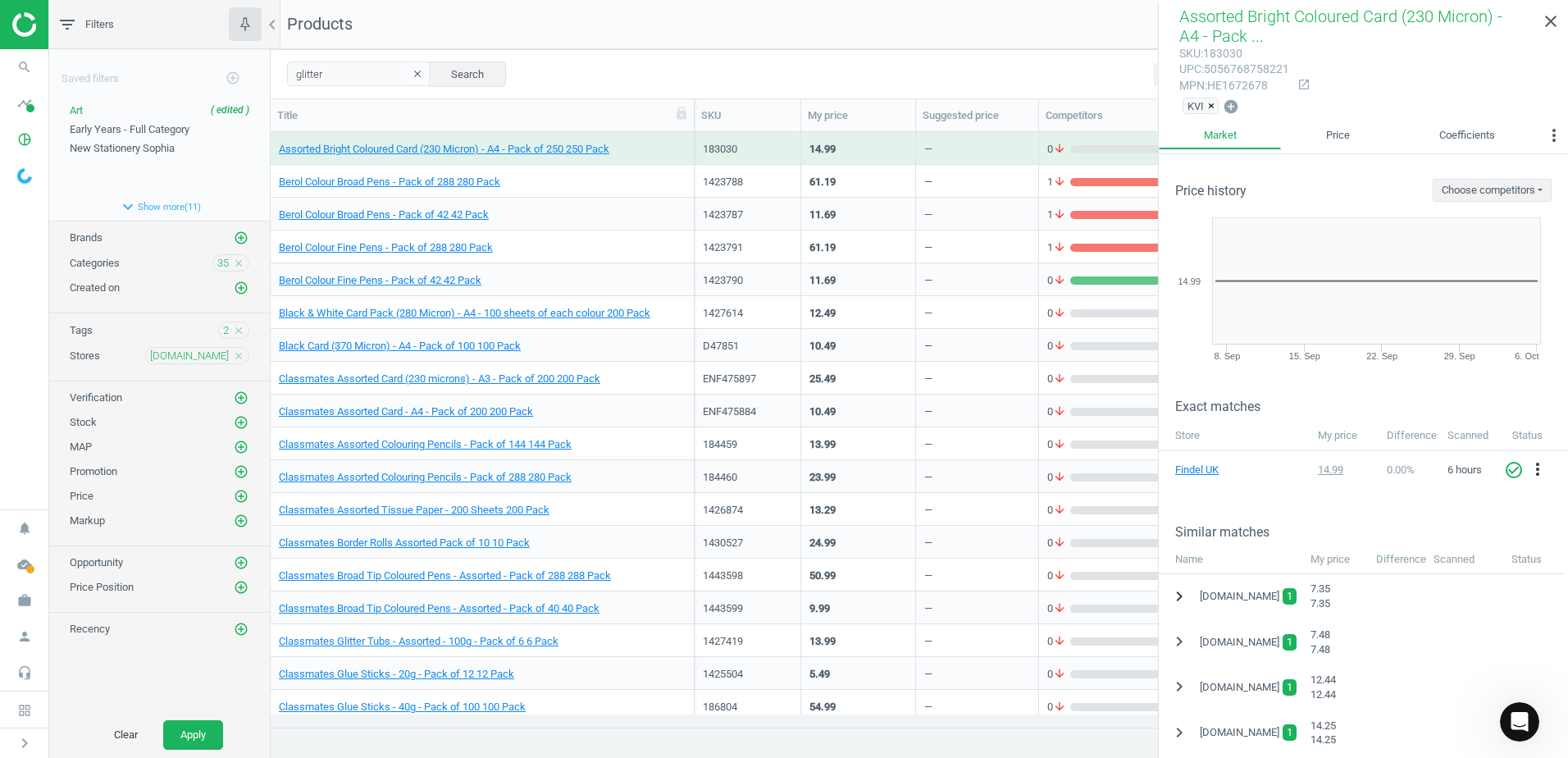
click at [1184, 591] on icon "chevron_right" at bounding box center [1180, 596] width 20 height 20
click at [1550, 31] on icon "close" at bounding box center [1550, 22] width 20 height 20
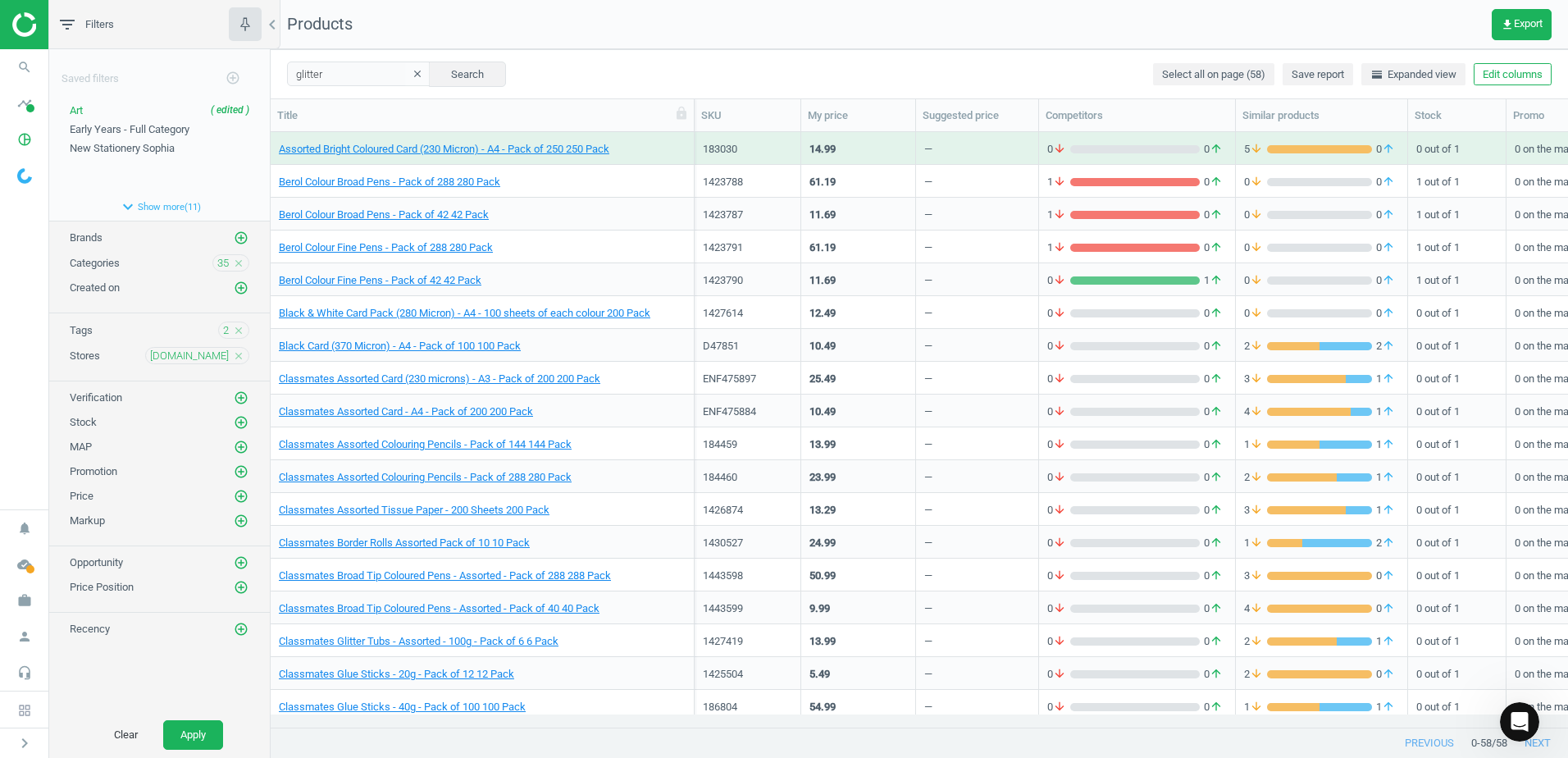
click at [666, 143] on span "Assorted Bright Coloured Card (230 Micron) - A4 - Pack of 250 250 Pack" at bounding box center [482, 149] width 407 height 15
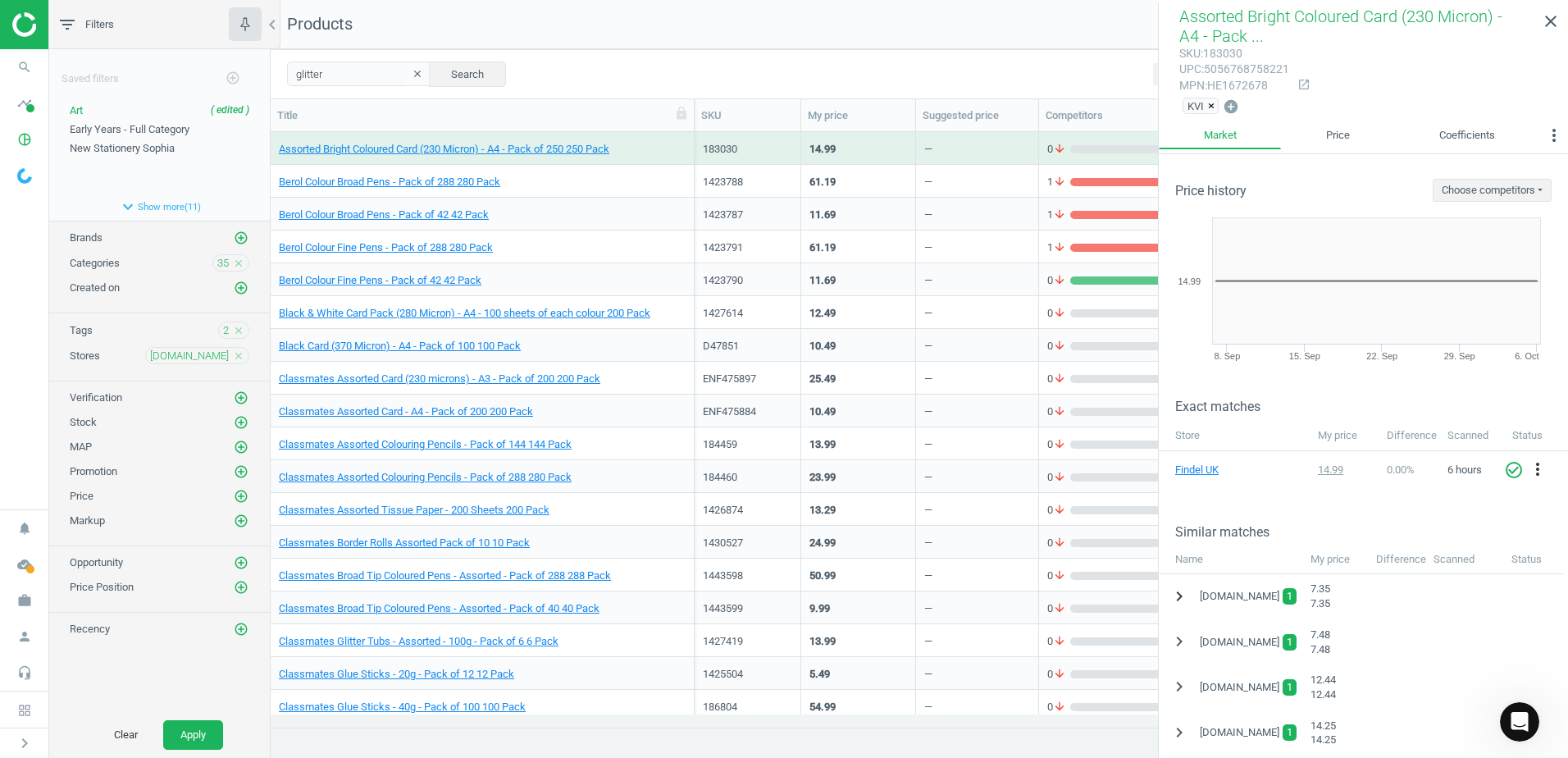
click at [1181, 597] on icon "chevron_right" at bounding box center [1180, 596] width 20 height 20
click at [1183, 598] on icon "expand_more" at bounding box center [1180, 596] width 20 height 20
click at [661, 185] on span "Berol Colour Broad Pens - Pack of 288 280 Pack" at bounding box center [482, 182] width 407 height 15
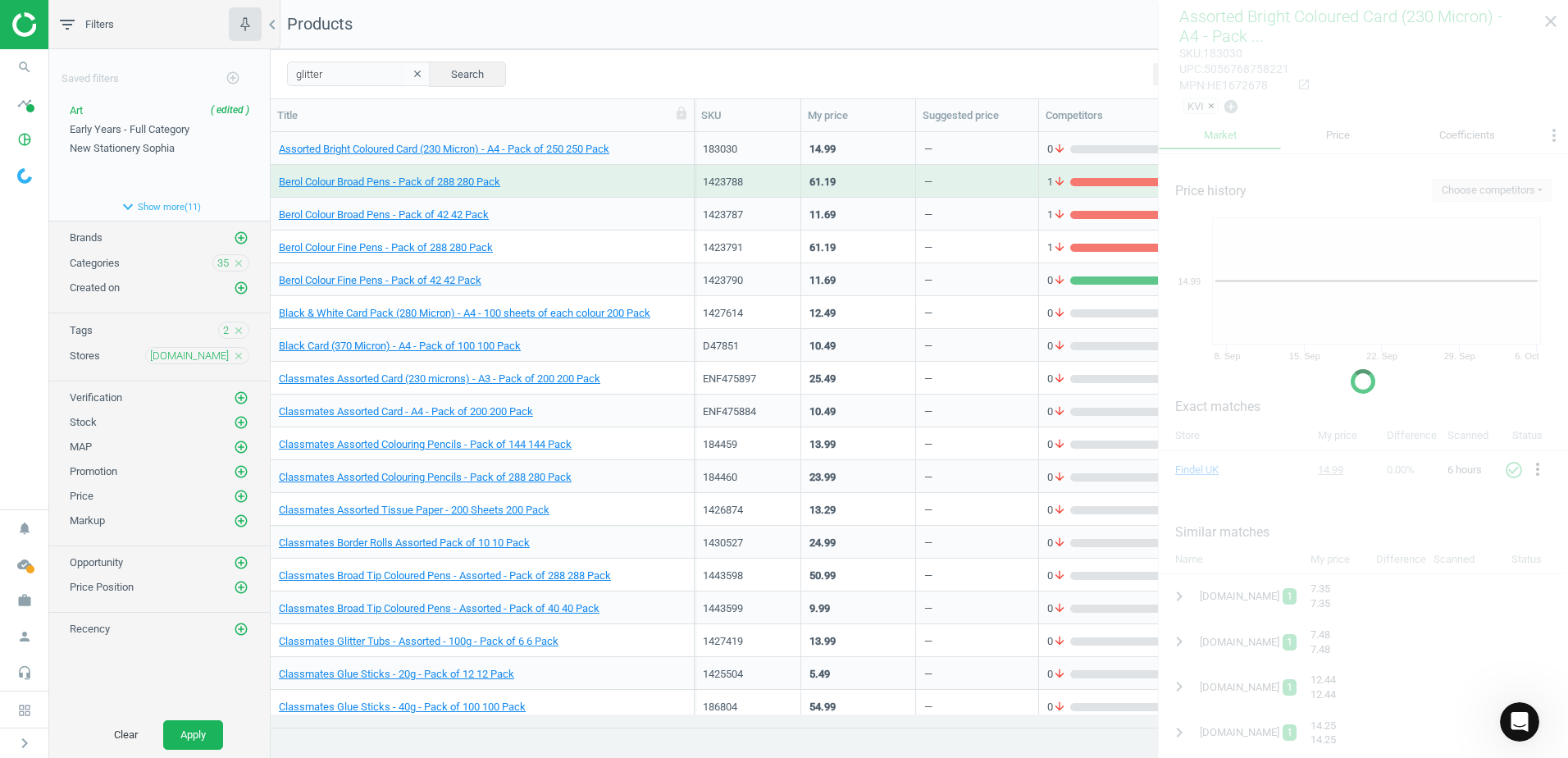
click at [661, 185] on span "Berol Colour Broad Pens - Pack of 288 280 Pack" at bounding box center [482, 182] width 407 height 15
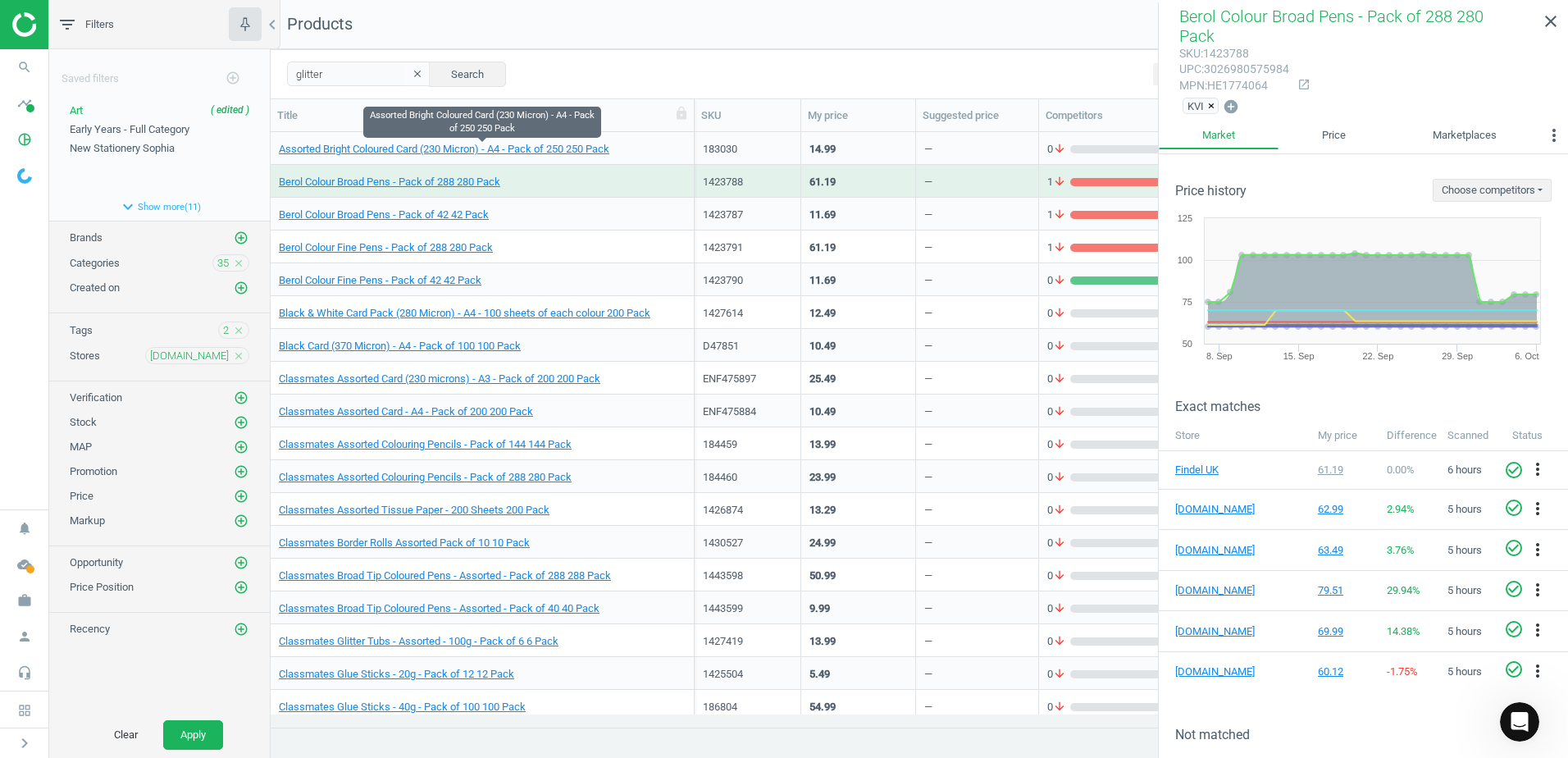
click at [672, 150] on span "Assorted Bright Coloured Card (230 Micron) - A4 - Pack of 250 250 Pack" at bounding box center [482, 149] width 407 height 15
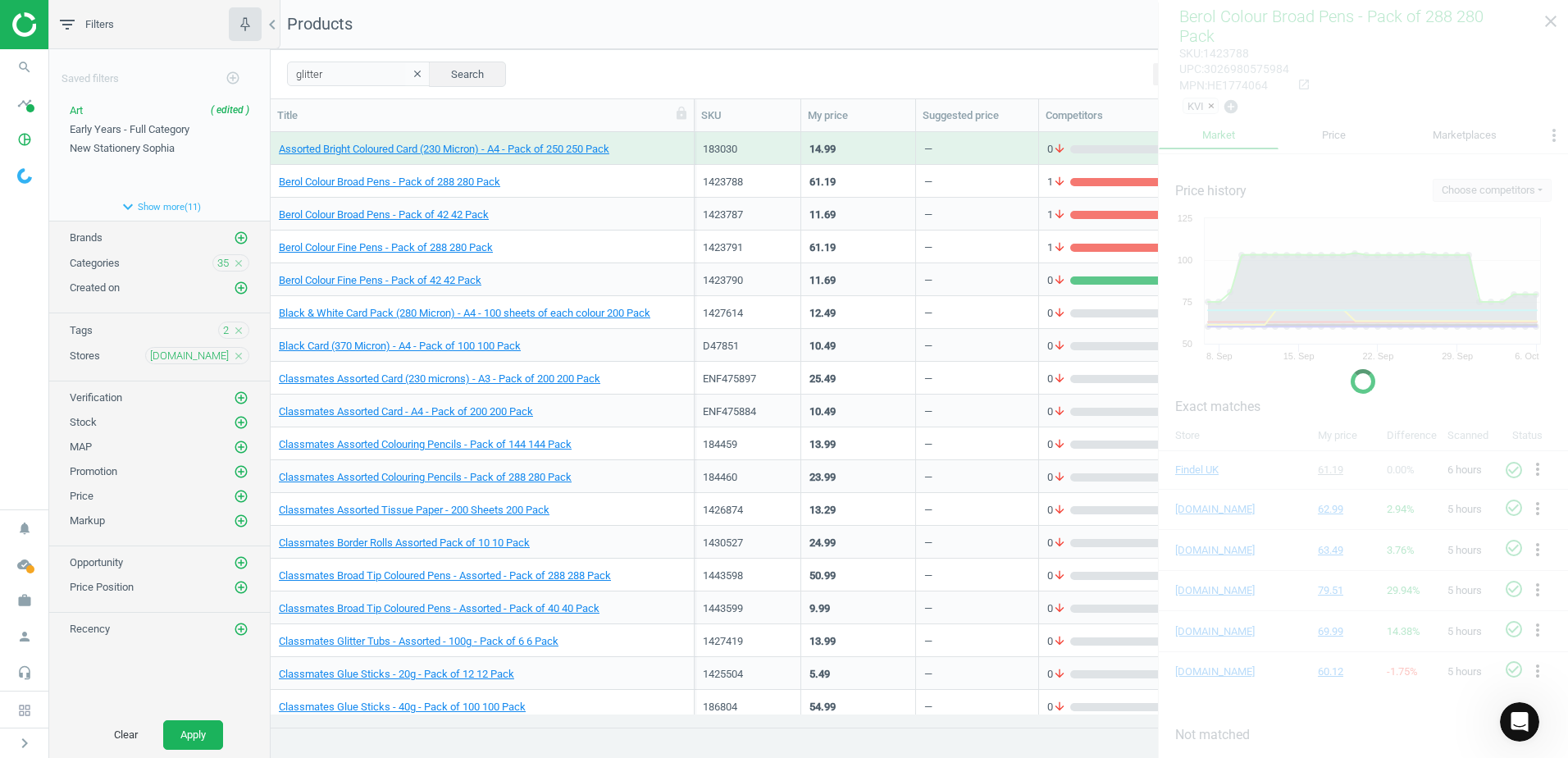
click at [672, 150] on span "Assorted Bright Coloured Card (230 Micron) - A4 - Pack of 250 250 Pack" at bounding box center [482, 149] width 407 height 15
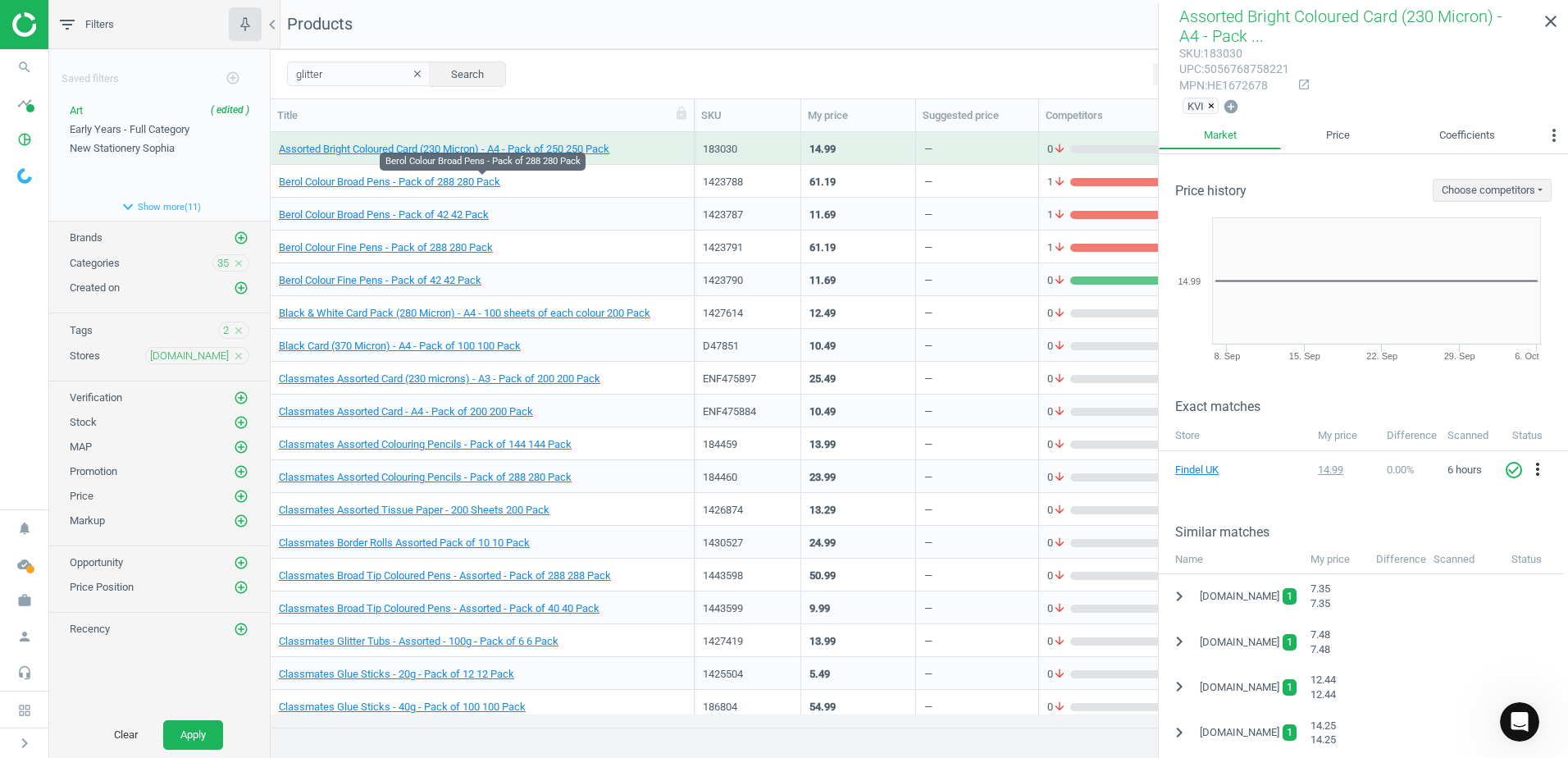
click at [677, 175] on span "Berol Colour Broad Pens - Pack of 288 280 Pack" at bounding box center [482, 182] width 407 height 15
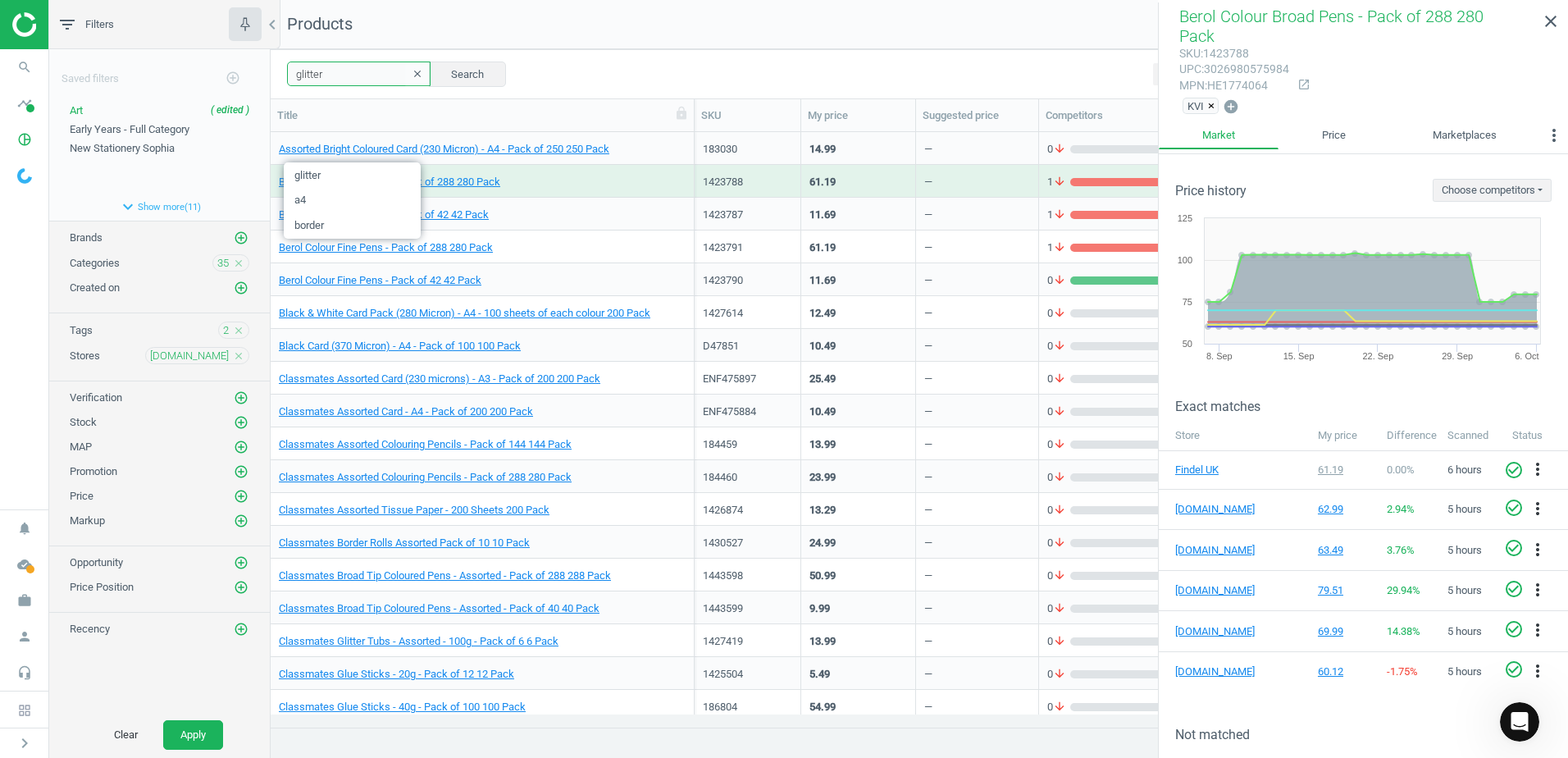
drag, startPoint x: 332, startPoint y: 73, endPoint x: 258, endPoint y: 71, distance: 74.0
click at [258, 71] on div "filter_list Filters chevron_left Saved filters add_circle_outline Art ( edited …" at bounding box center [808, 379] width 1519 height 758
paste input "183030"
type input "183030"
click at [460, 67] on button "Search" at bounding box center [467, 73] width 77 height 24
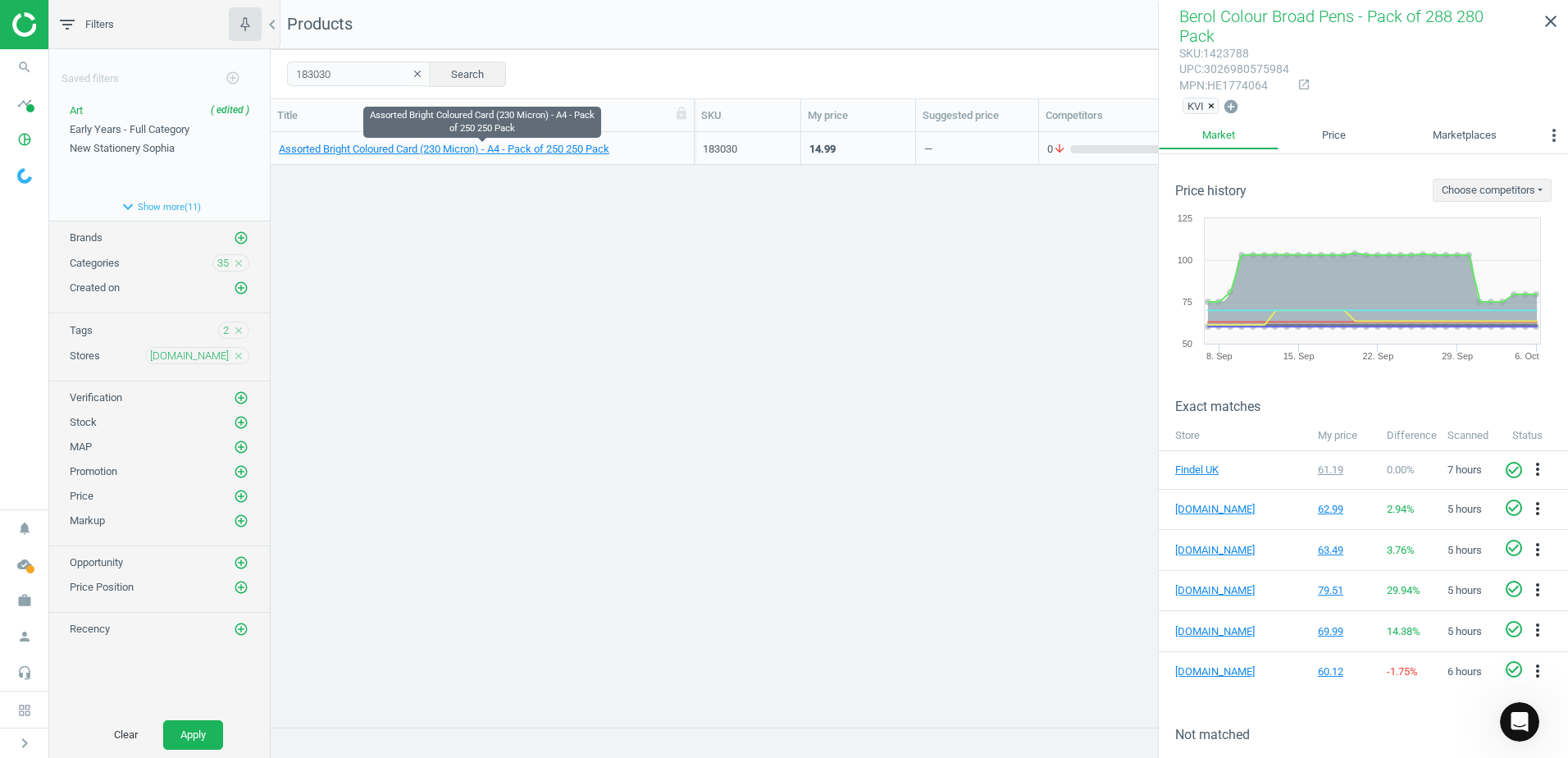
click at [667, 145] on span "Assorted Bright Coloured Card (230 Micron) - A4 - Pack of 250 250 Pack" at bounding box center [482, 149] width 407 height 15
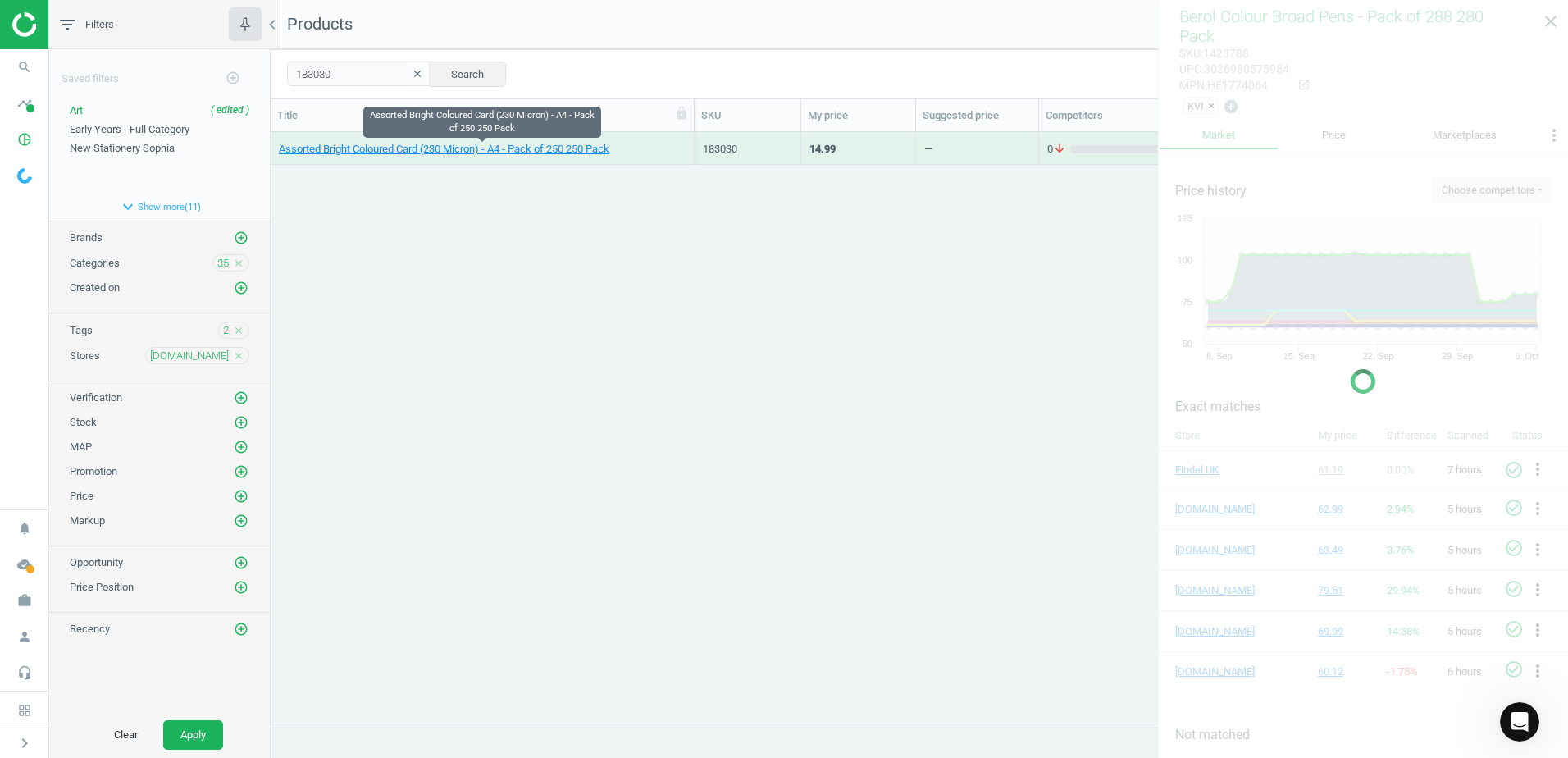
click at [667, 145] on span "Assorted Bright Coloured Card (230 Micron) - A4 - Pack of 250 250 Pack" at bounding box center [482, 149] width 407 height 15
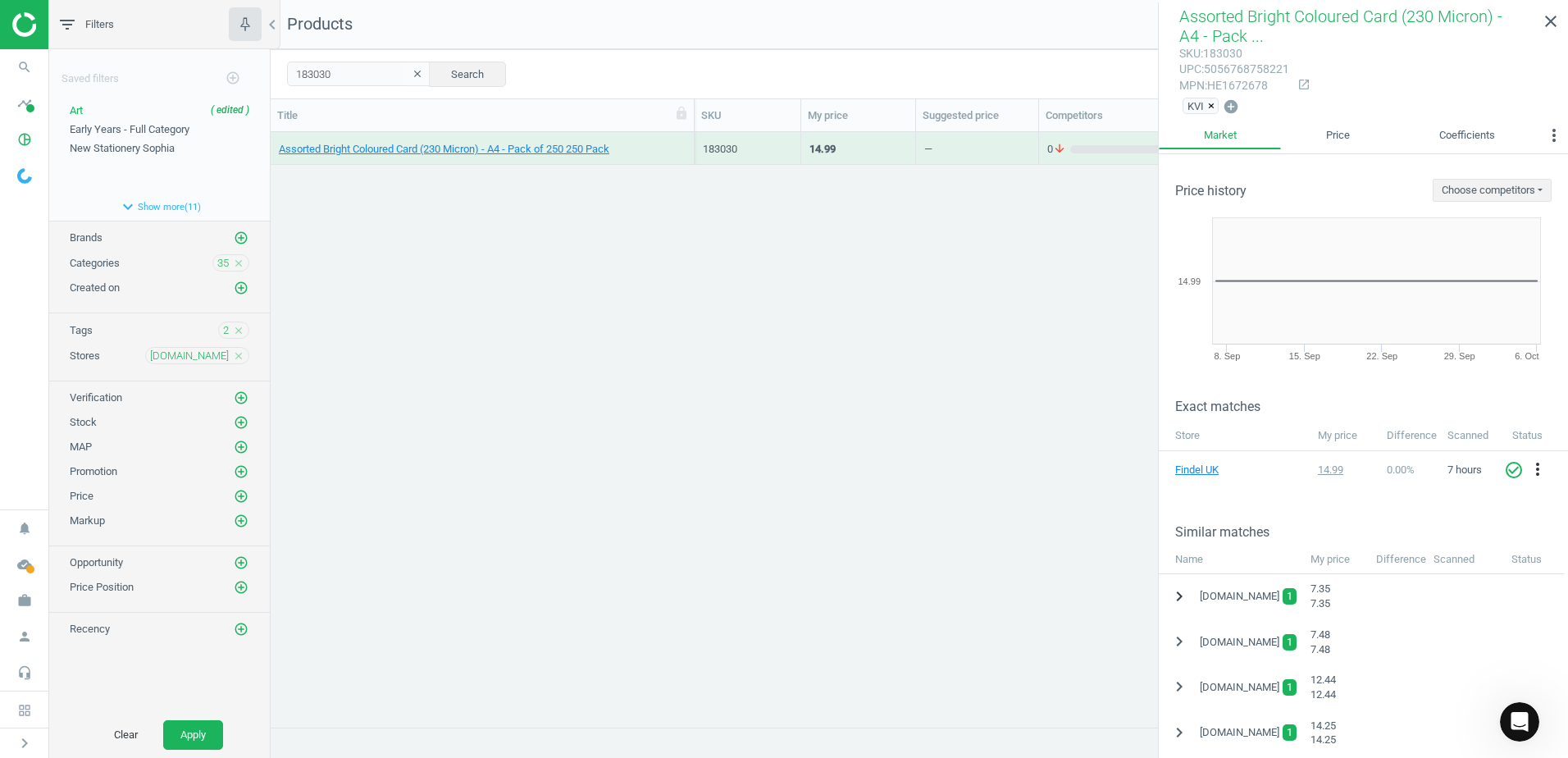
click at [1180, 597] on icon "chevron_right" at bounding box center [1180, 596] width 20 height 20
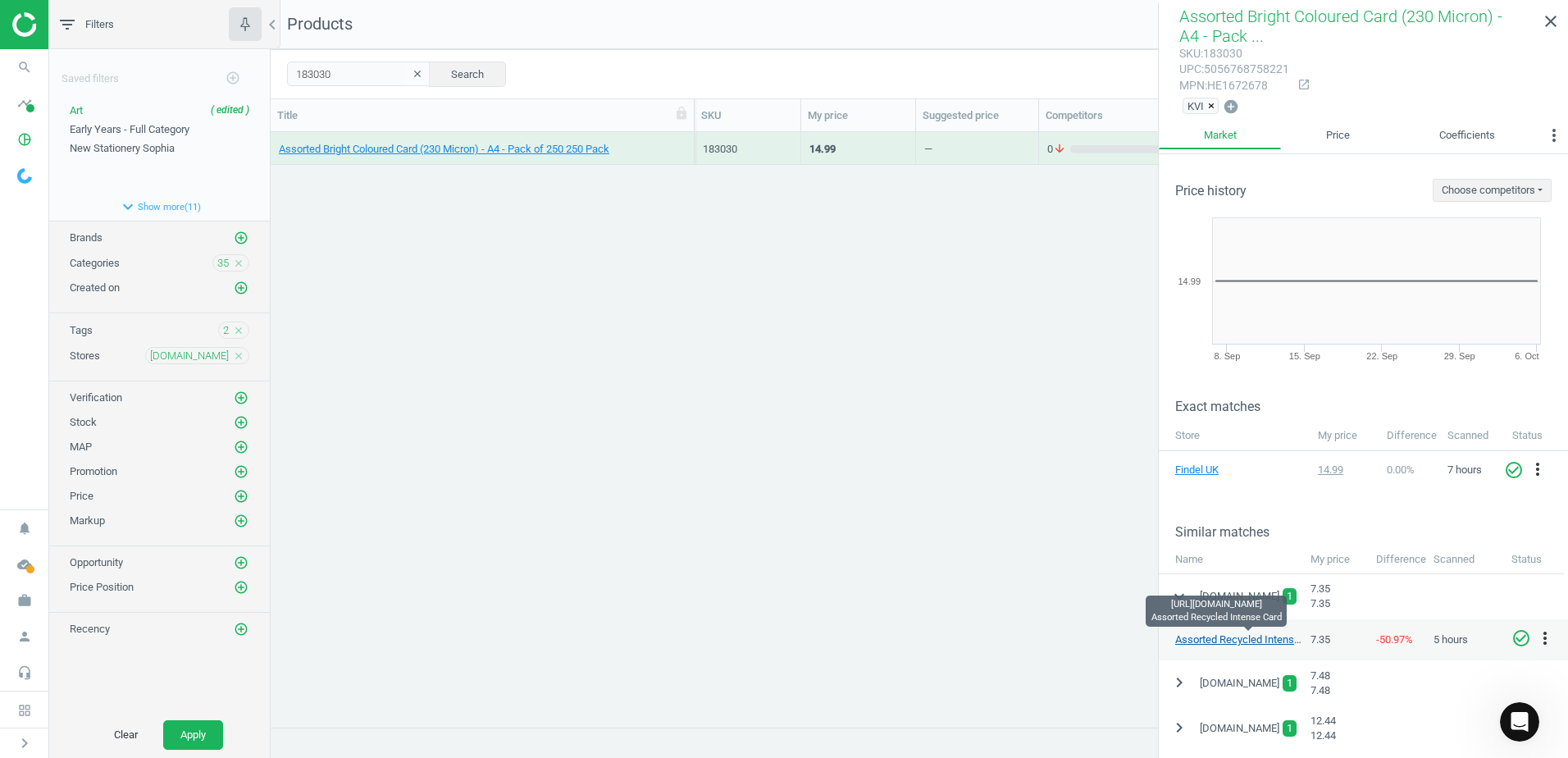
click at [1214, 640] on link "Assorted Recycled Intense Card" at bounding box center [1249, 639] width 149 height 13
drag, startPoint x: 348, startPoint y: 79, endPoint x: 258, endPoint y: 67, distance: 90.8
click at [258, 67] on div "filter_list Filters chevron_left Saved filters add_circle_outline Art ( edited …" at bounding box center [808, 379] width 1519 height 758
paste input "423788"
click at [440, 77] on button "Search" at bounding box center [467, 73] width 77 height 24
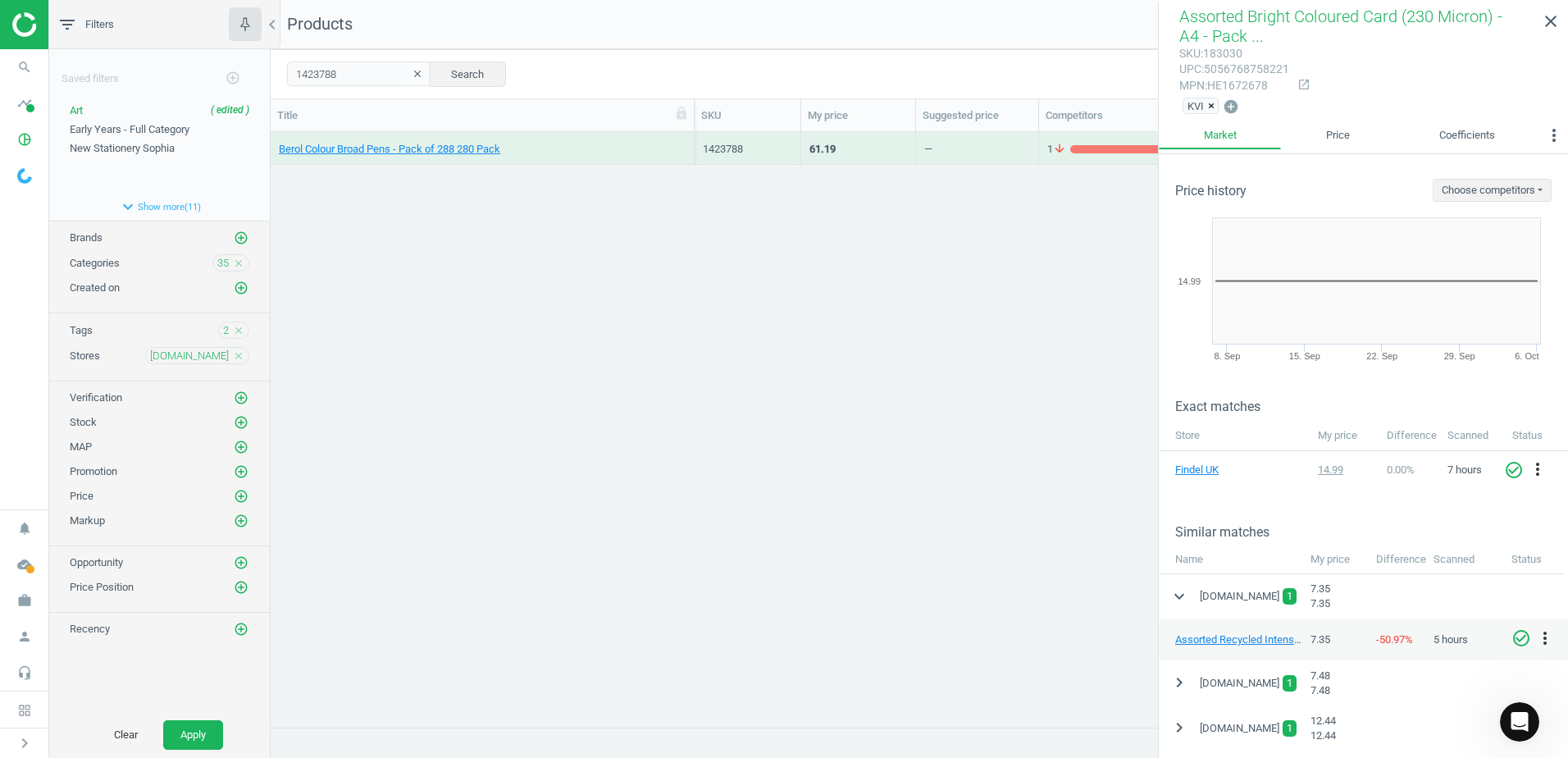
click at [688, 140] on div "Berol Colour Broad Pens - Pack of 288 280 Pack" at bounding box center [482, 149] width 424 height 33
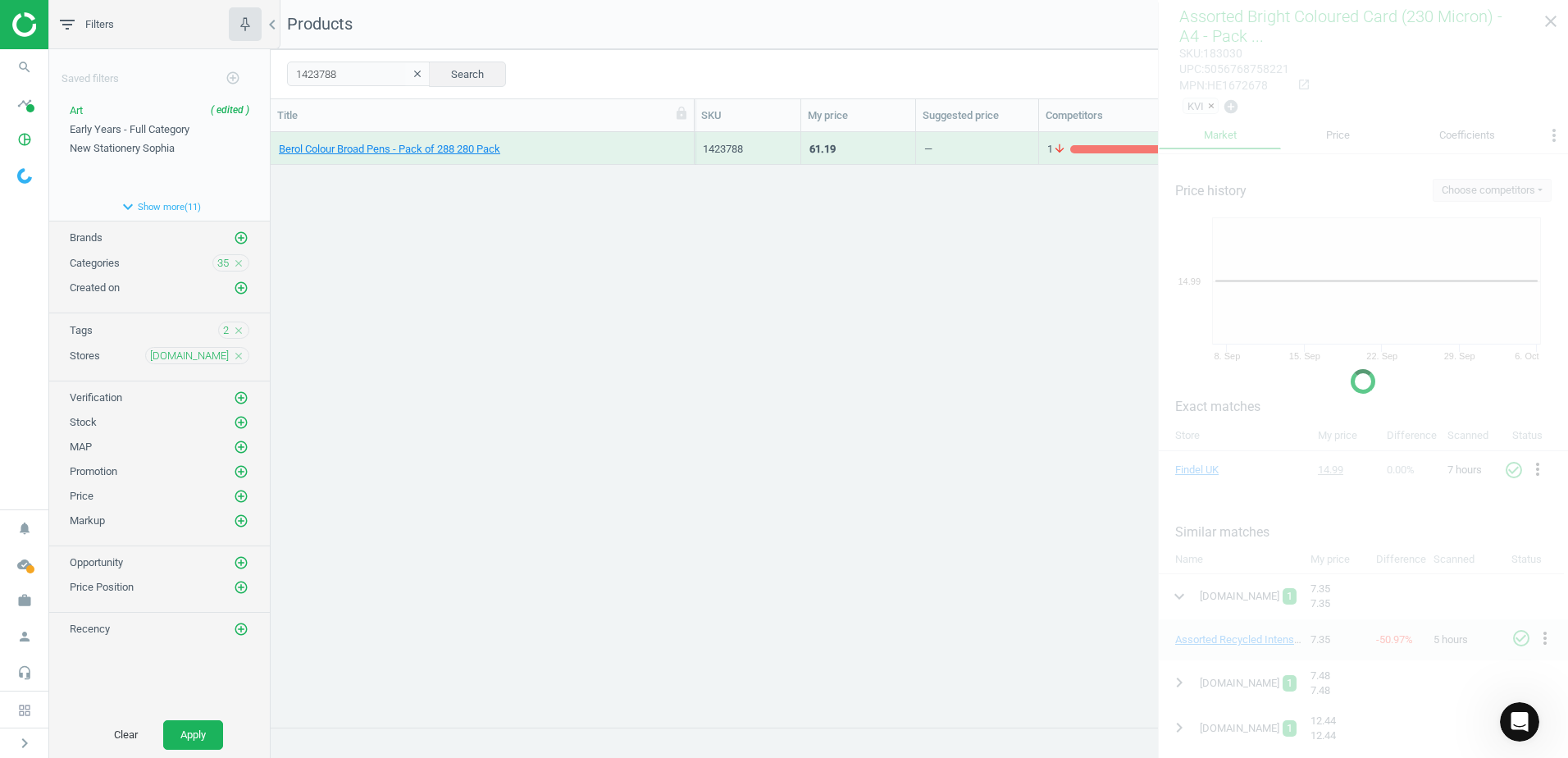
click at [688, 140] on div "Berol Colour Broad Pens - Pack of 288 280 Pack" at bounding box center [482, 149] width 424 height 33
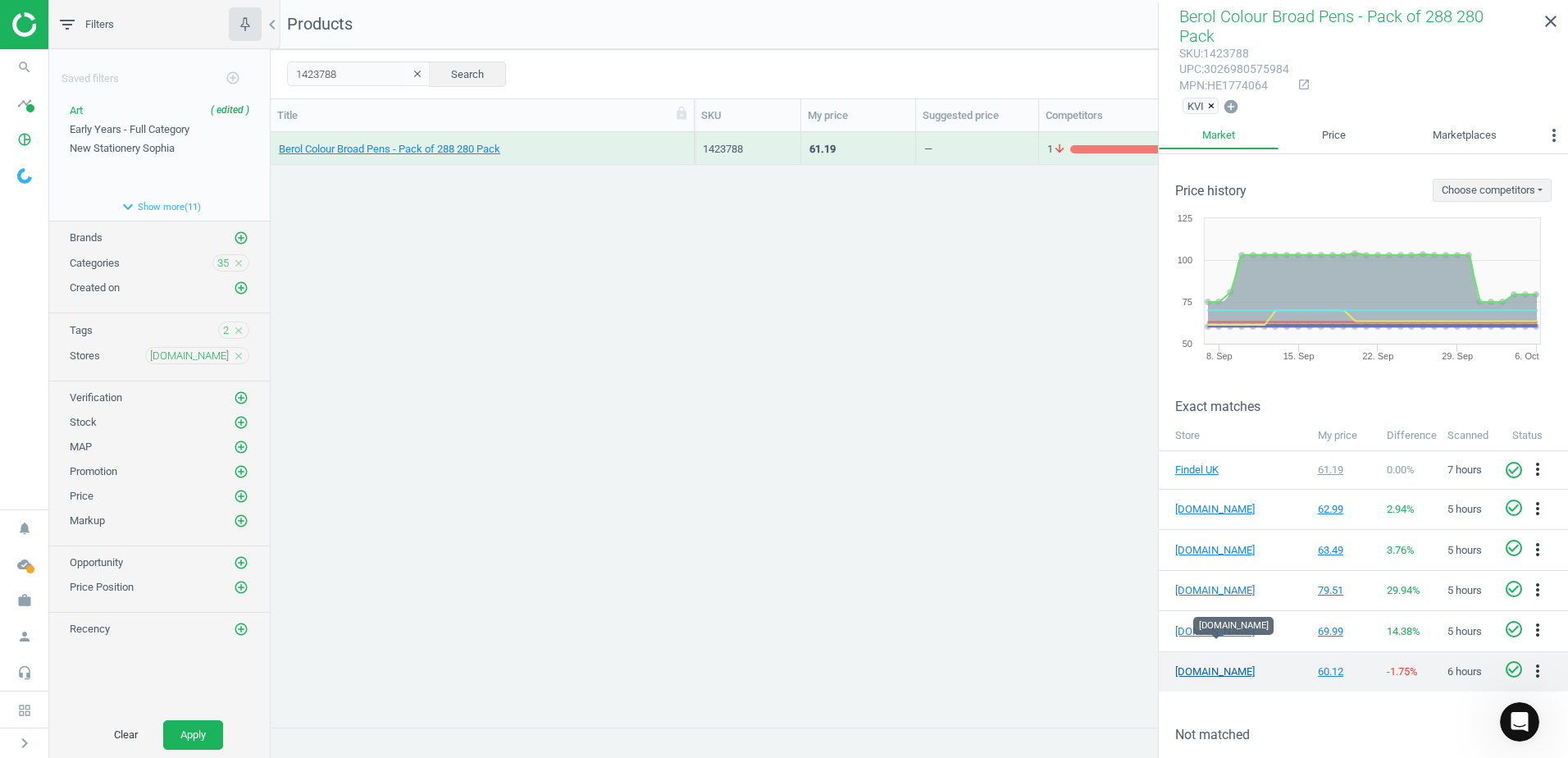
click at [1199, 664] on link "[DOMAIN_NAME]" at bounding box center [1216, 671] width 82 height 15
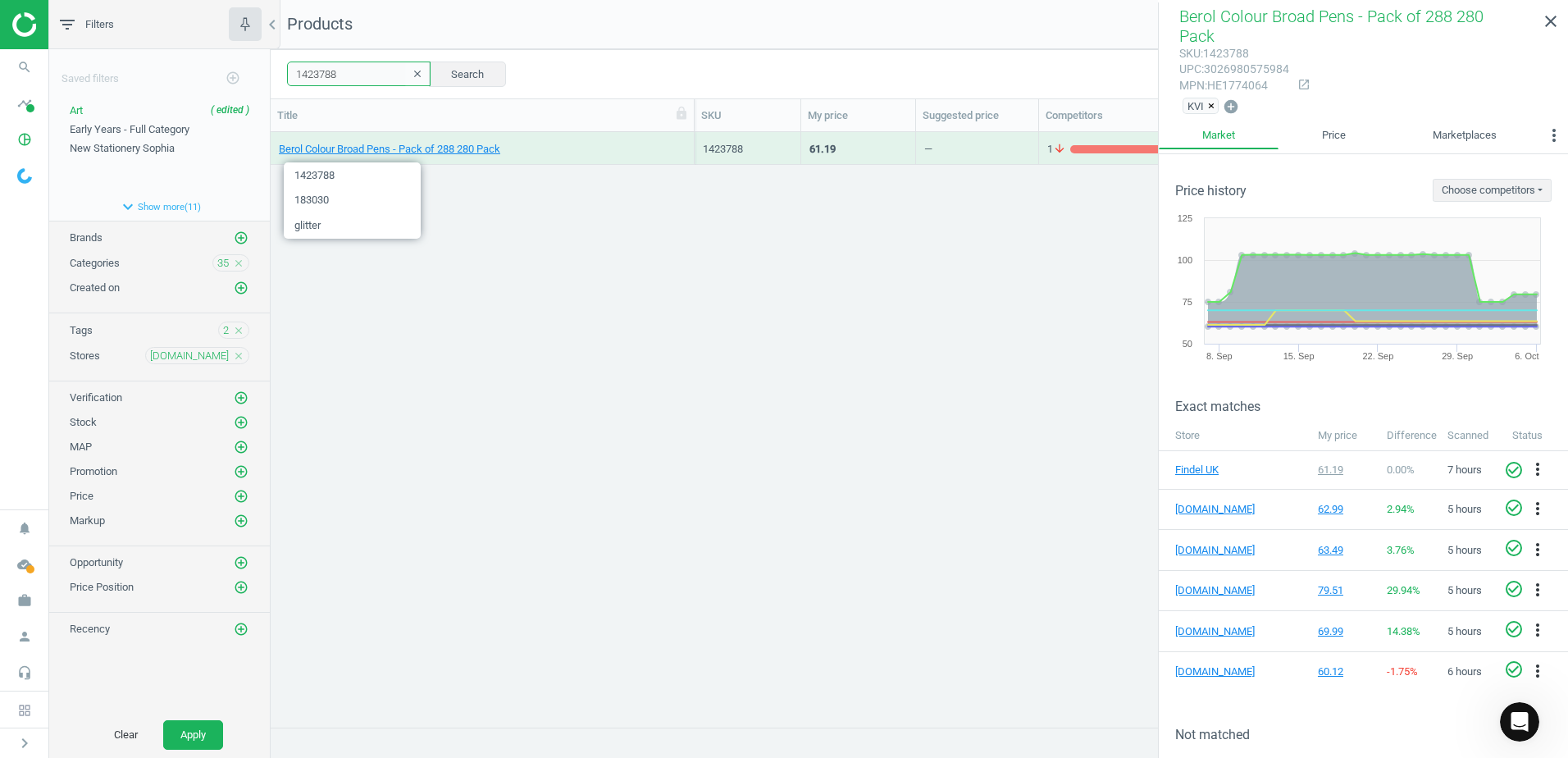
drag, startPoint x: 346, startPoint y: 79, endPoint x: 271, endPoint y: 78, distance: 75.0
click at [271, 78] on div "1423788 clear Search Select all on page (1) Save report horizontal_split Expand…" at bounding box center [919, 73] width 1297 height 49
paste input "7"
type input "1423787"
click at [458, 76] on button "Search" at bounding box center [467, 73] width 77 height 24
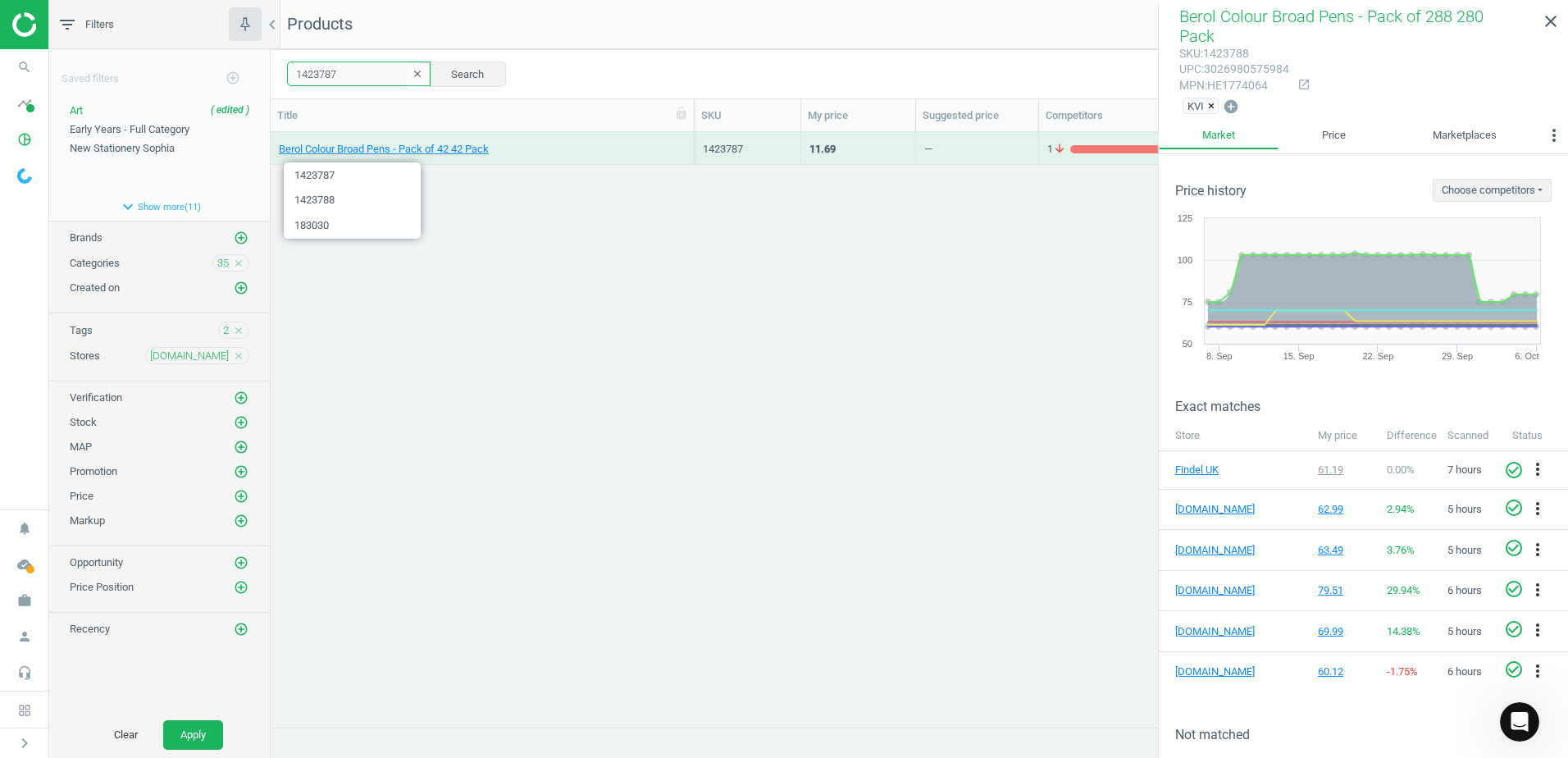
drag, startPoint x: 302, startPoint y: 74, endPoint x: 251, endPoint y: 67, distance: 51.5
click at [251, 67] on div "filter_list Filters chevron_left Saved filters add_circle_outline Art ( edited …" at bounding box center [808, 379] width 1519 height 758
click at [473, 72] on button "Search" at bounding box center [467, 73] width 77 height 24
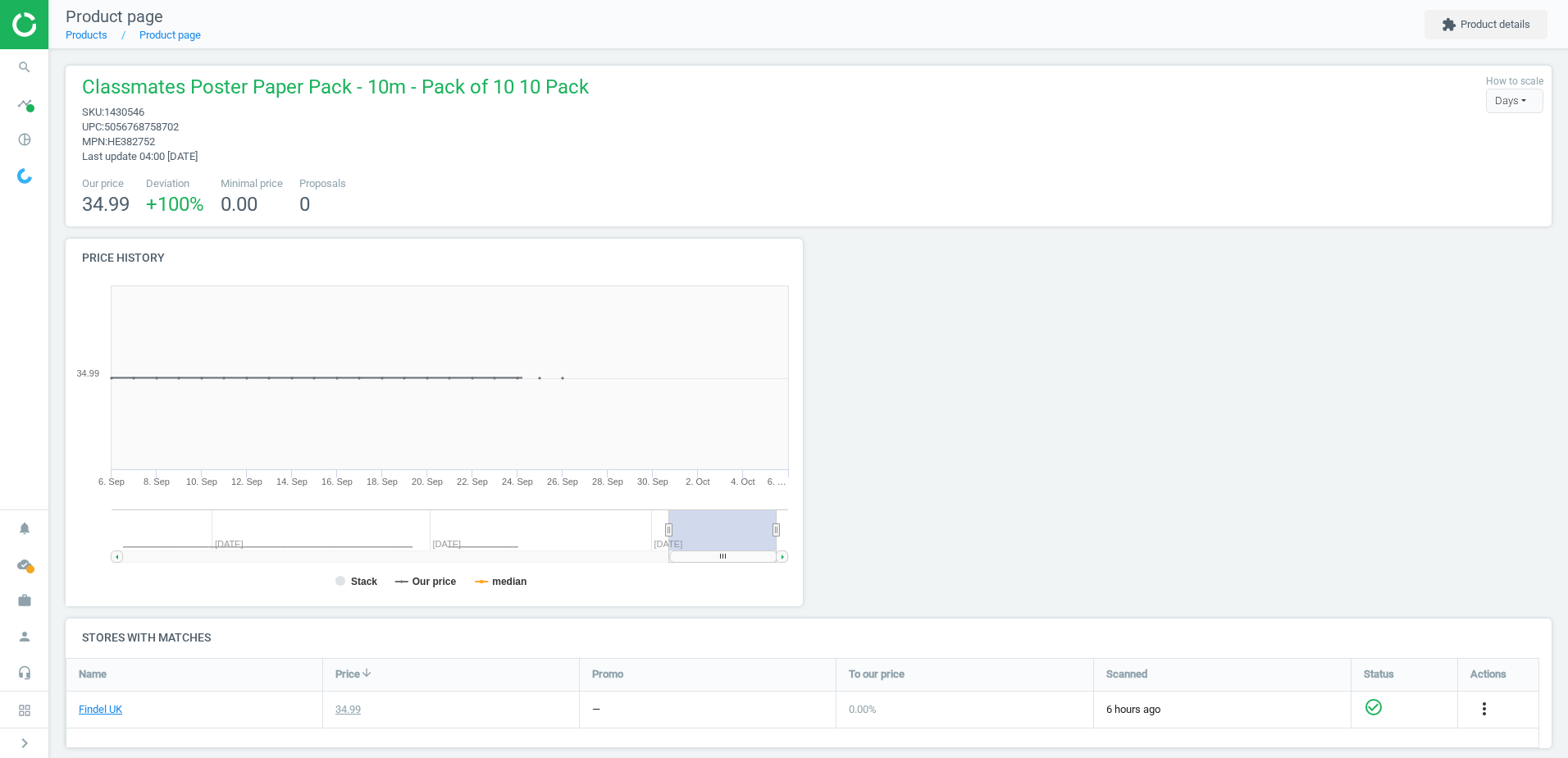
scroll to position [353, 756]
